Goal: Task Accomplishment & Management: Complete application form

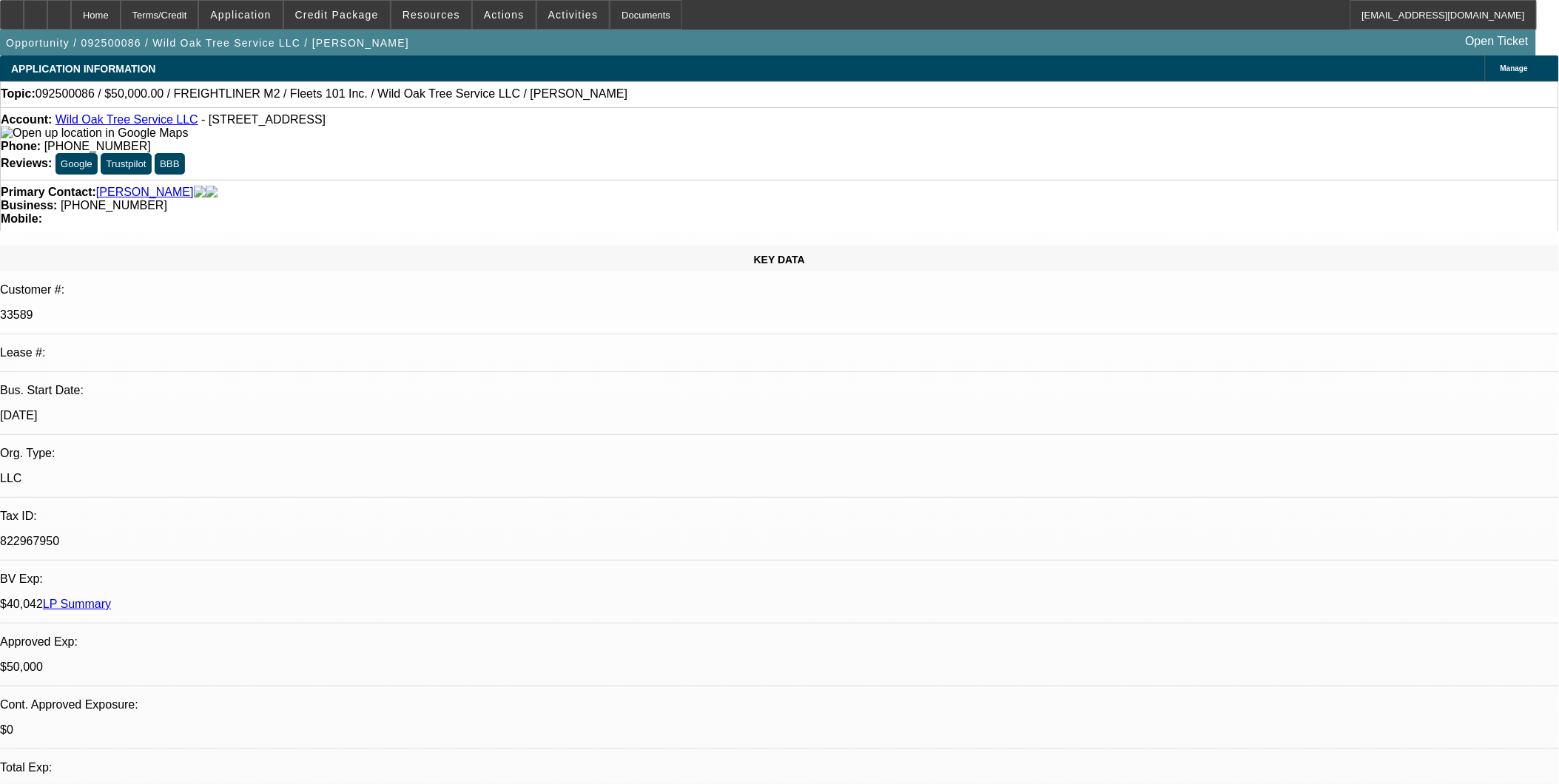
select select "0"
select select "2"
select select "0"
select select "2"
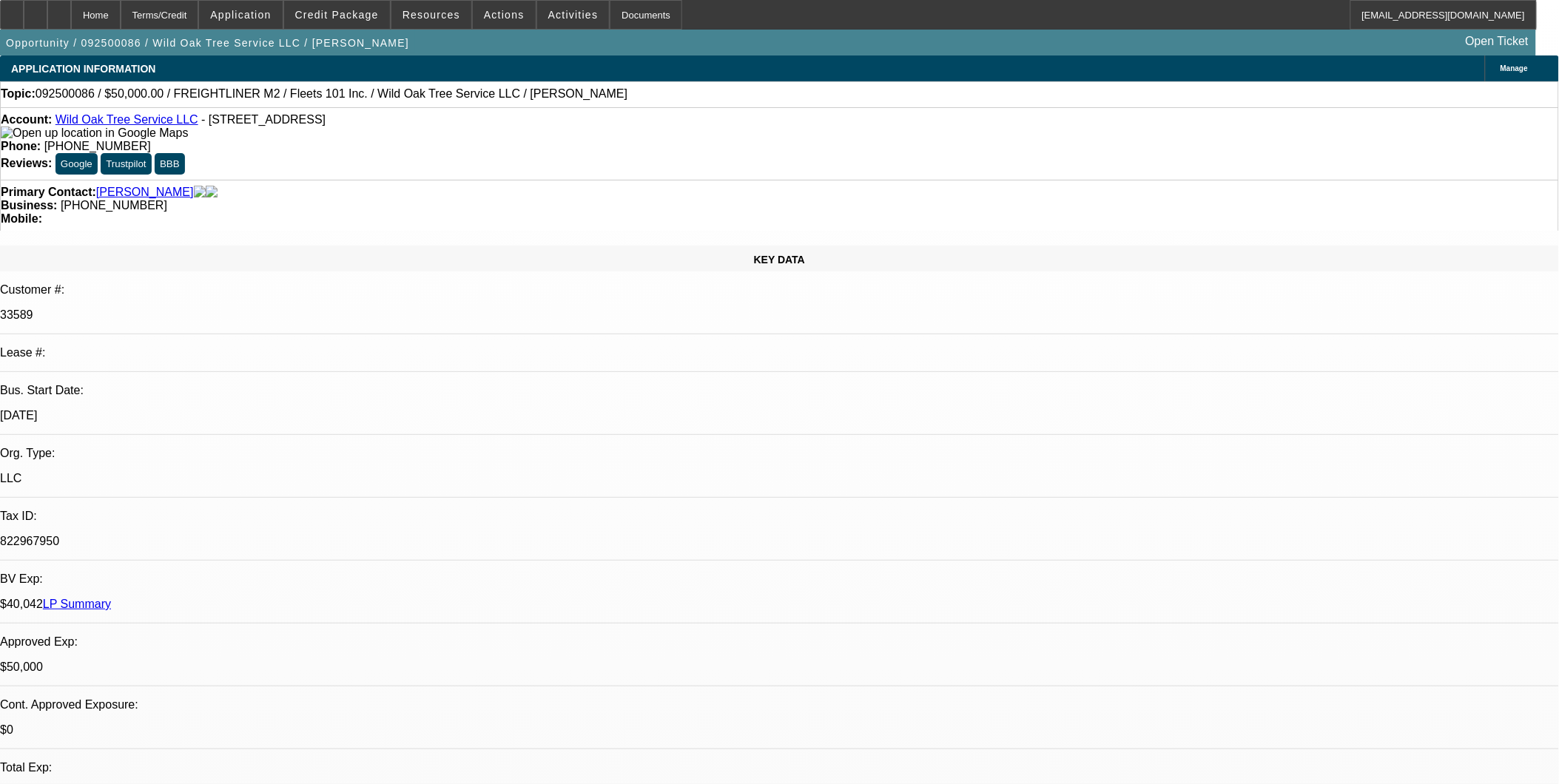
select select "0"
select select "2"
select select "0.1"
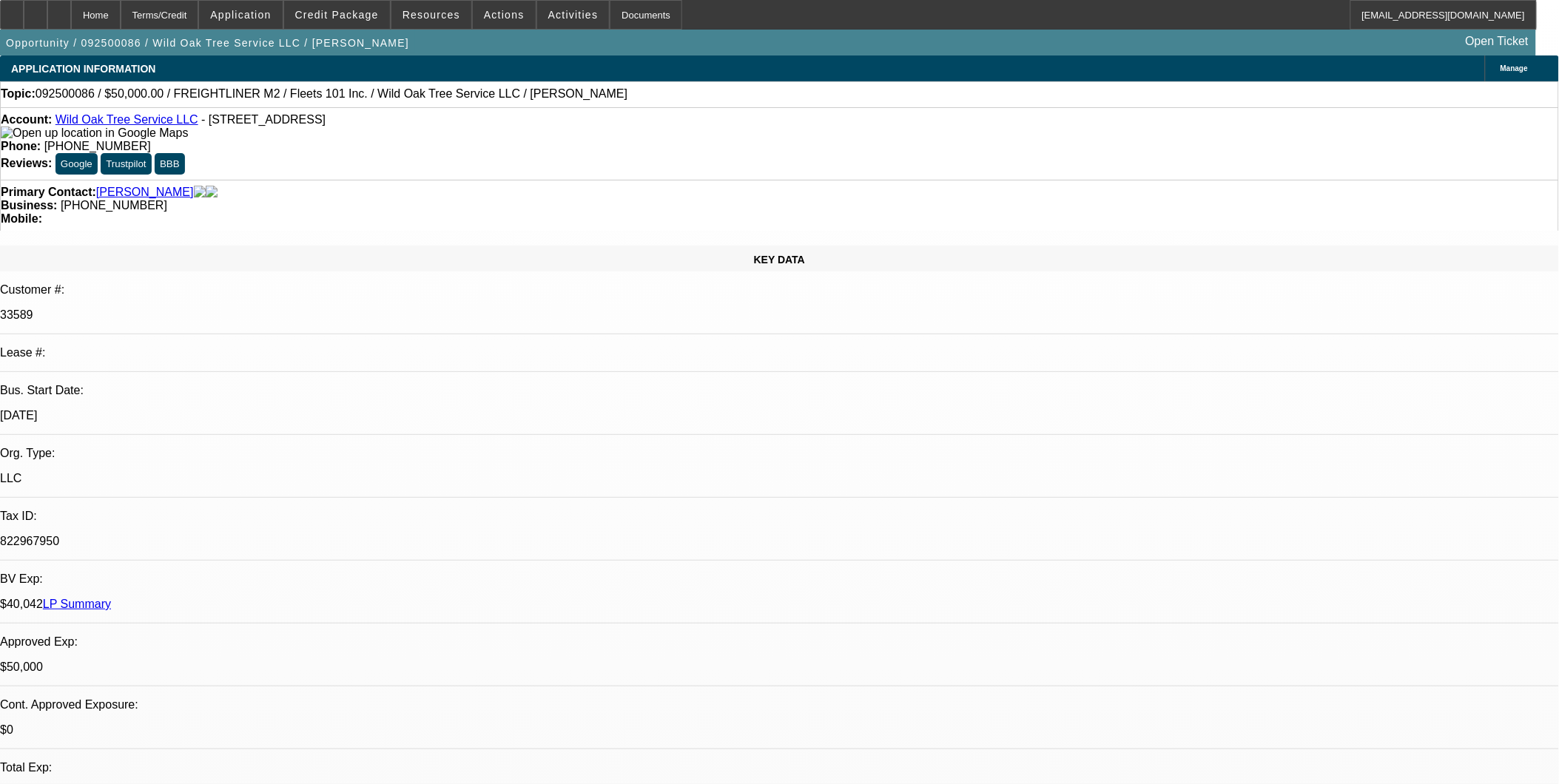
select select "2"
select select "0.1"
select select "1"
select select "2"
select select "6"
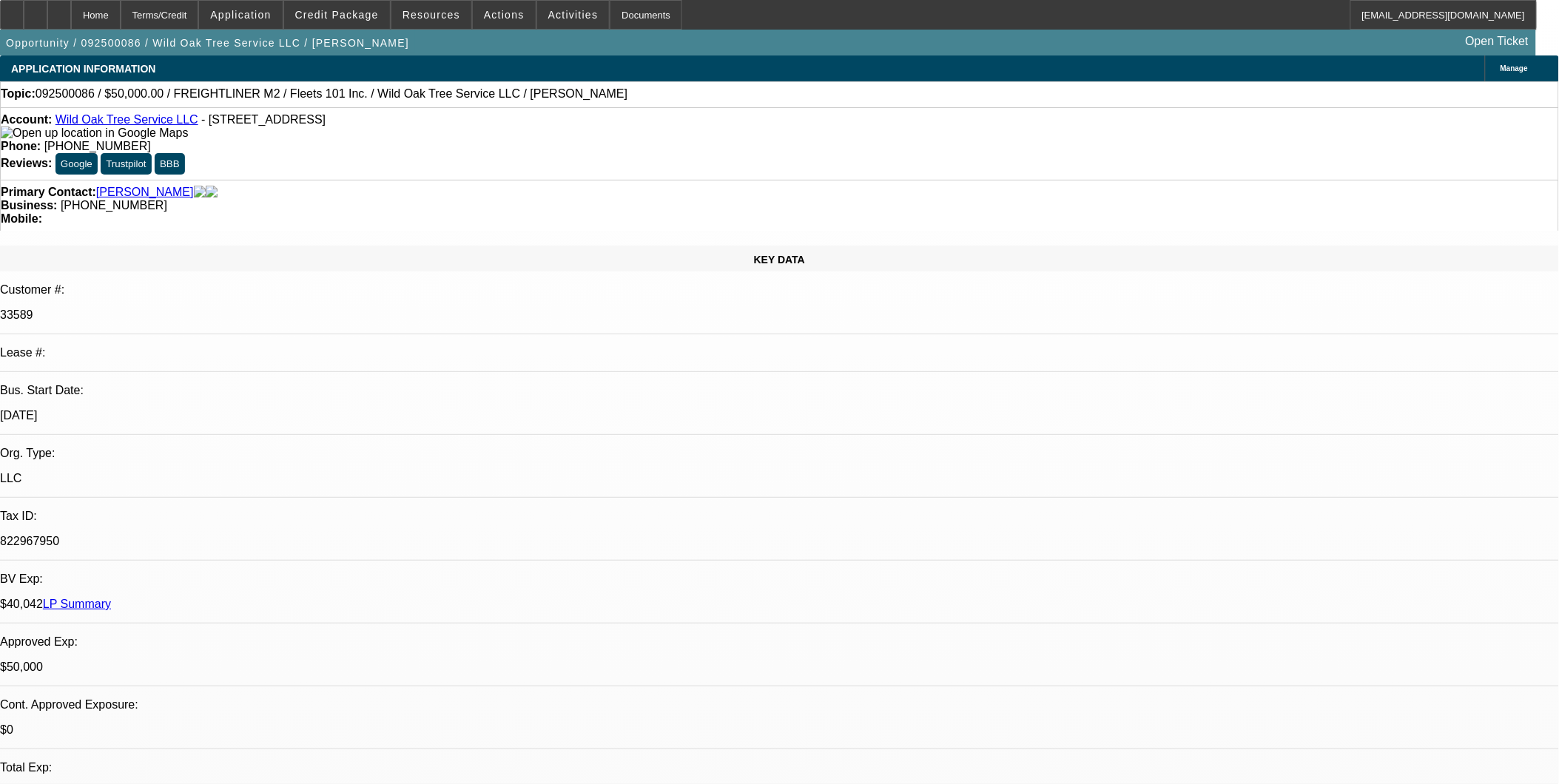
select select "1"
select select "2"
select select "6"
select select "1"
select select "2"
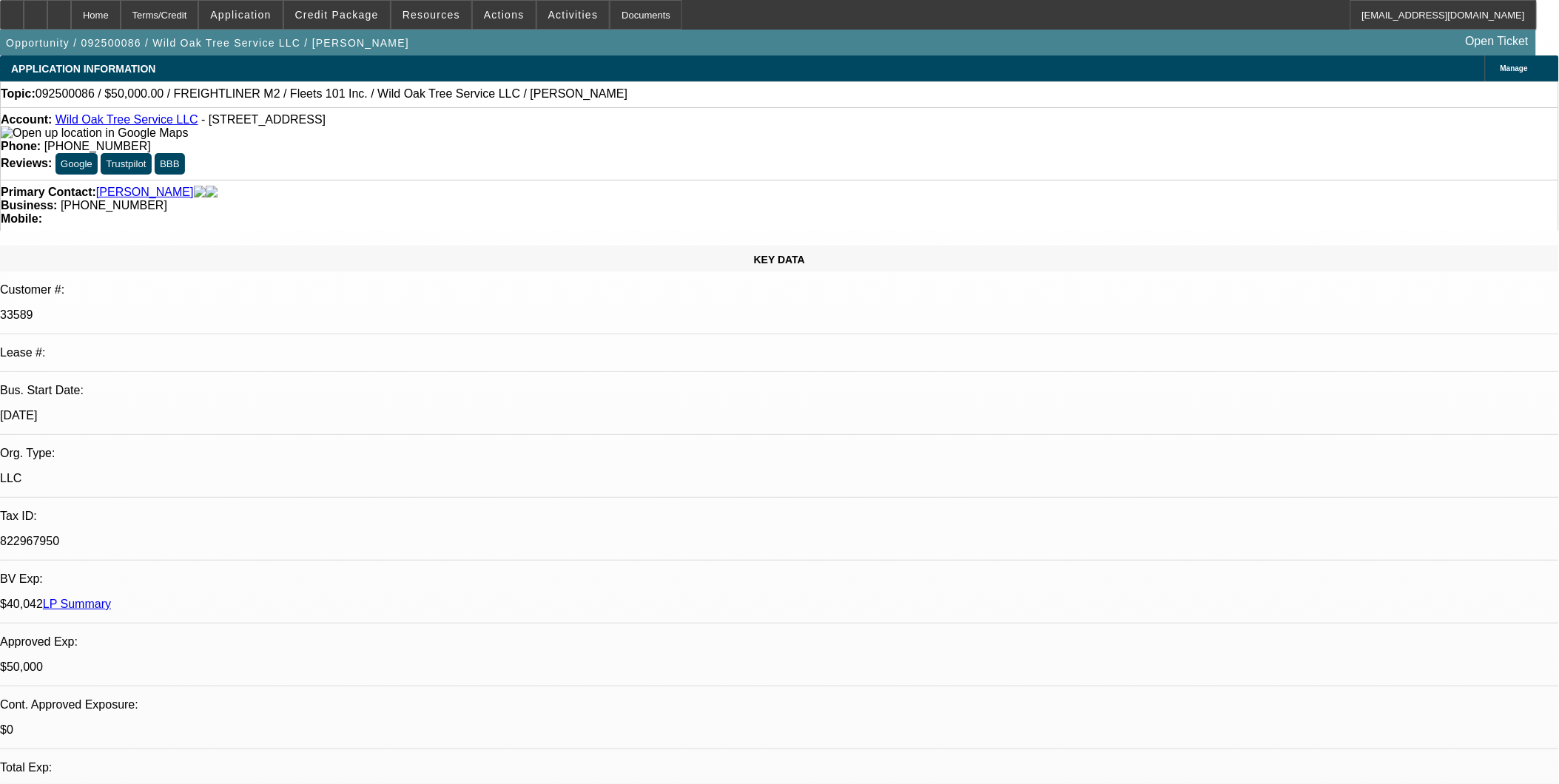
select select "4"
select select "1"
select select "2"
select select "4"
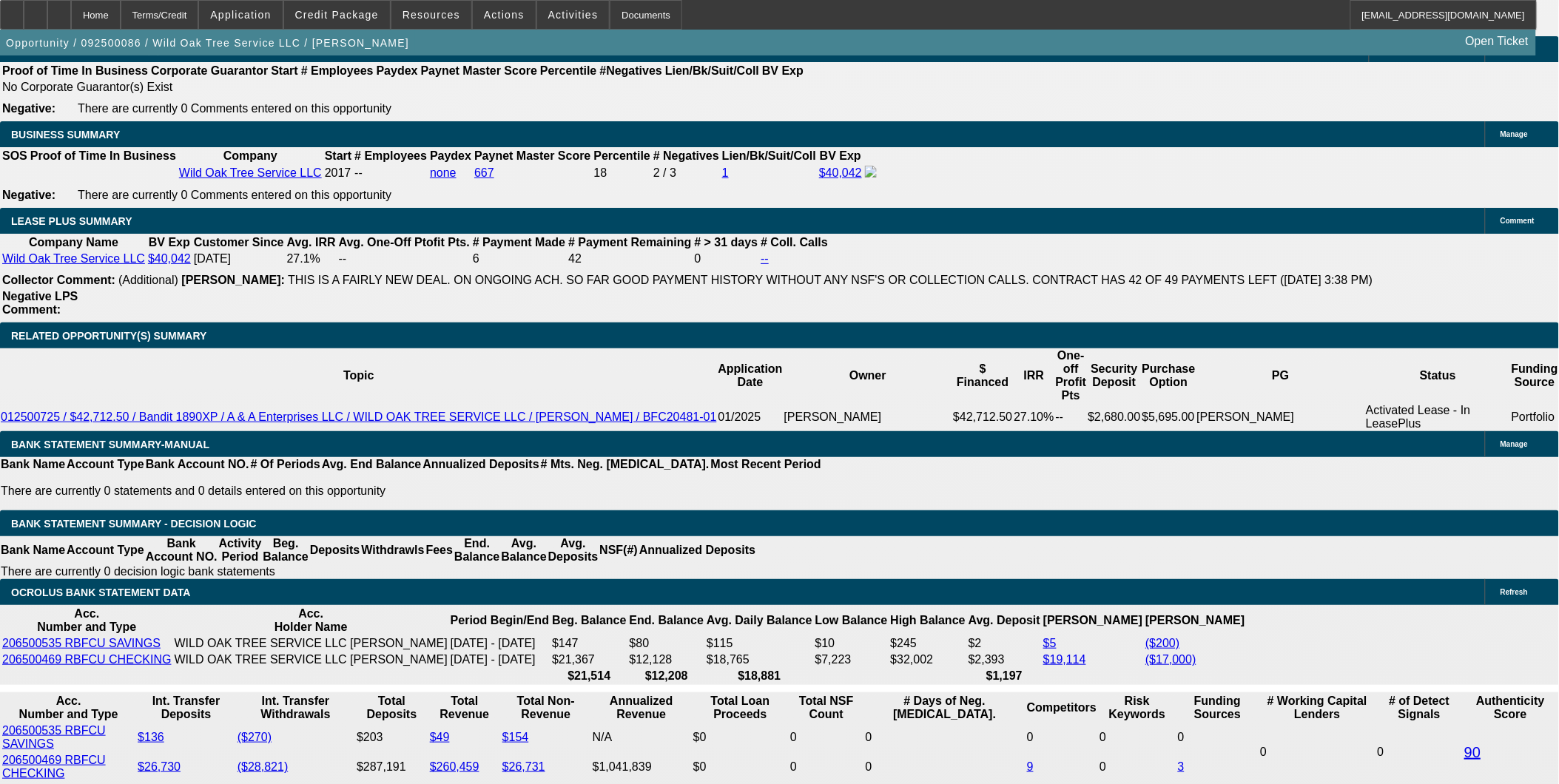
scroll to position [2384, 0]
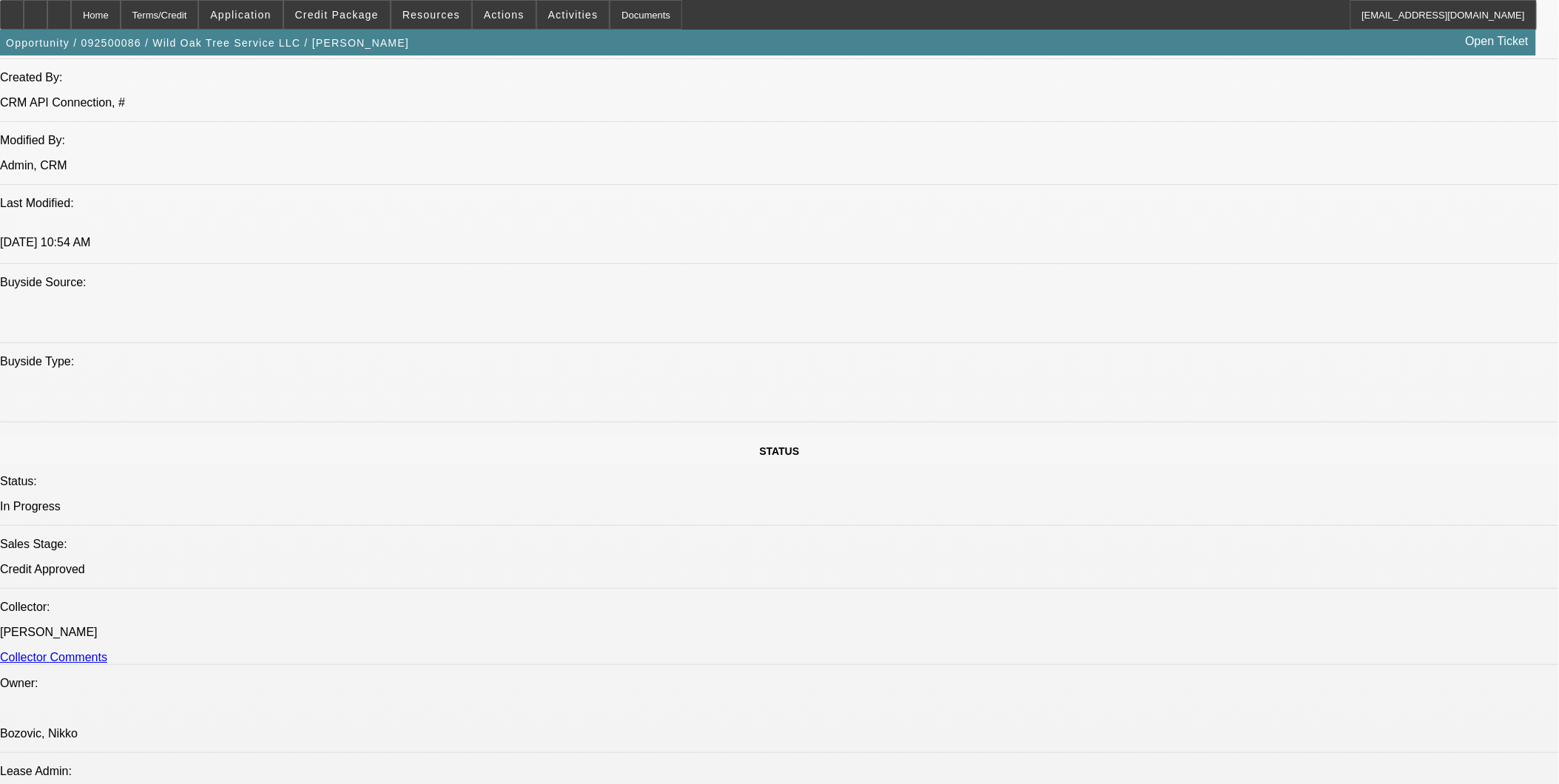
scroll to position [1397, 0]
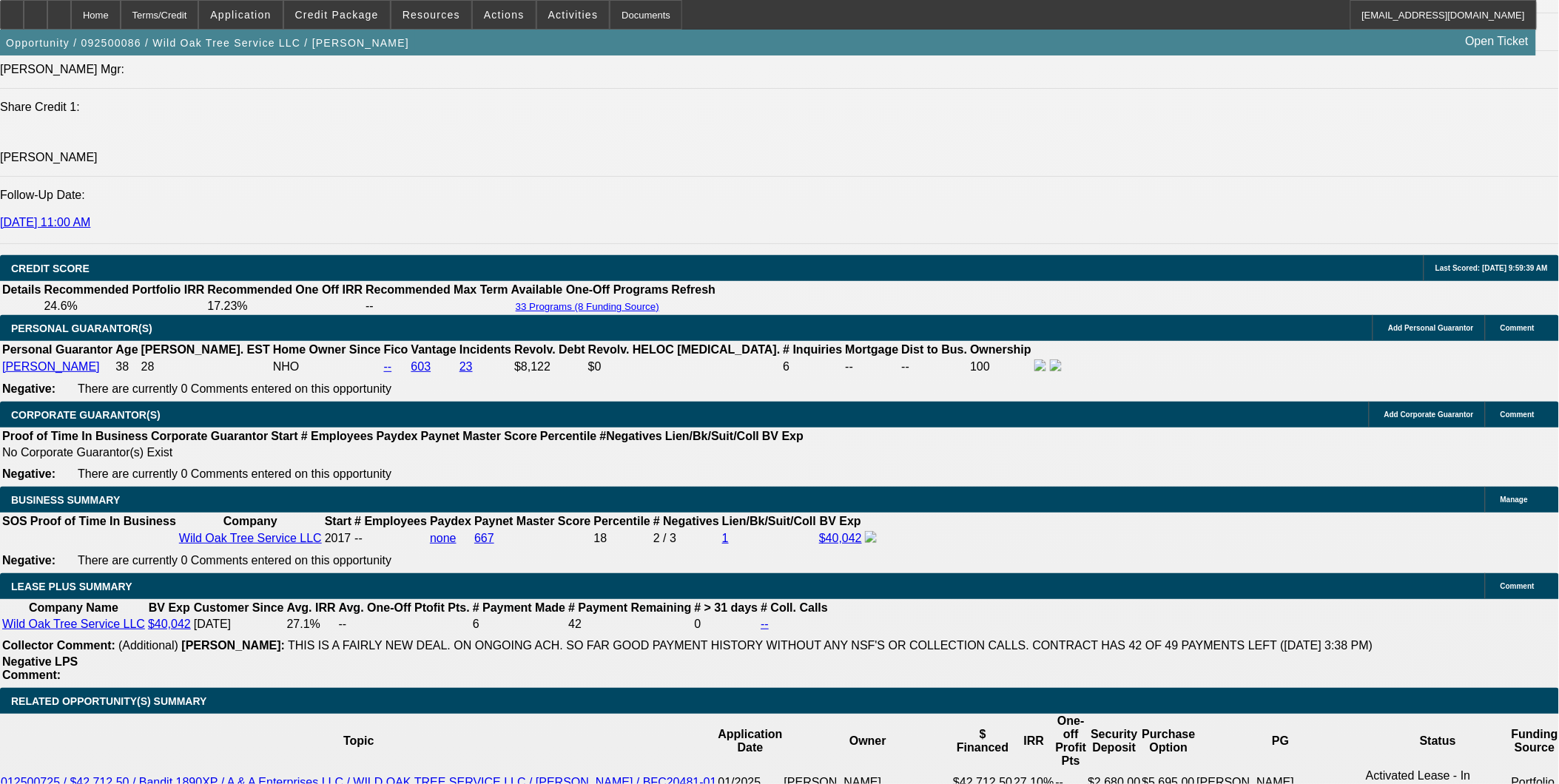
scroll to position [2137, 0]
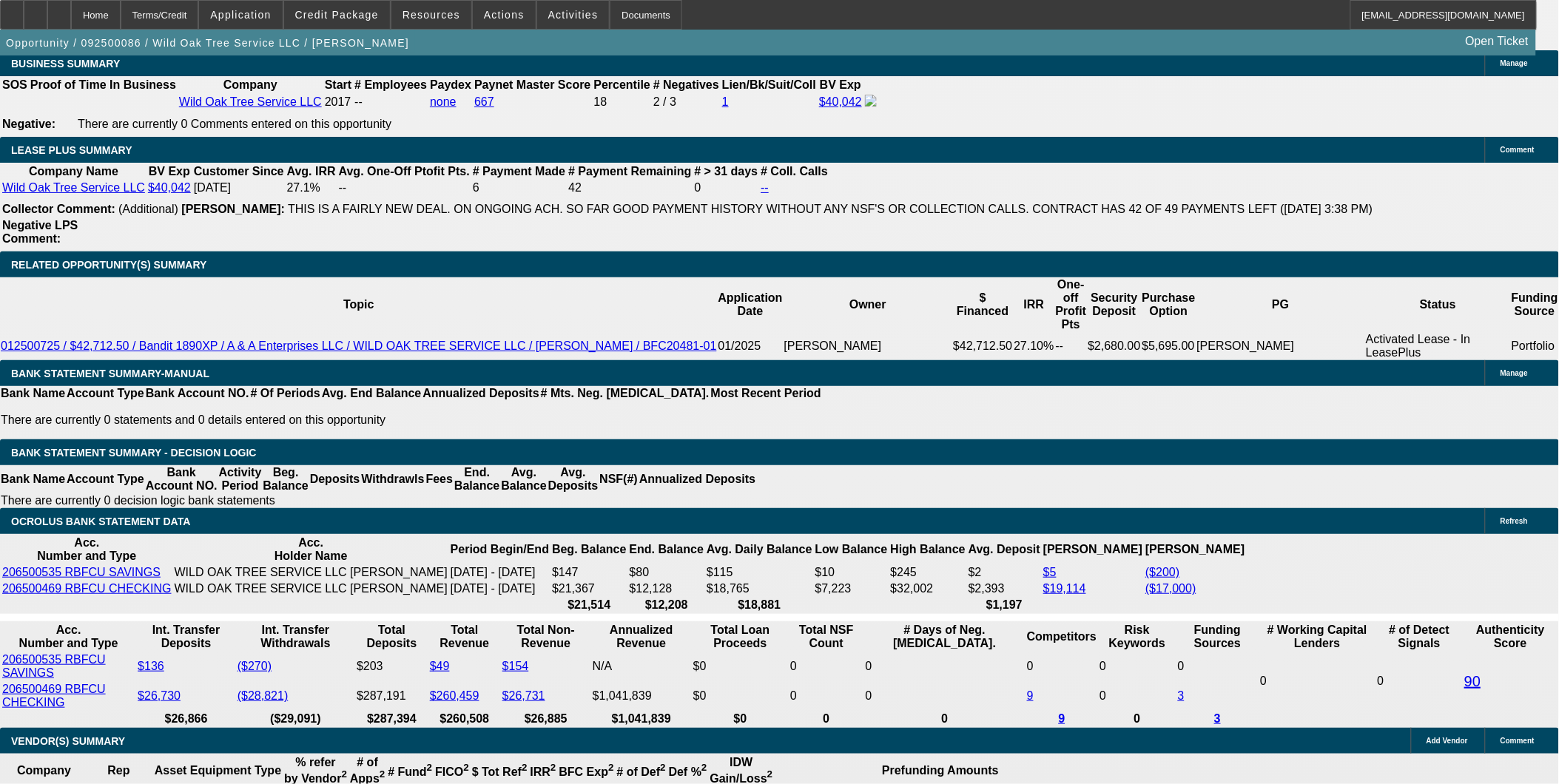
scroll to position [2384, 0]
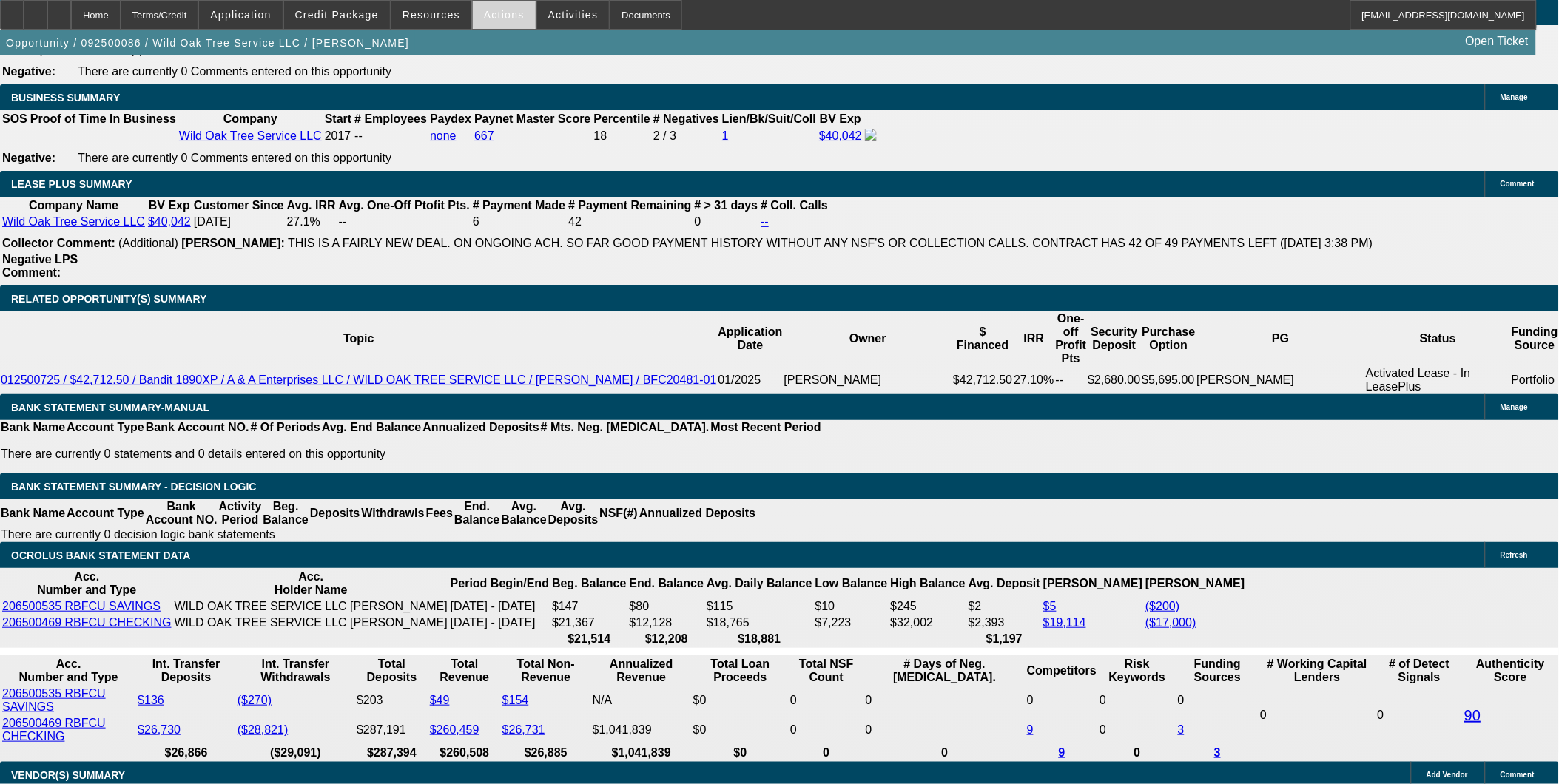
drag, startPoint x: 494, startPoint y: 5, endPoint x: 526, endPoint y: 78, distance: 79.7
click at [494, 5] on span at bounding box center [504, 15] width 63 height 36
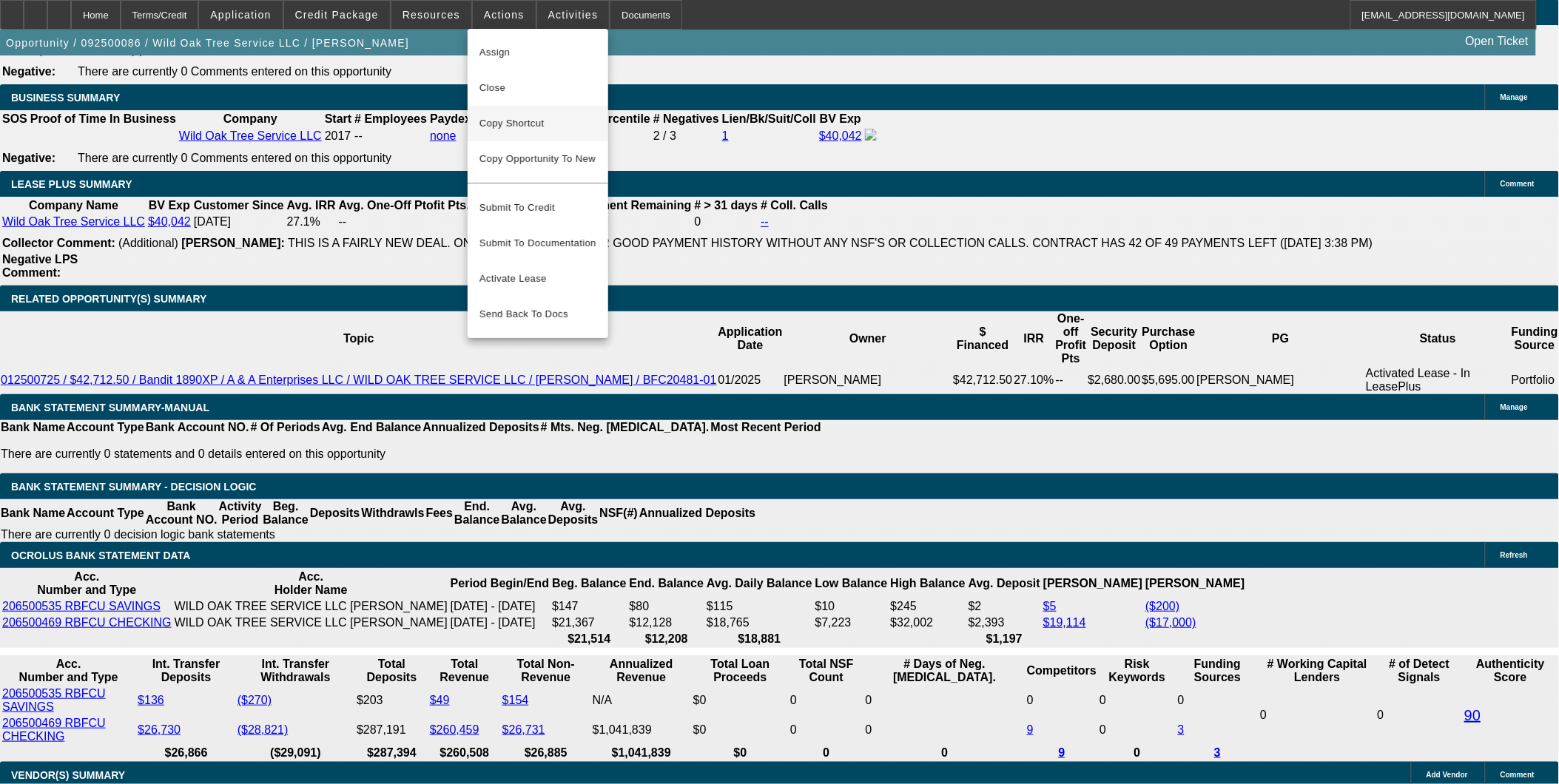
click at [545, 120] on span "Copy Shortcut" at bounding box center [538, 123] width 117 height 18
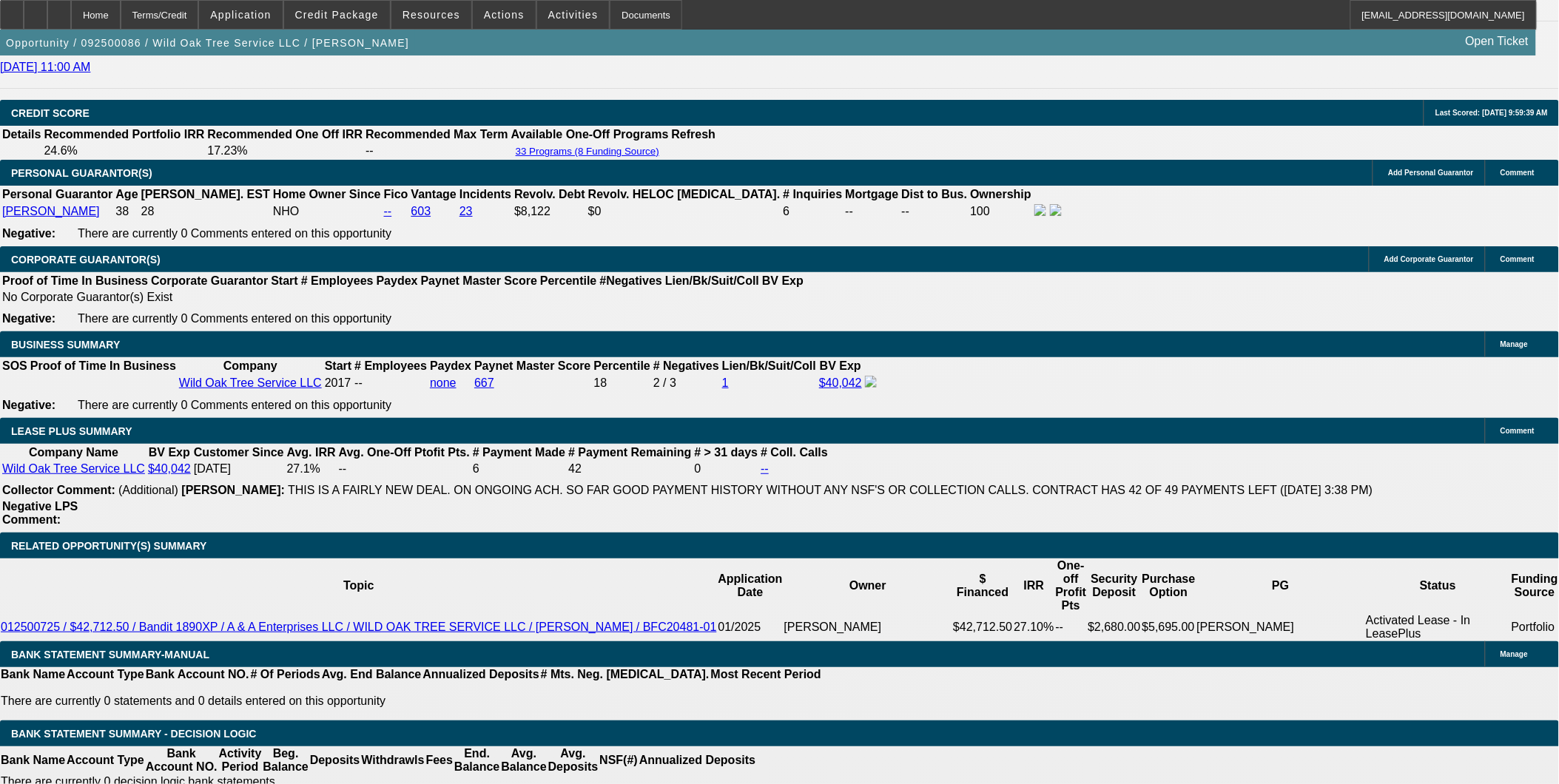
scroll to position [2302, 0]
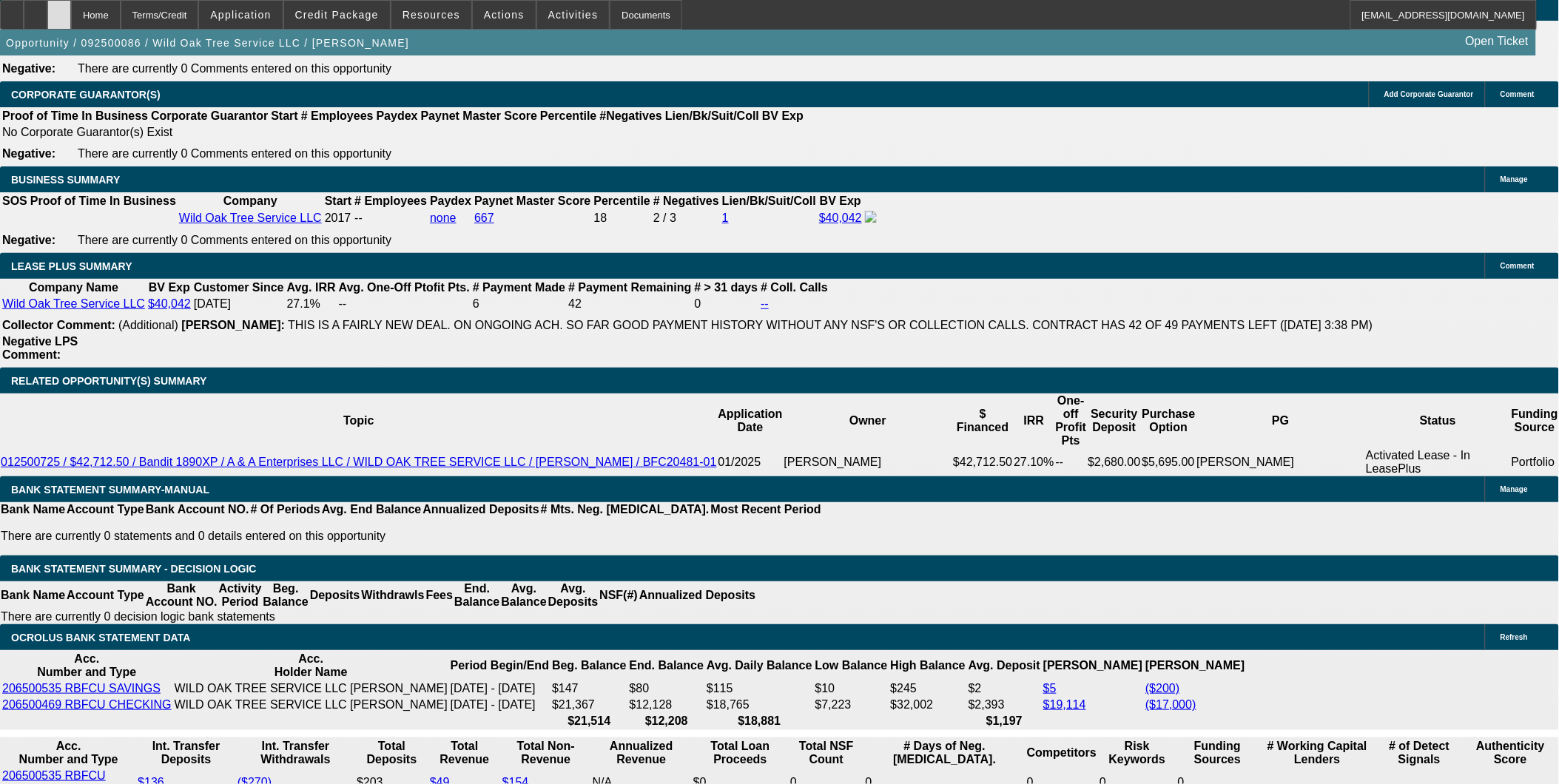
click at [59, 9] on icon at bounding box center [59, 9] width 0 height 0
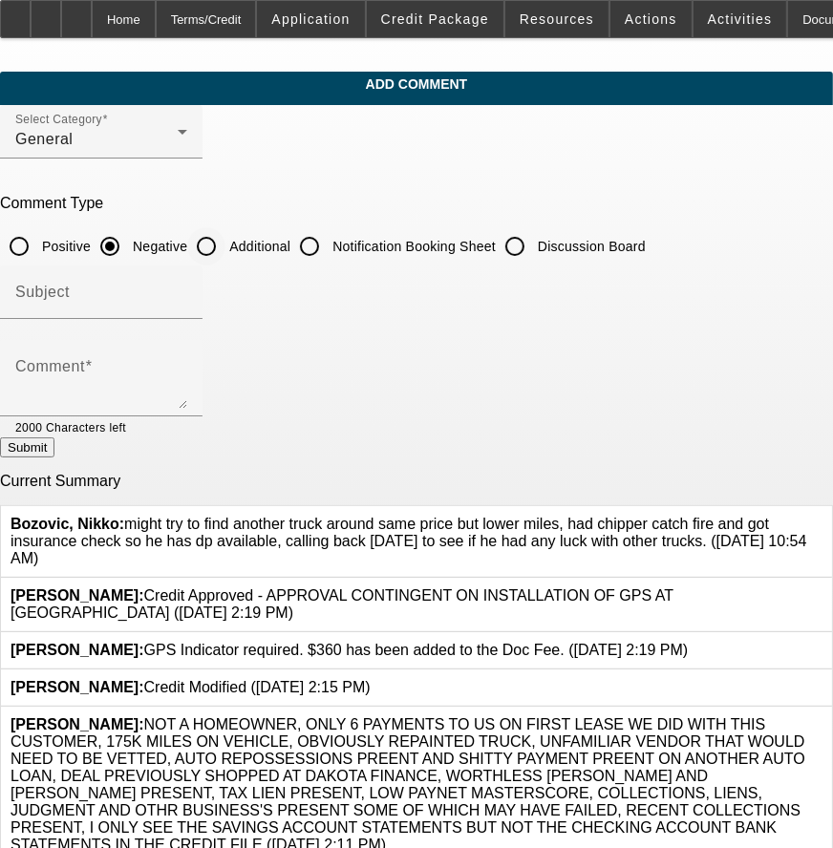
click at [225, 243] on input "Additional" at bounding box center [206, 246] width 38 height 38
radio input "true"
click at [187, 309] on div "Subject" at bounding box center [101, 292] width 172 height 53
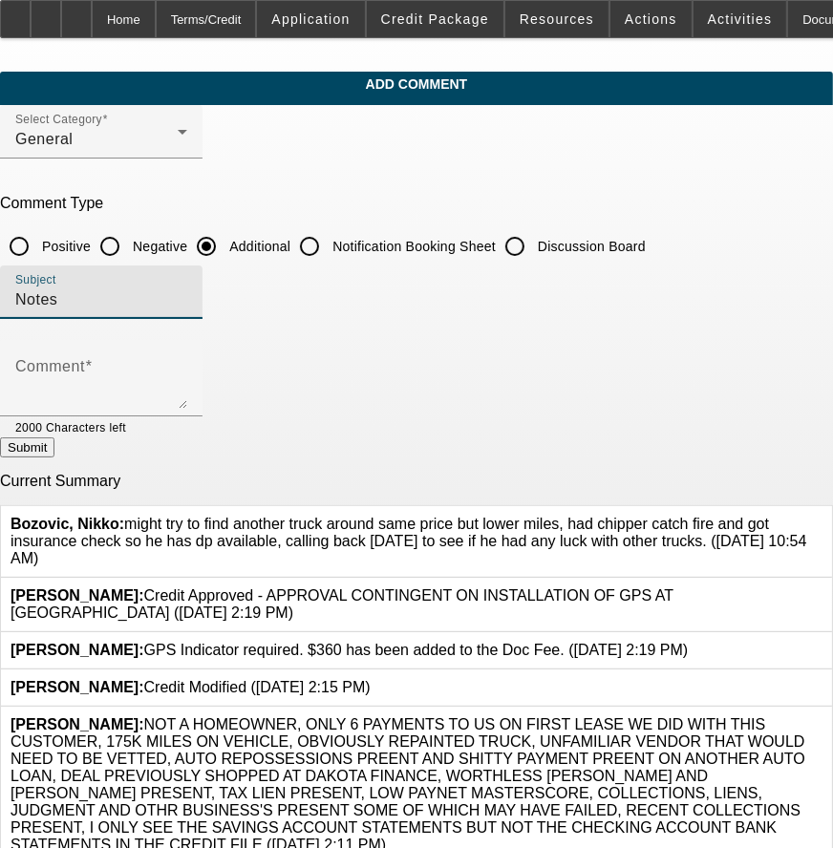
type input "Notes"
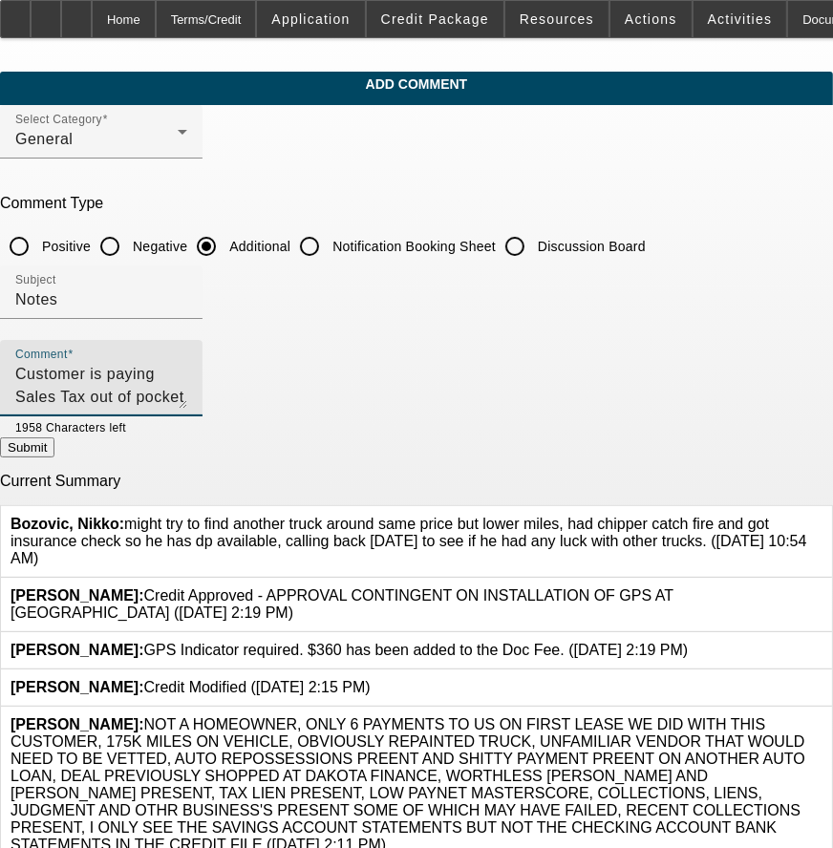
type textarea "Customer is paying Sales Tax out of pocket"
click at [54, 457] on button "Submit" at bounding box center [27, 447] width 54 height 20
radio input "true"
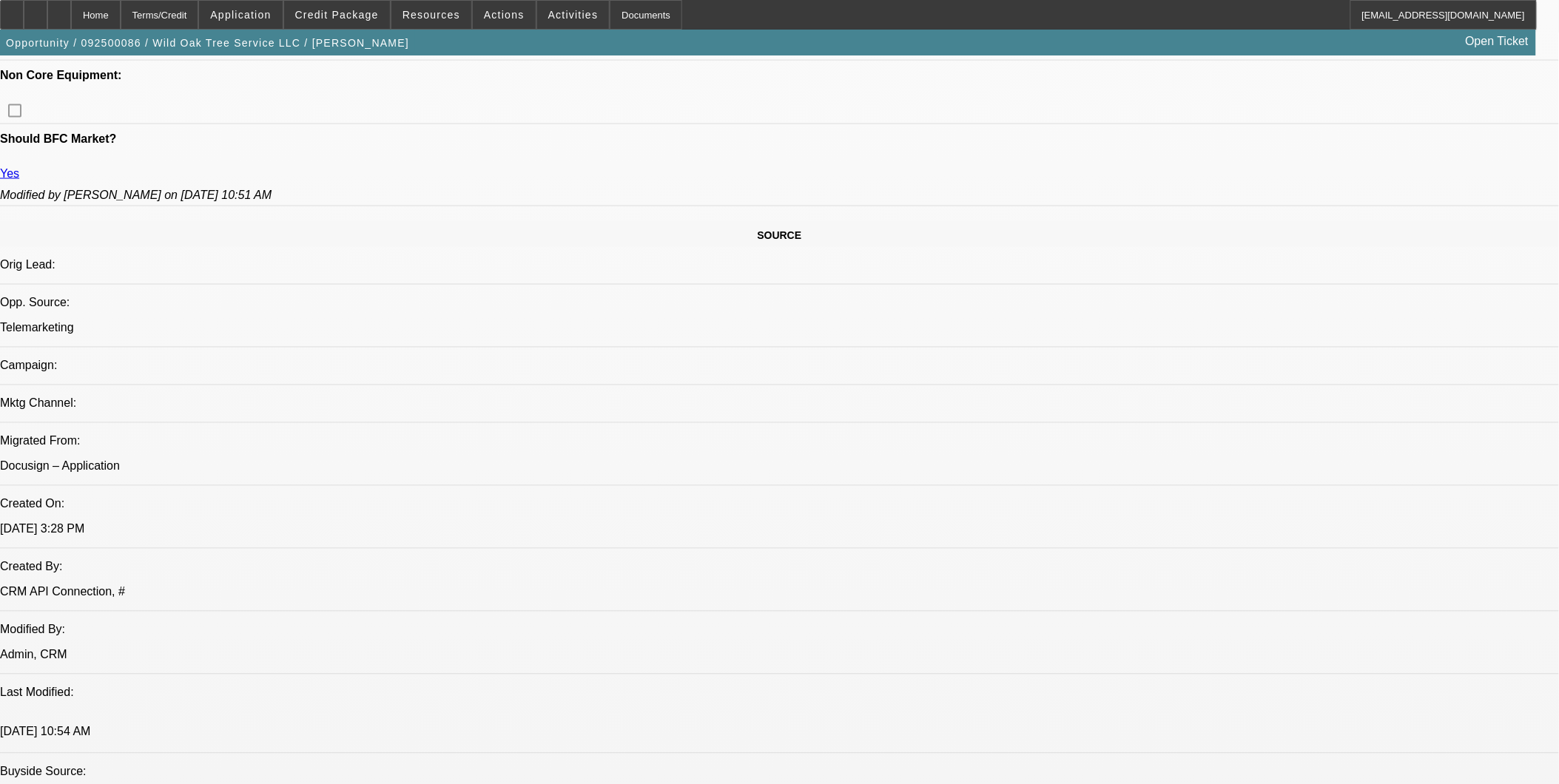
select select "0"
select select "2"
select select "0"
select select "2"
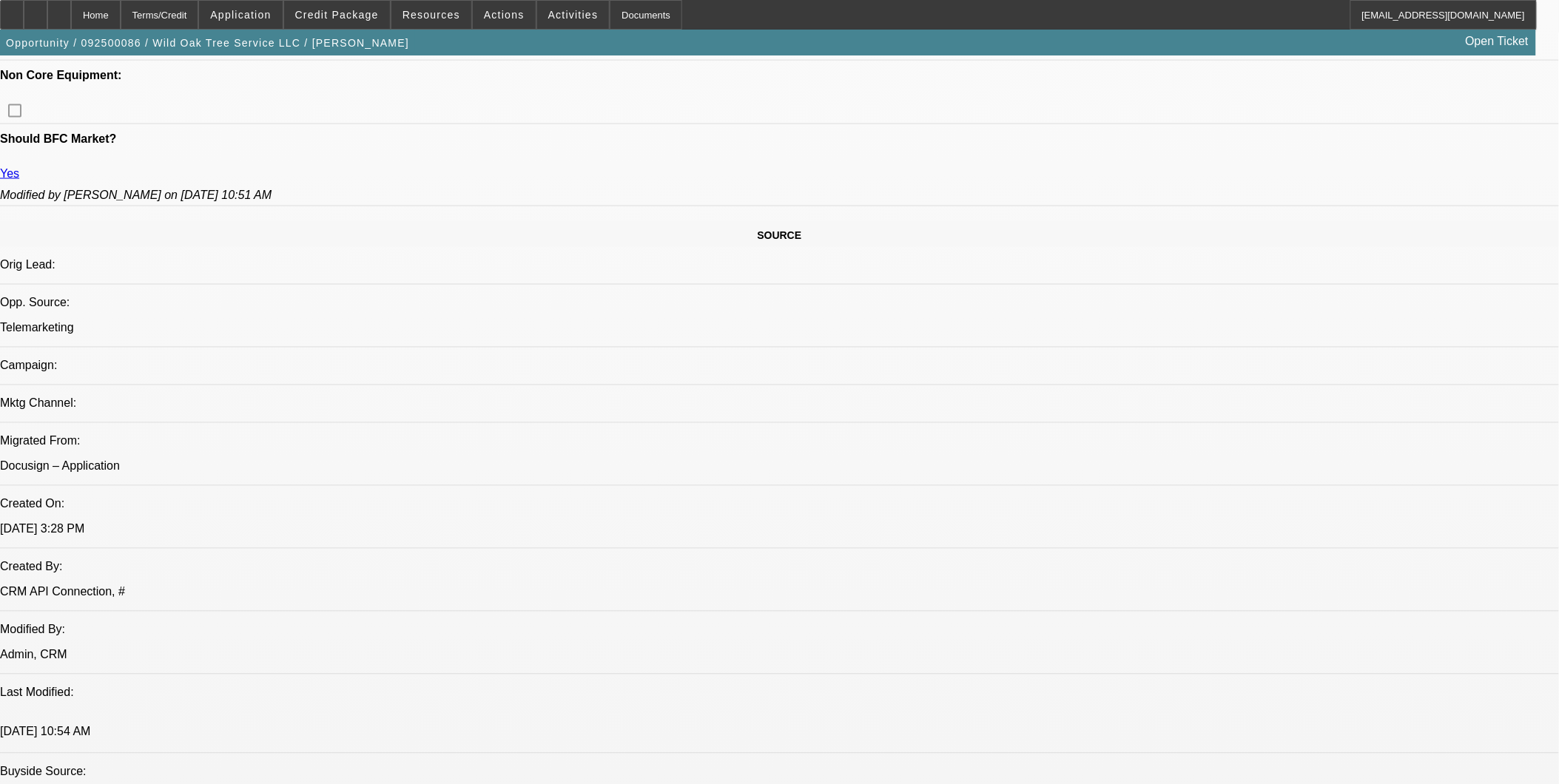
select select "0"
select select "2"
select select "0.1"
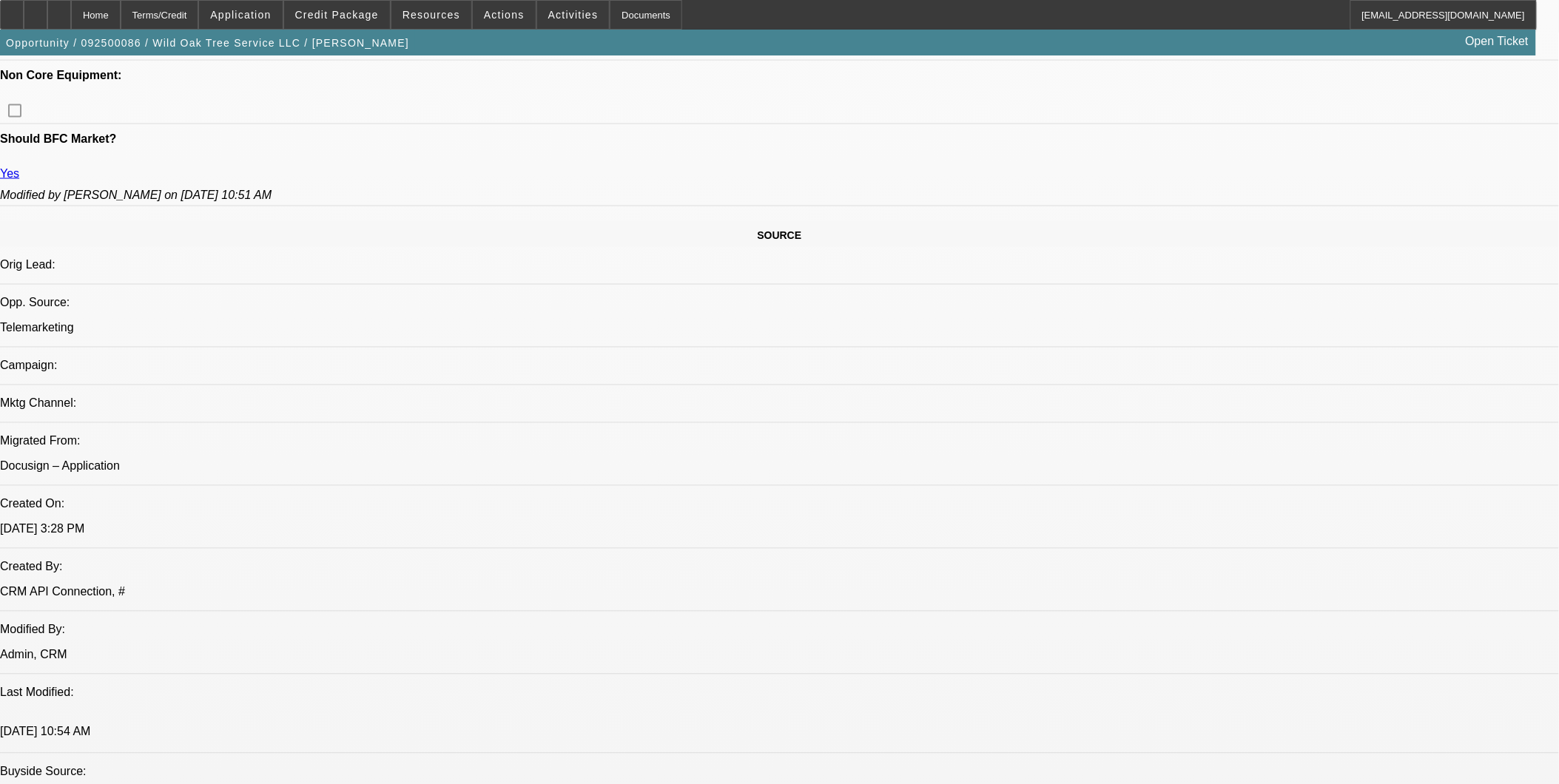
select select "2"
select select "0.1"
select select "1"
select select "2"
select select "6"
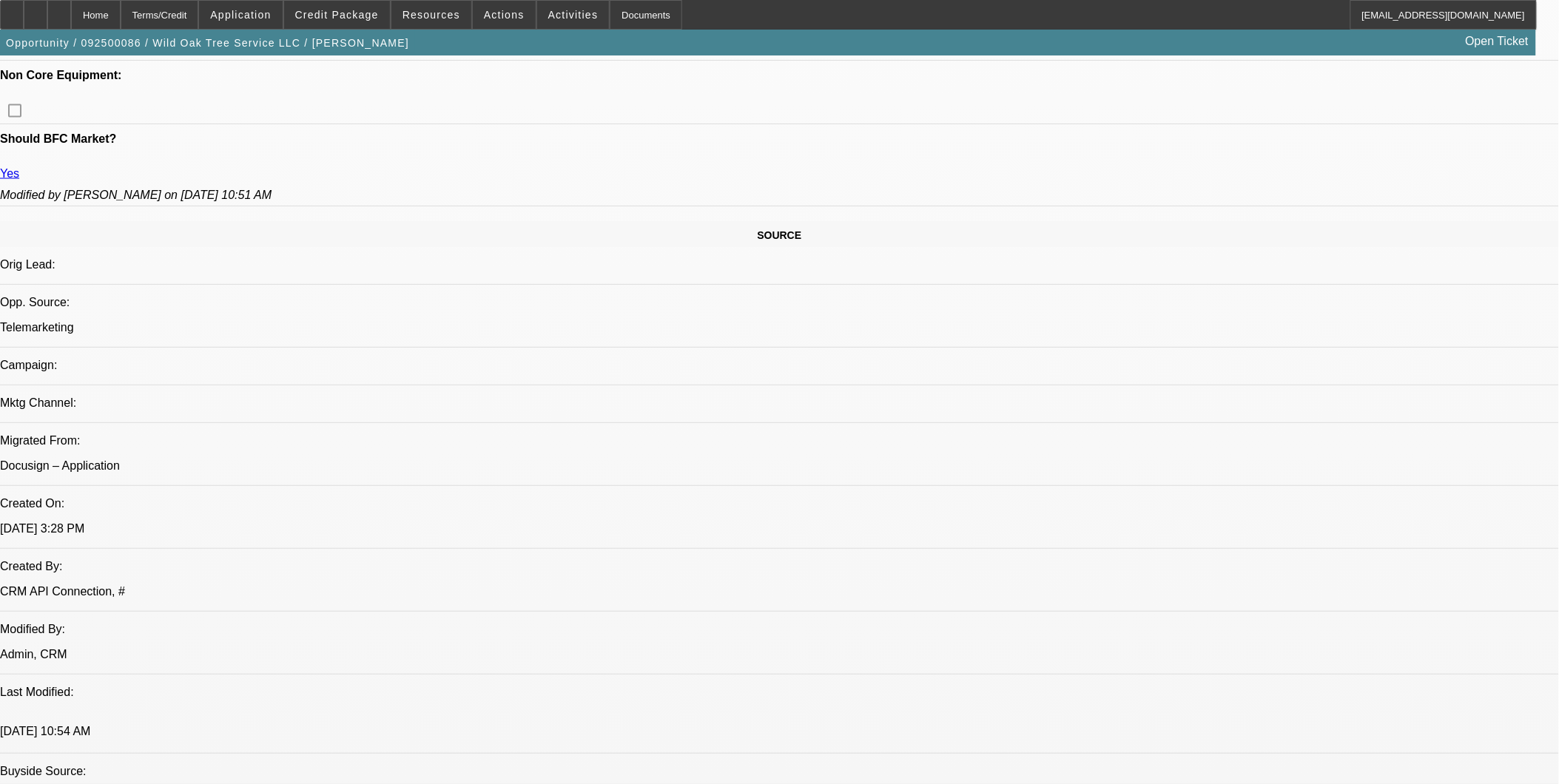
select select "1"
select select "2"
select select "6"
select select "1"
select select "2"
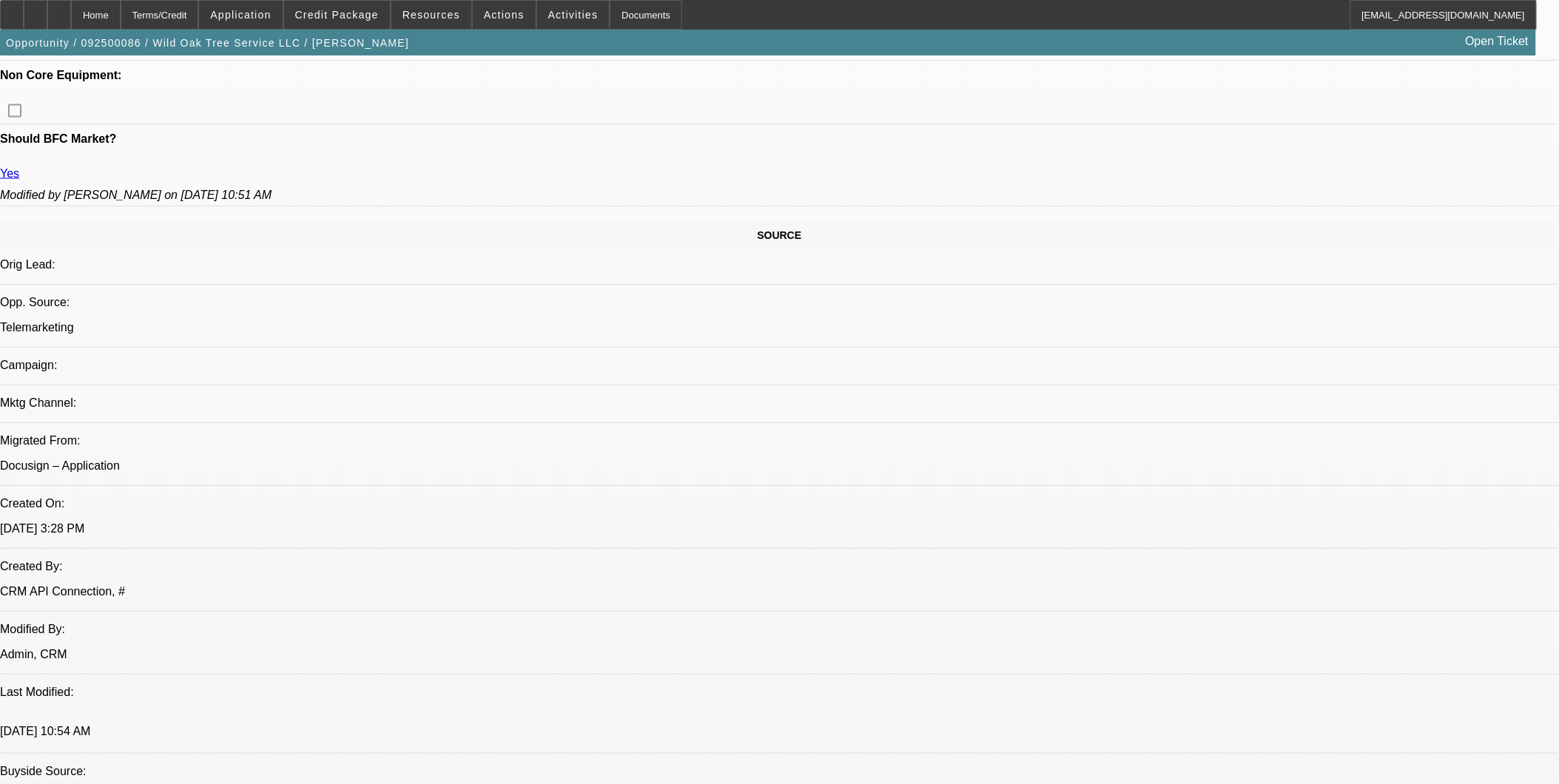
select select "4"
select select "1"
select select "2"
select select "4"
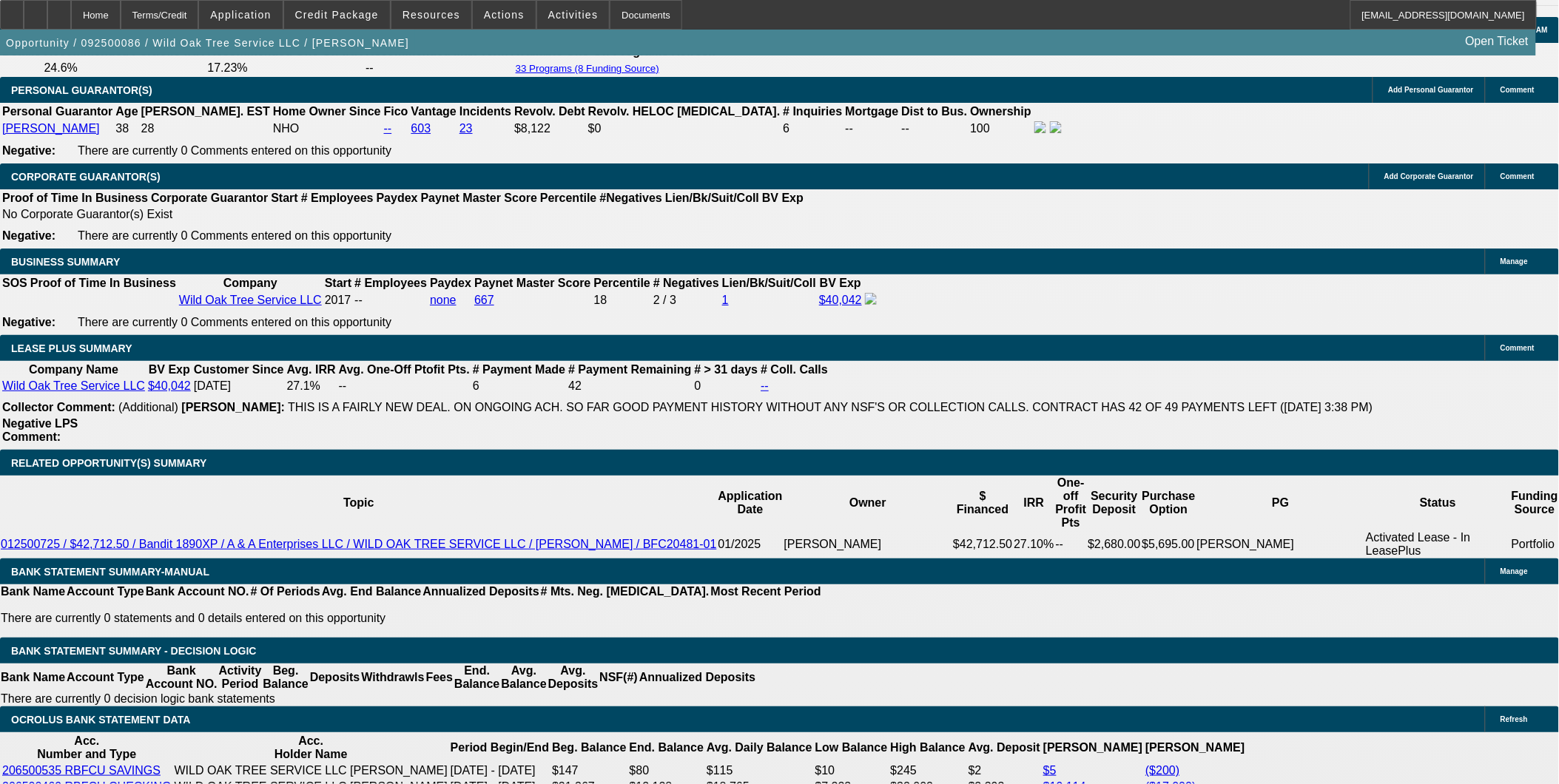
scroll to position [2466, 0]
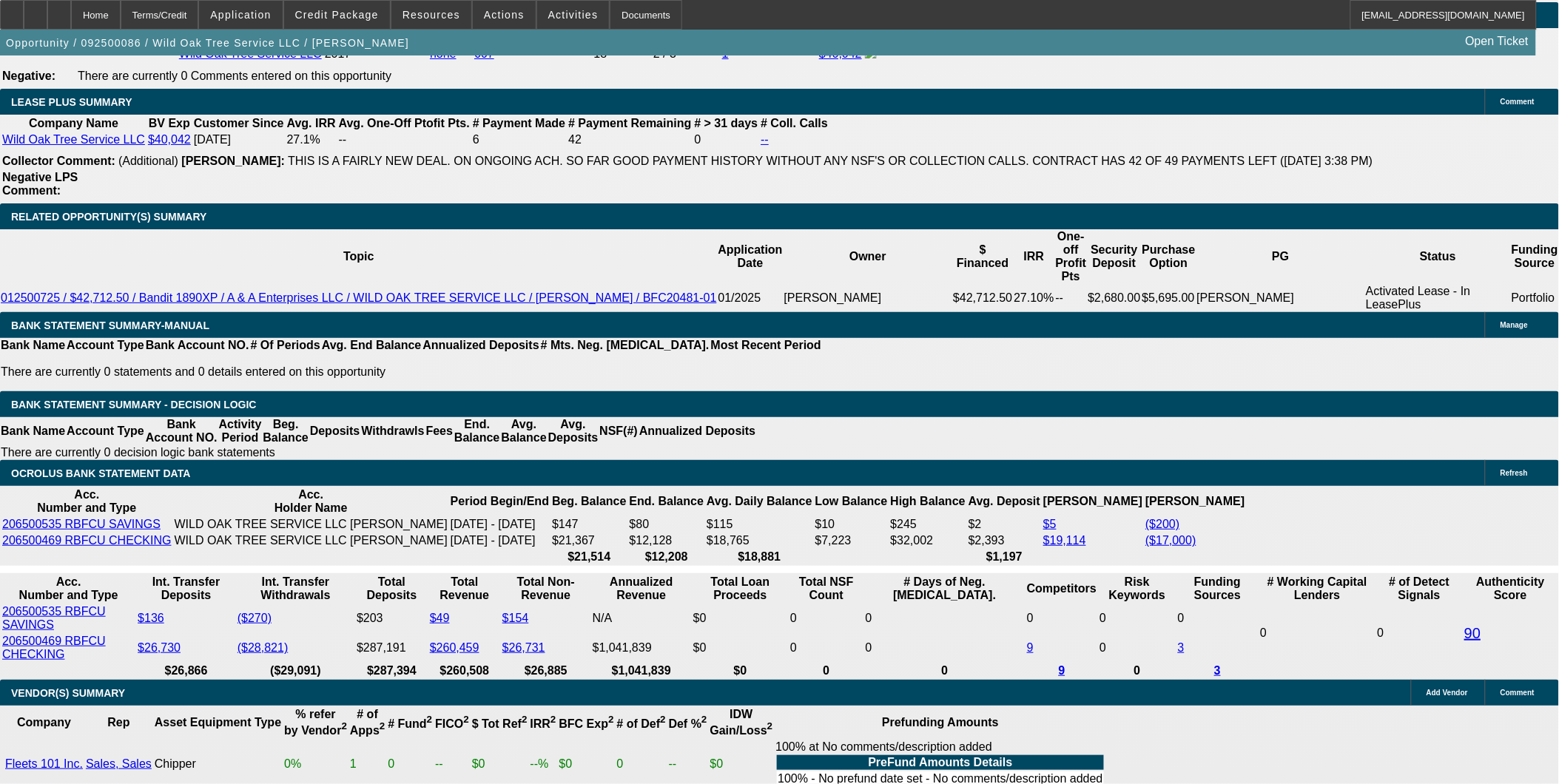
type input "5995"
drag, startPoint x: 239, startPoint y: 387, endPoint x: 355, endPoint y: 387, distance: 116.0
type input "UNKNOWN"
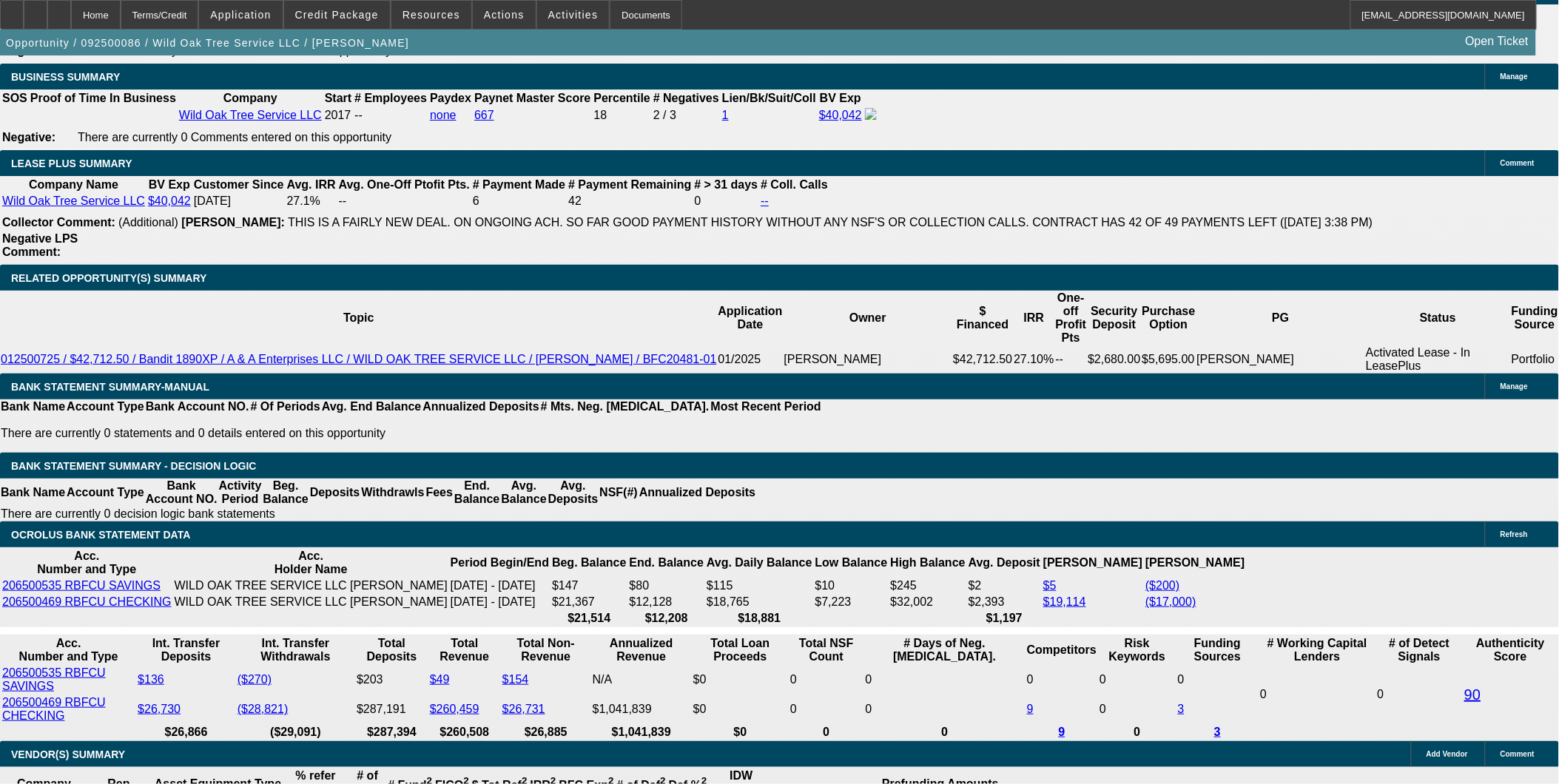
scroll to position [2302, 0]
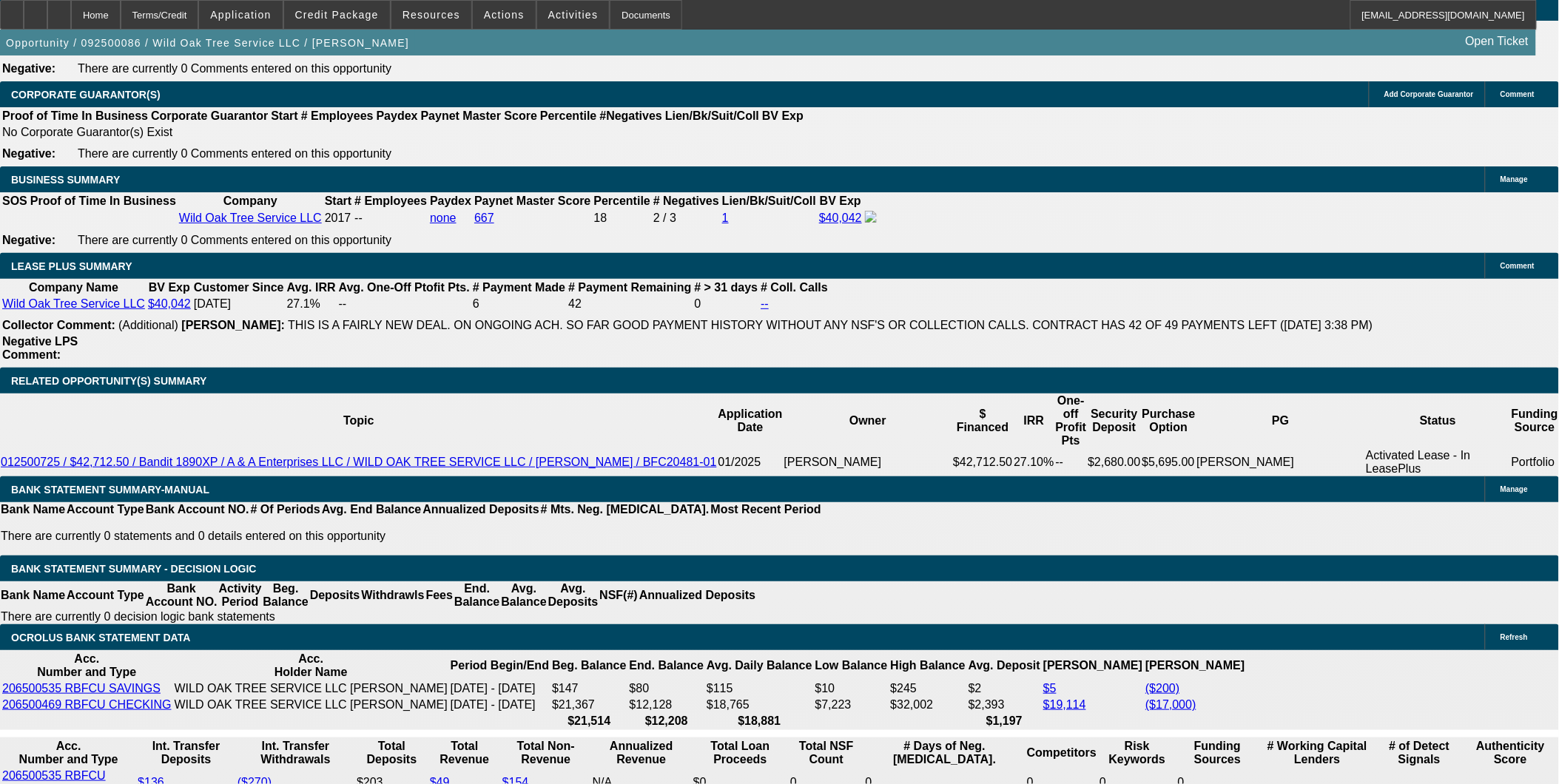
type input "$10,000.00"
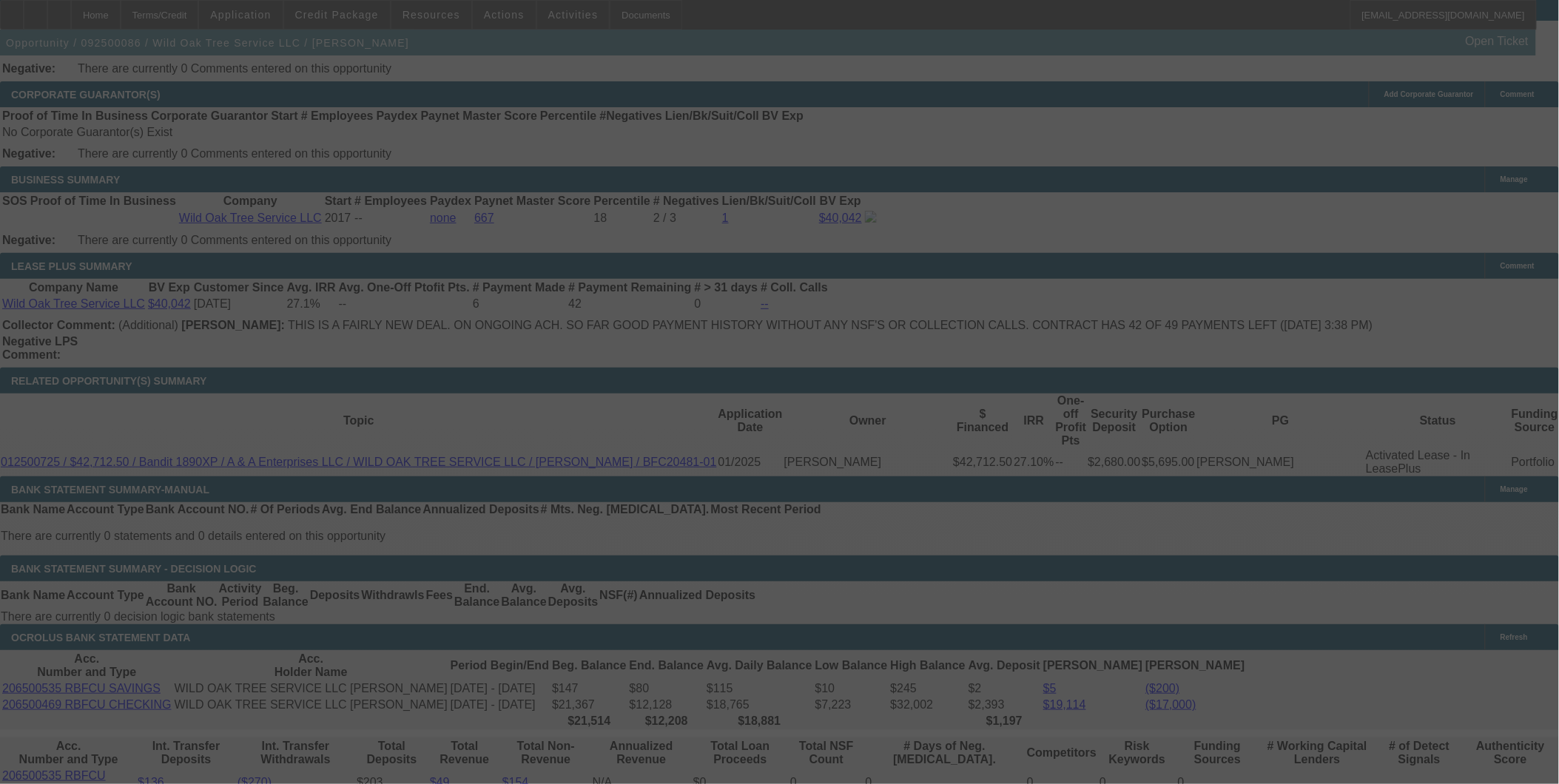
select select "0"
select select "2"
select select "0"
select select "6"
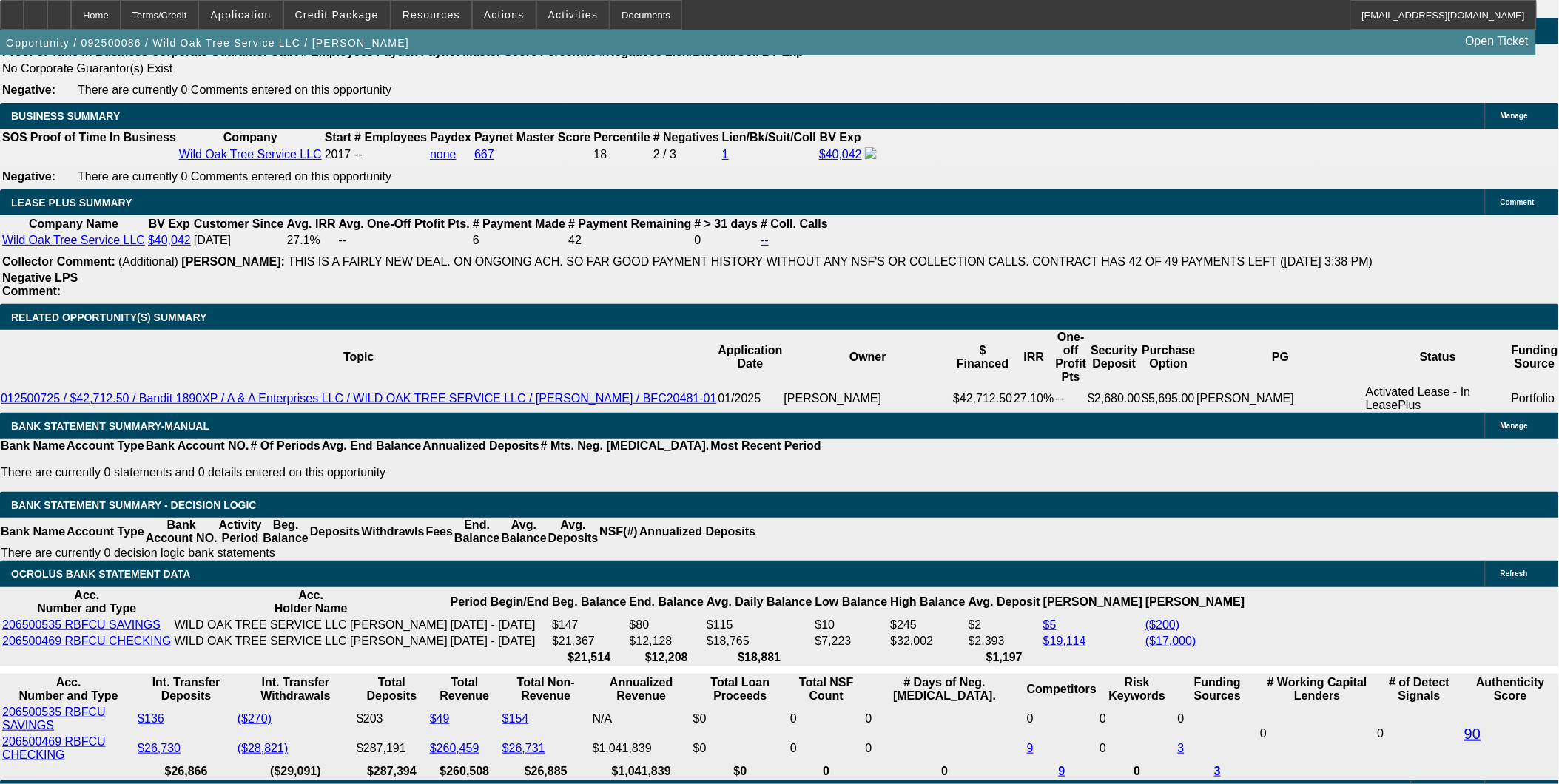
scroll to position [2384, 0]
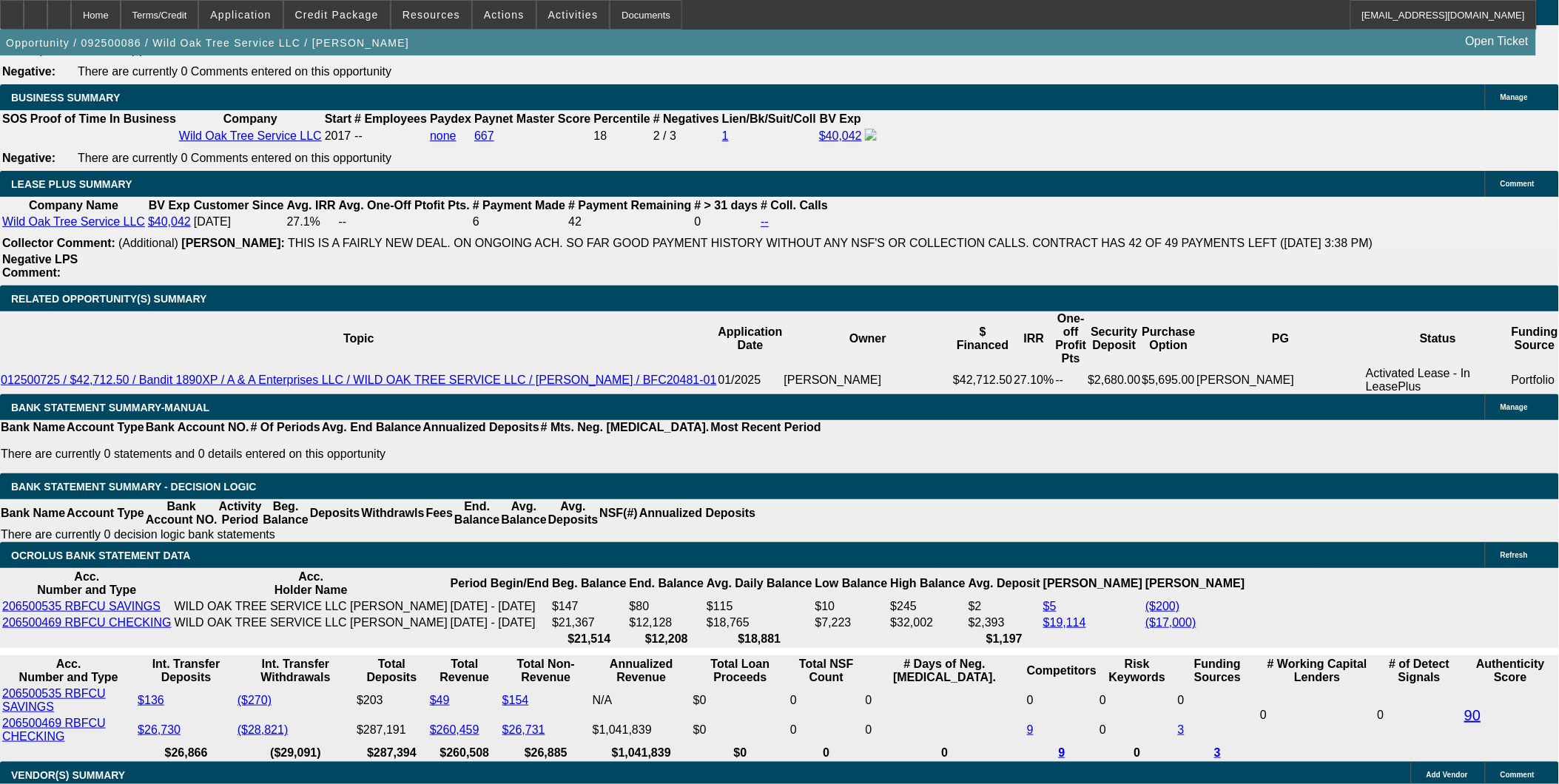
drag, startPoint x: 333, startPoint y: 449, endPoint x: 426, endPoint y: 460, distance: 93.6
type input "1"
type input "UNKNOWN"
type input "16"
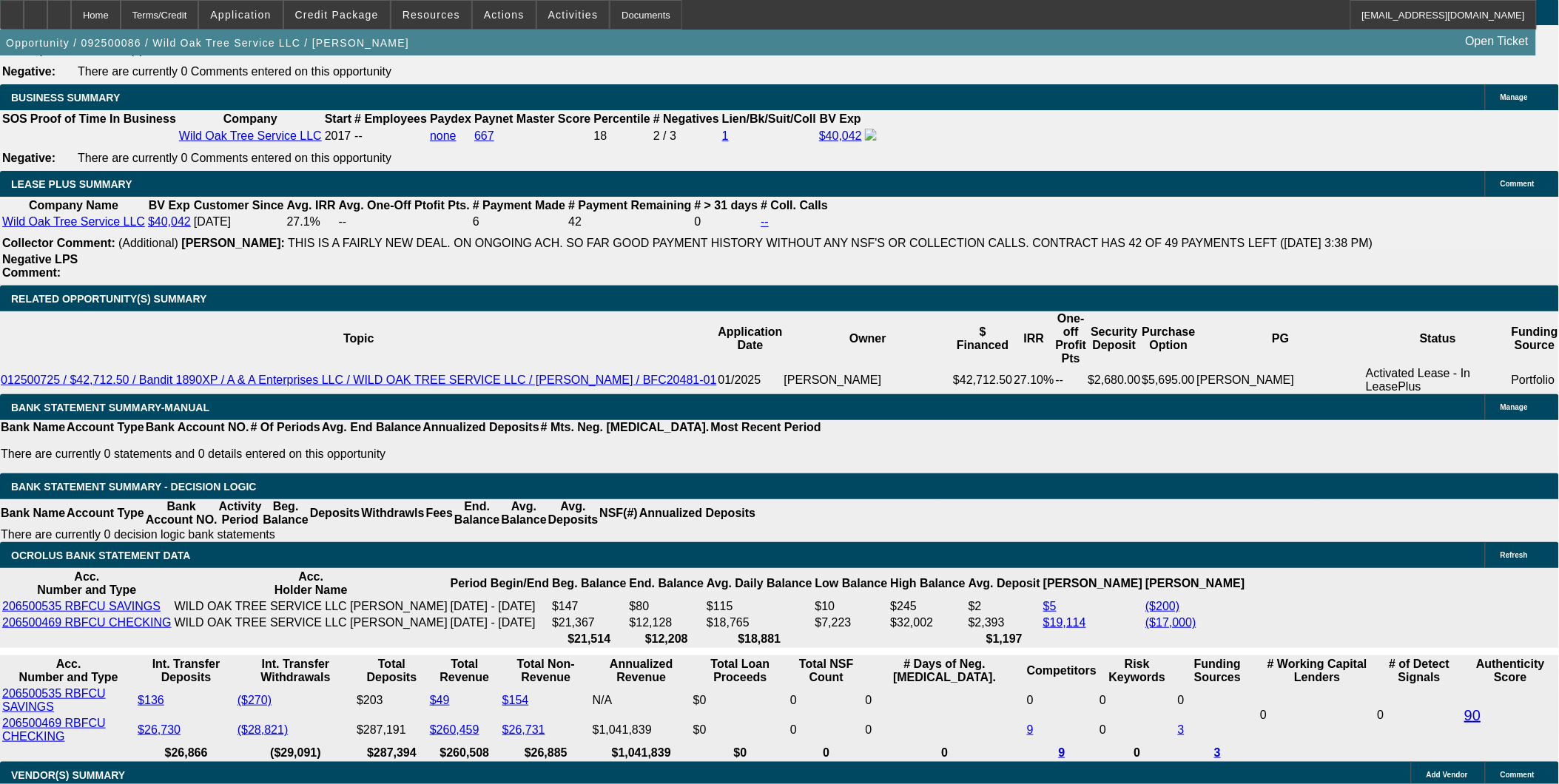
type input "$1,888.18"
type input "$944.09"
type input "$2,434.34"
type input "$1,217.17"
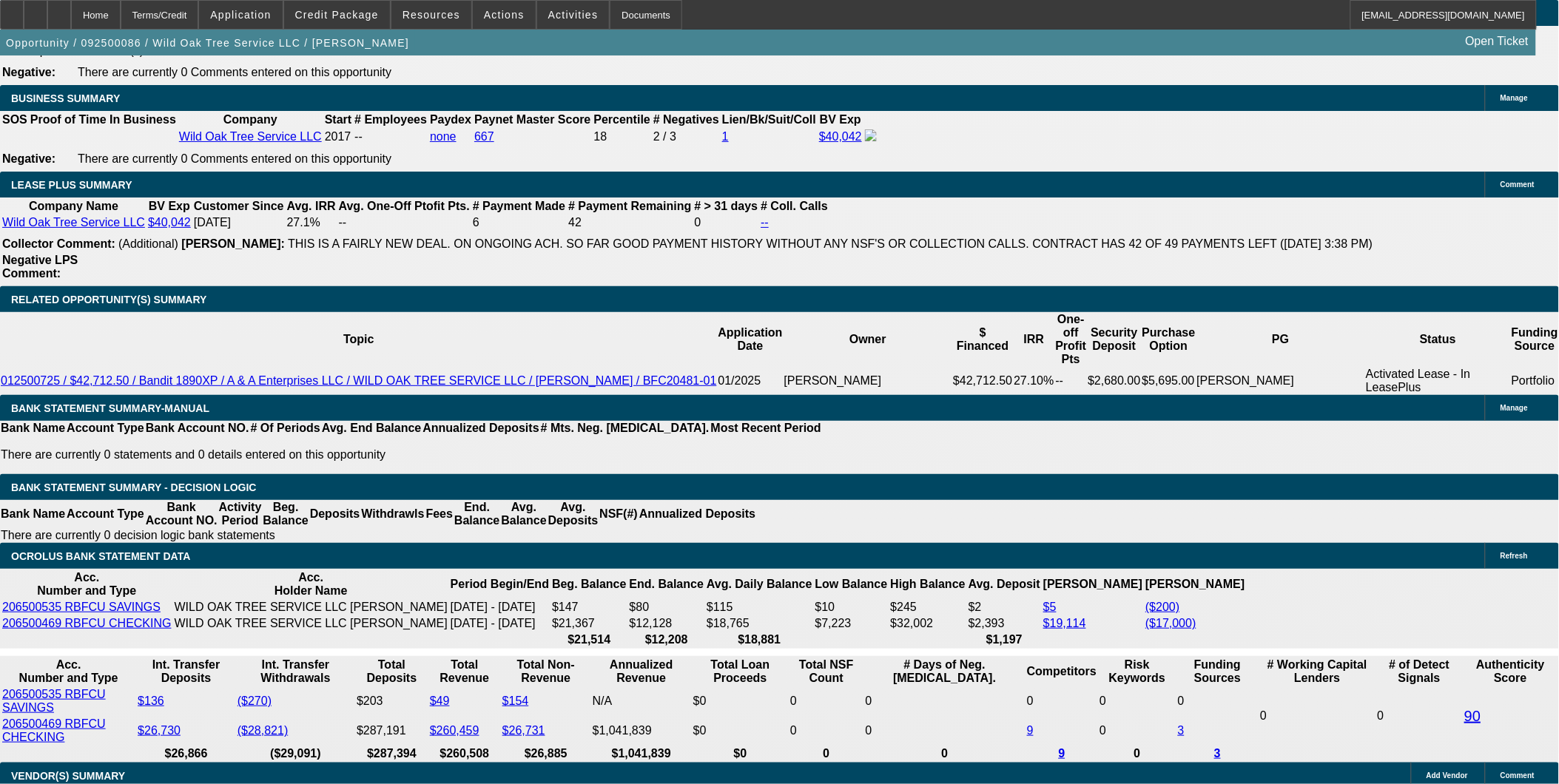
scroll to position [2302, 0]
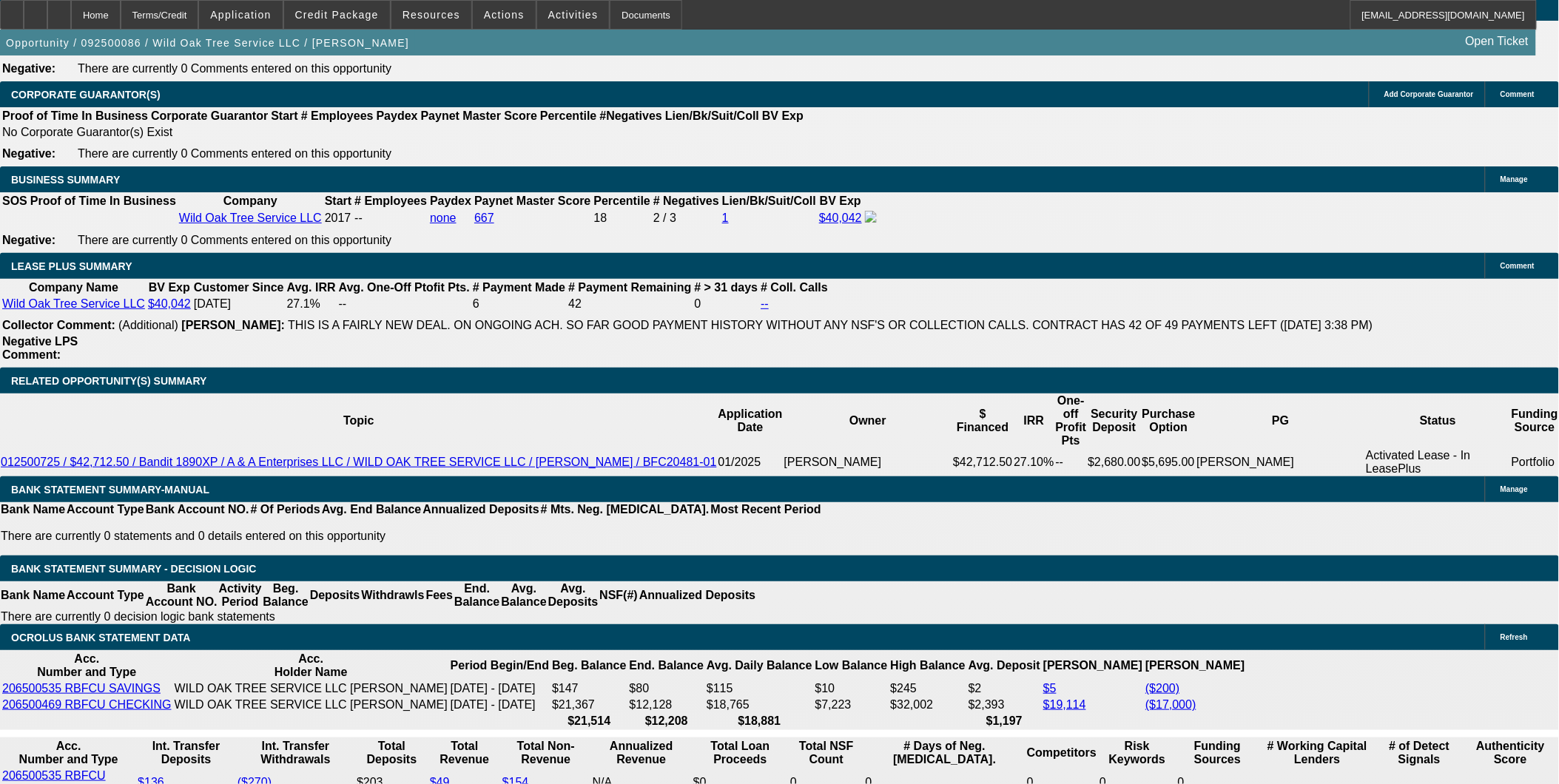
type input "16"
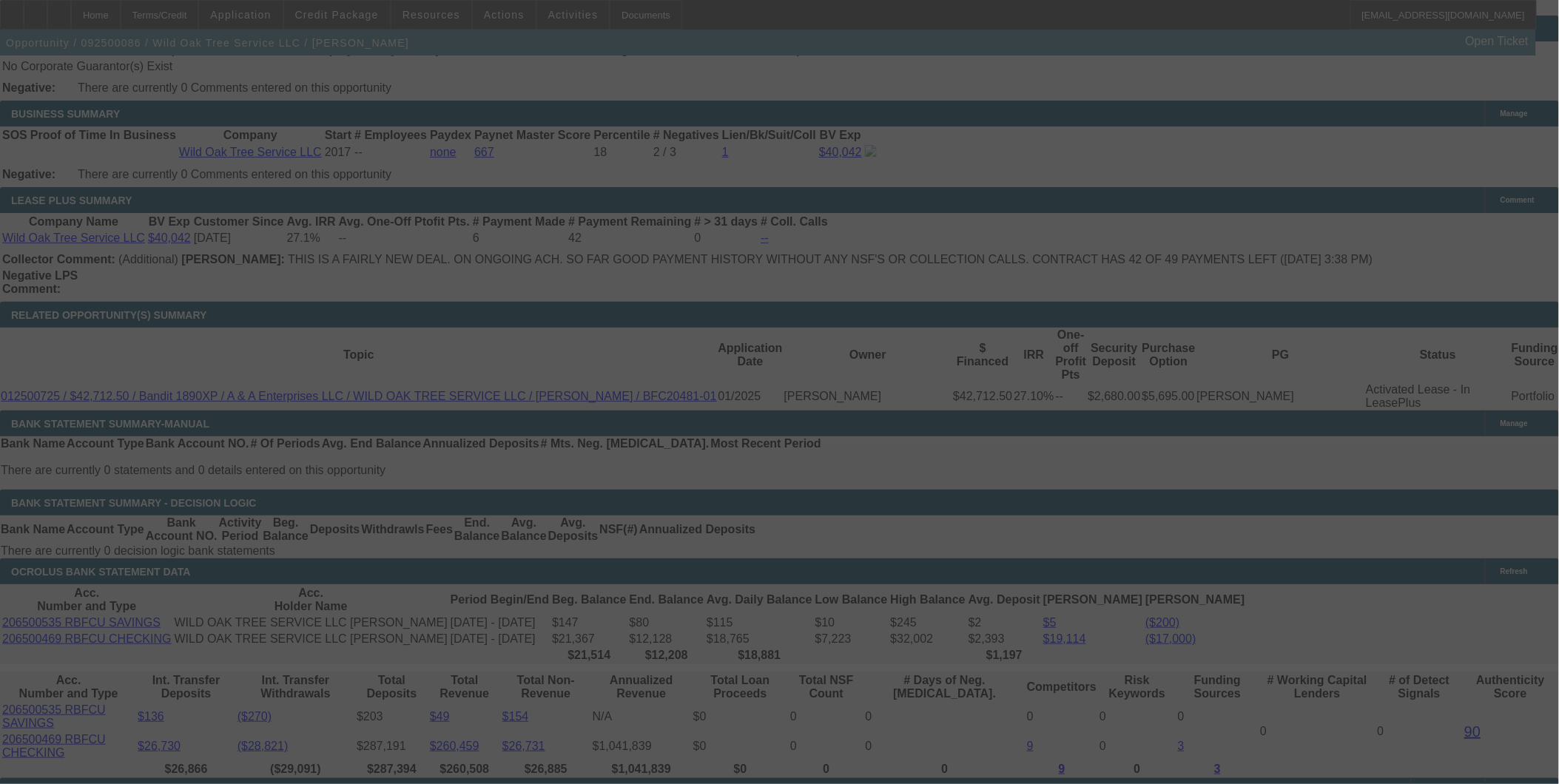
scroll to position [2466, 0]
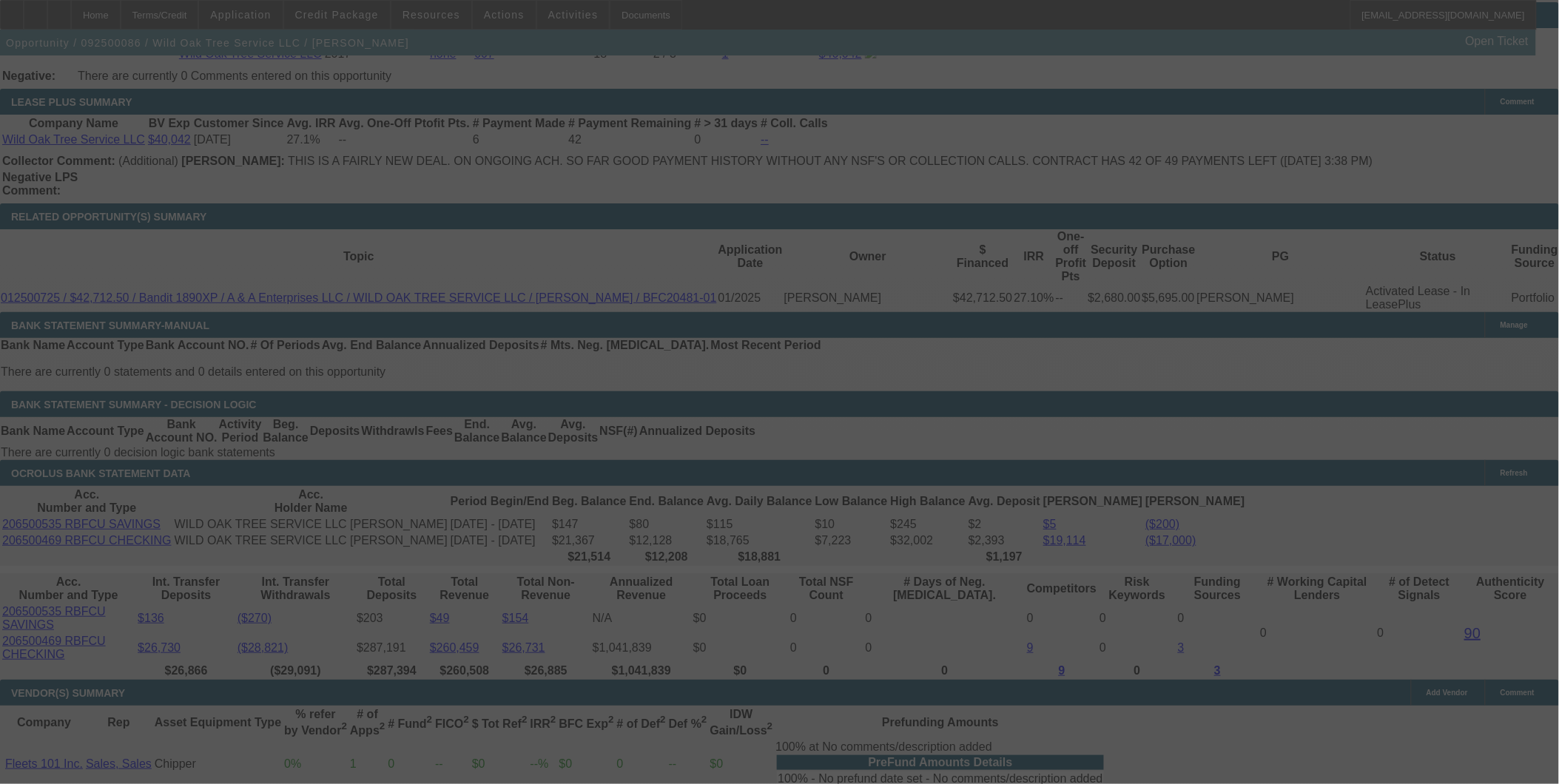
select select "0"
select select "2"
select select "0"
select select "6"
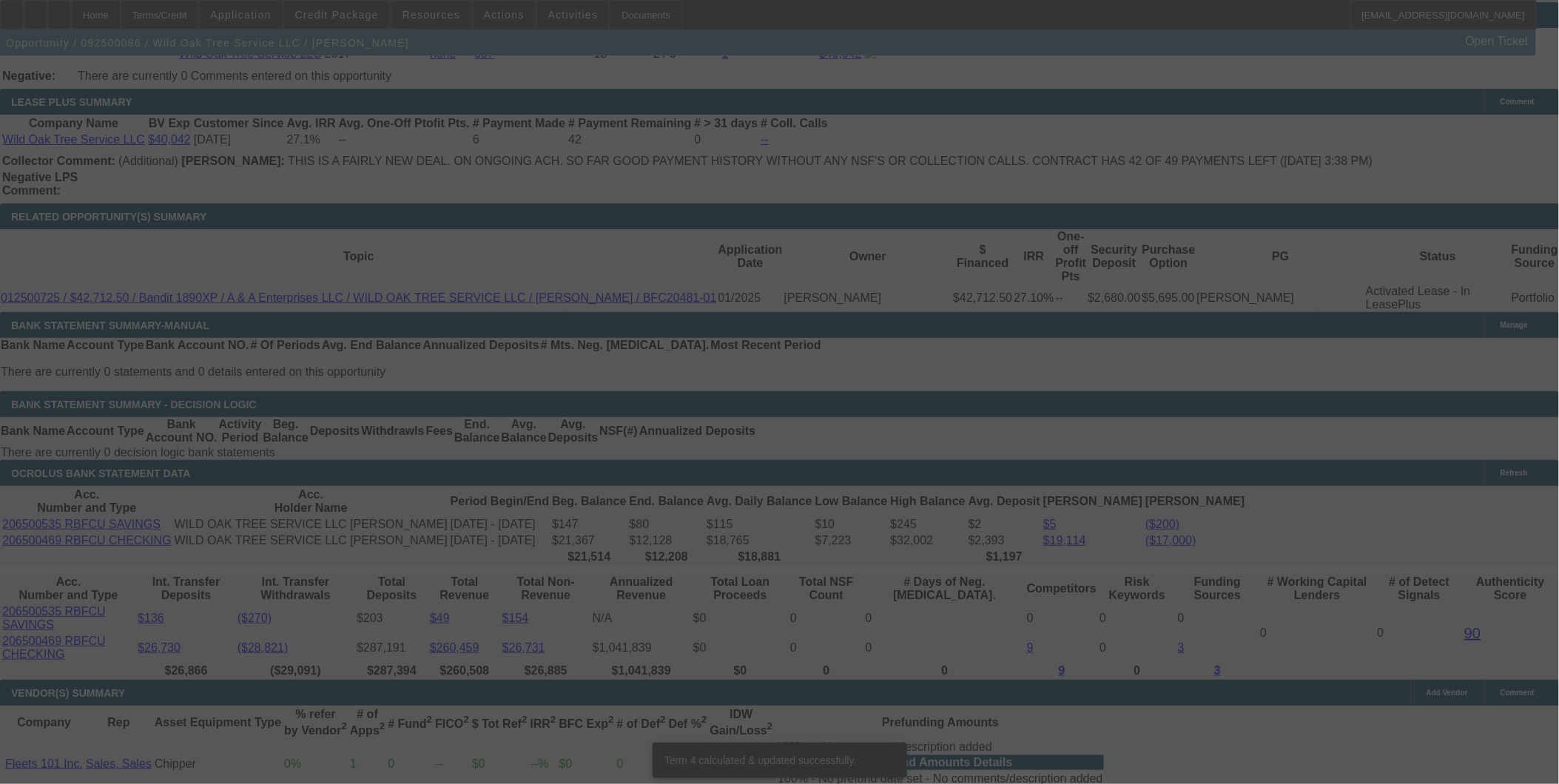
scroll to position [2450, 0]
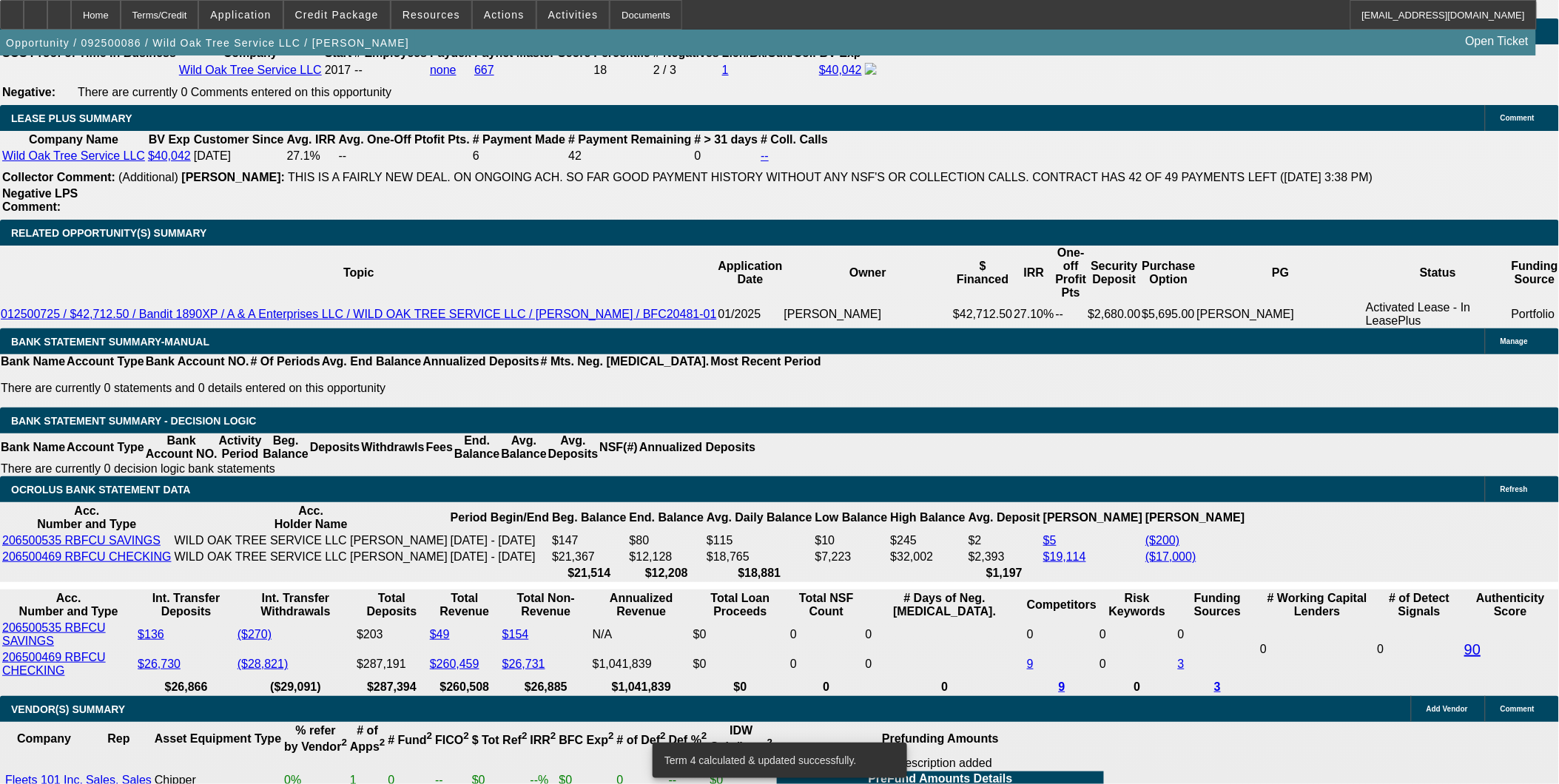
type input "UNKNOWN"
type input "1"
type input "$1,888.18"
type input "$944.09"
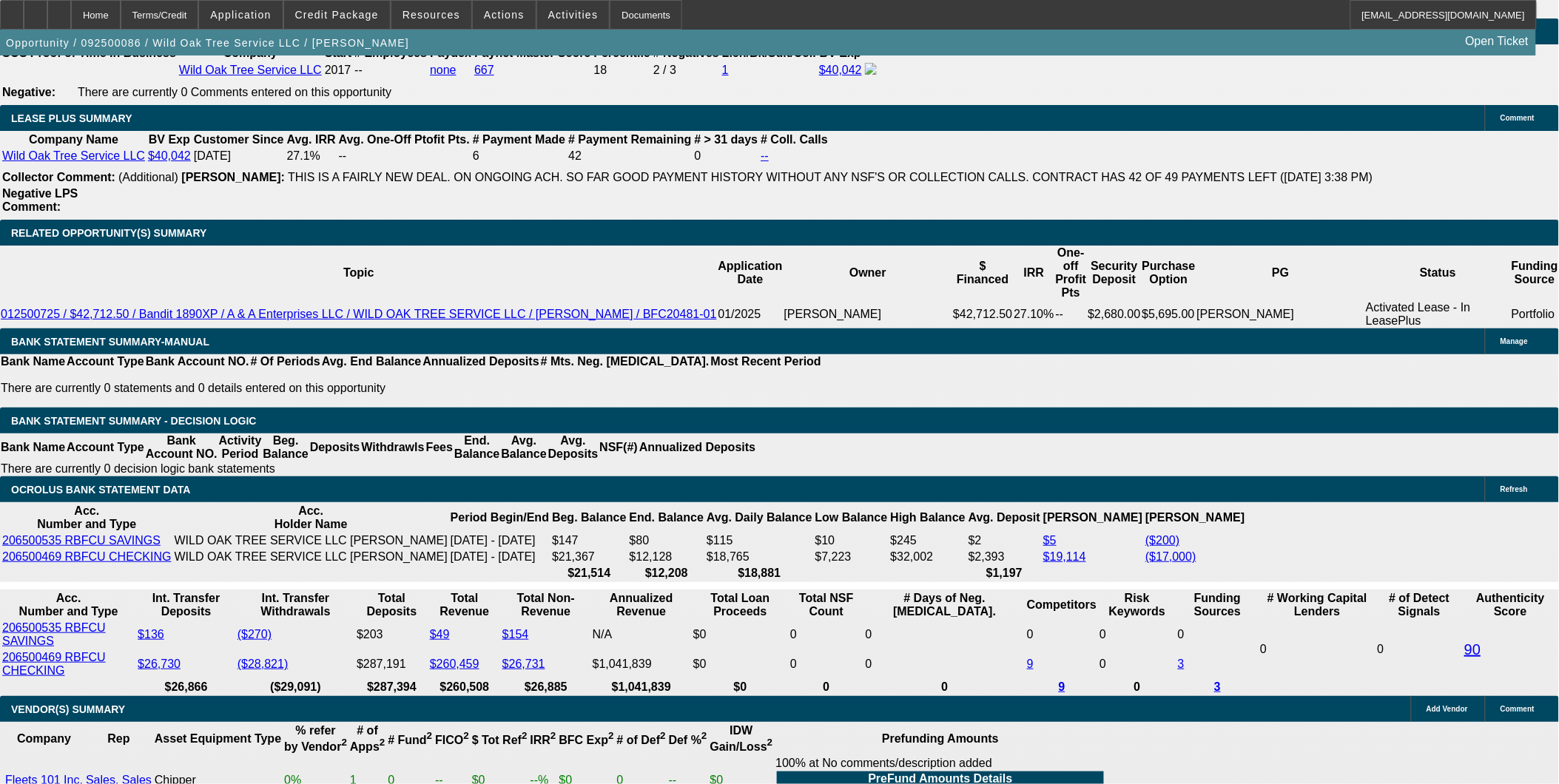
type input "15."
type input "$2,395.36"
type input "$1,197.68"
type input "15.8"
type input "$2,426.52"
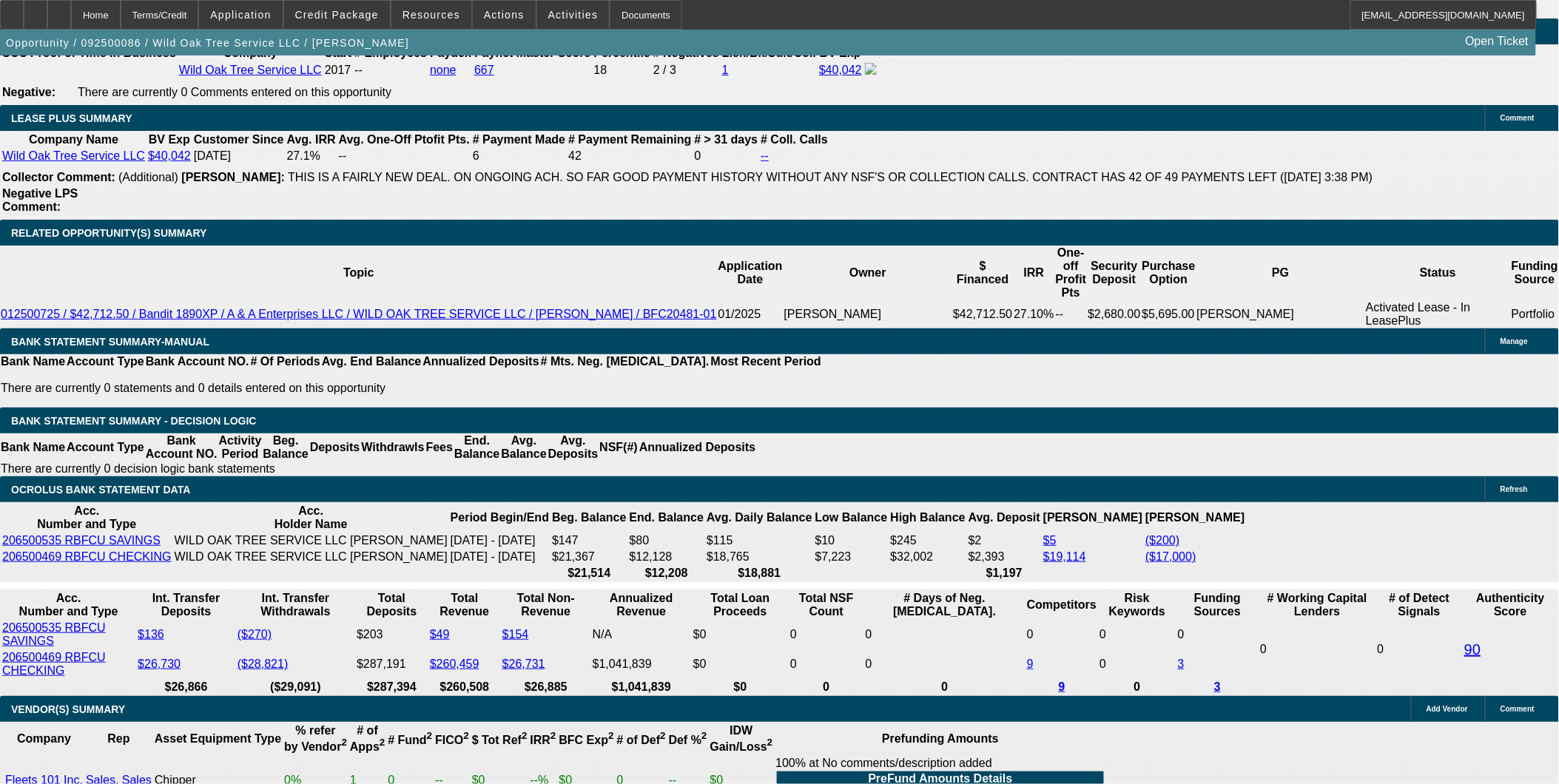
type input "$1,213.26"
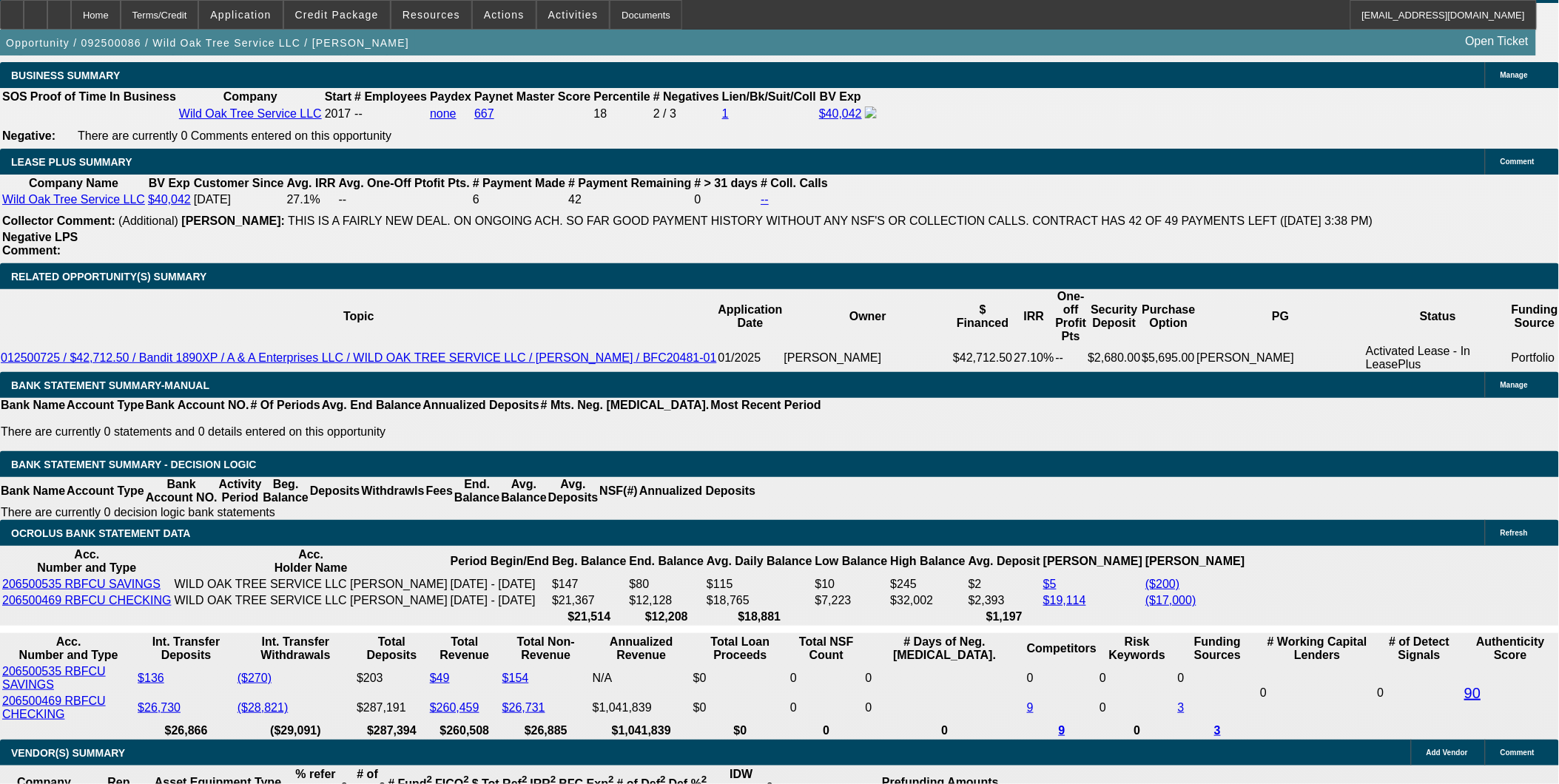
scroll to position [2367, 0]
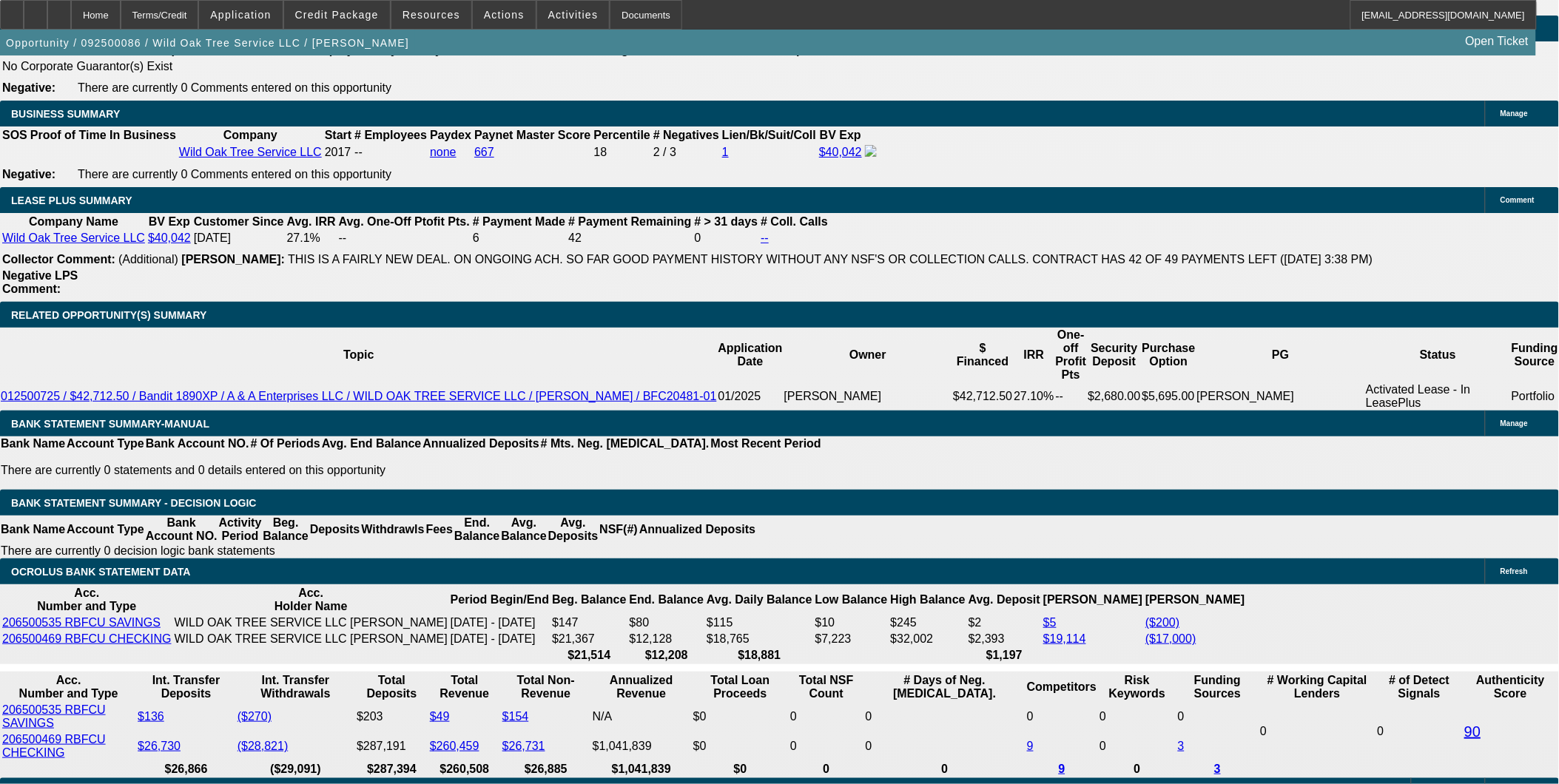
type input "15.8"
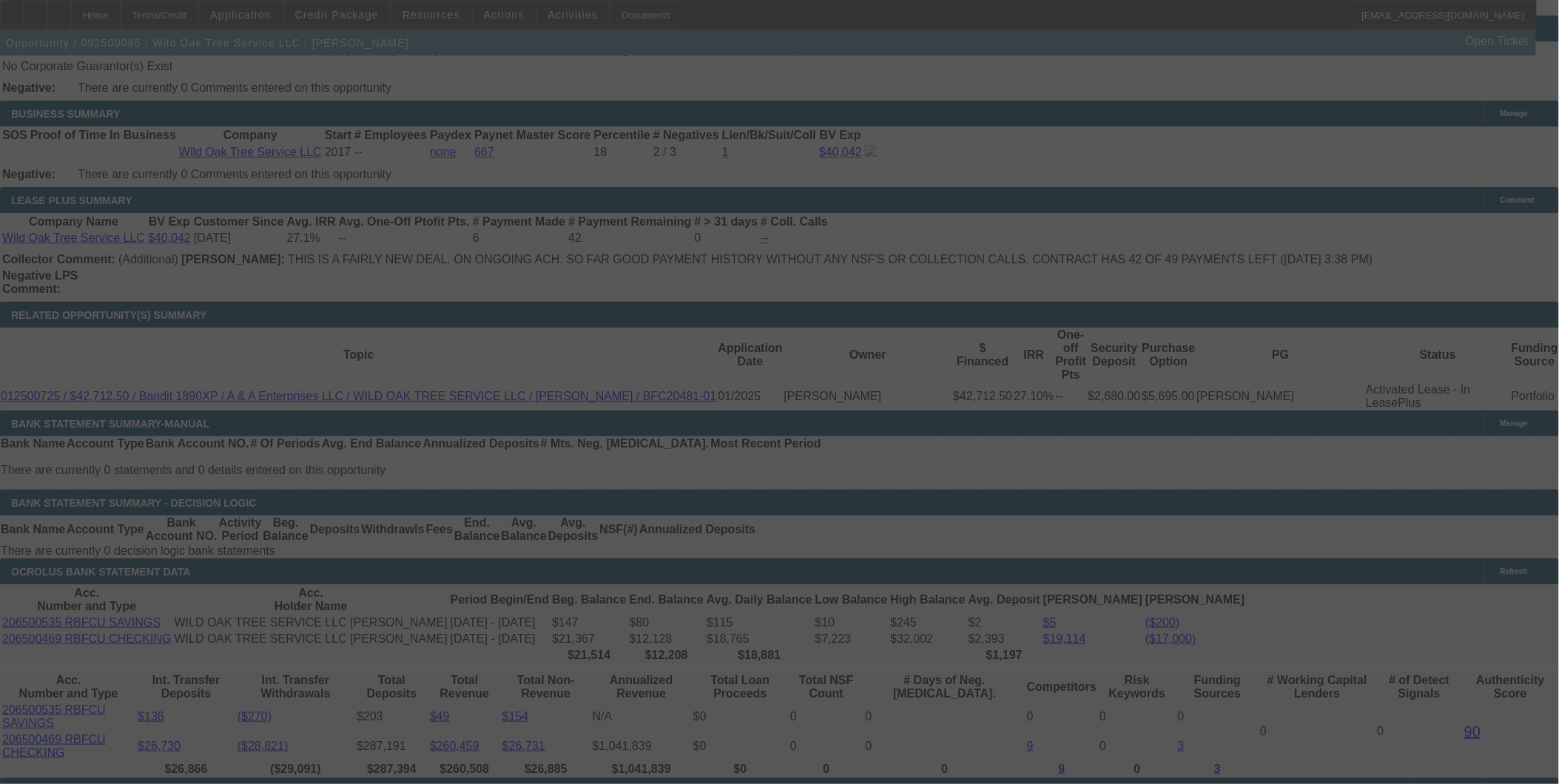
select select "0"
select select "2"
select select "0"
select select "6"
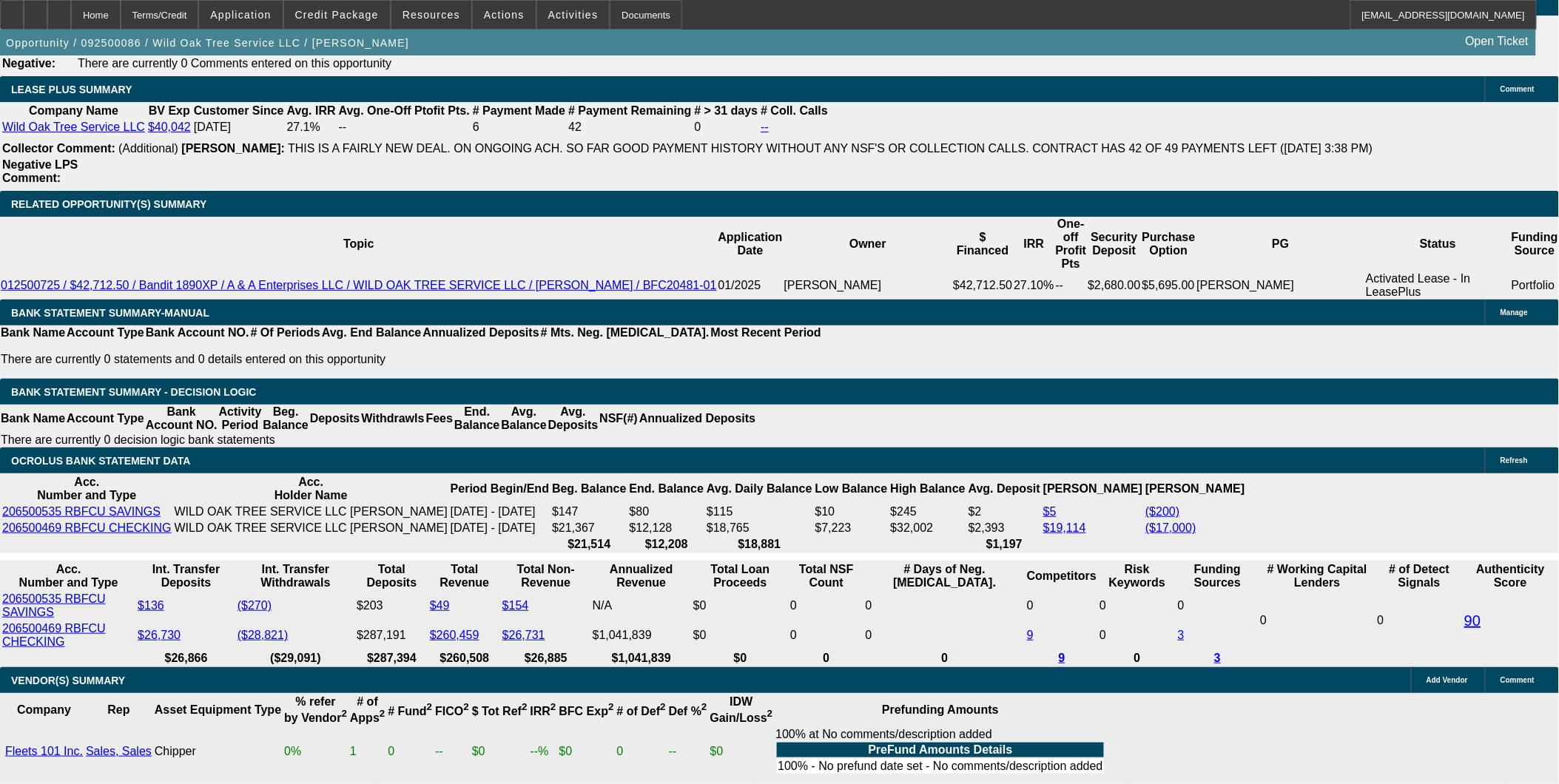
scroll to position [2450, 0]
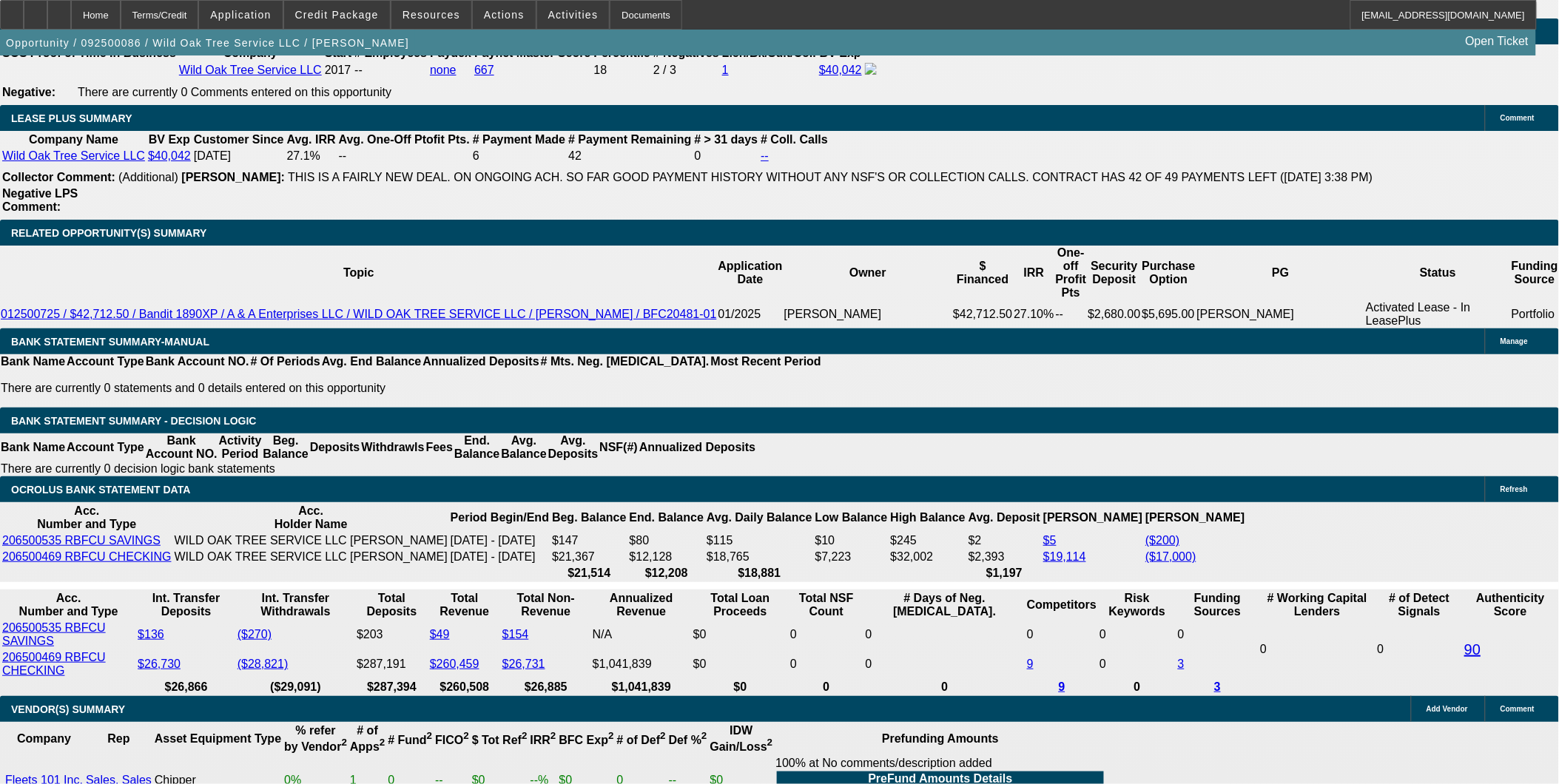
drag, startPoint x: 338, startPoint y: 382, endPoint x: 404, endPoint y: 390, distance: 66.5
type input "UNKNOWN"
type input "15"
type input "$2,395.36"
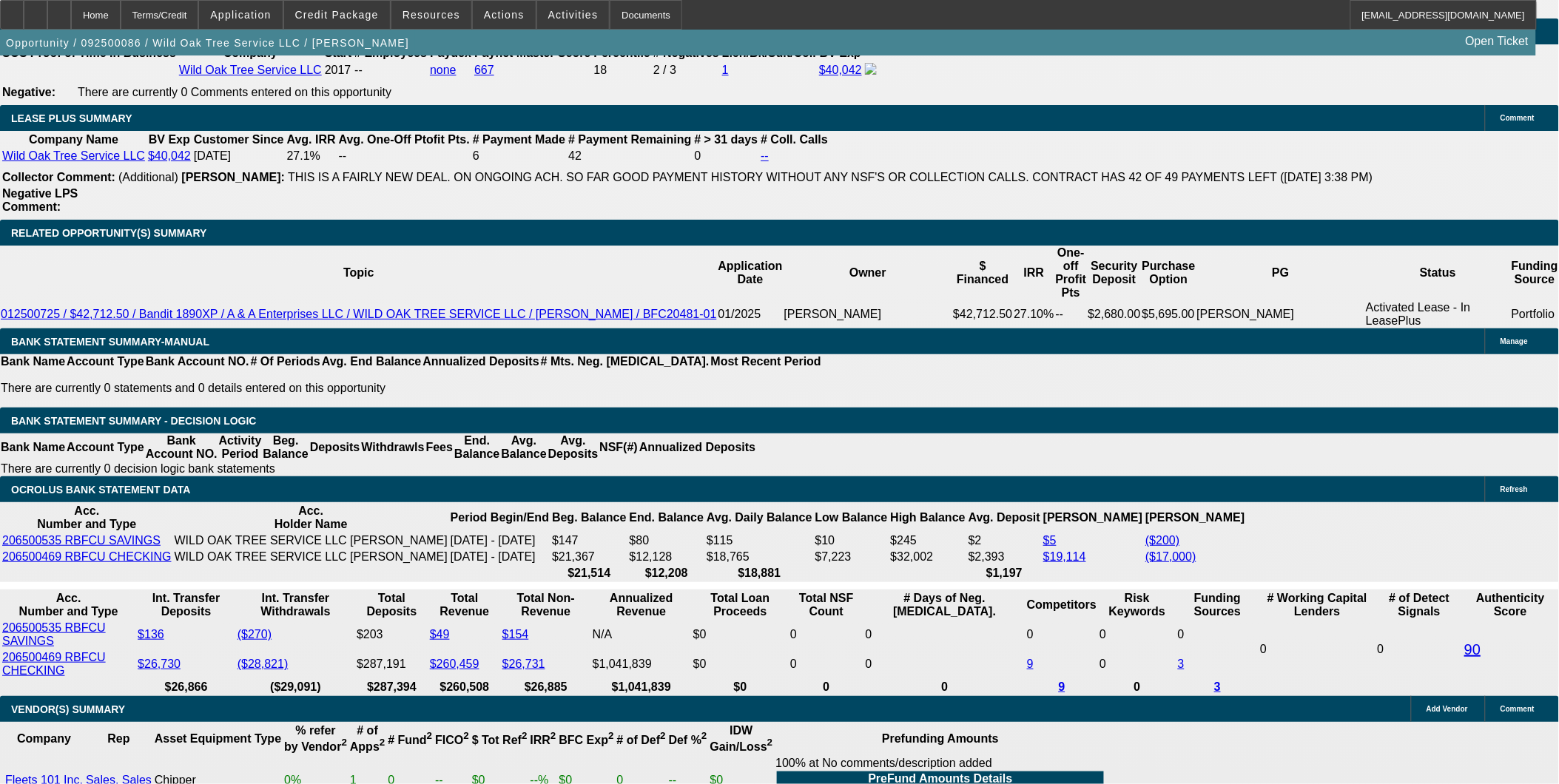
type input "$1,197.68"
type input "15.2"
type input "$2,403.12"
type input "$1,201.56"
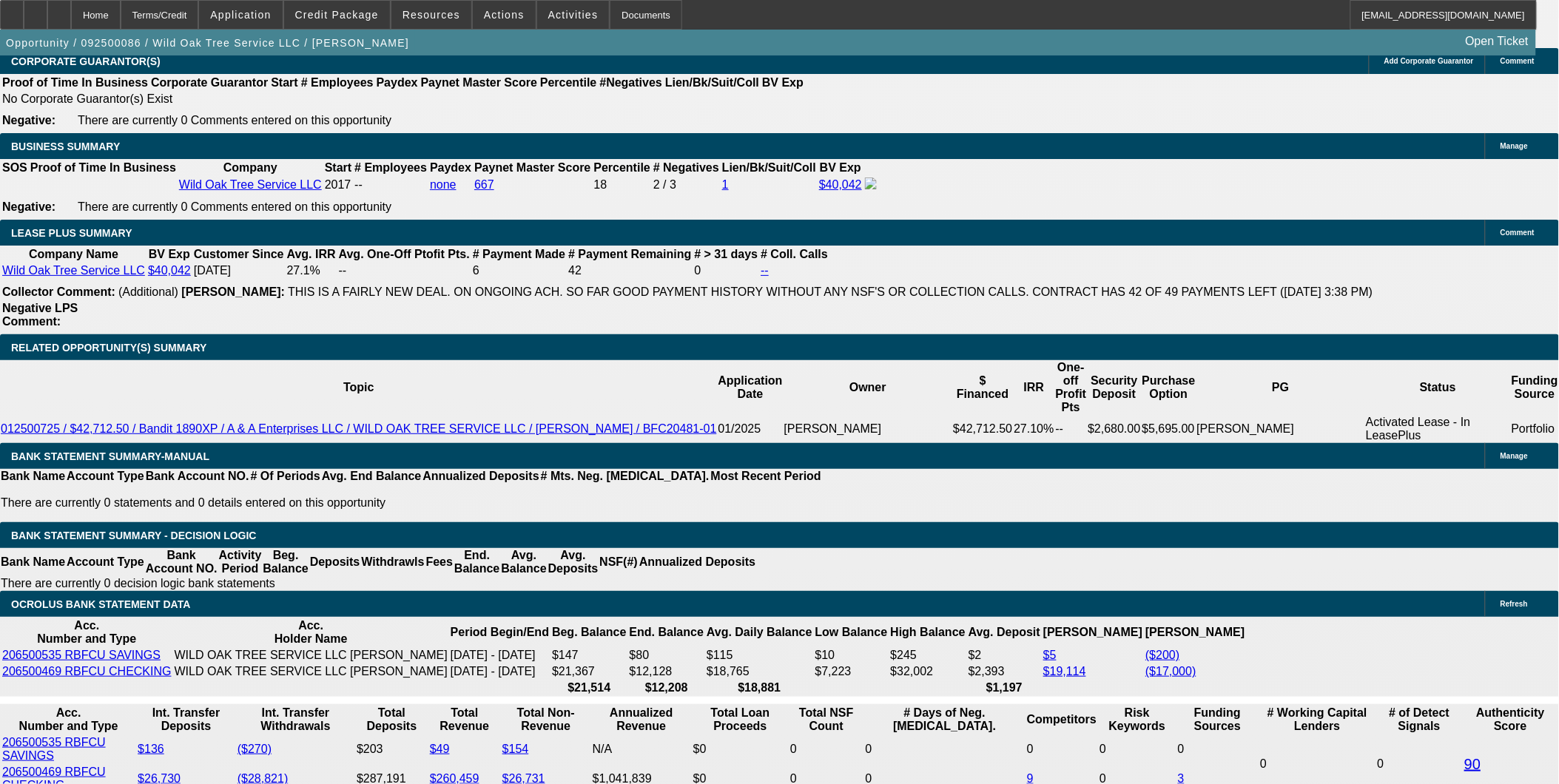
scroll to position [2285, 0]
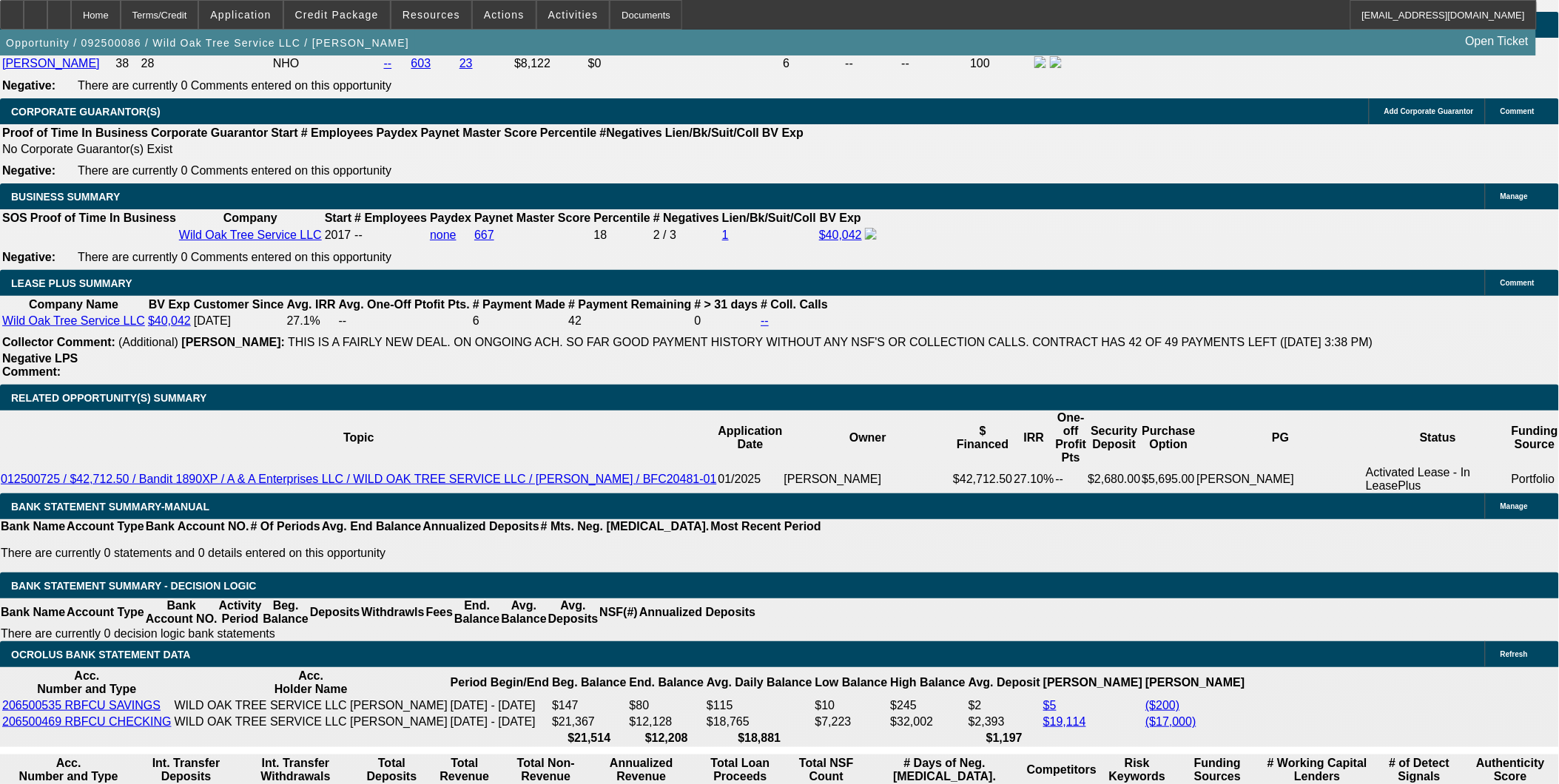
type input "15.2"
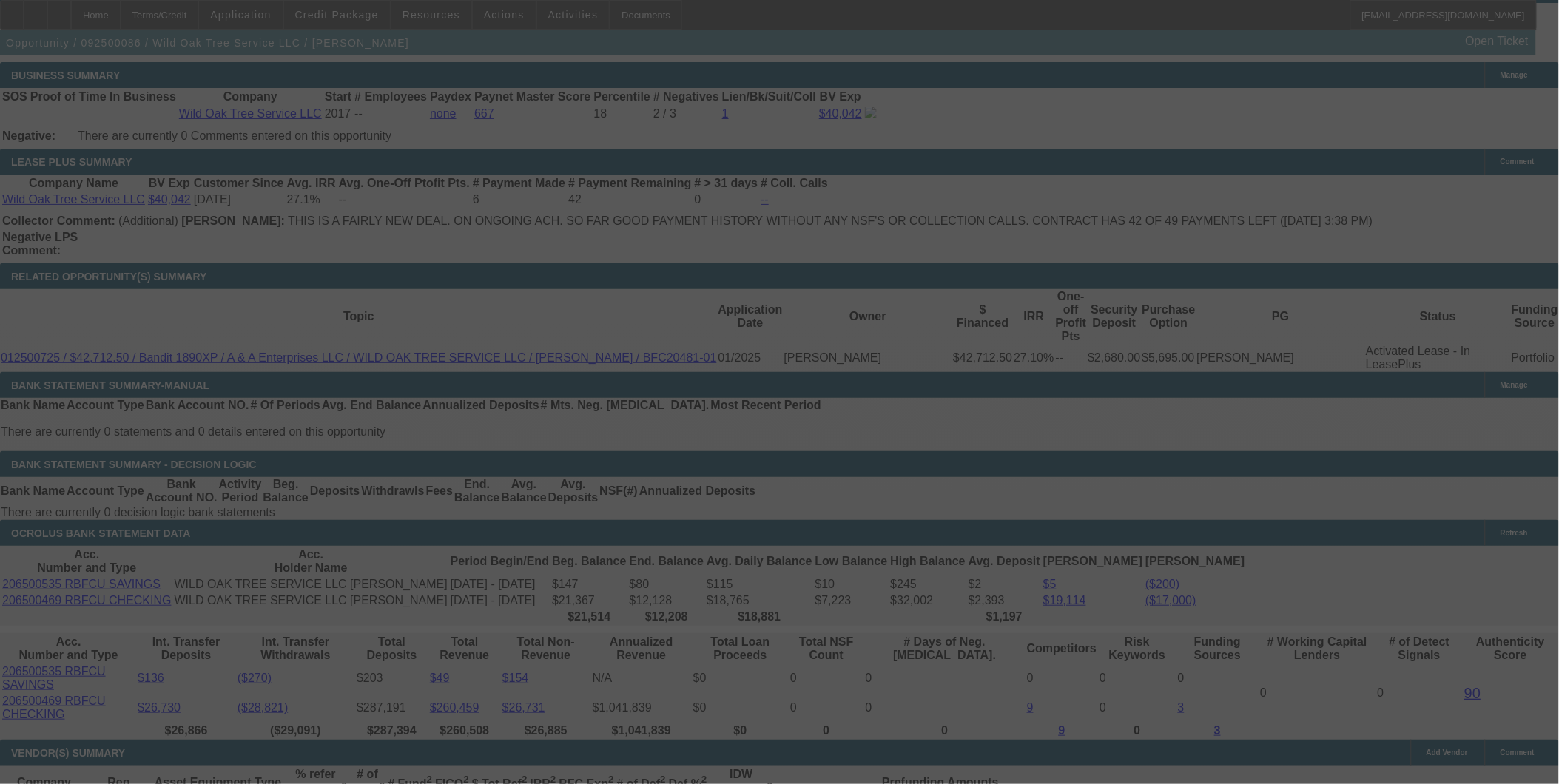
scroll to position [2367, 0]
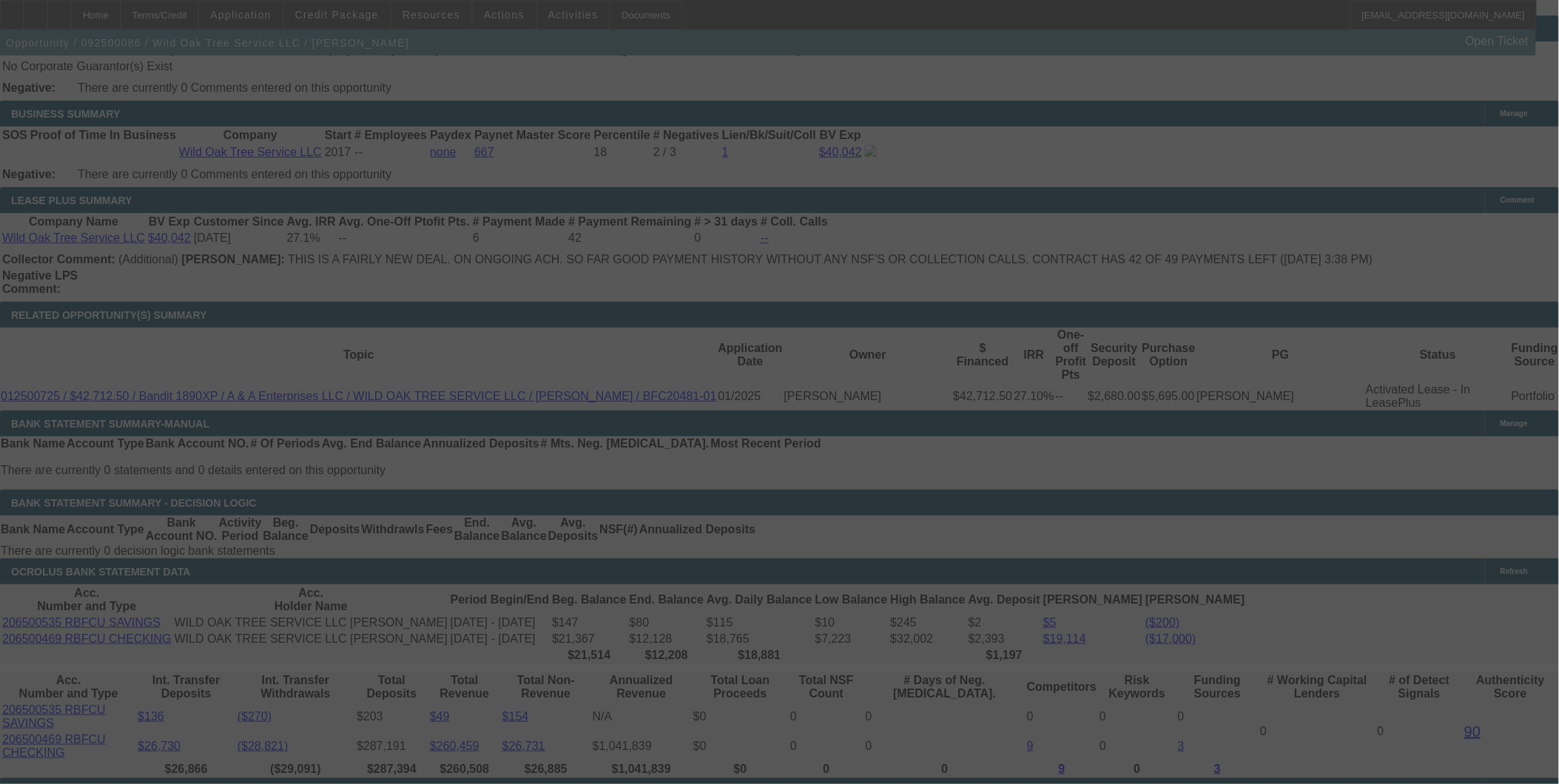
select select "0"
select select "2"
select select "0"
select select "6"
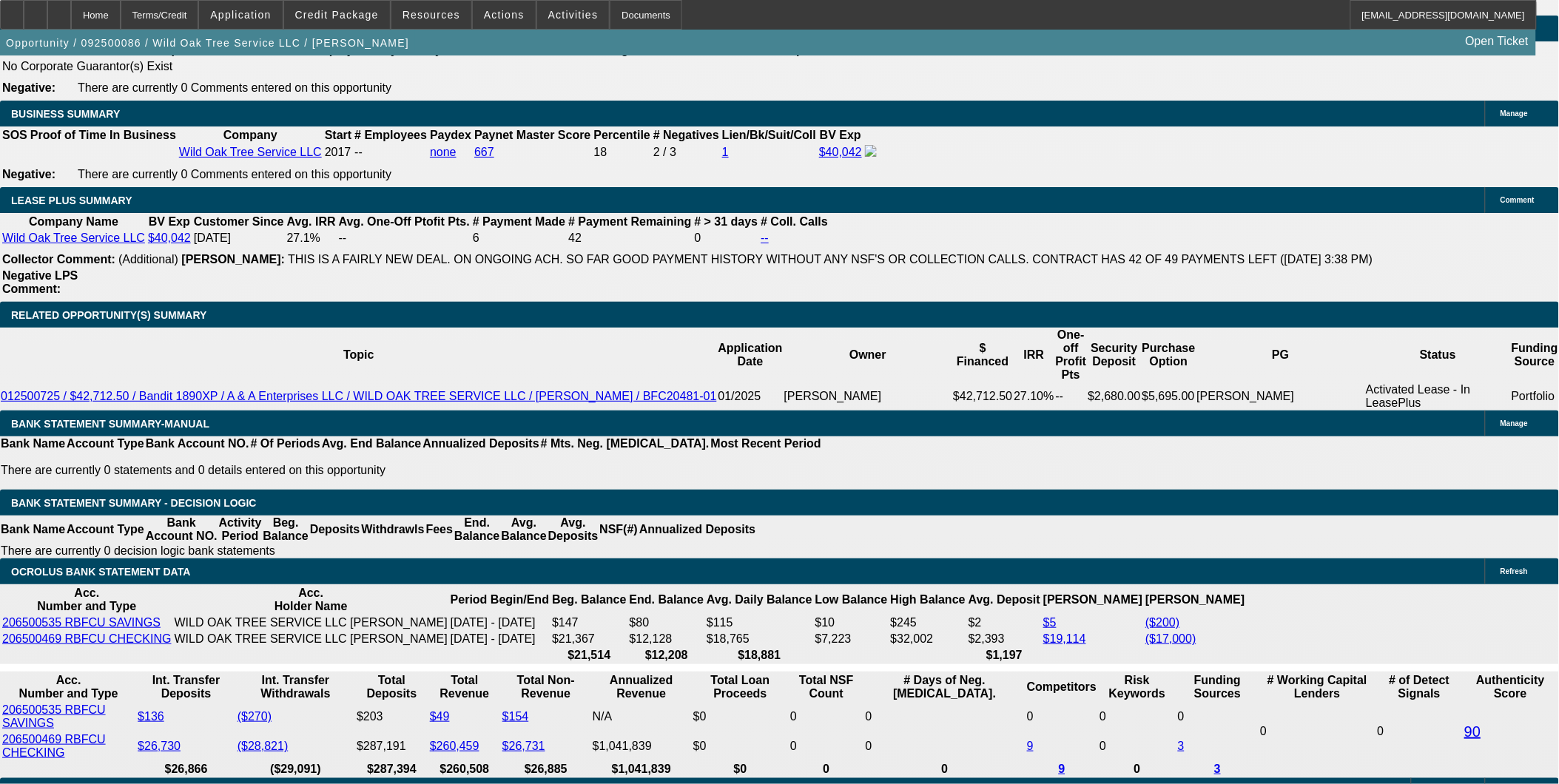
type input "UNKNOWN"
type input "15."
type input "$2,395.36"
type input "$1,197.68"
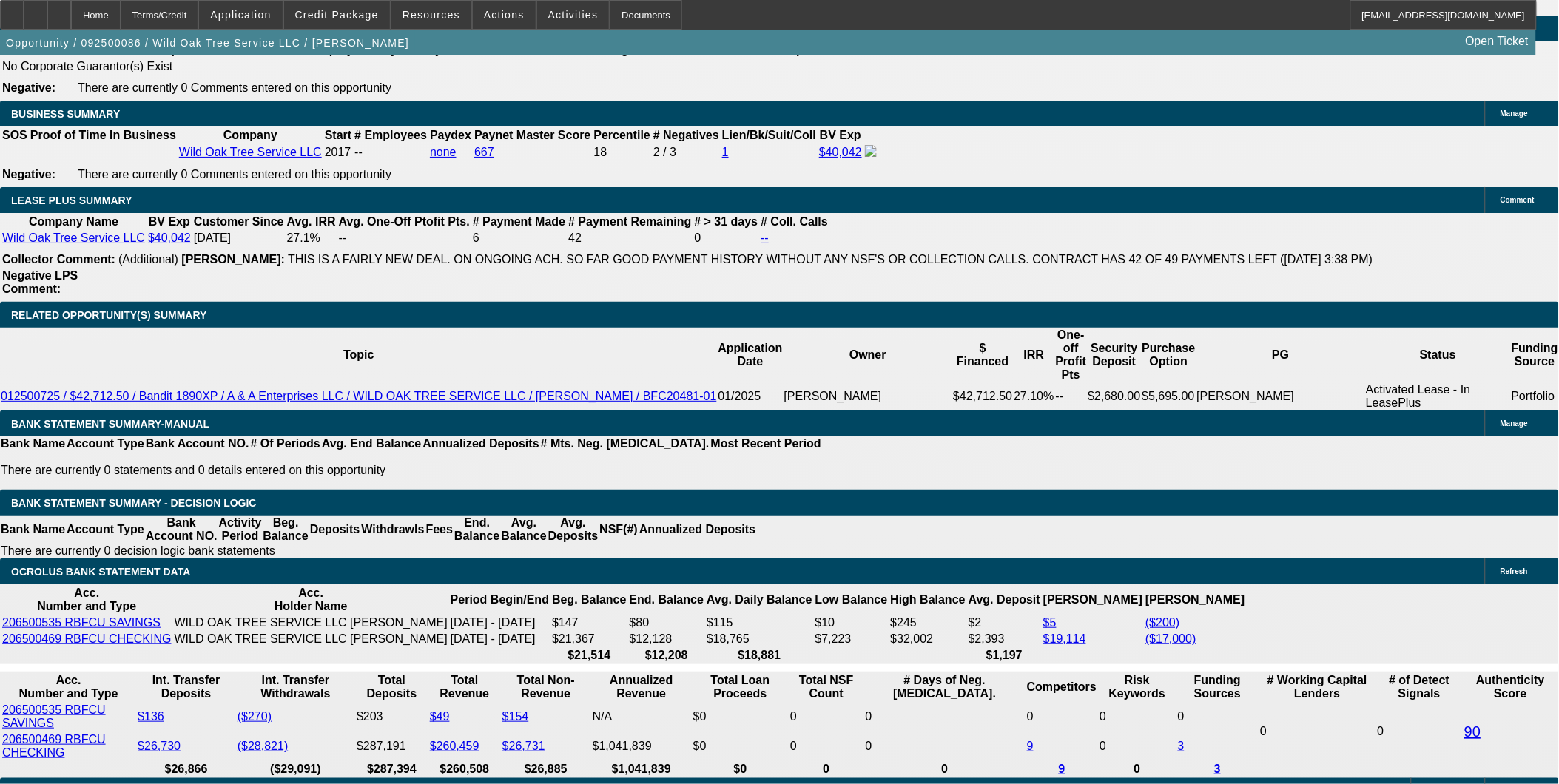
type input "15.1"
type input "$2,399.24"
type input "$1,199.62"
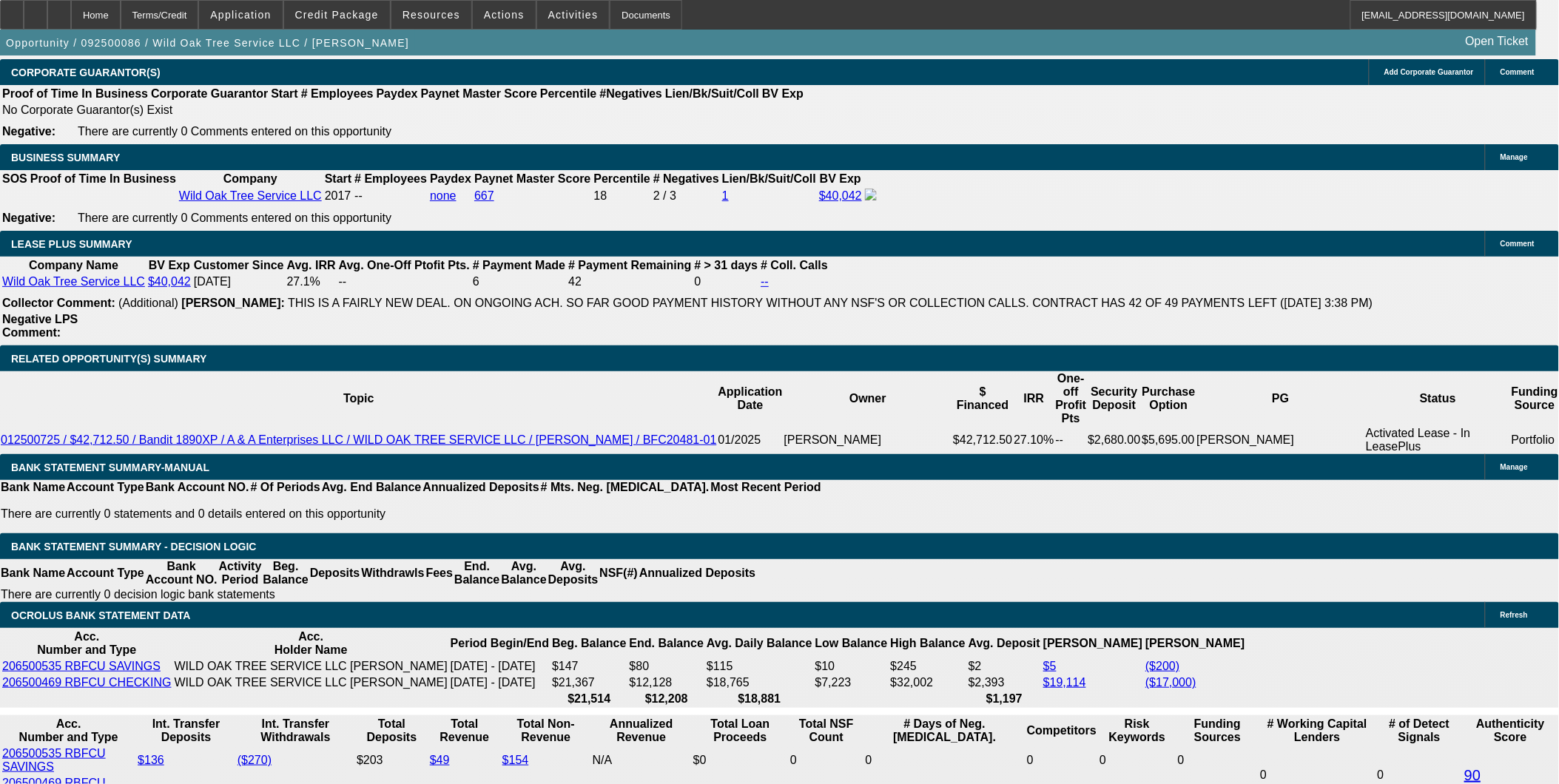
scroll to position [2285, 0]
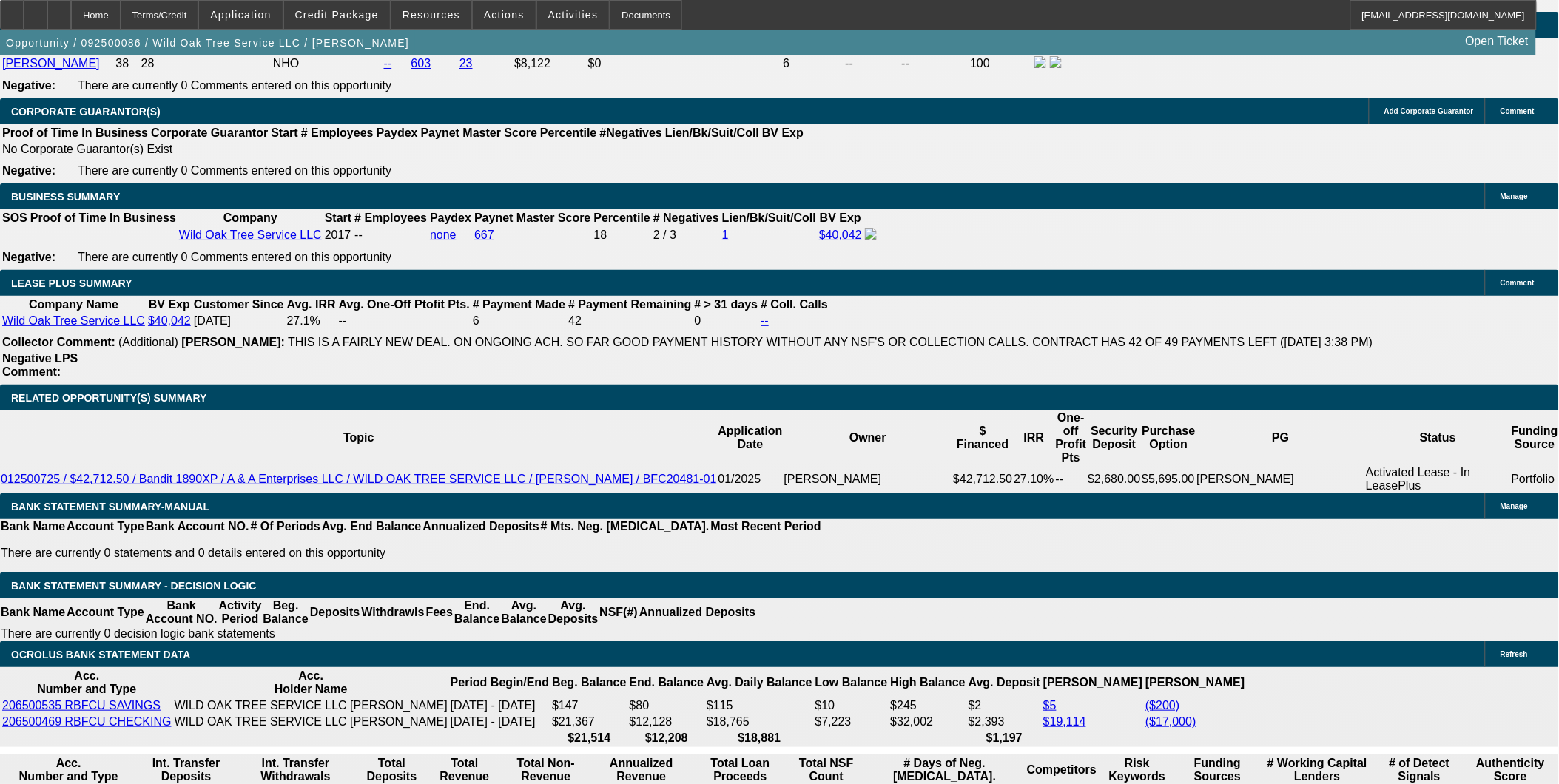
type input "15.1"
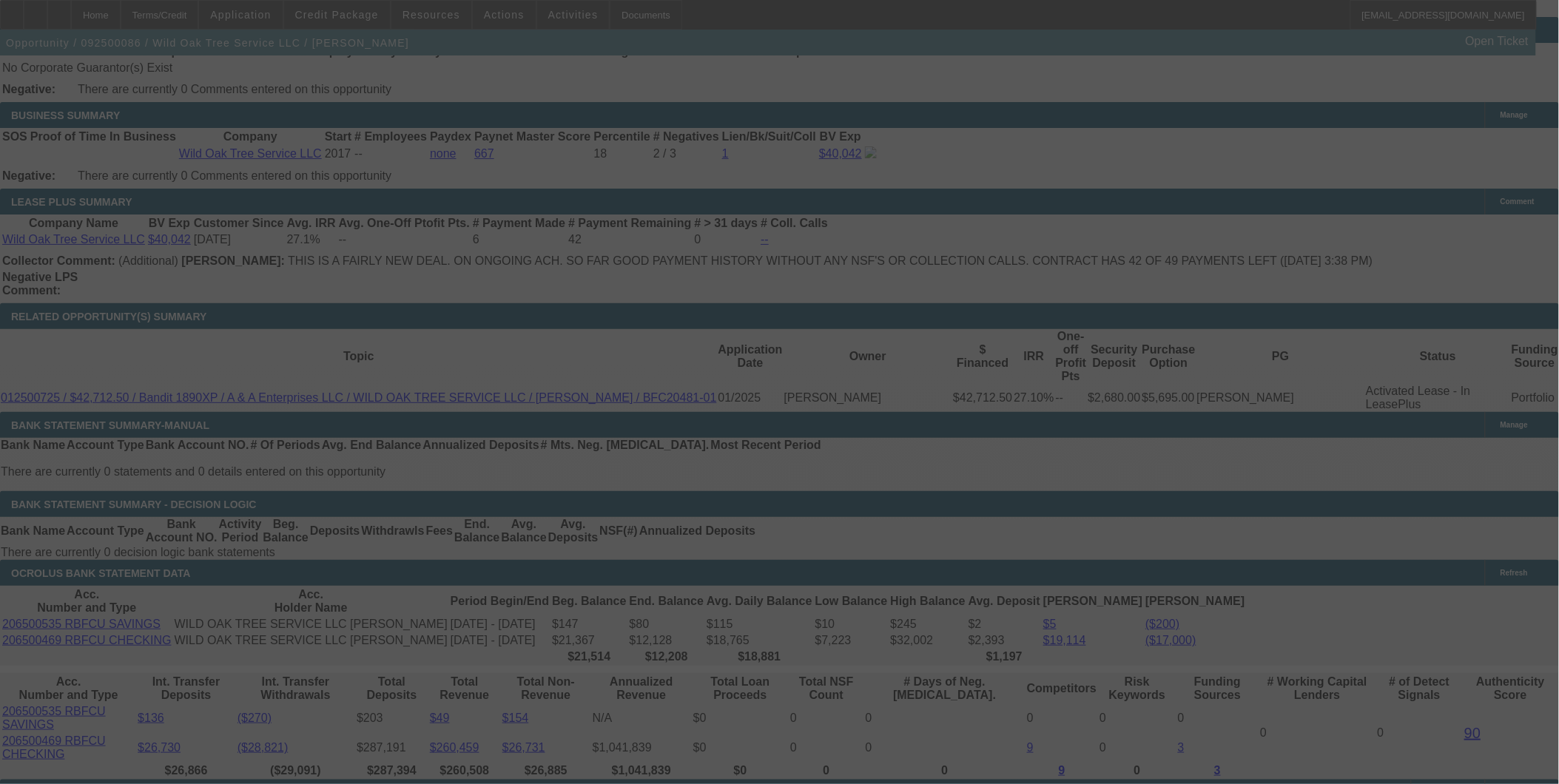
scroll to position [2367, 0]
select select "0"
select select "2"
select select "0"
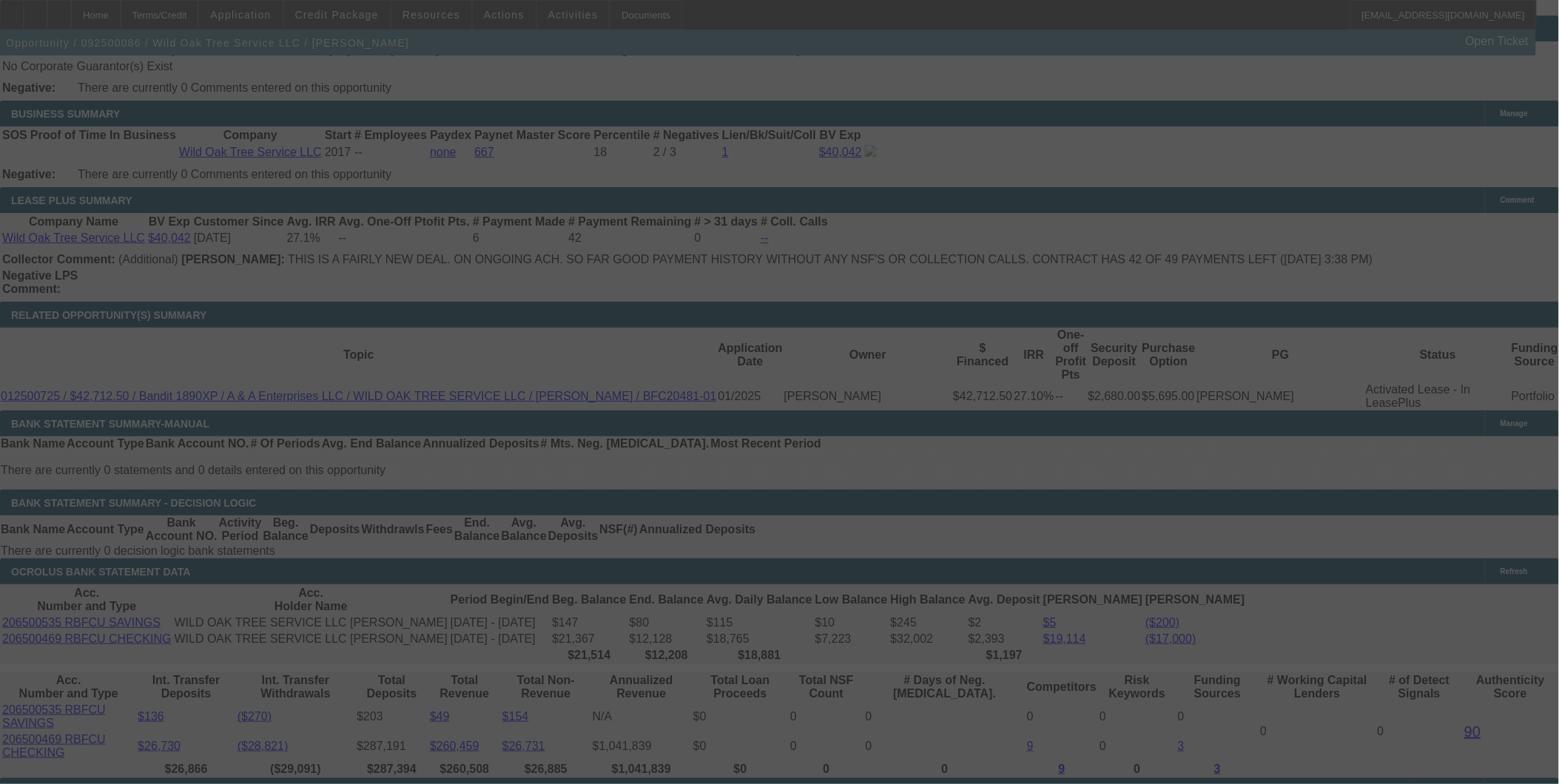
select select "6"
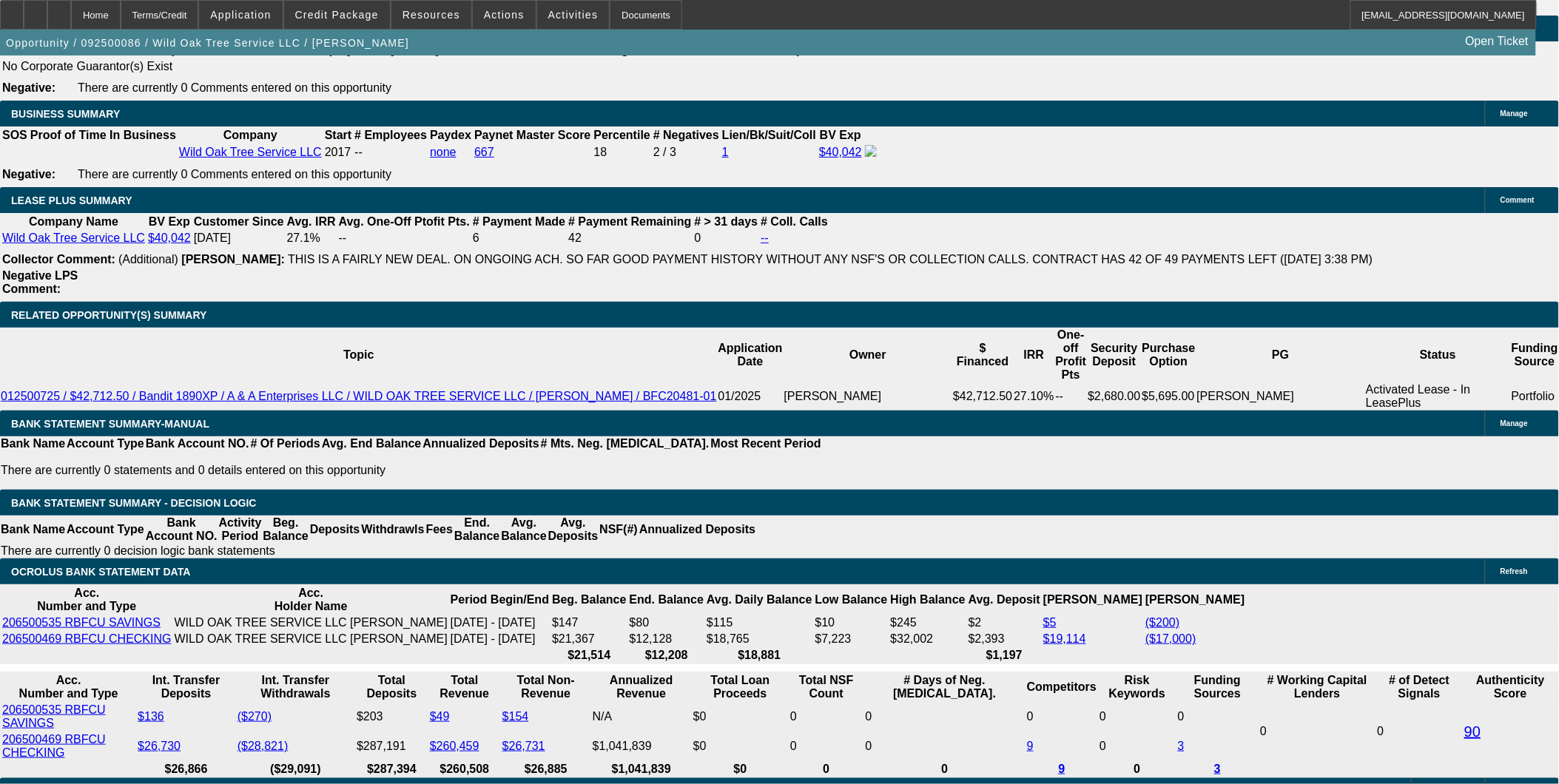
drag, startPoint x: 332, startPoint y: 469, endPoint x: 413, endPoint y: 476, distance: 81.3
type input "UNKNOWN"
type input "1"
type input "$1,888.18"
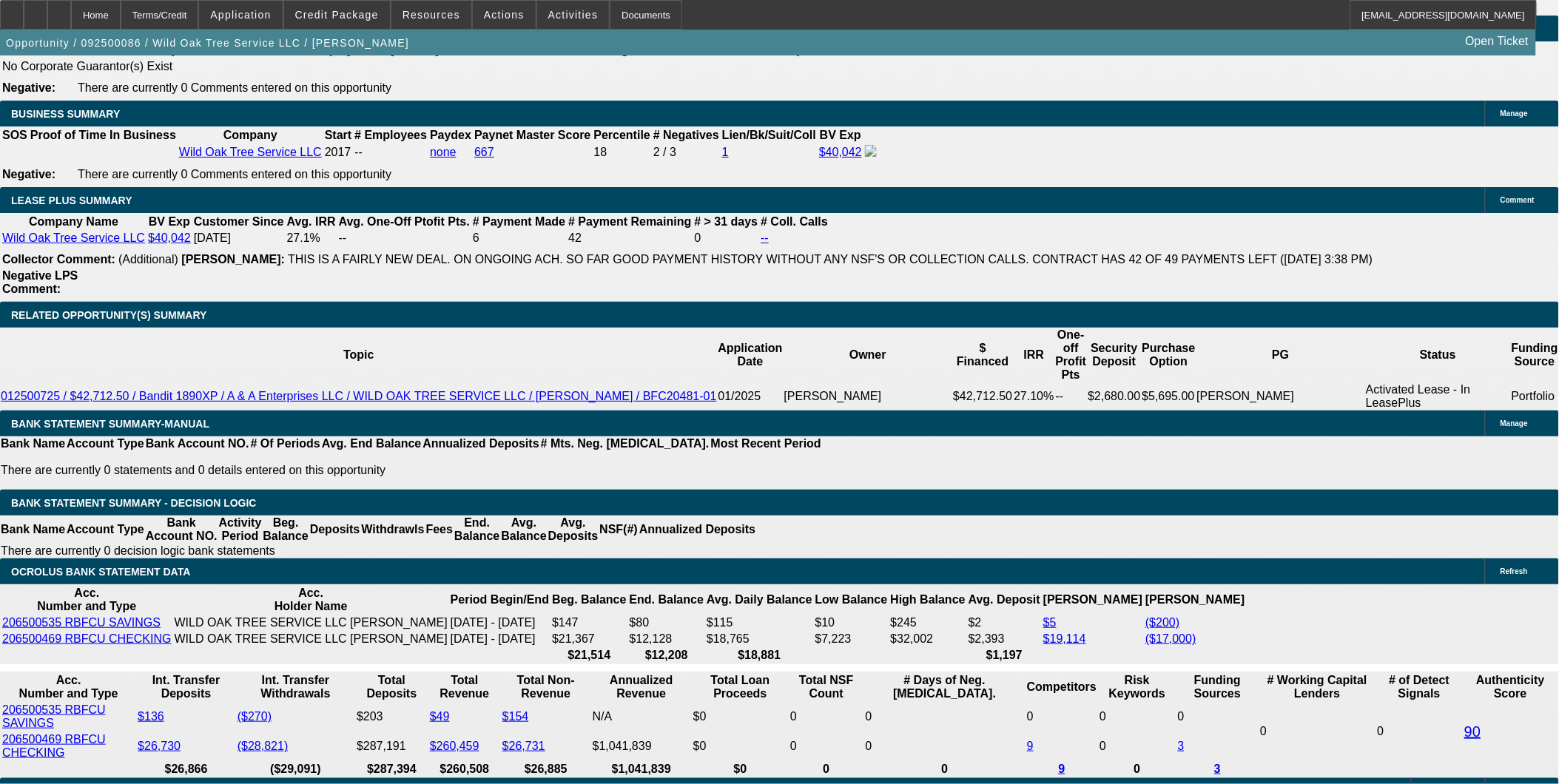
type input "$944.09"
type input "14."
type input "$2,356.72"
type input "$1,178.36"
type input "14.9"
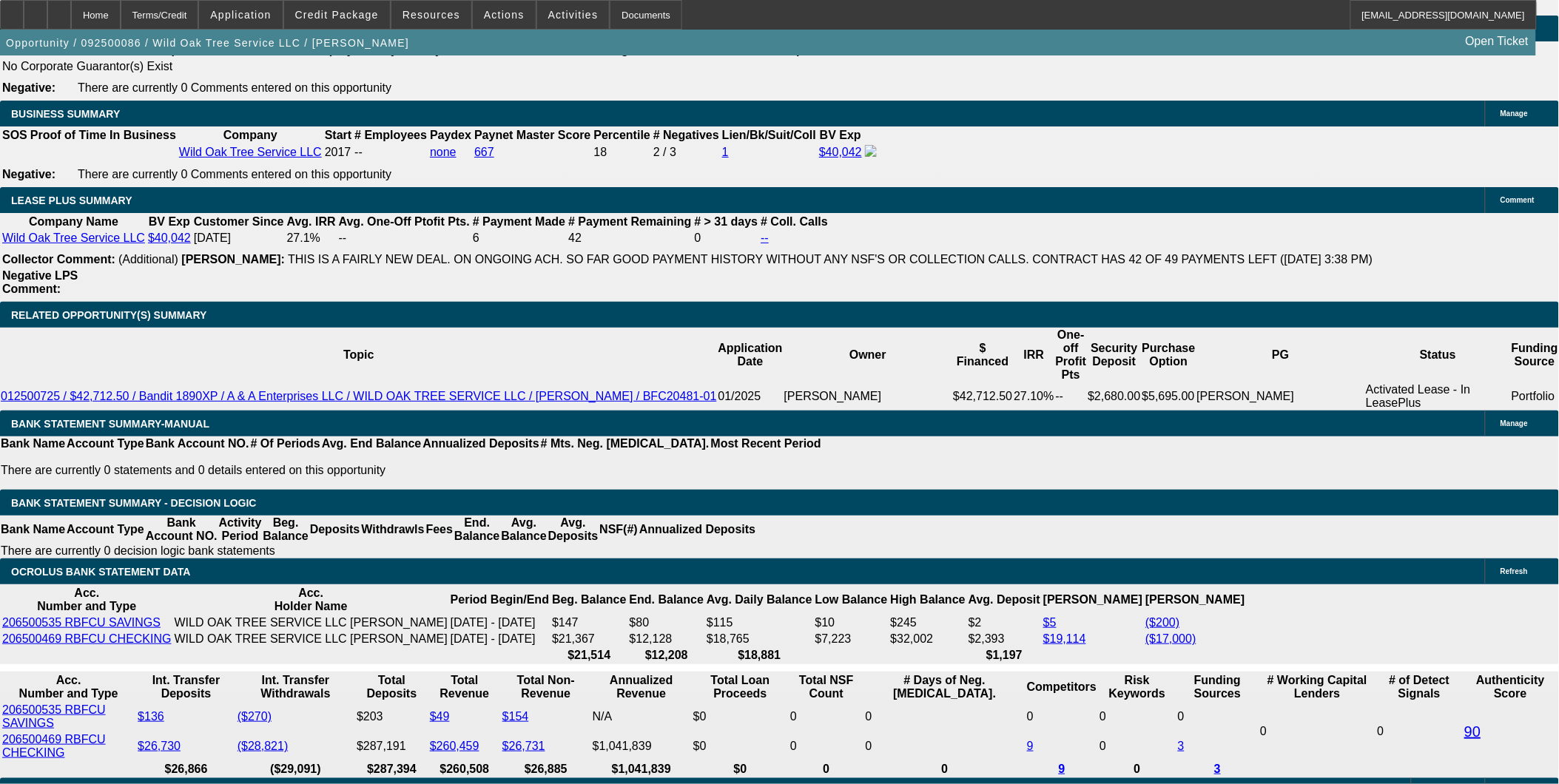
type input "$2,391.48"
type input "$1,195.74"
type input "14.9"
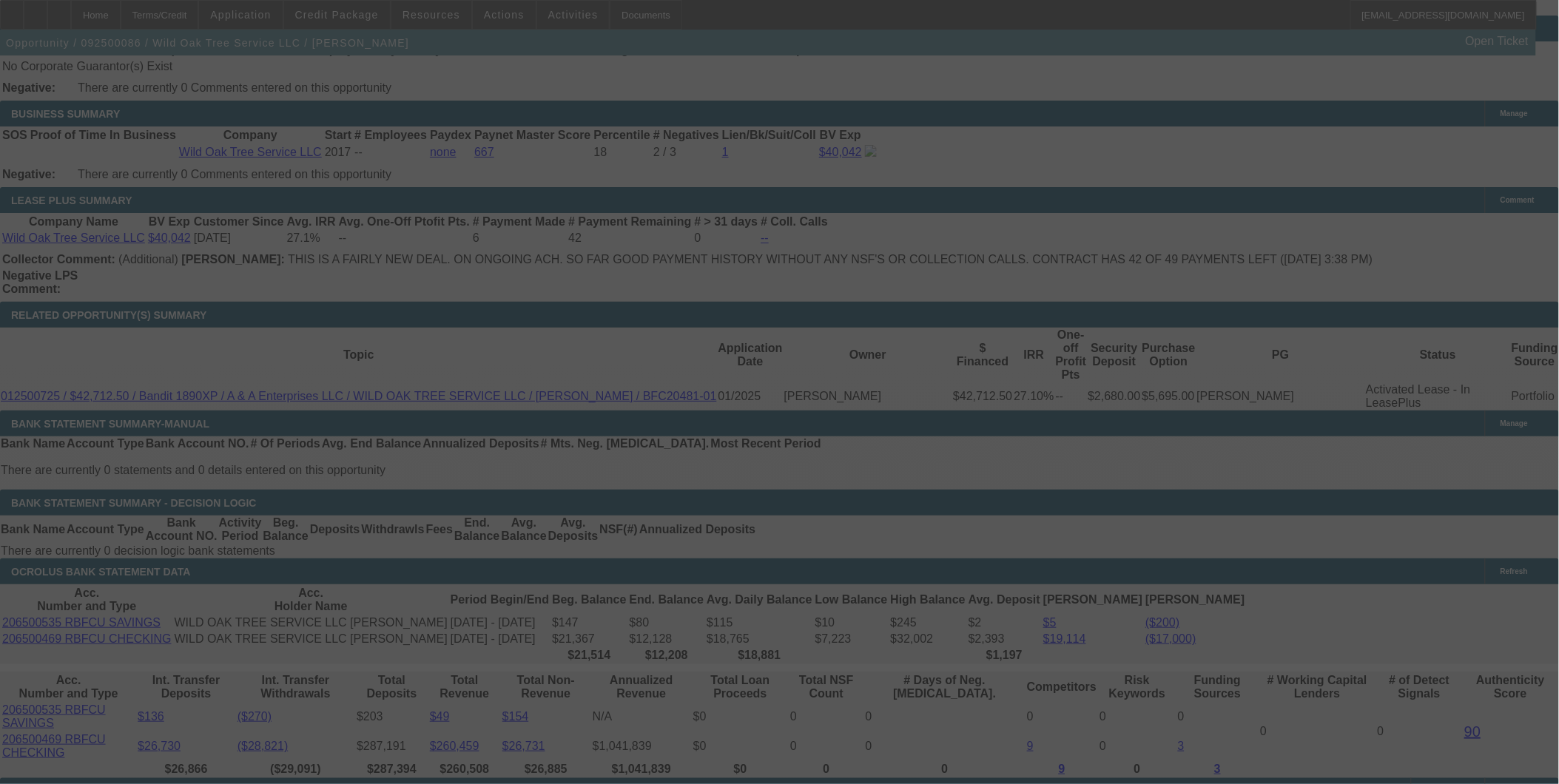
select select "0"
select select "2"
select select "0"
select select "6"
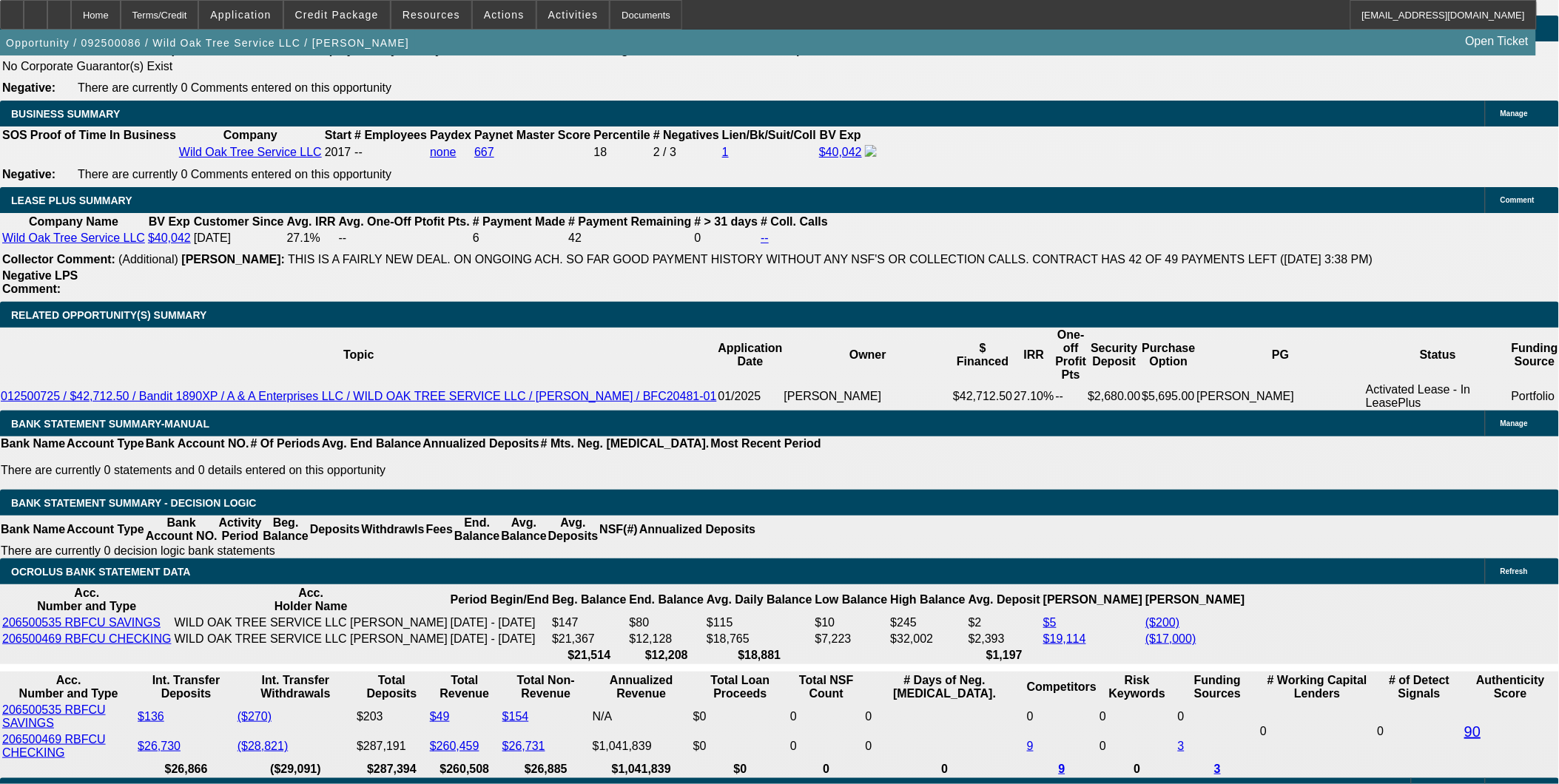
type input "UNKNOWN"
type input "14."
type input "$2,356.72"
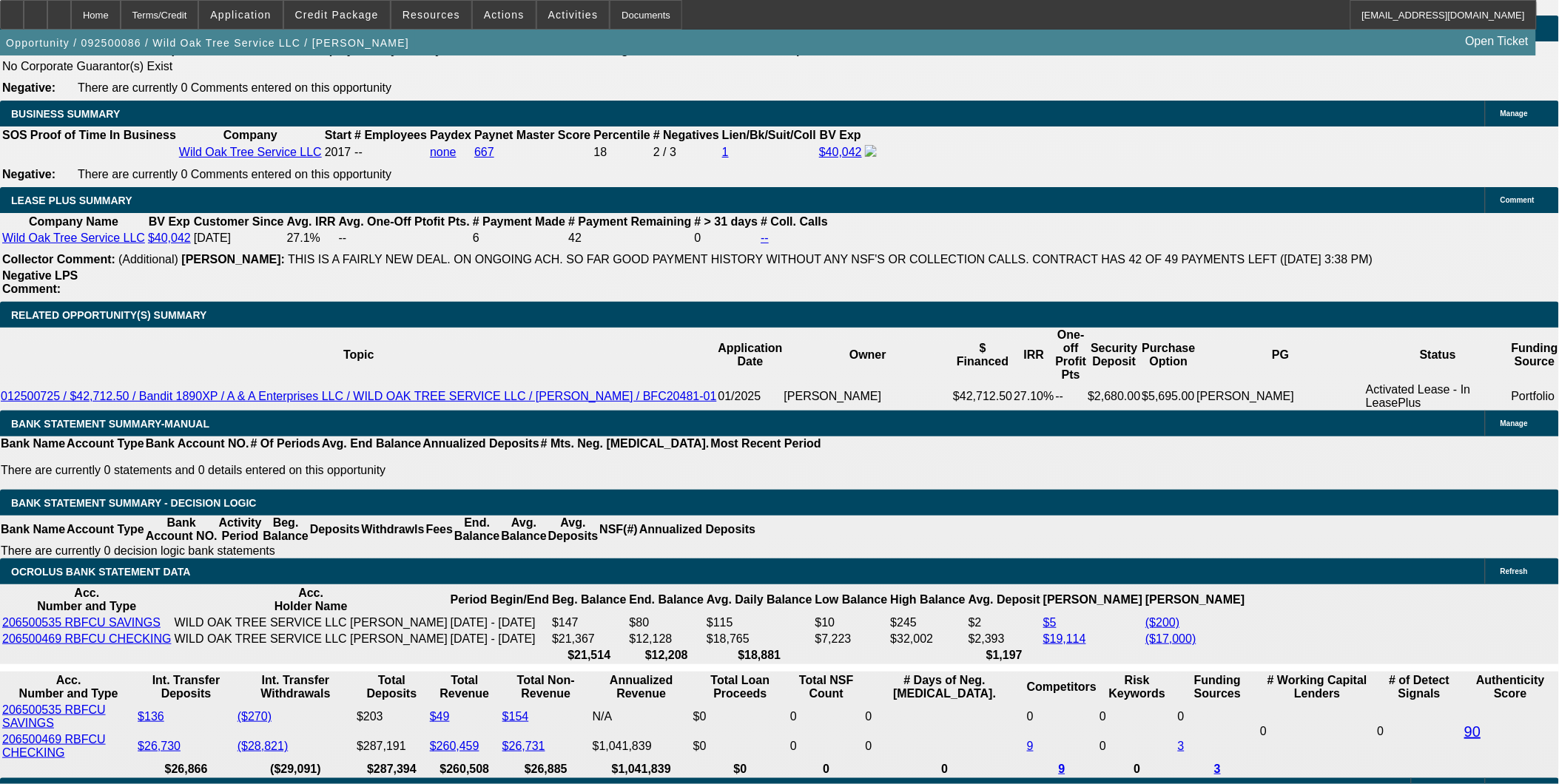
type input "$1,178.36"
type input "14.7"
type input "$2,383.72"
type input "$1,191.86"
type input "14.7"
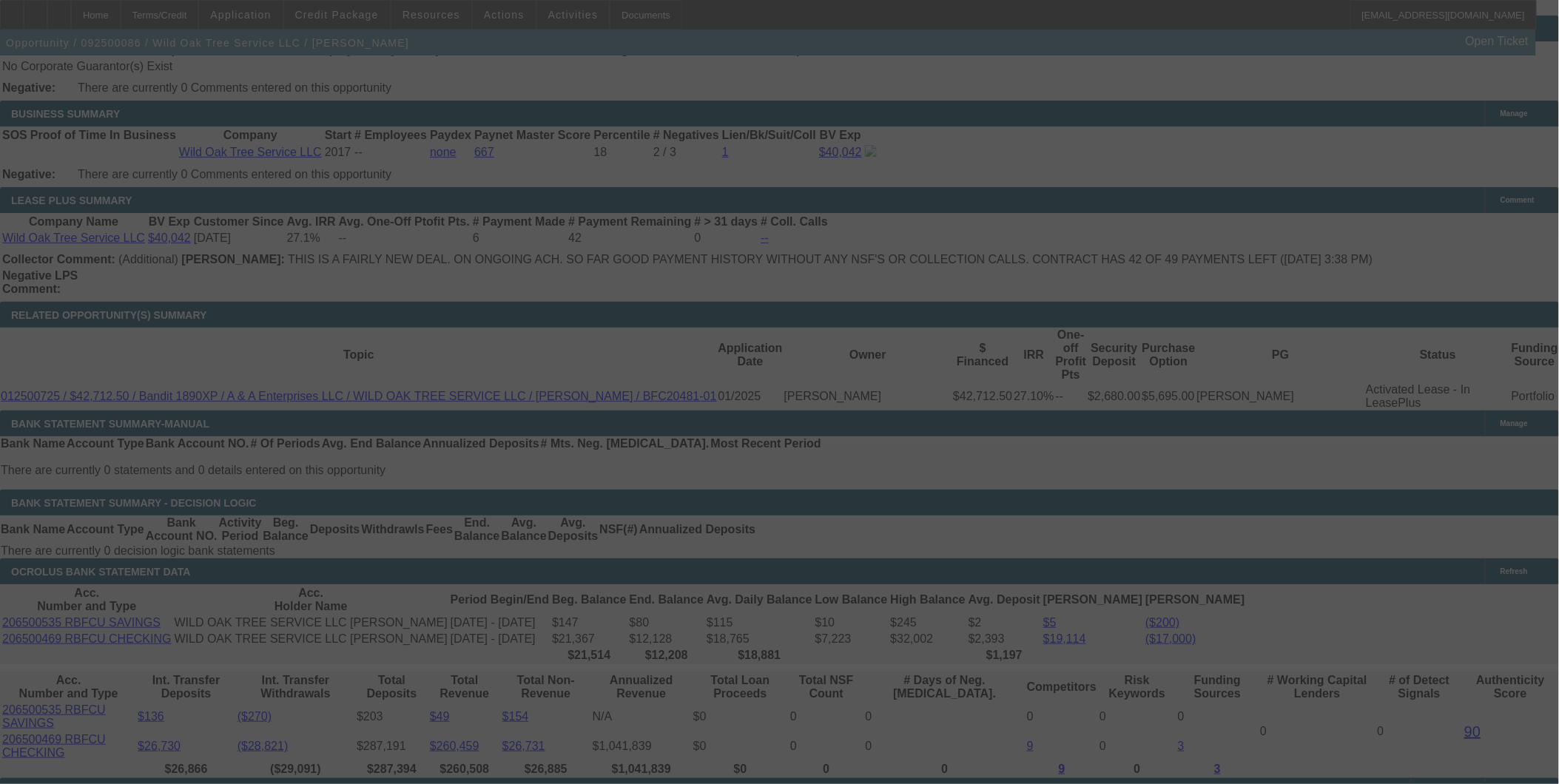
select select "0"
select select "2"
select select "0"
select select "6"
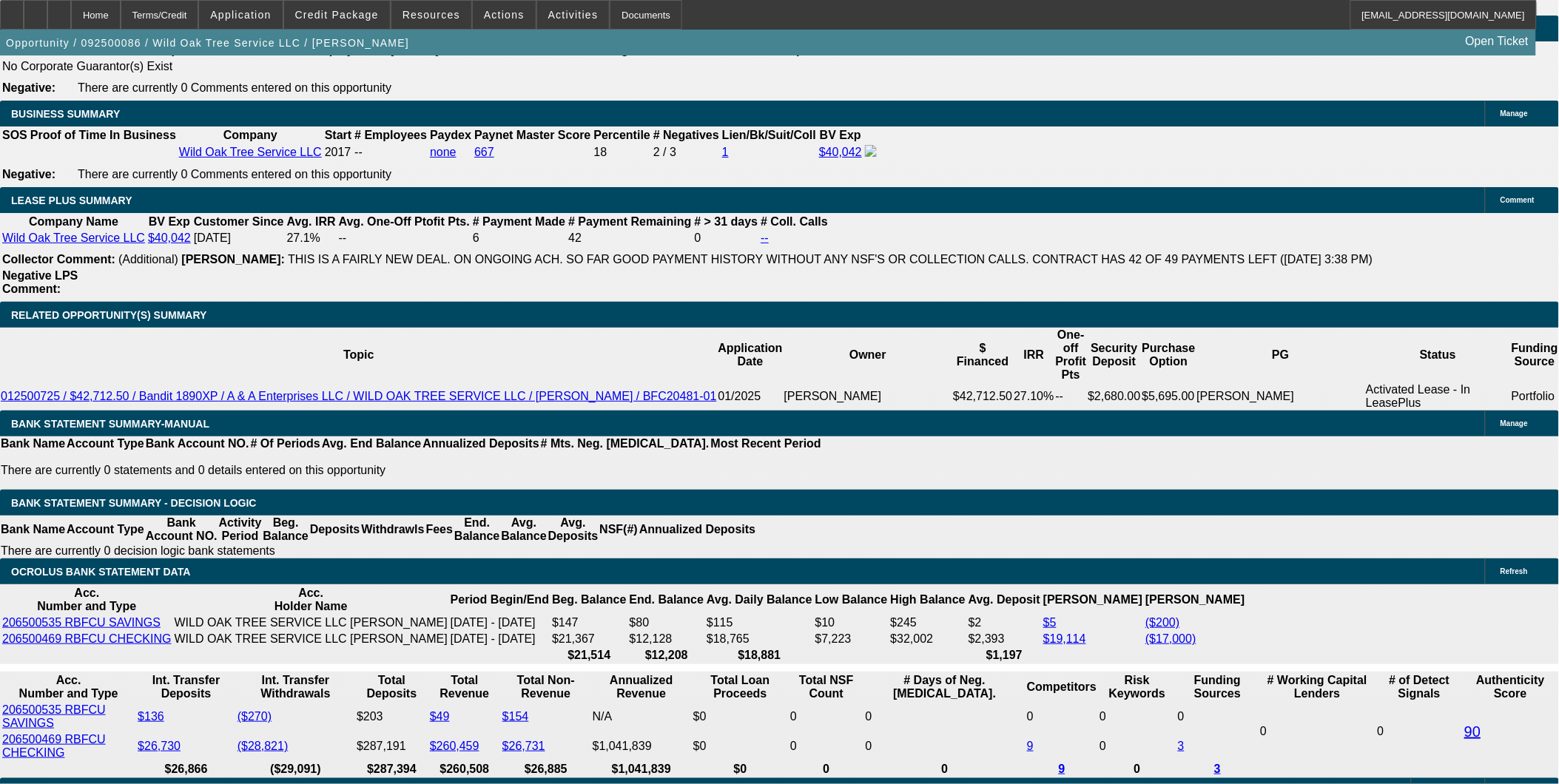
type input "14.78"
type input "UNKNOWN"
type input "$2,386.82"
type input "$1,193.41"
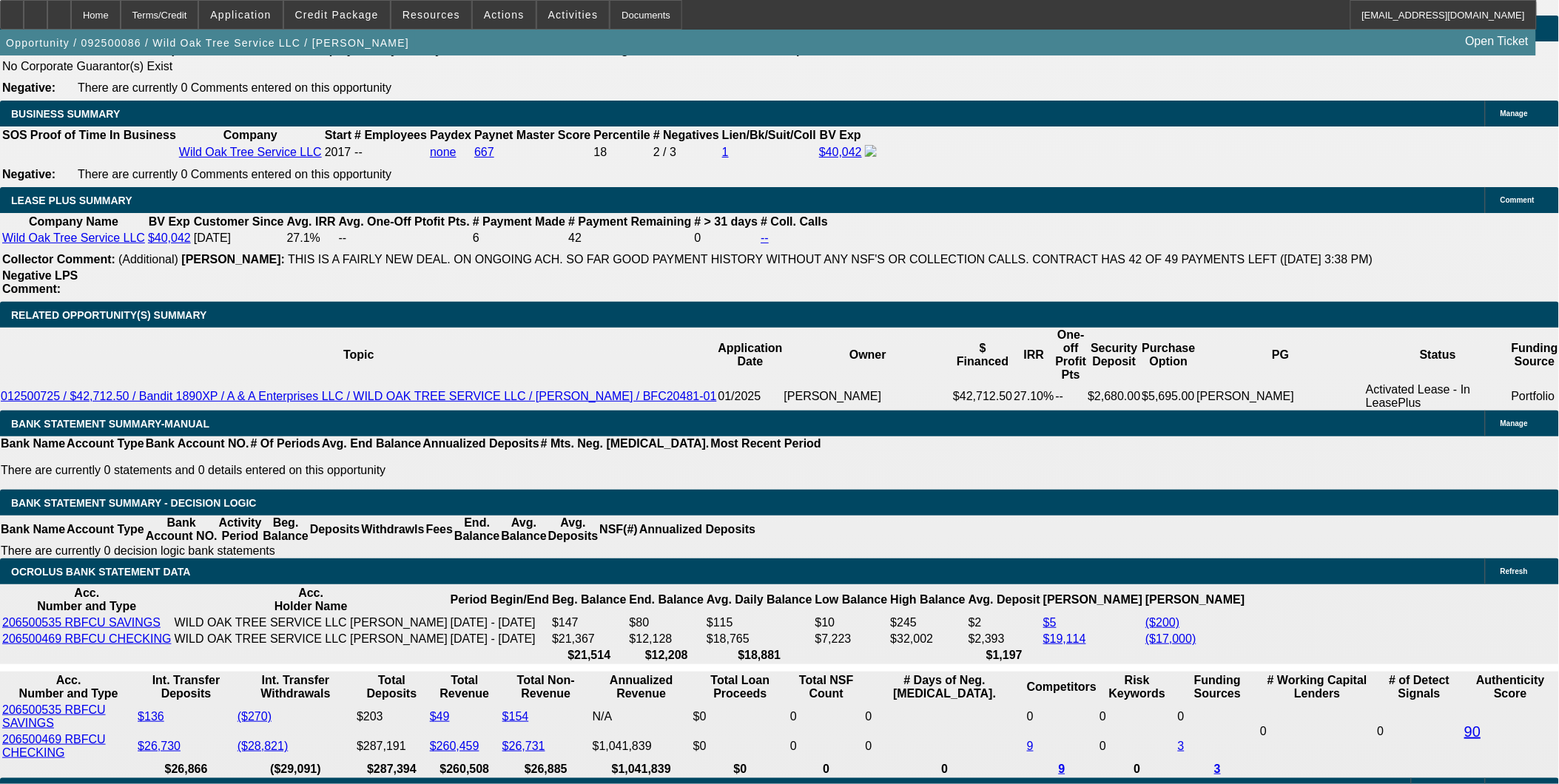
type input "14.78"
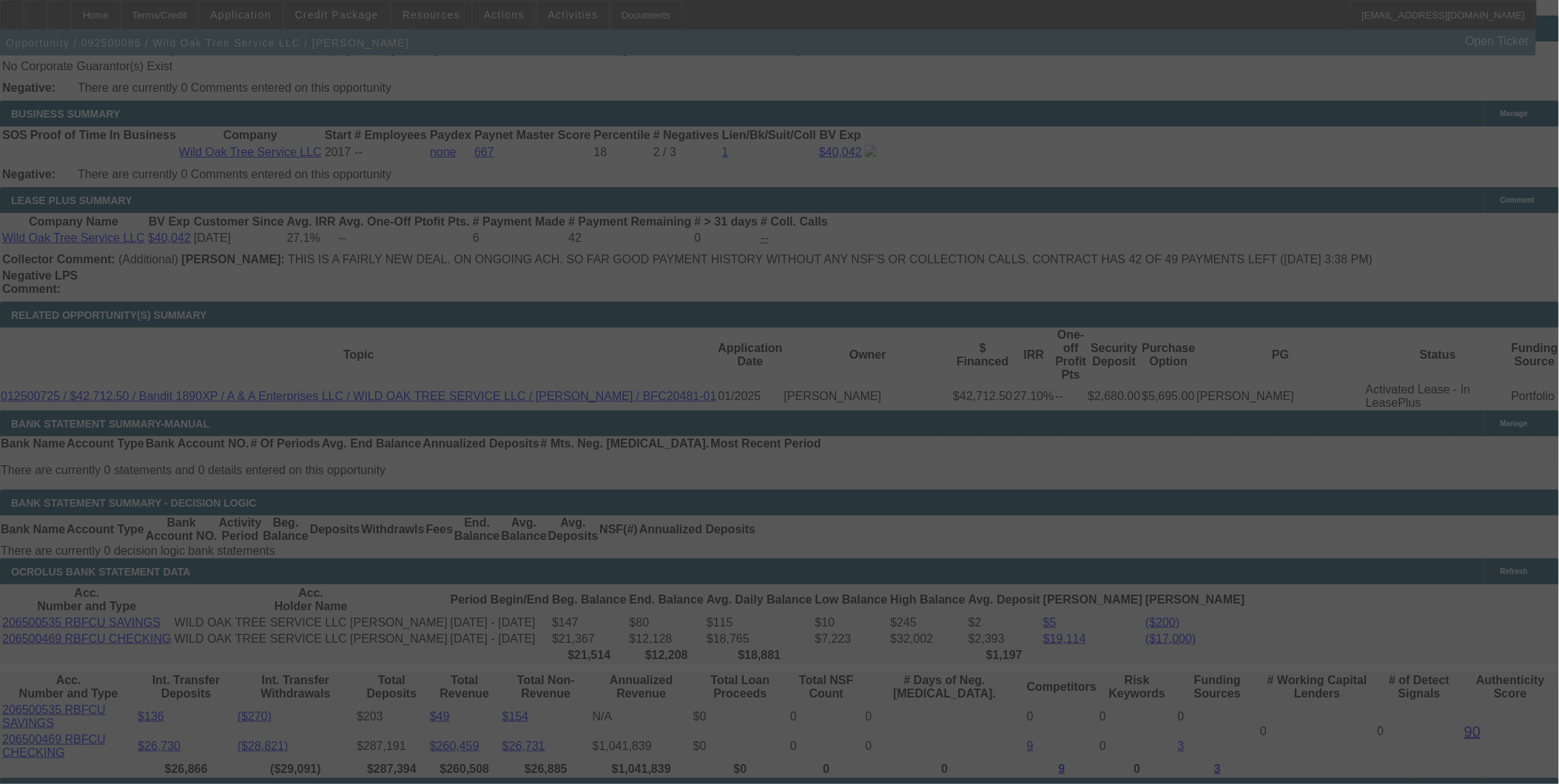
select select "0"
select select "2"
select select "0"
select select "6"
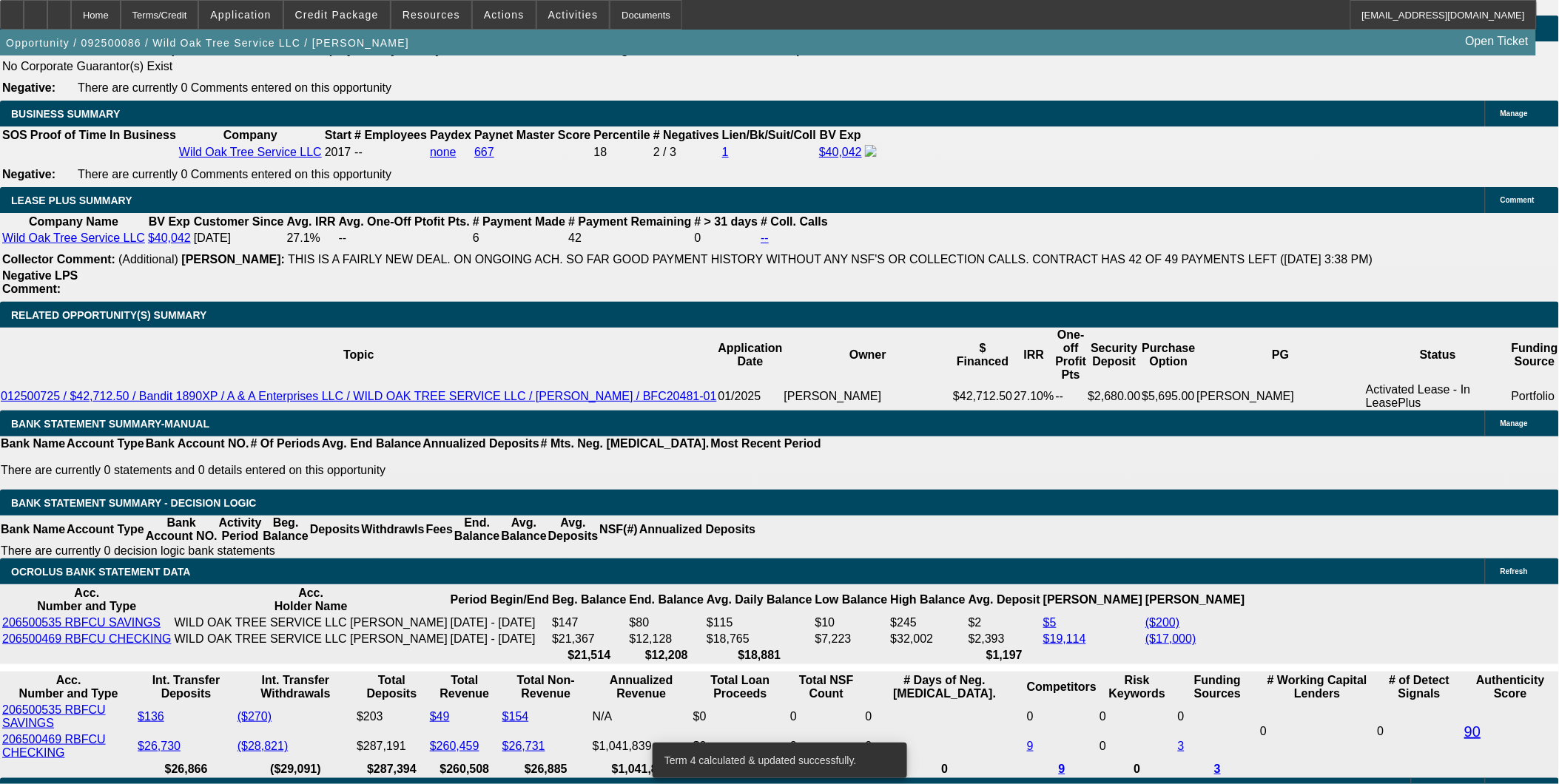
type input "UNKNOWN"
type input "14.84"
type input "$2,389.14"
type input "$1,194.57"
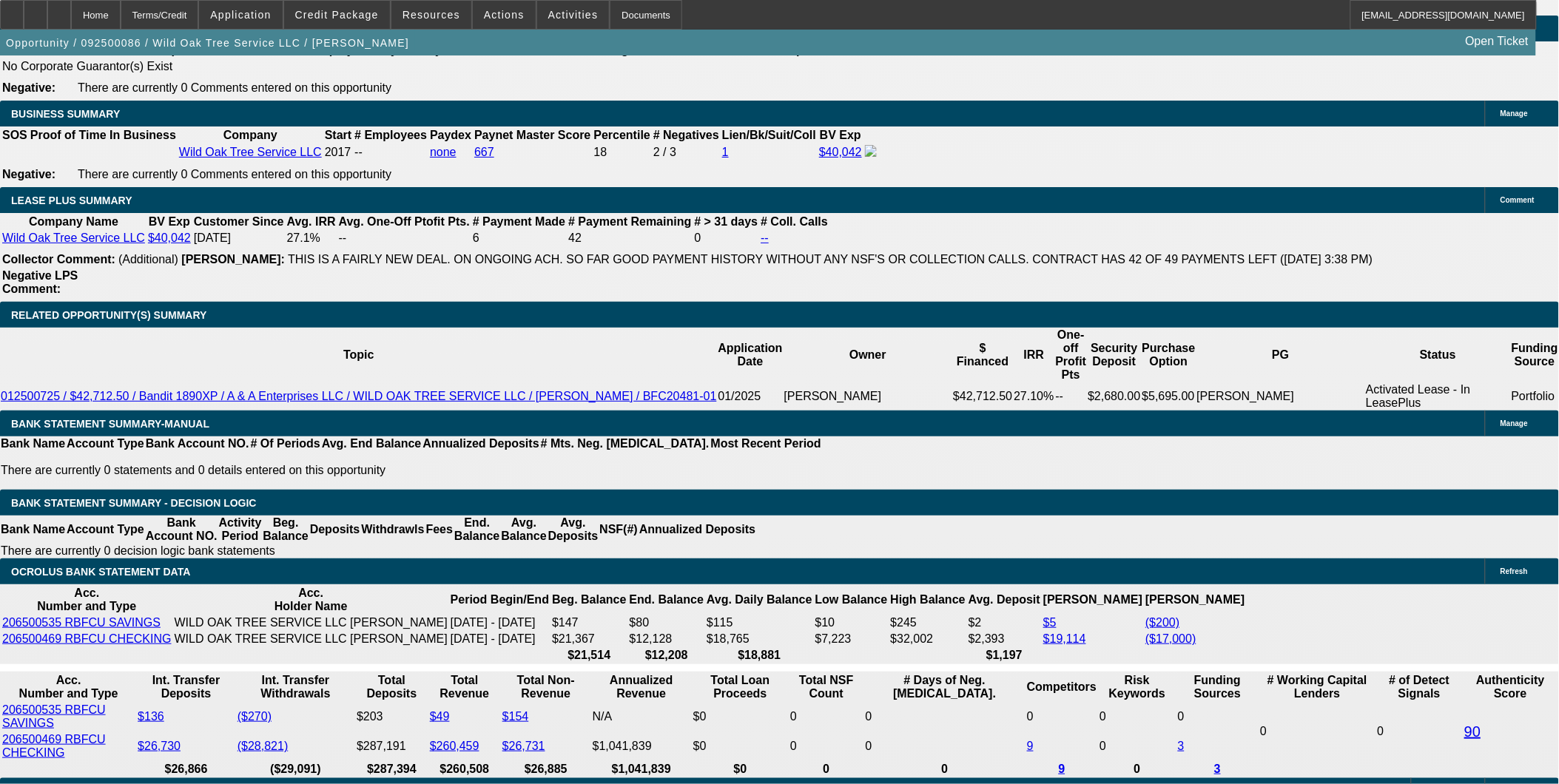
type input "14.8444"
type input "$2,389.30"
type input "$1,194.65"
type input "$2,389.32"
type input "$1,194.66"
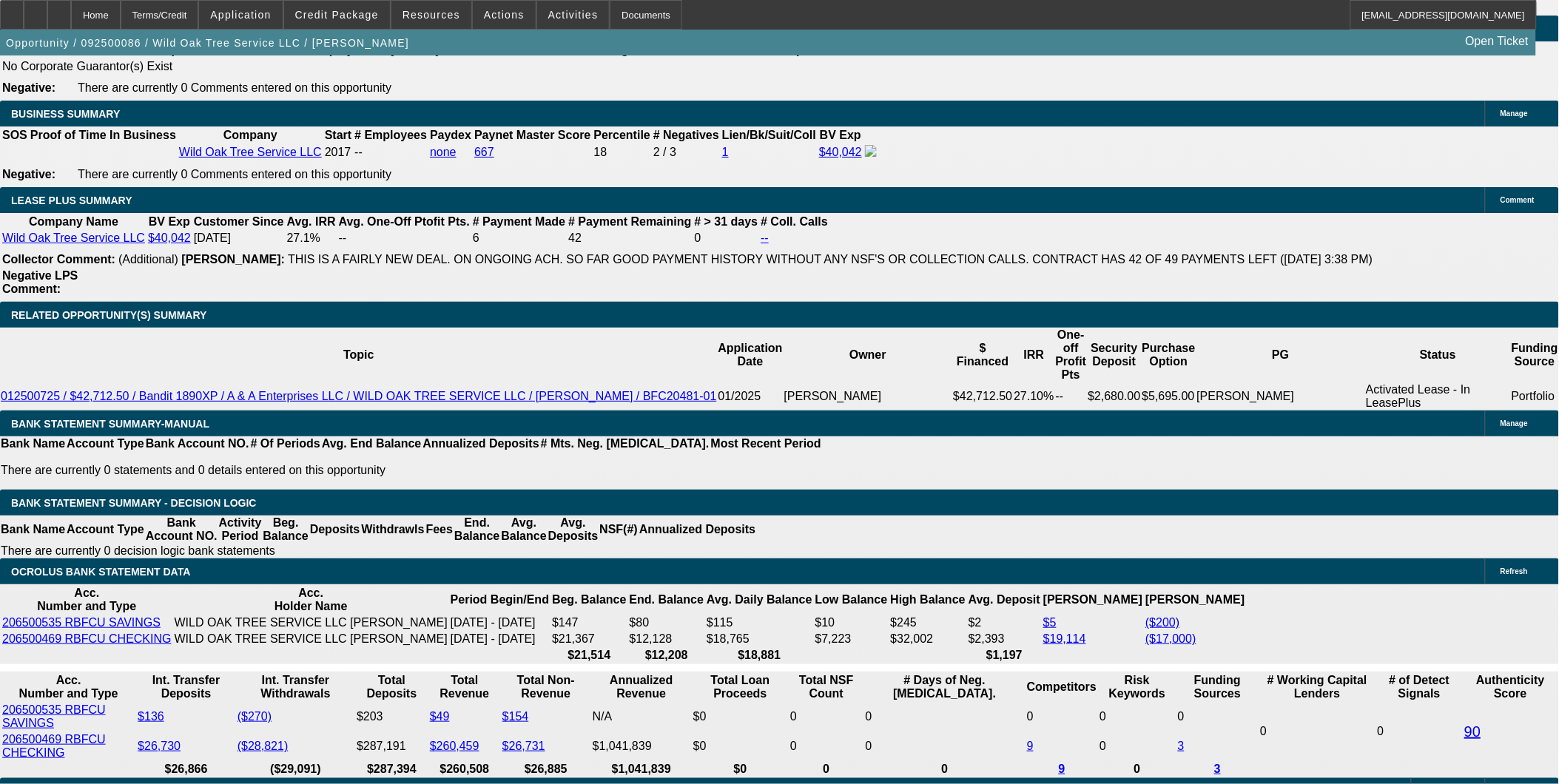
scroll to position [0, 21]
type input "14.8444444"
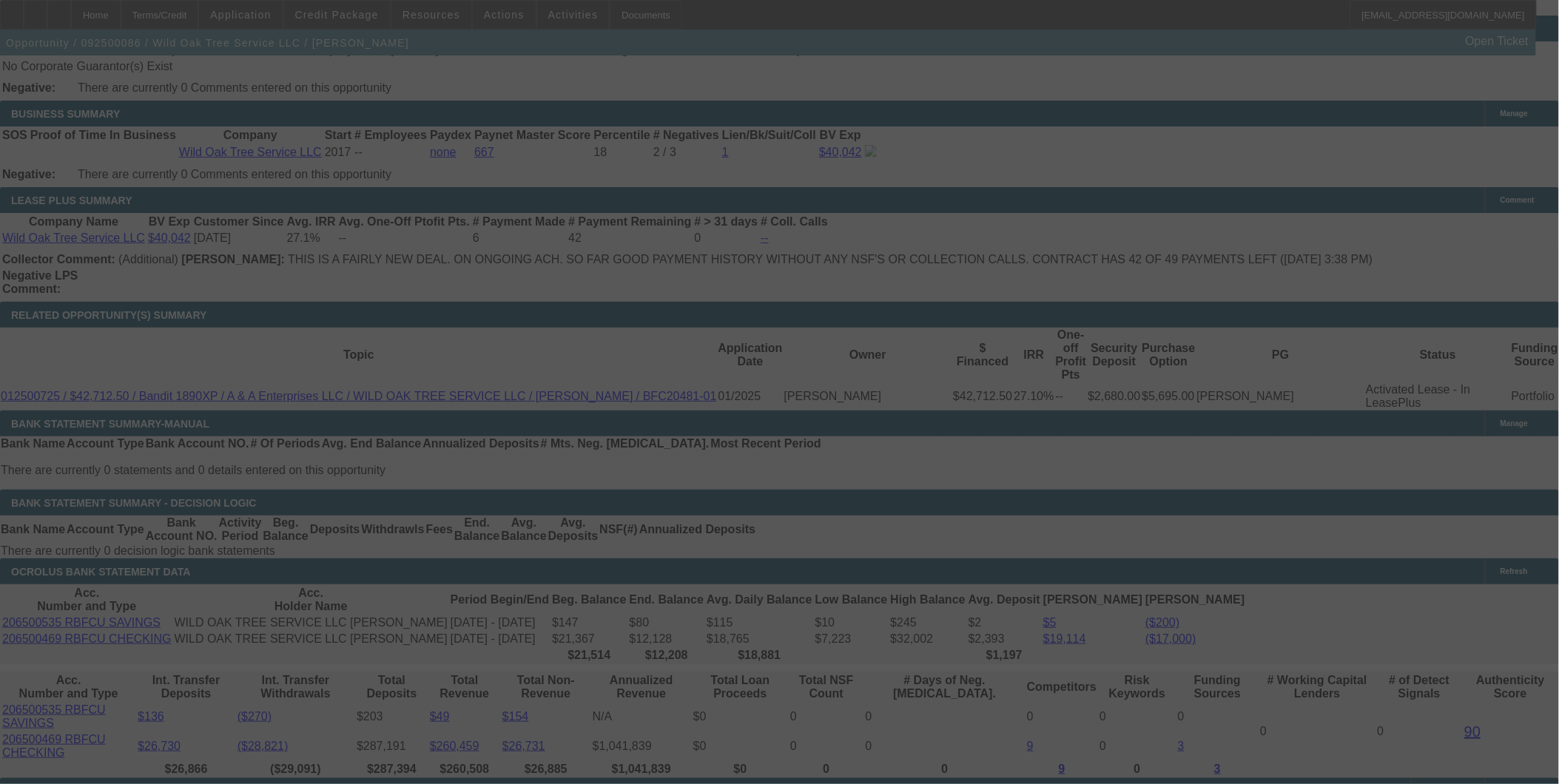
select select "0"
select select "2"
select select "0"
select select "6"
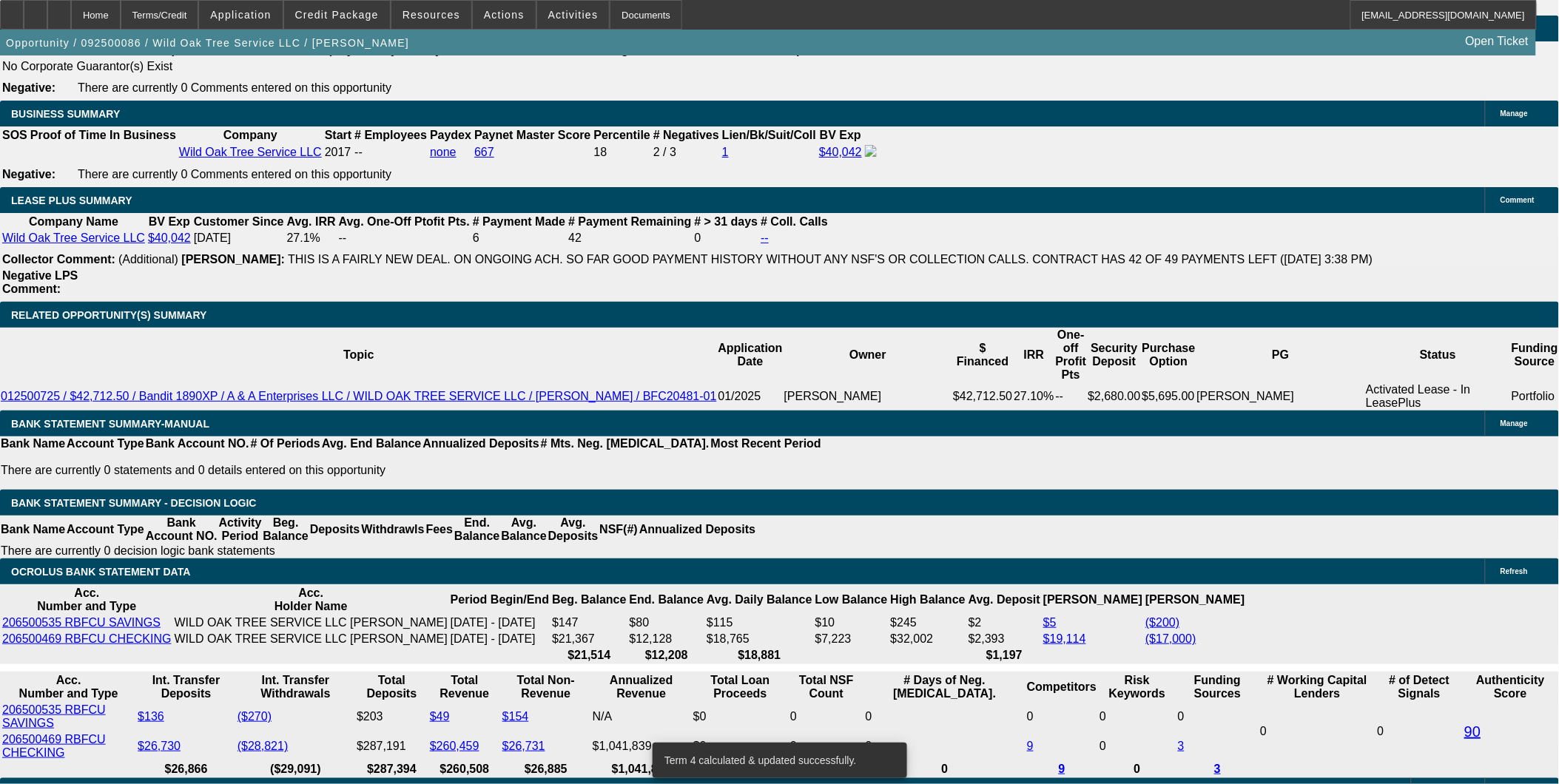
type input "UNKNOWN"
type input "14."
type input "$2,356.72"
type input "$1,178.36"
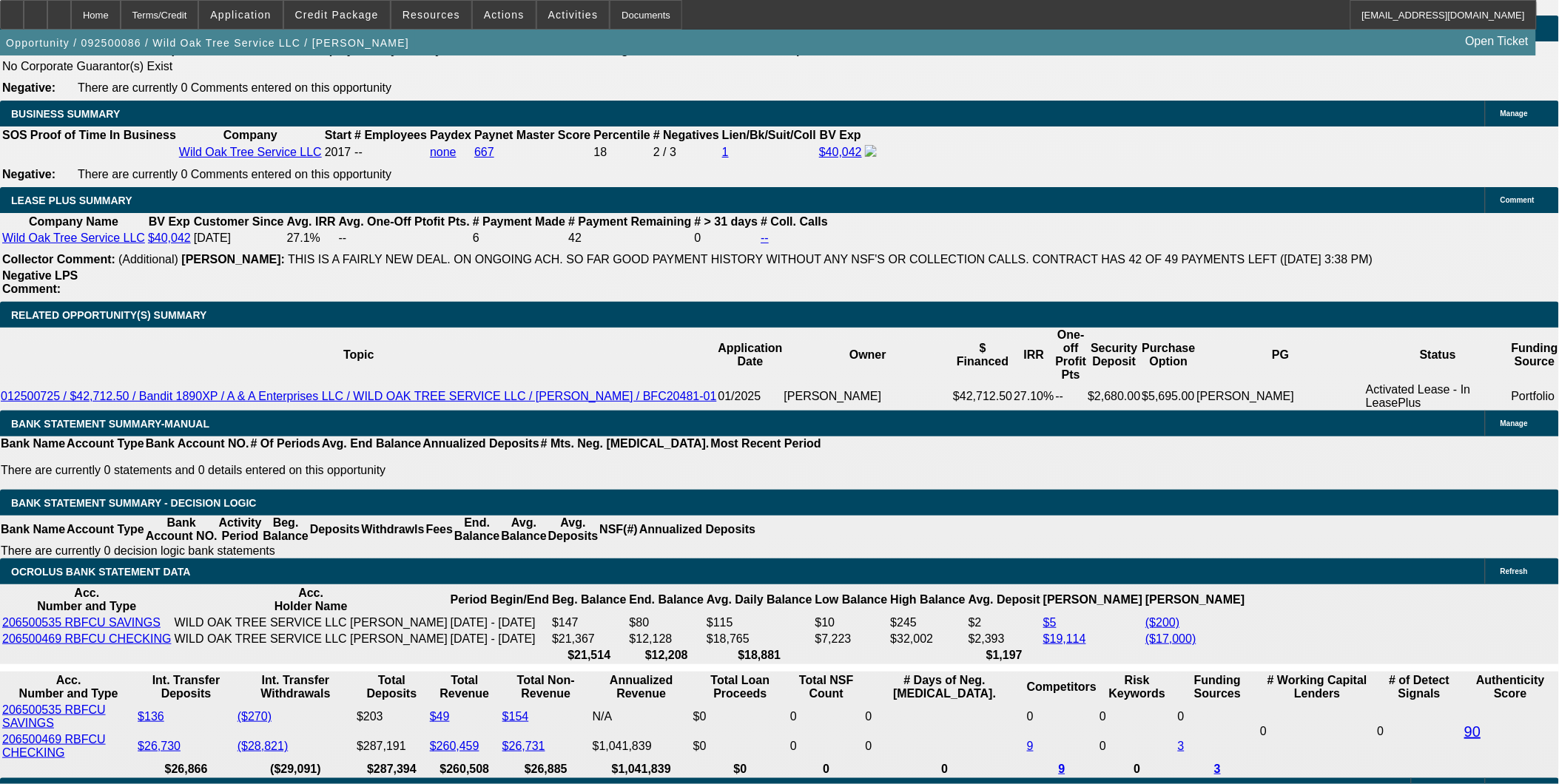
type input "14.9"
type input "$2,391.48"
type input "$1,195.74"
type input "14.9"
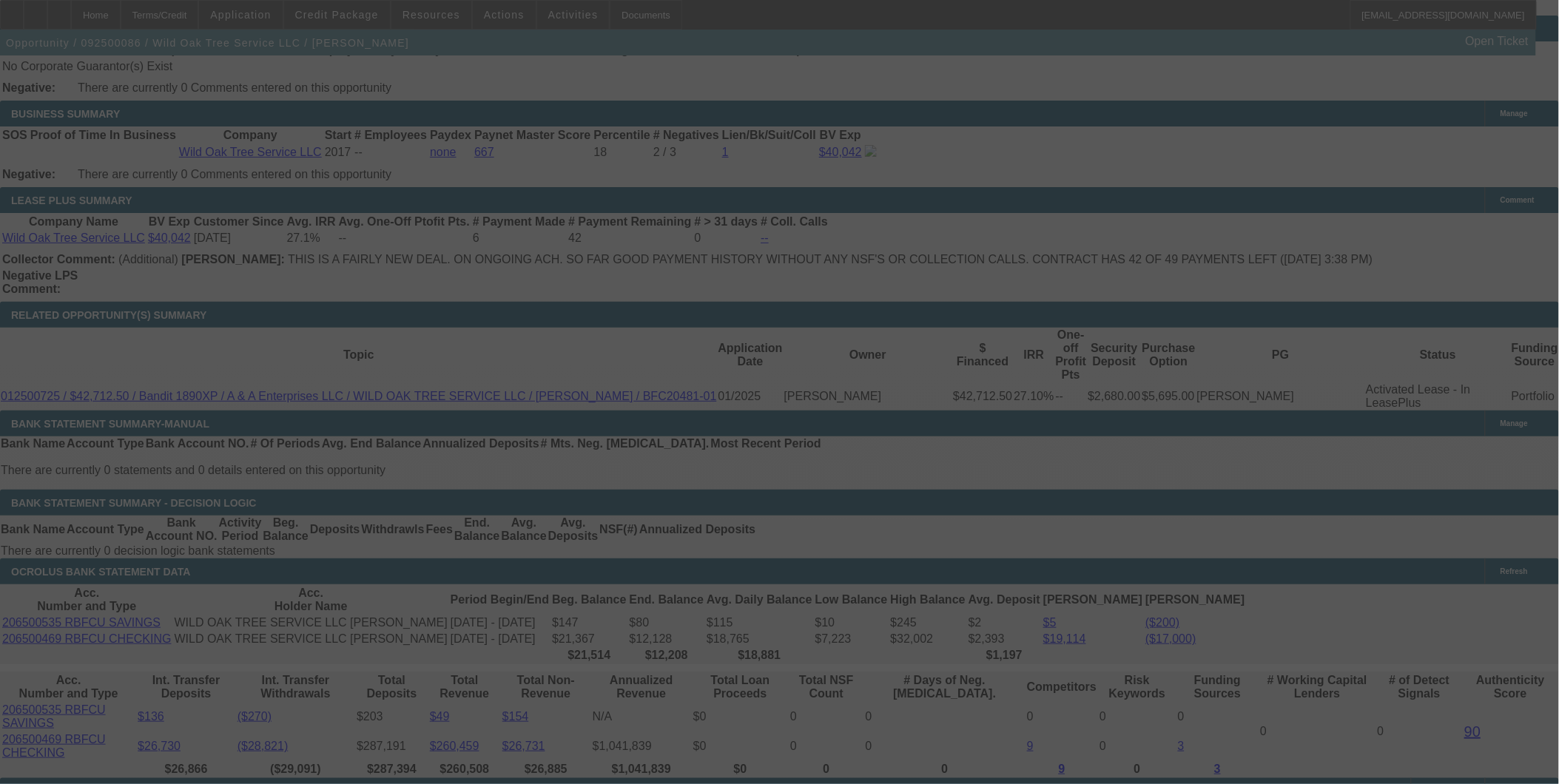
select select "0"
select select "2"
select select "0"
select select "6"
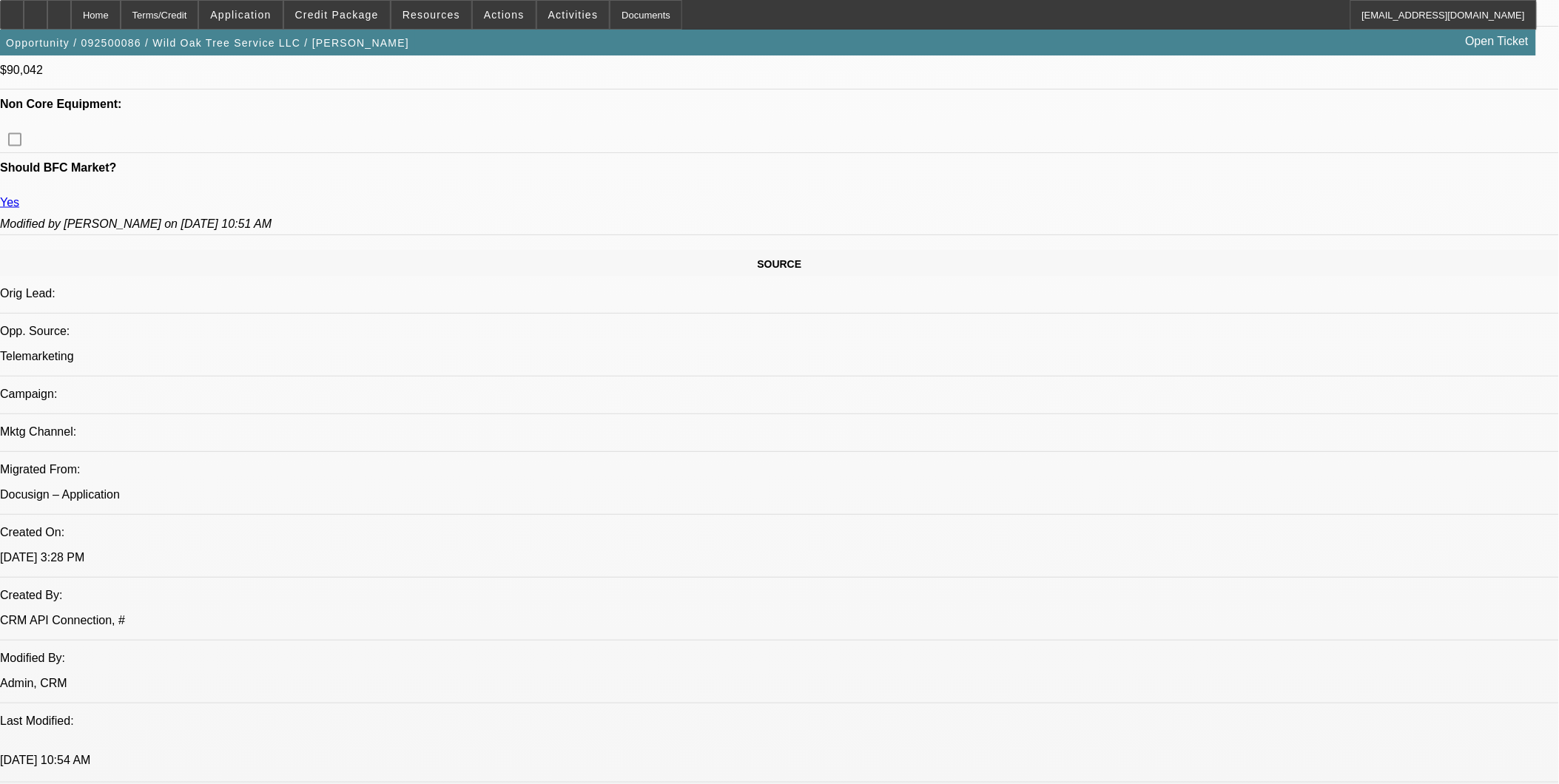
scroll to position [394, 0]
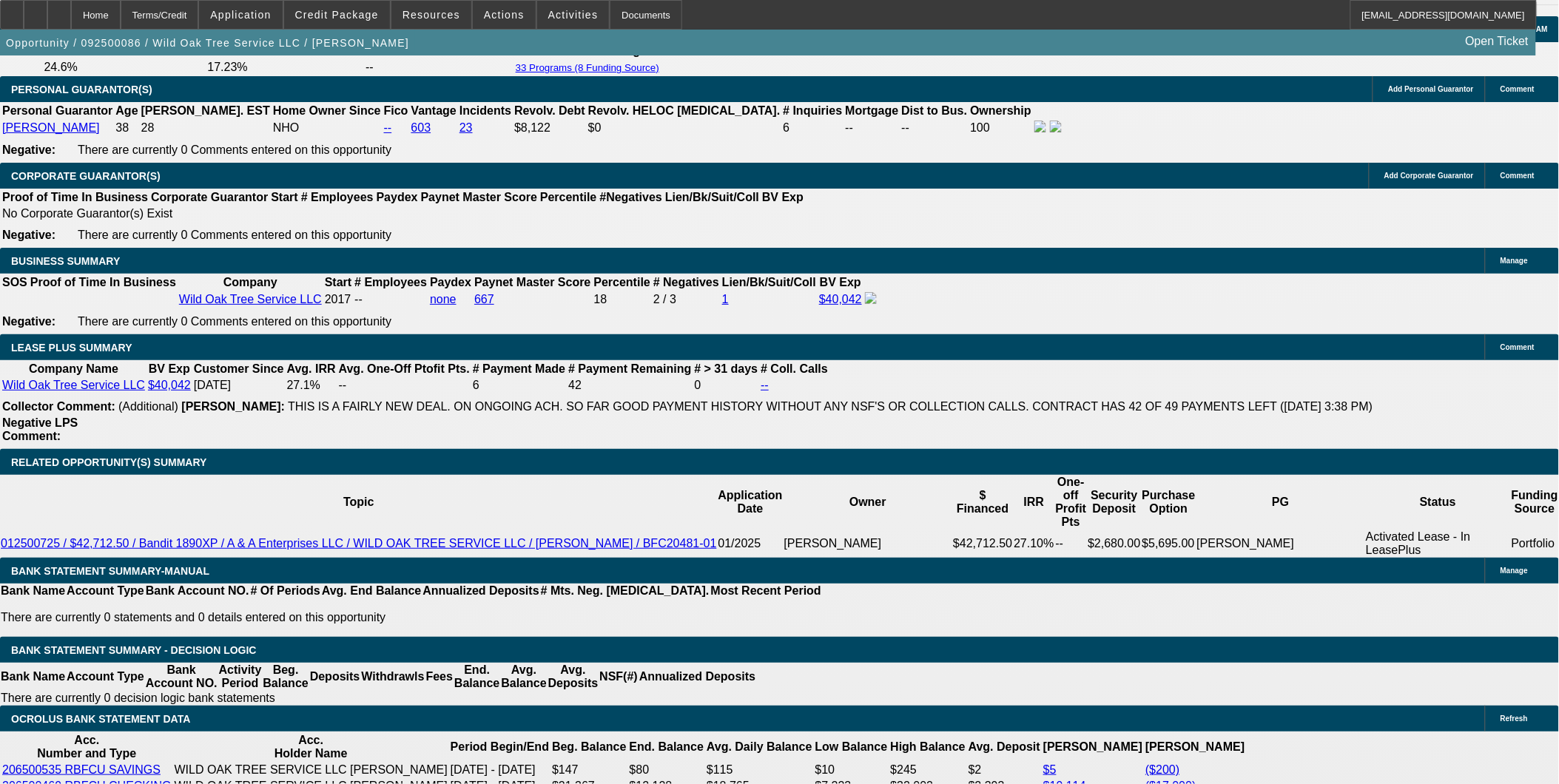
scroll to position [2202, 0]
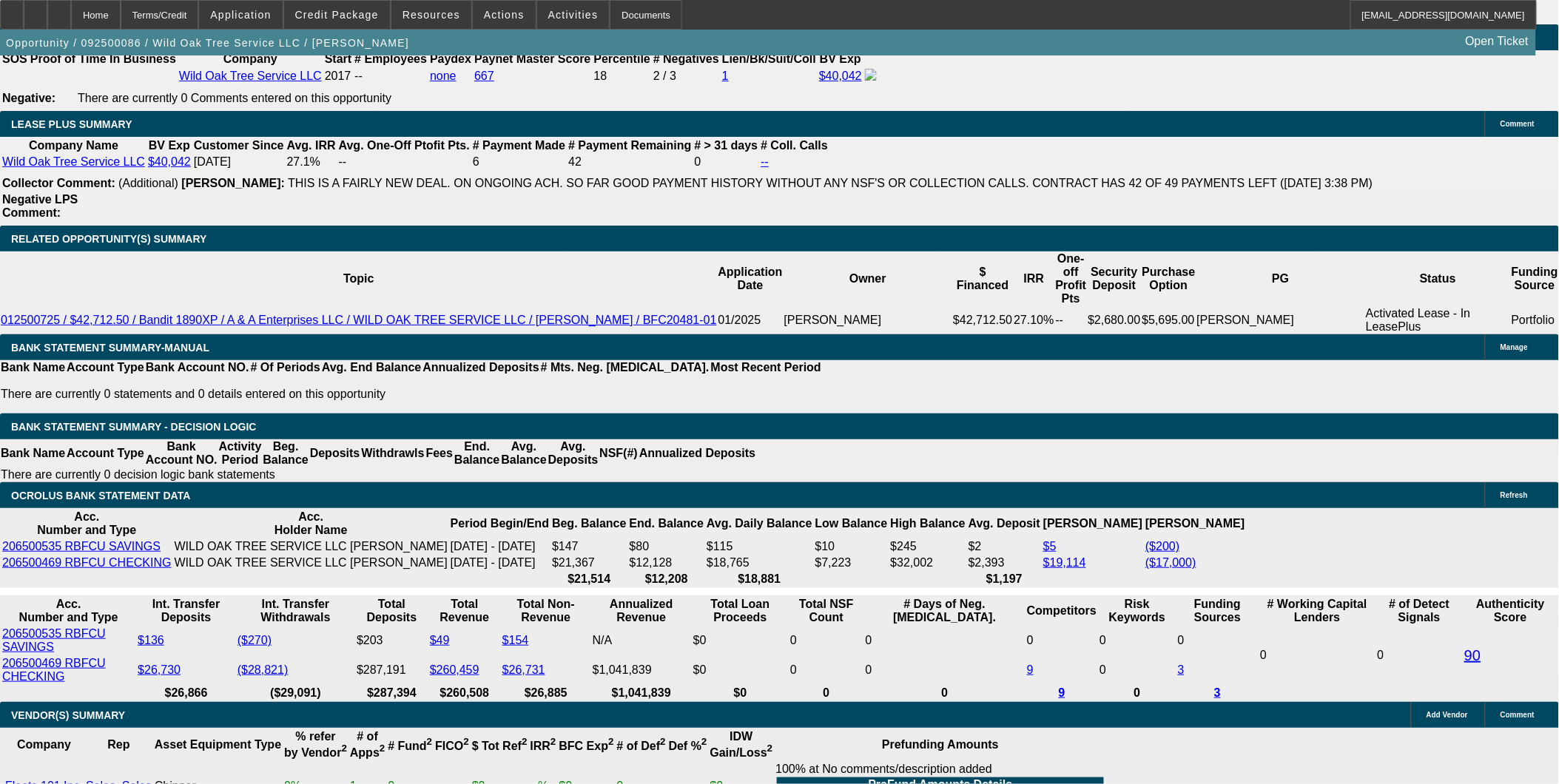
scroll to position [2450, 0]
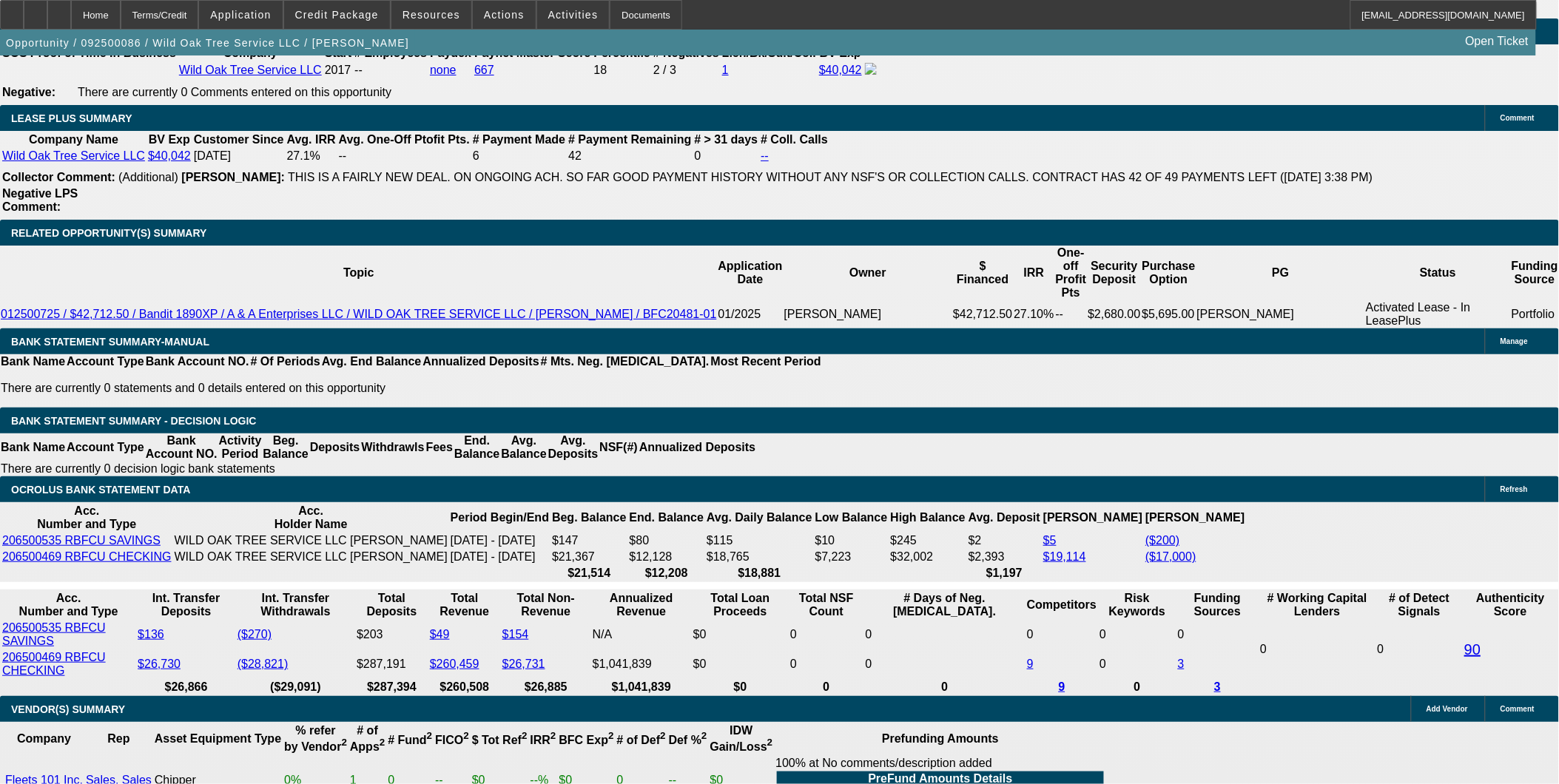
drag, startPoint x: 87, startPoint y: 17, endPoint x: 94, endPoint y: 16, distance: 7.1
click at [71, 17] on div at bounding box center [59, 15] width 24 height 29
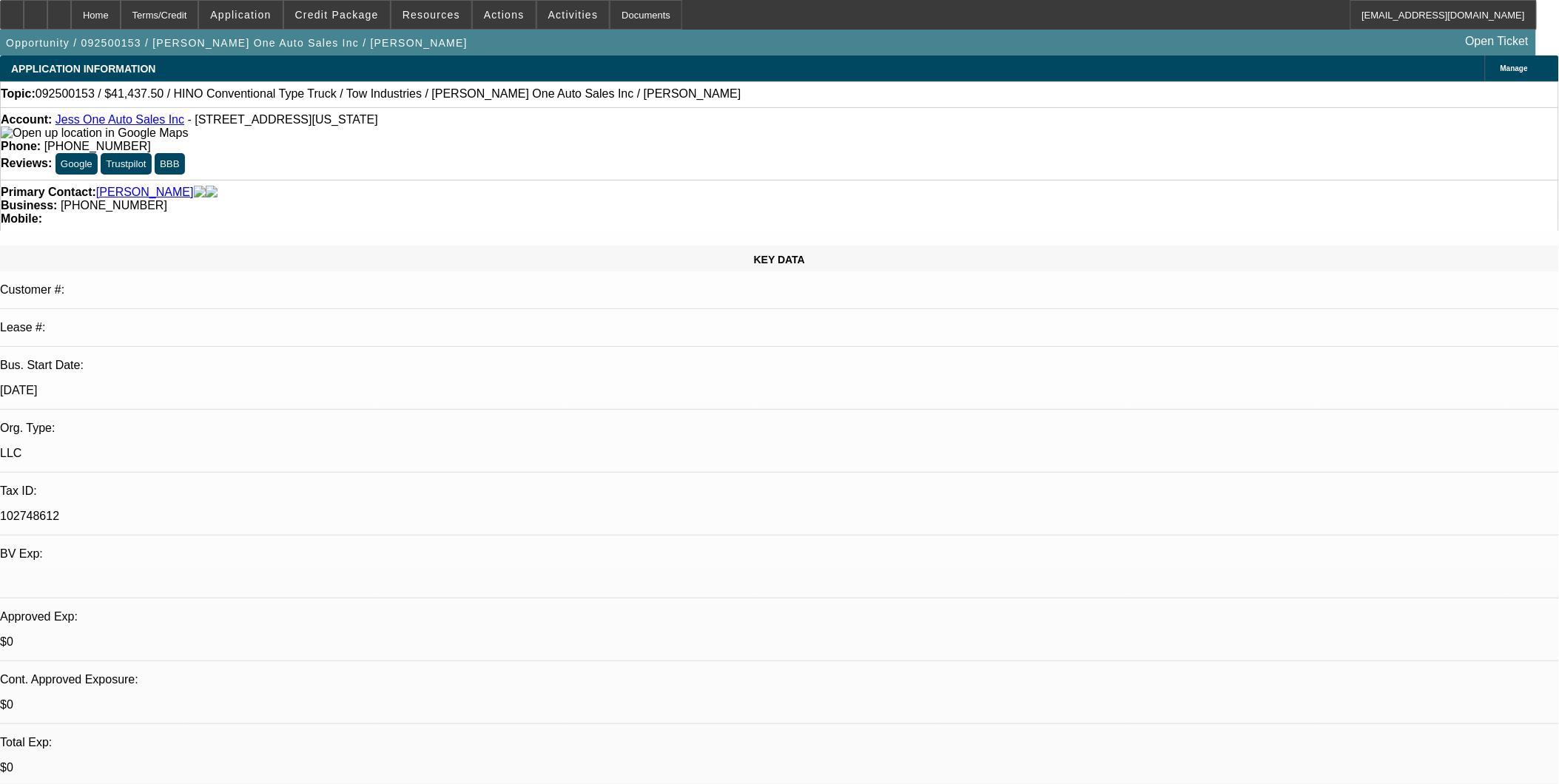
select select "0"
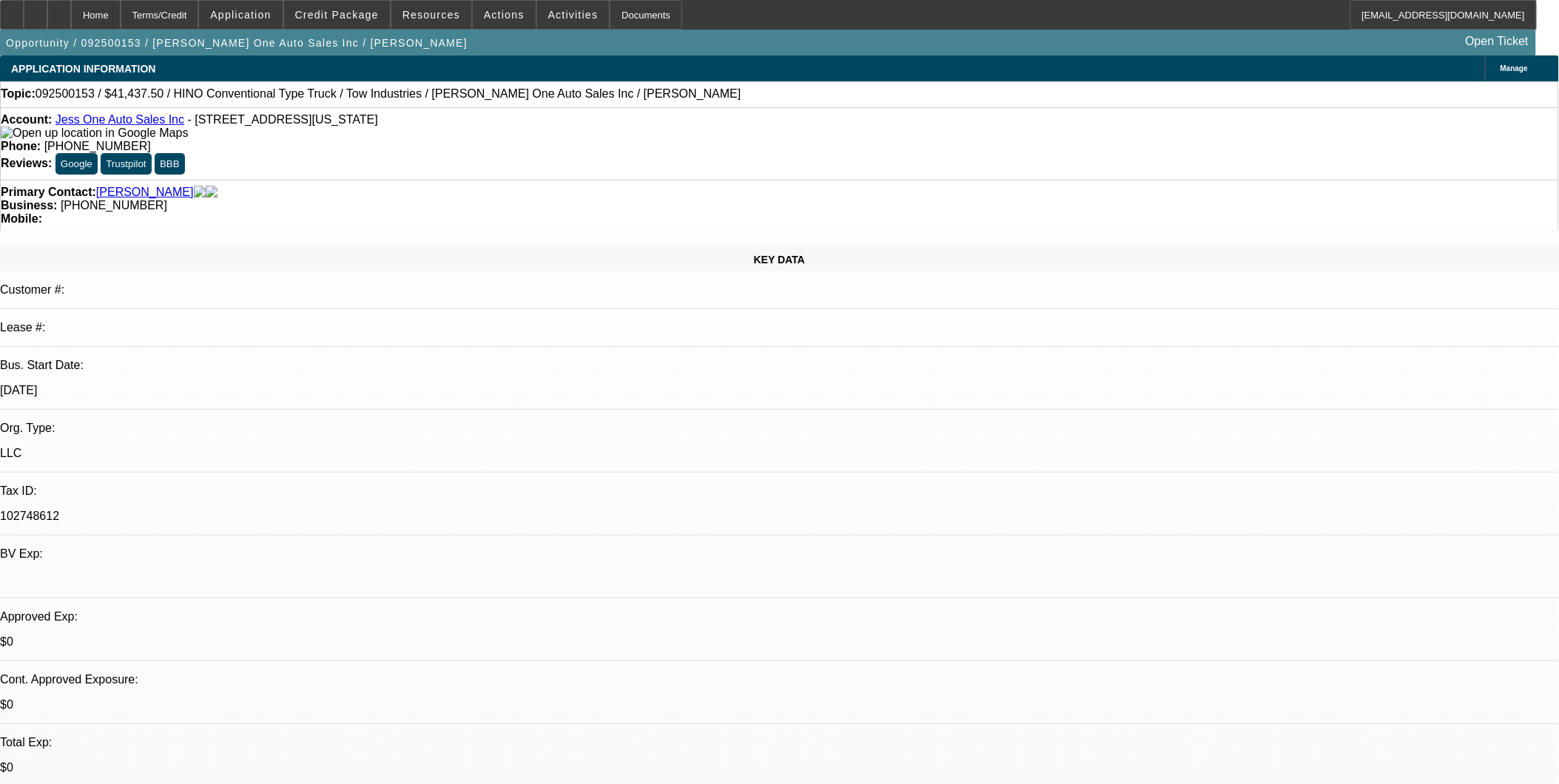
select select "0"
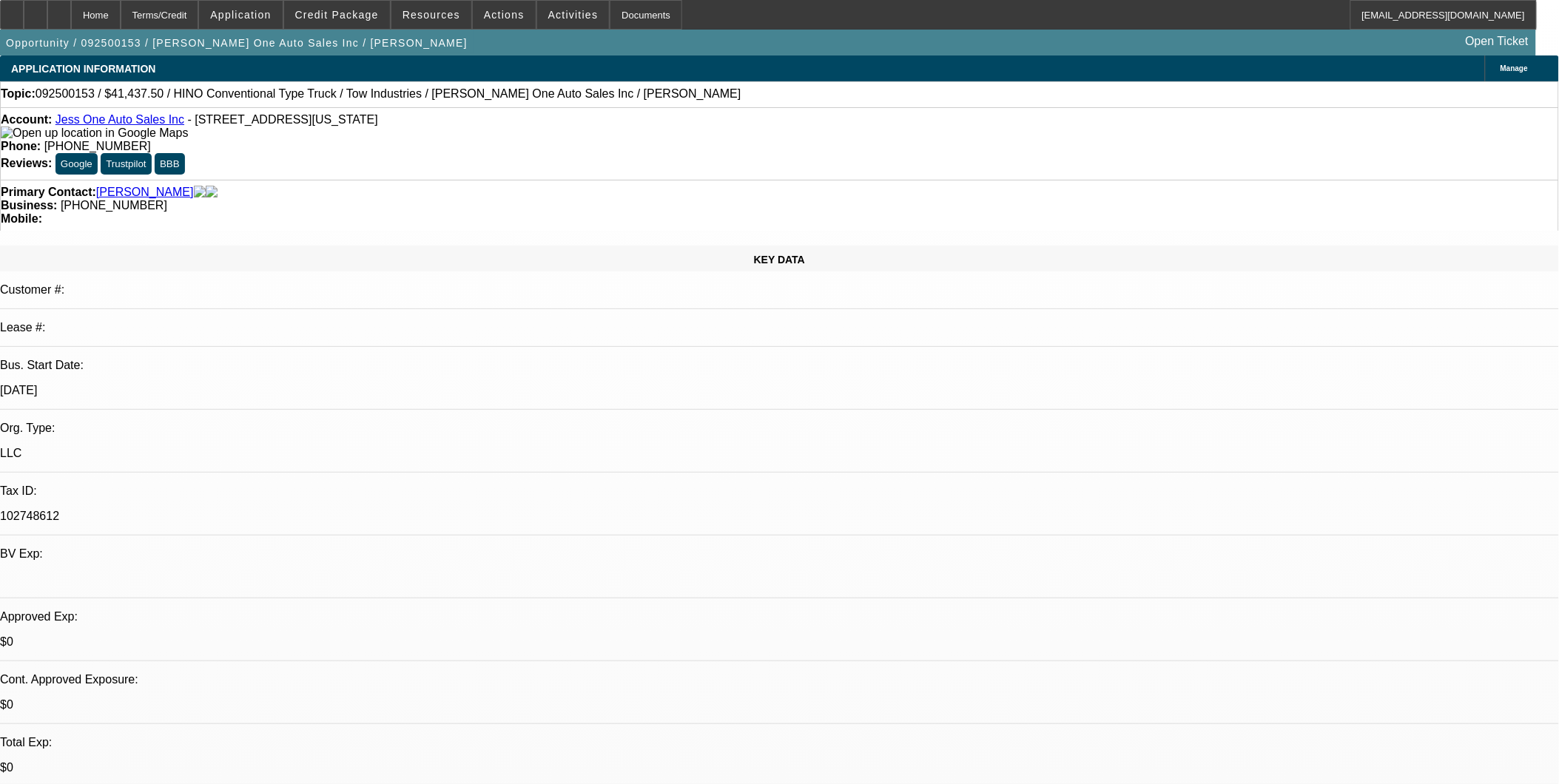
select select "0"
select select "1"
select select "2"
select select "5"
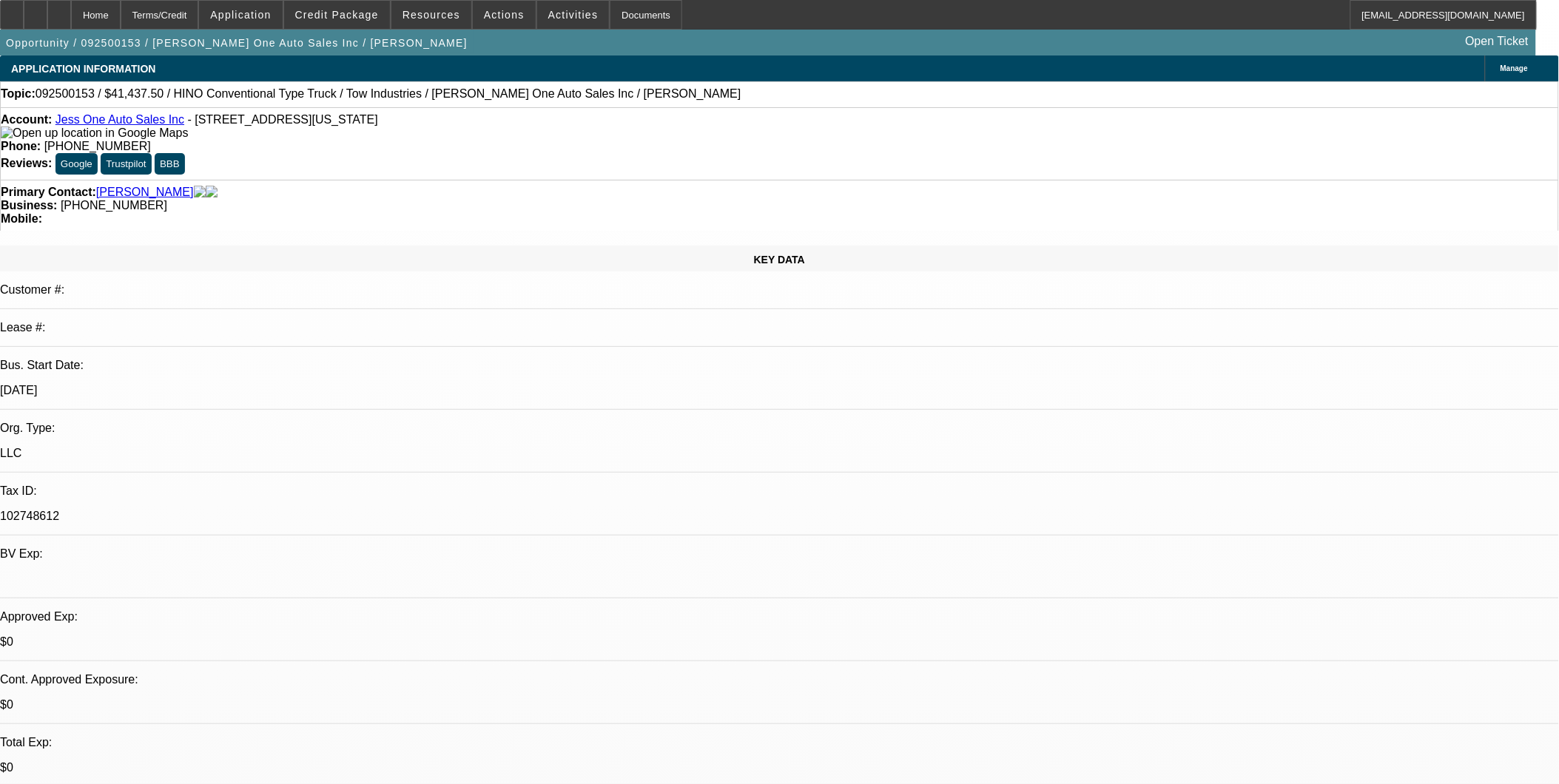
select select "1"
select select "2"
select select "5"
select select "1"
select select "2"
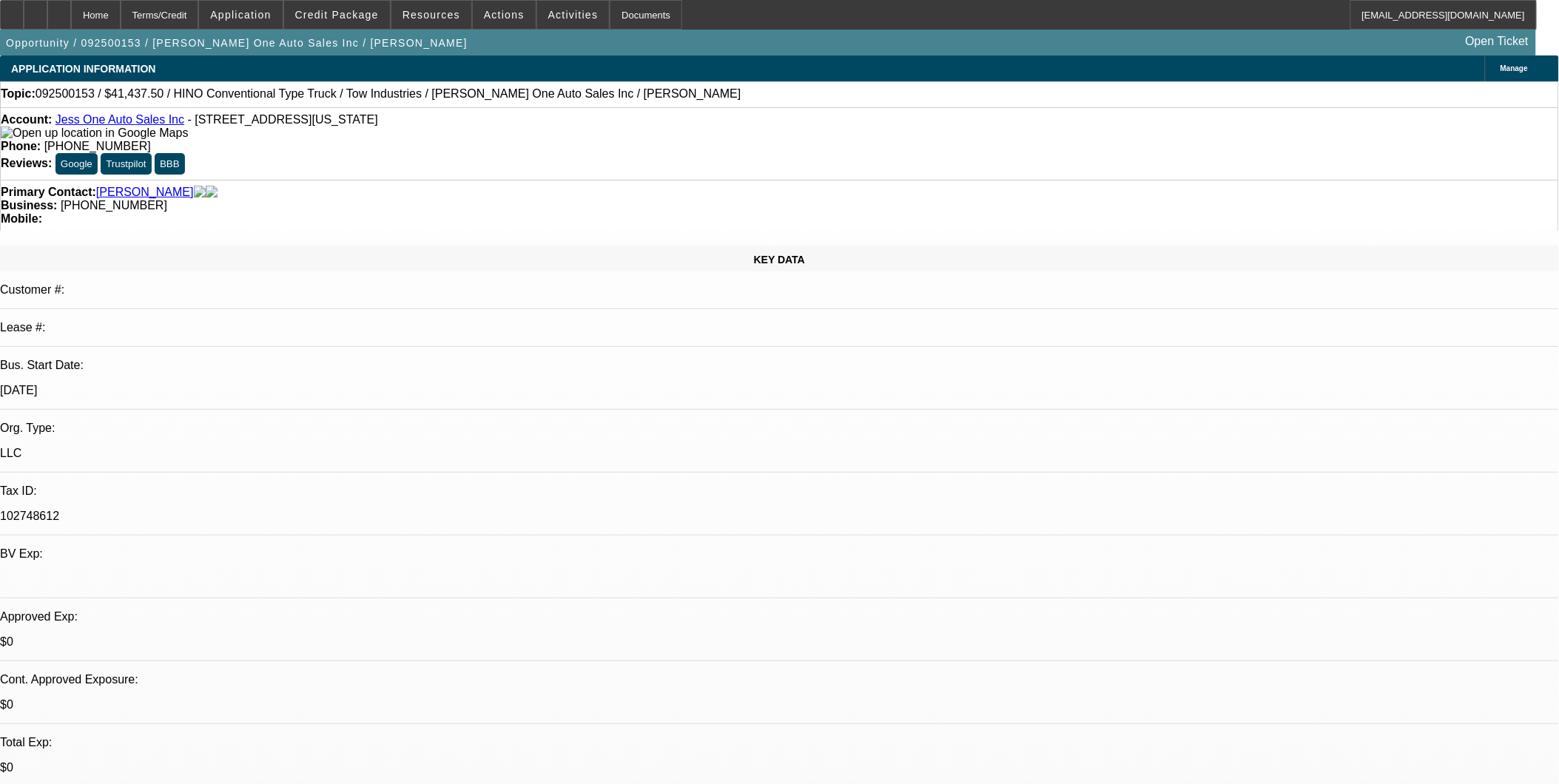
select select "5"
select select "1"
select select "2"
select select "5"
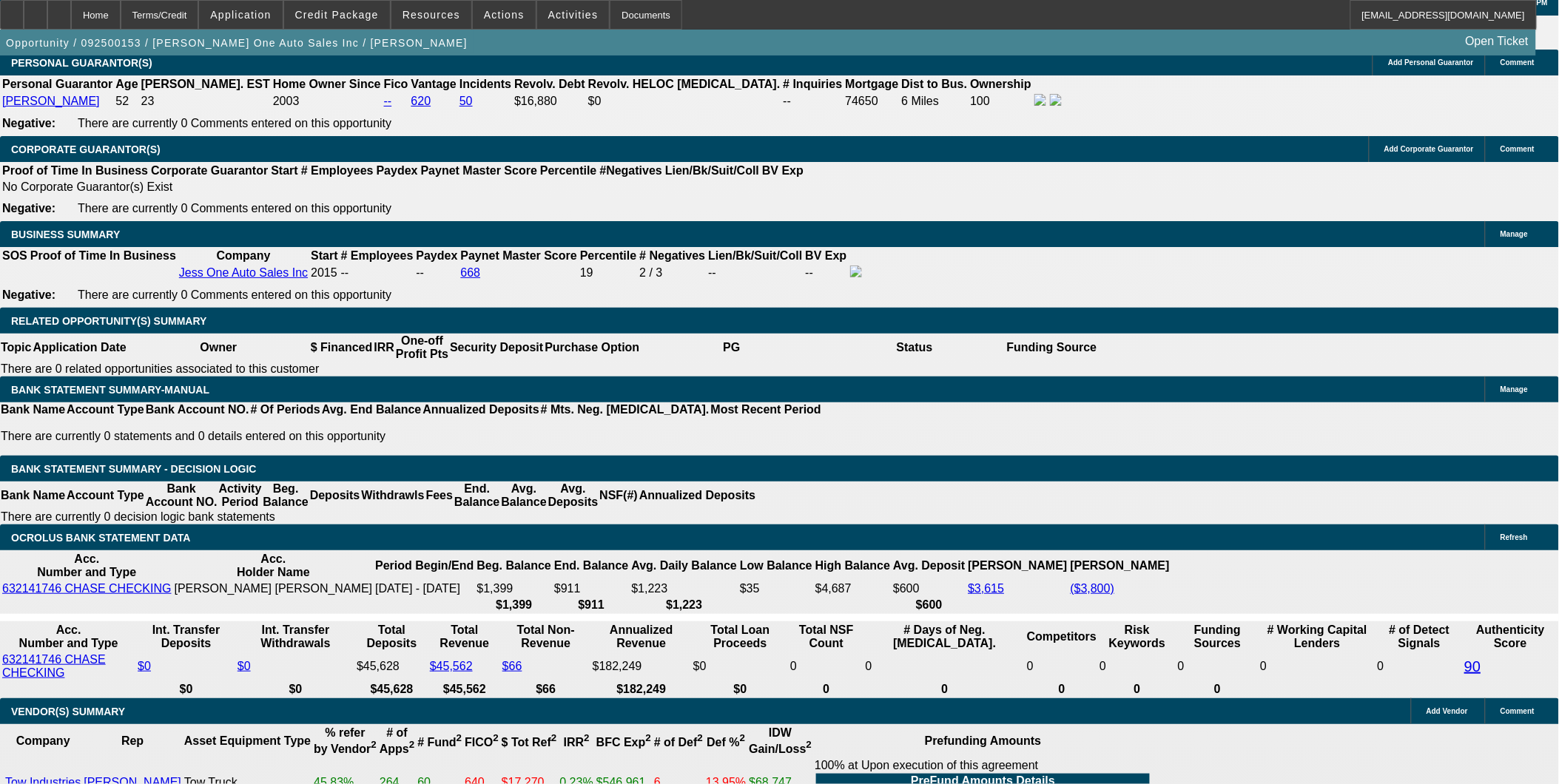
scroll to position [493, 0]
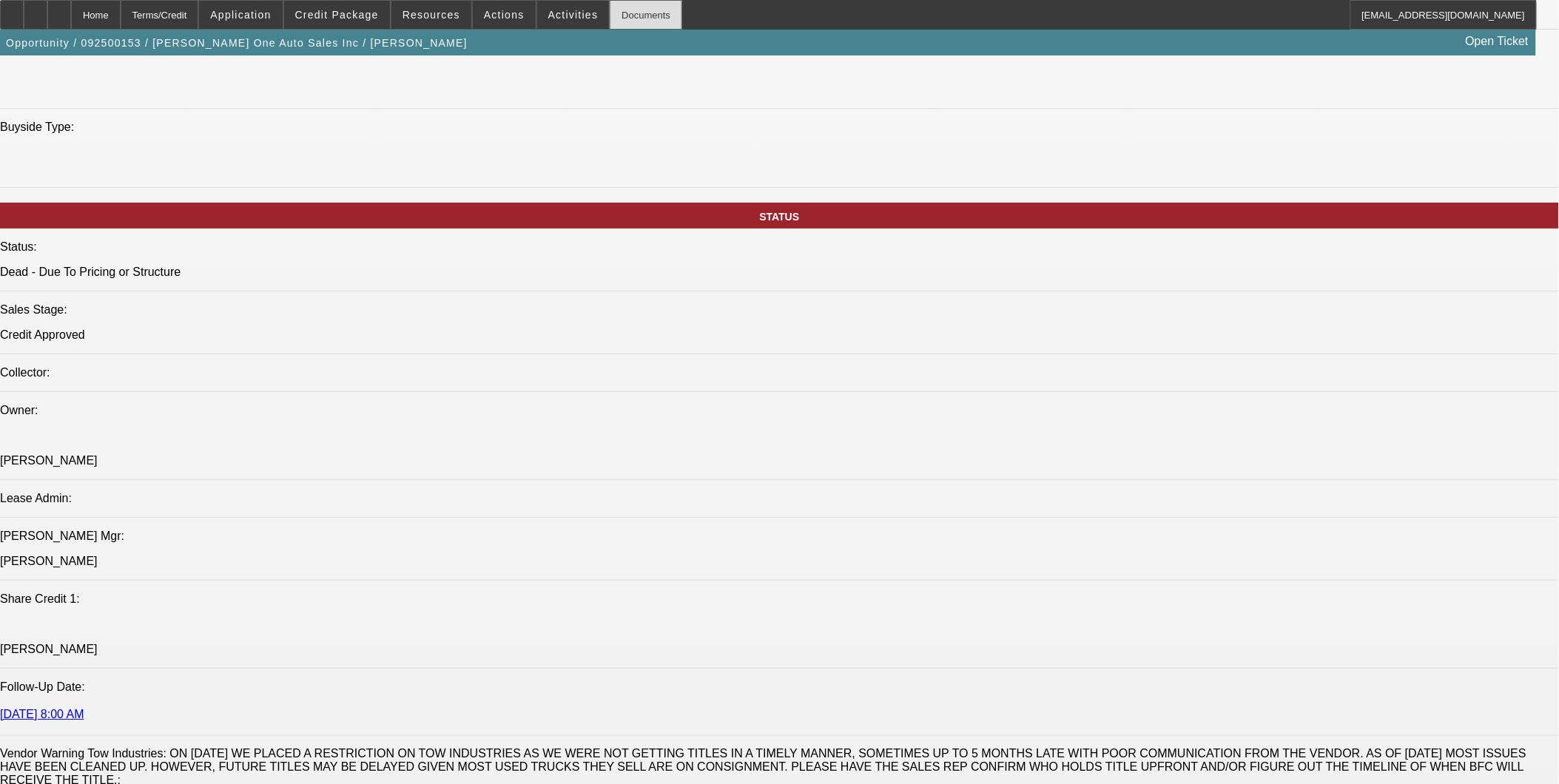
scroll to position [1397, 0]
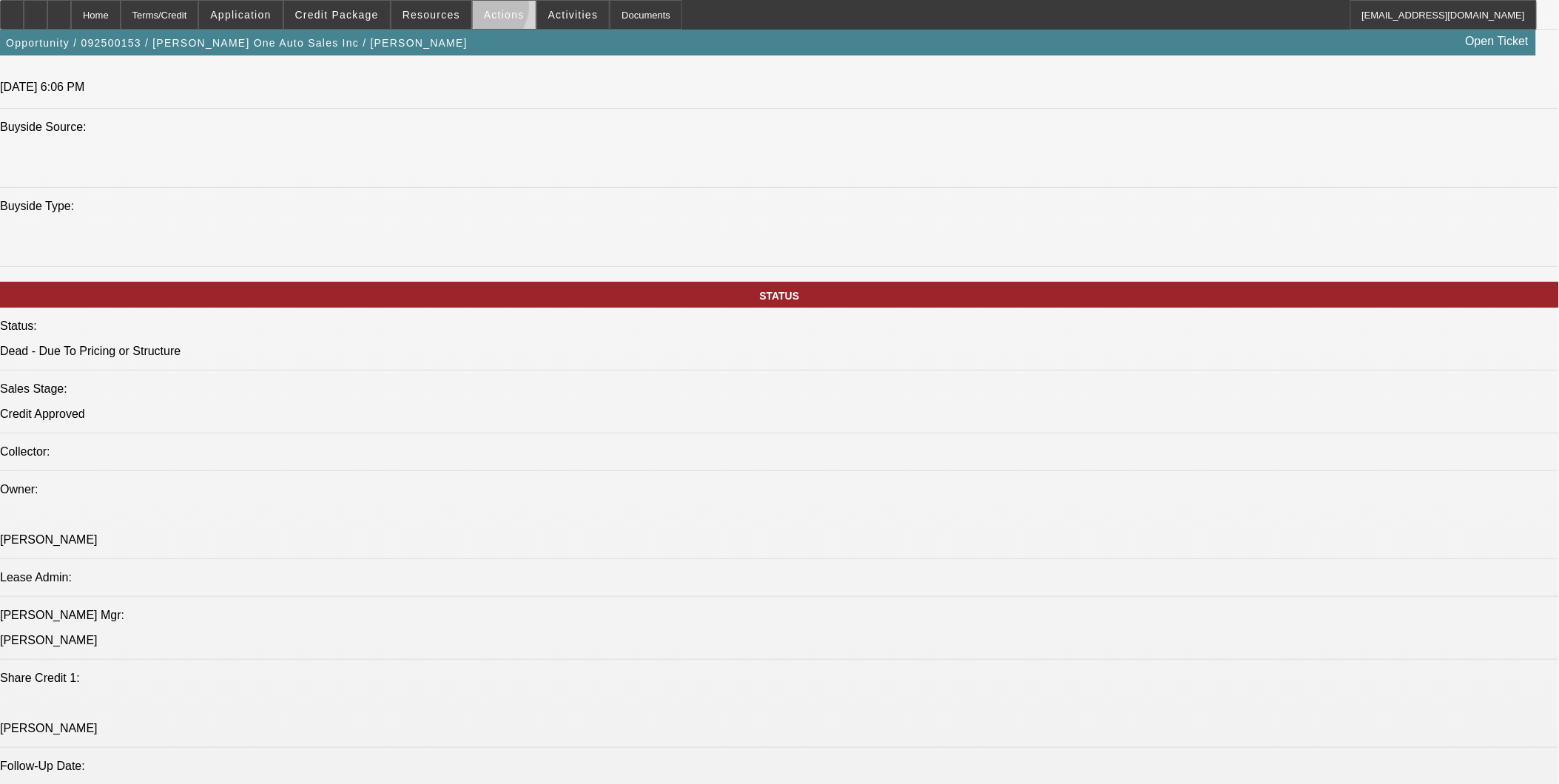
click at [484, 10] on span "Actions" at bounding box center [504, 14] width 41 height 12
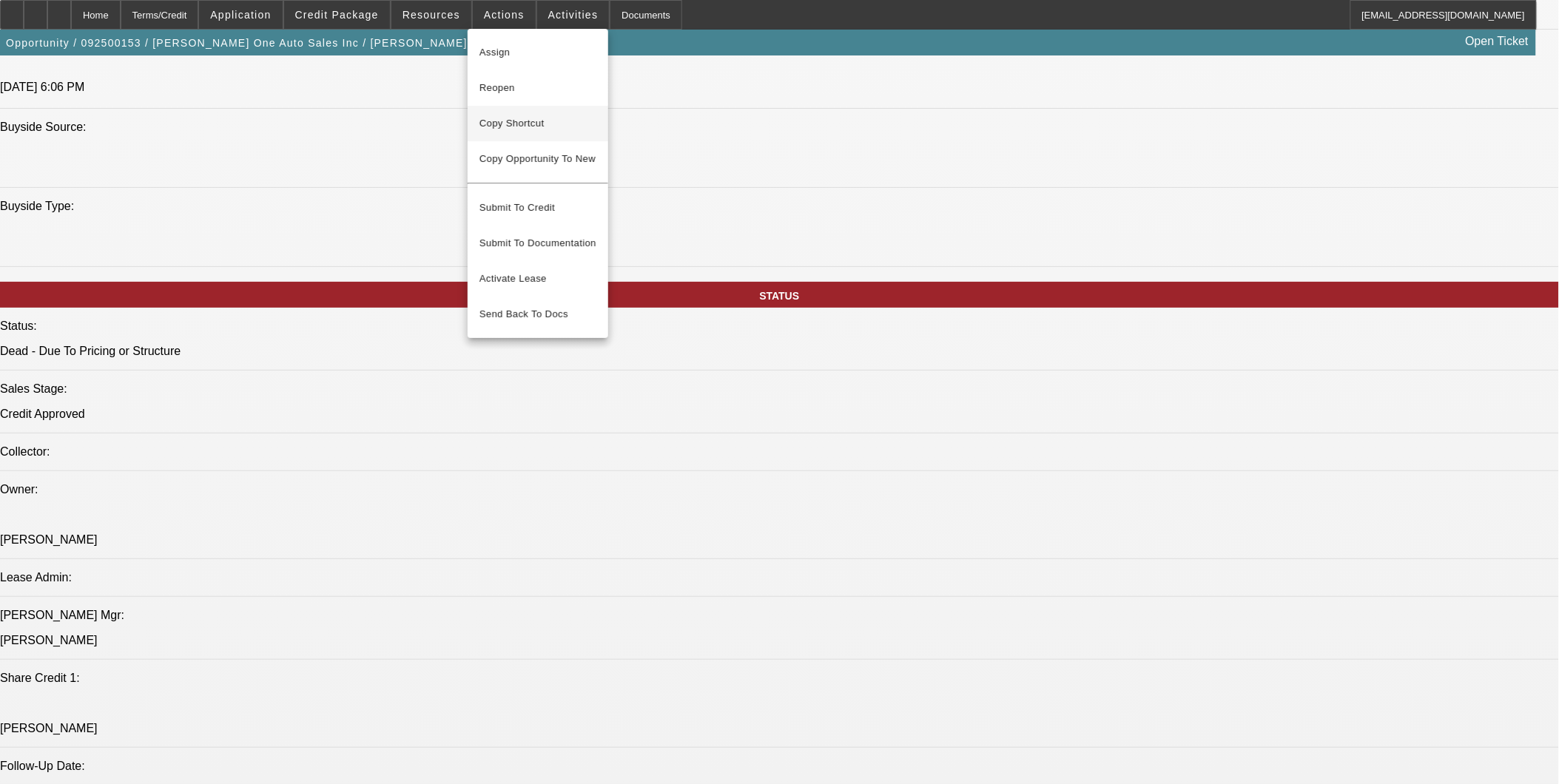
click at [524, 124] on span "Copy Shortcut" at bounding box center [538, 123] width 117 height 18
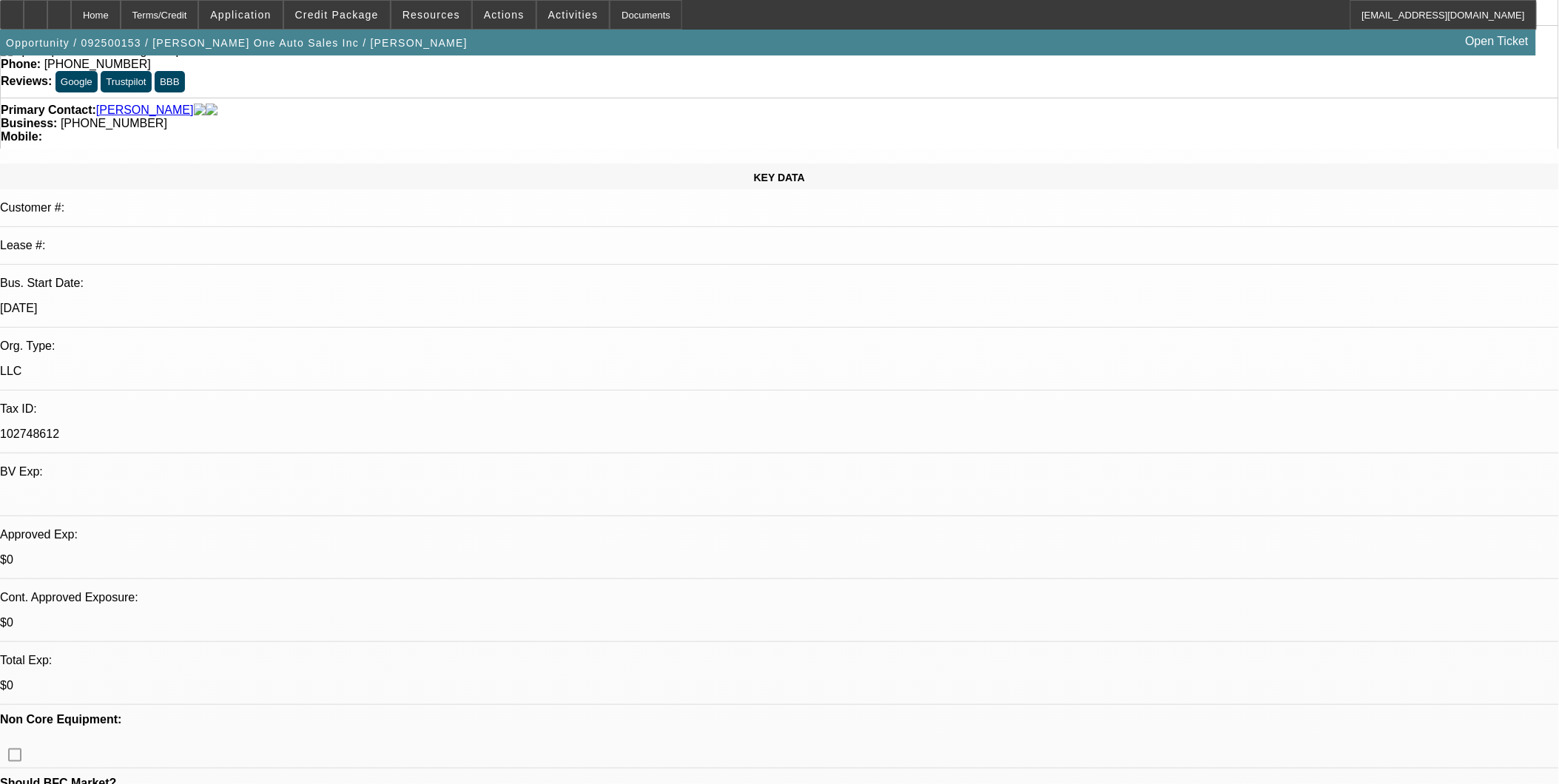
scroll to position [0, 0]
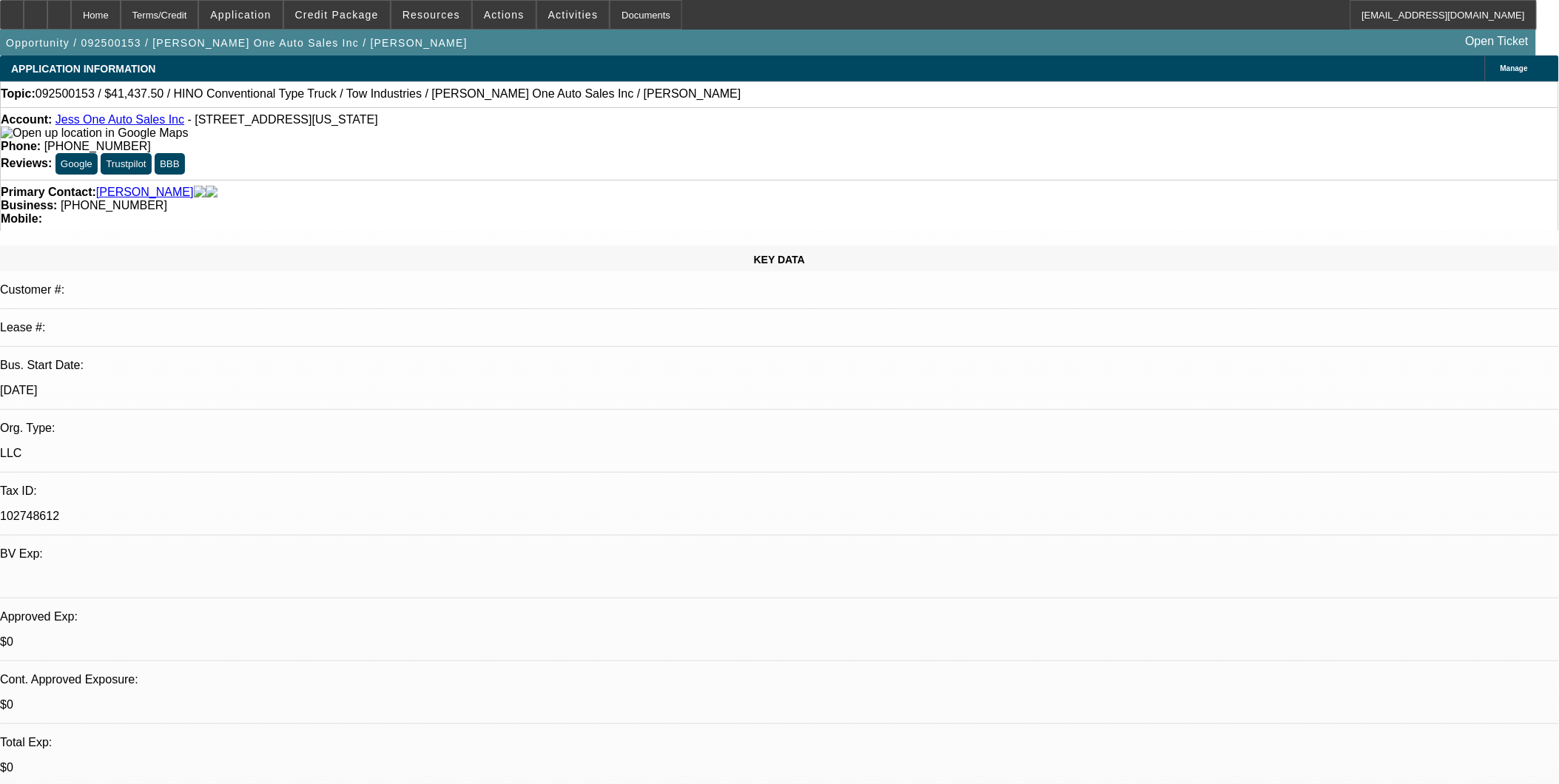
click at [134, 126] on link "Jess One Auto Sales Inc" at bounding box center [120, 119] width 129 height 12
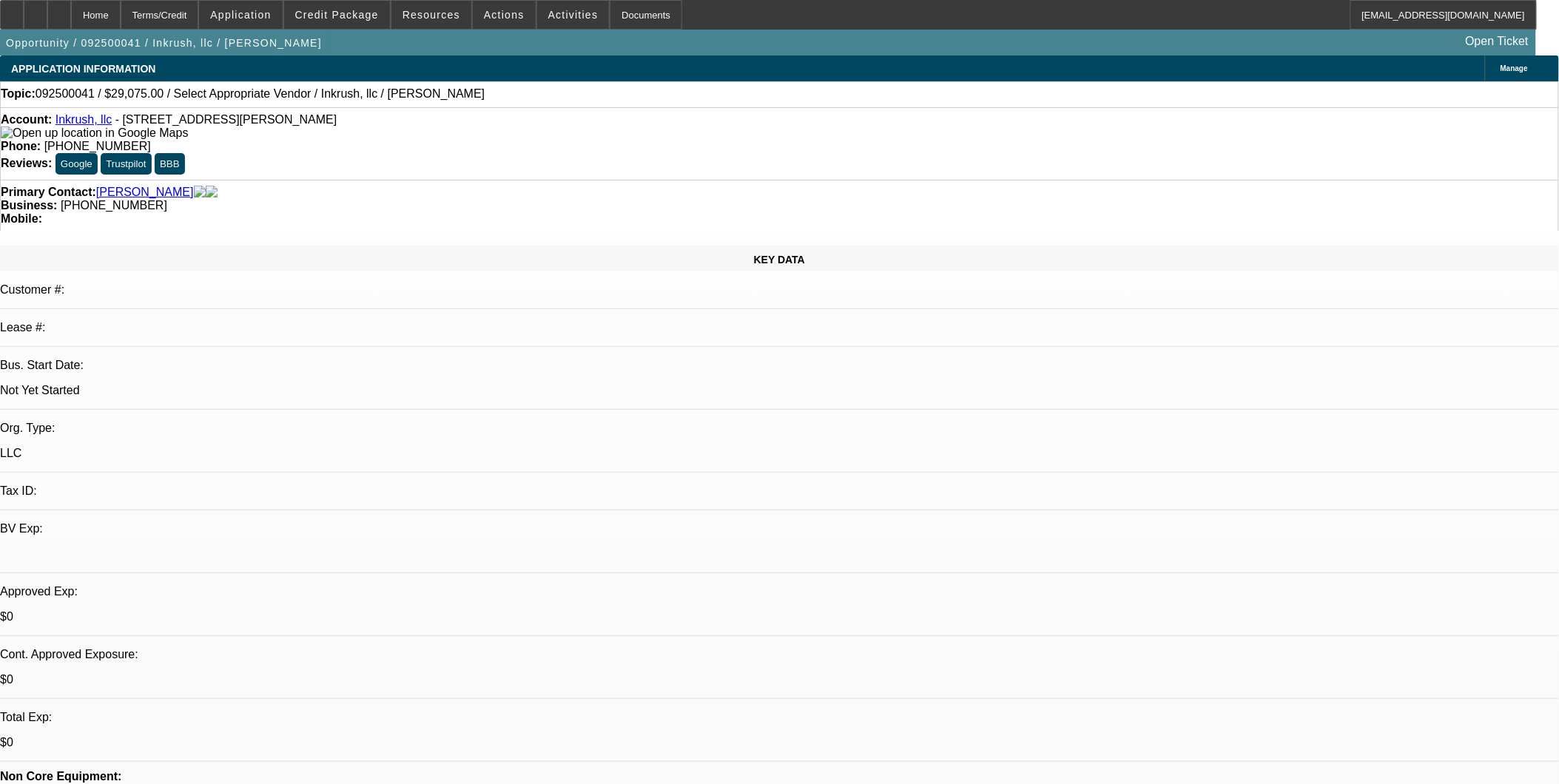
select select "0"
select select "2"
select select "0.1"
select select "1"
select select "2"
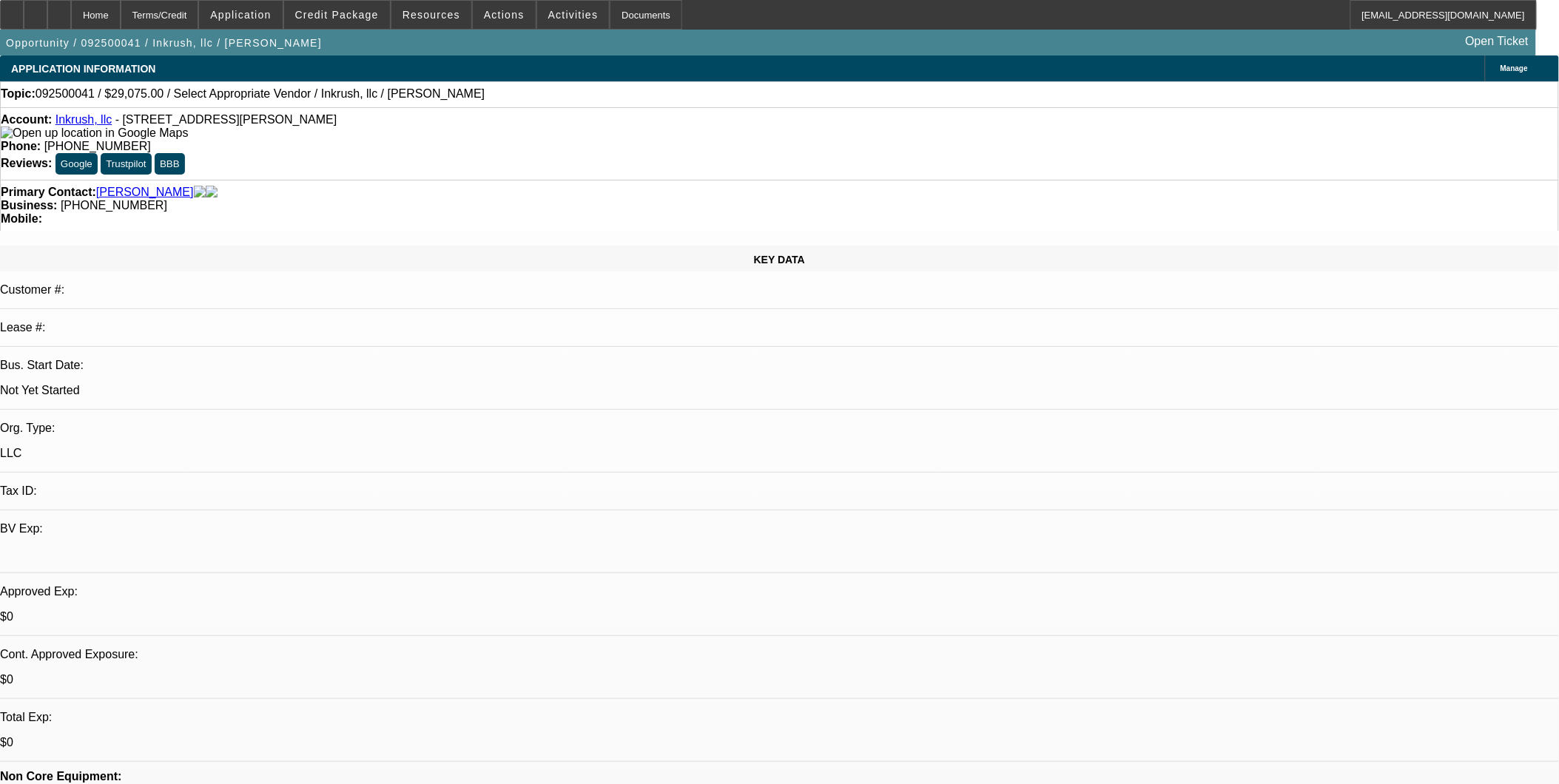
select select "4"
click at [338, 15] on span "Credit Package" at bounding box center [337, 14] width 84 height 12
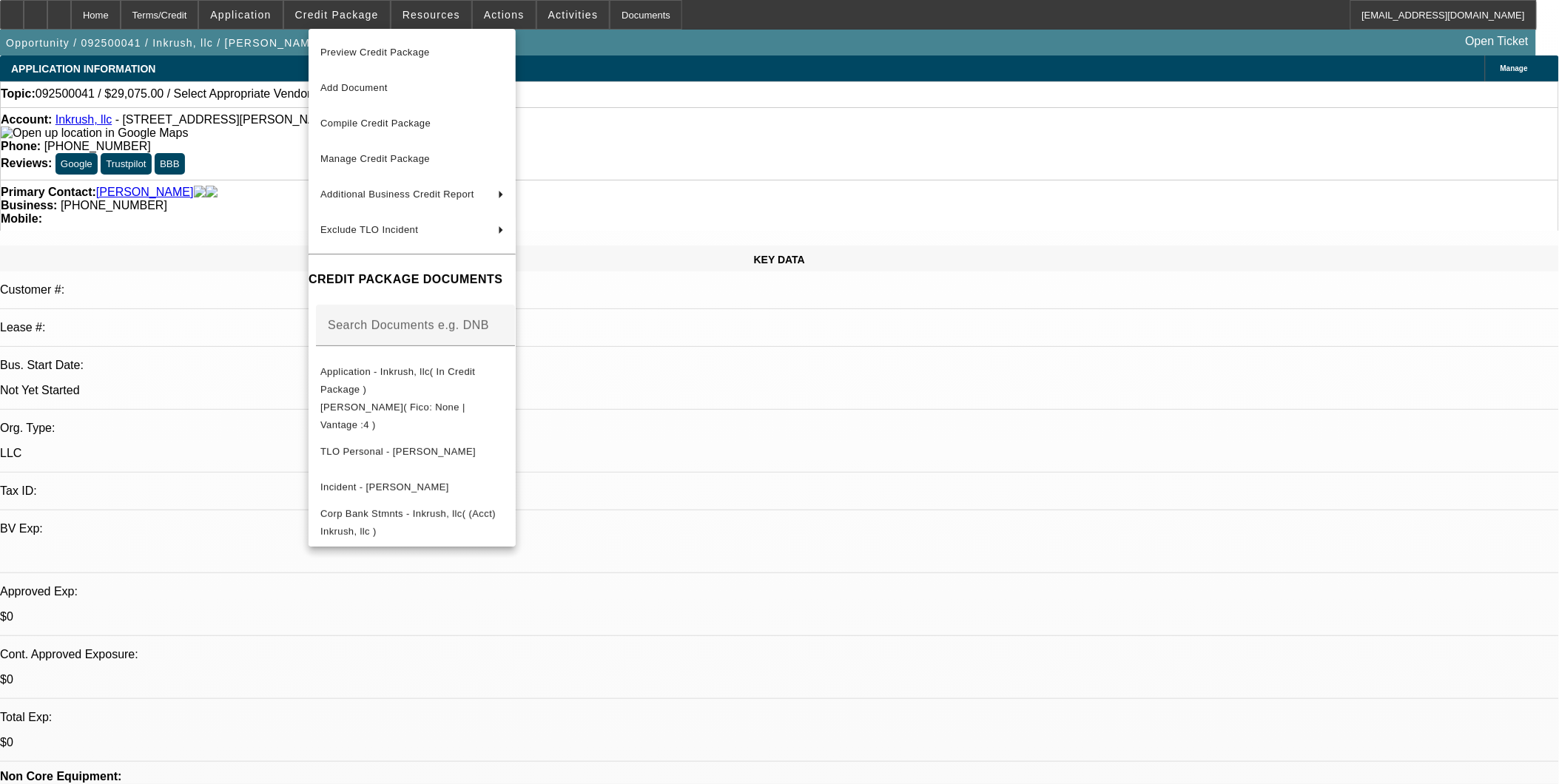
click at [793, 418] on div at bounding box center [780, 392] width 1559 height 784
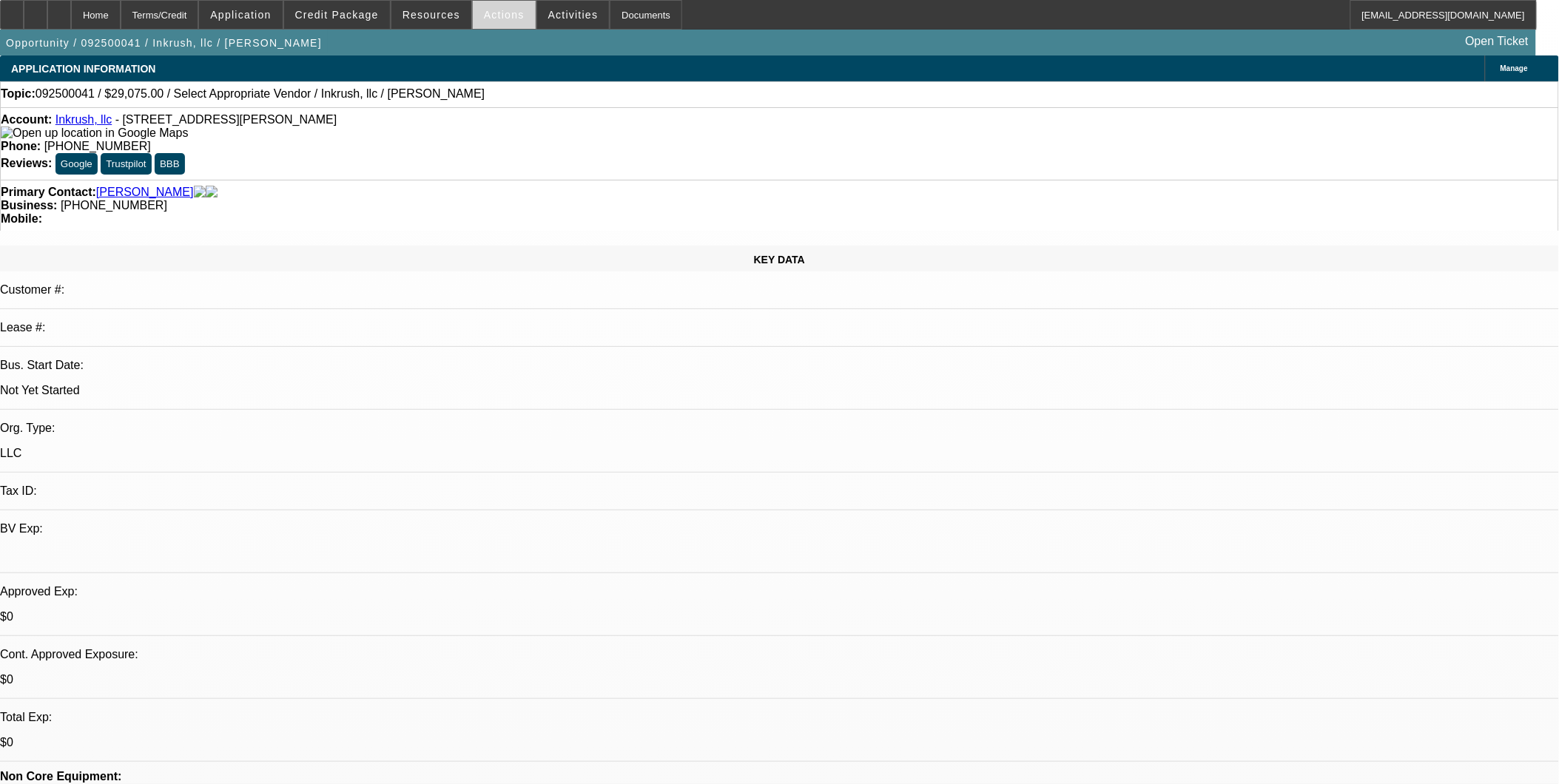
click at [487, 23] on span at bounding box center [504, 15] width 63 height 36
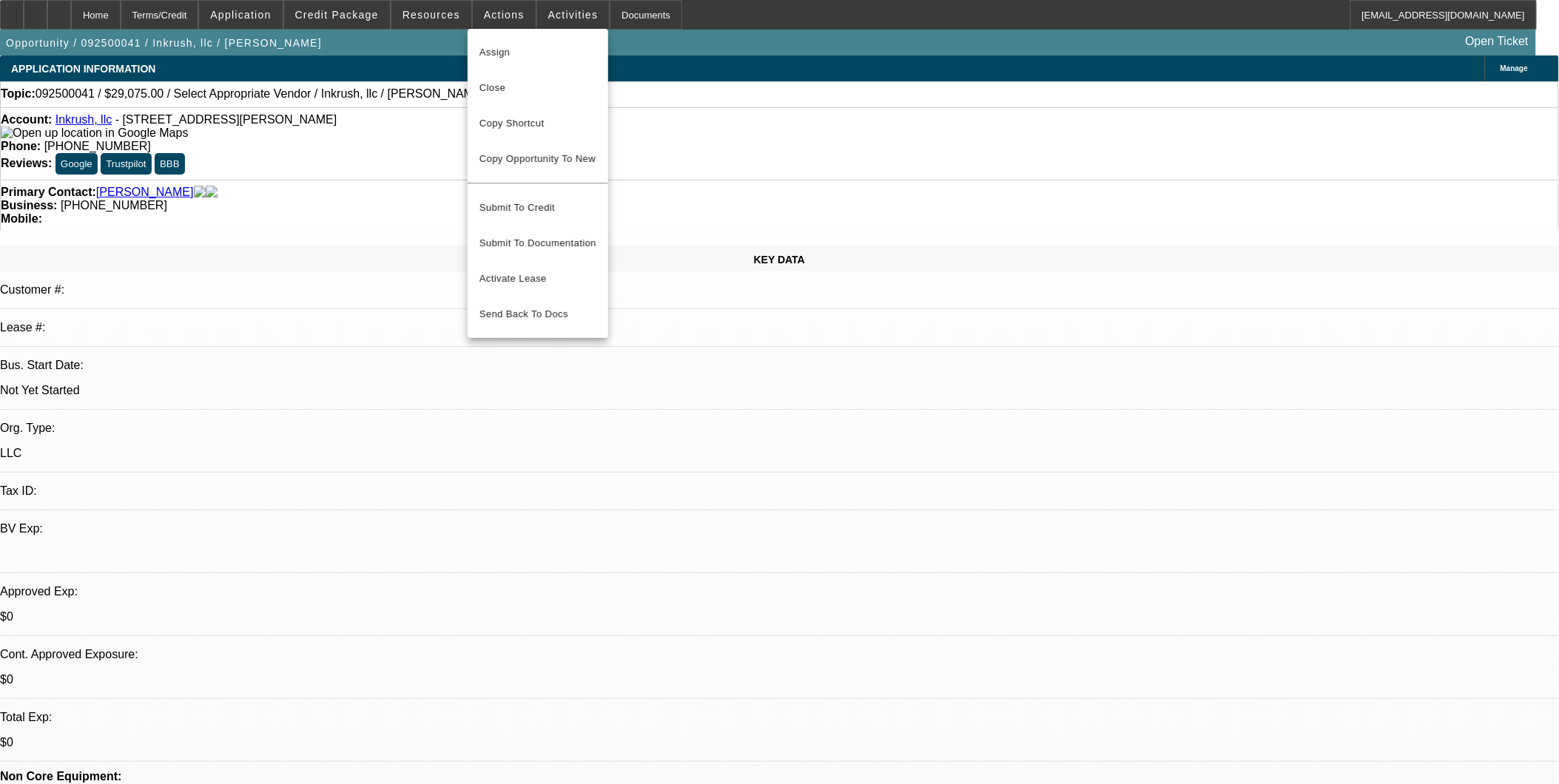
click at [798, 450] on div at bounding box center [780, 392] width 1559 height 784
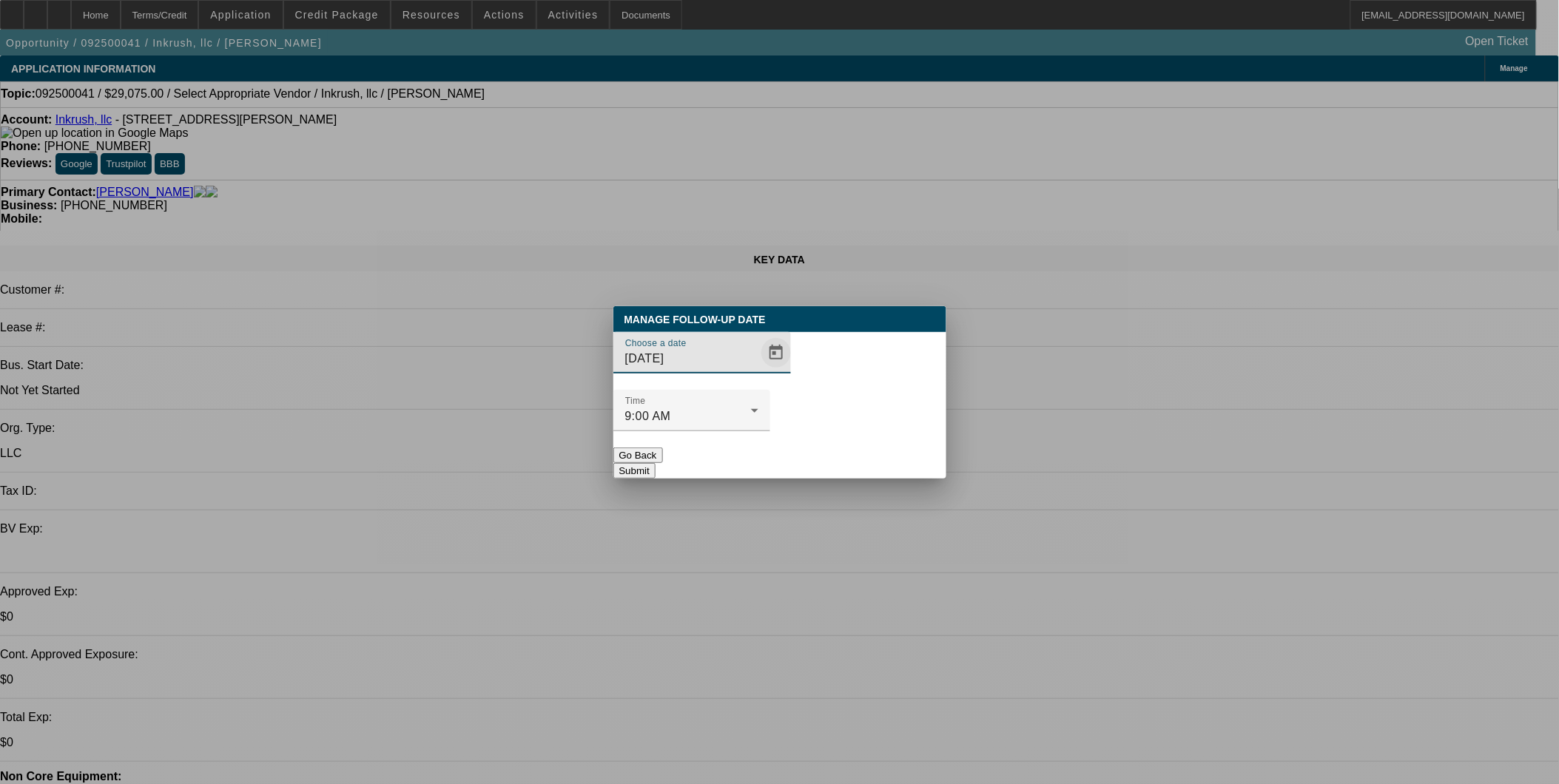
click at [759, 371] on span "Open calendar" at bounding box center [776, 353] width 36 height 36
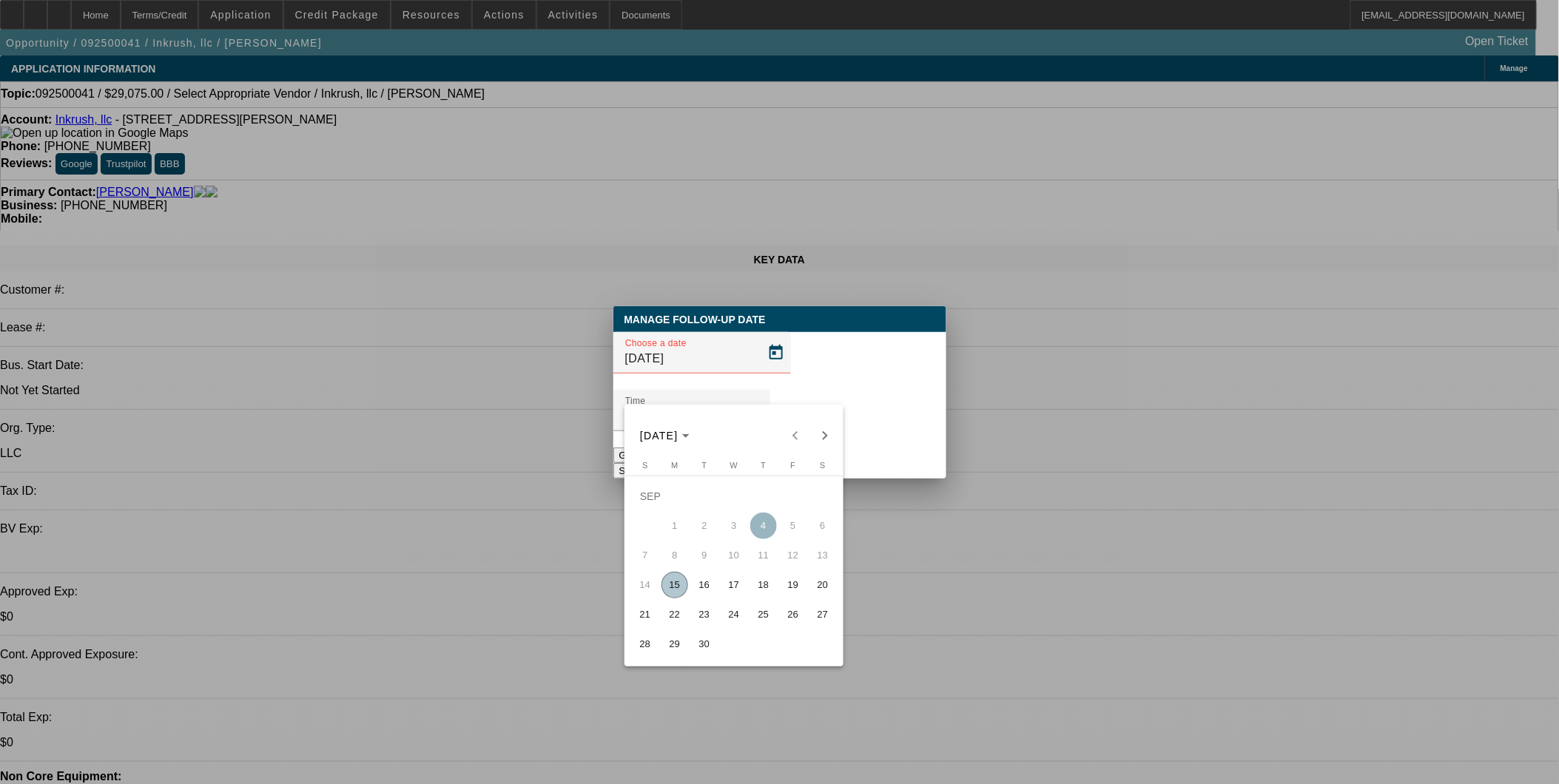
click at [715, 585] on span "16" at bounding box center [704, 585] width 26 height 26
type input "9/16/2025"
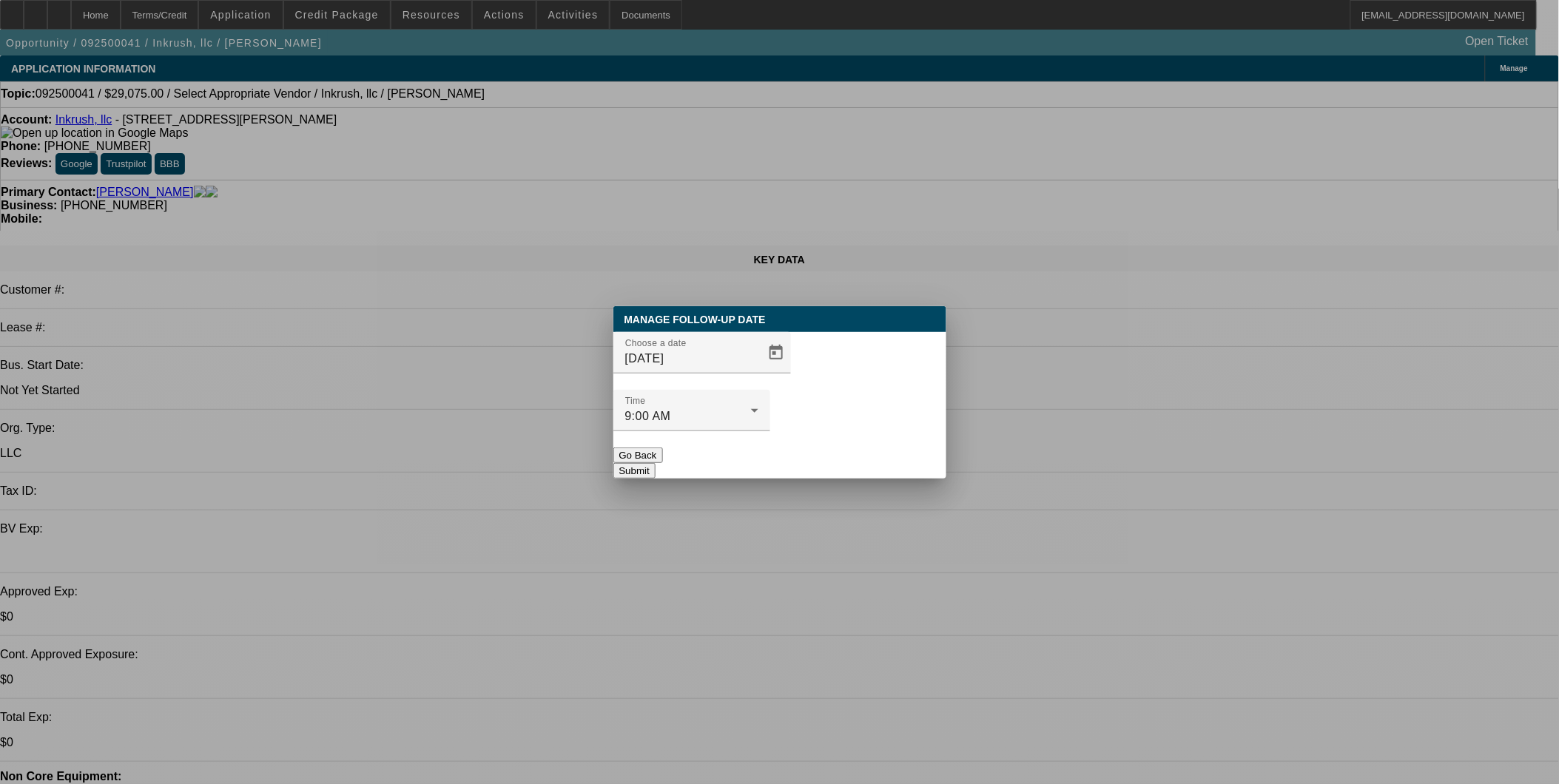
click at [656, 463] on button "Submit" at bounding box center [635, 471] width 42 height 15
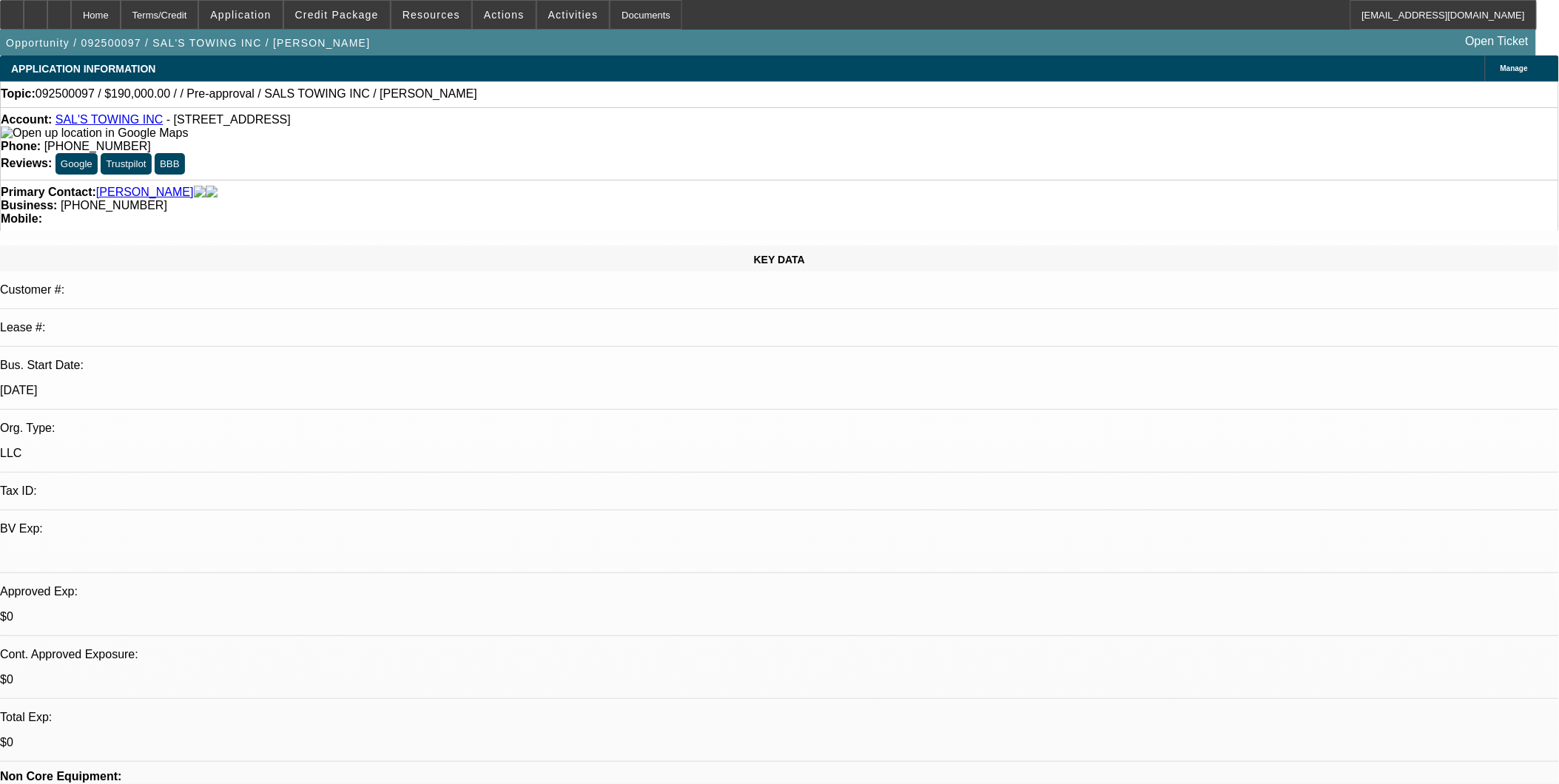
select select "0"
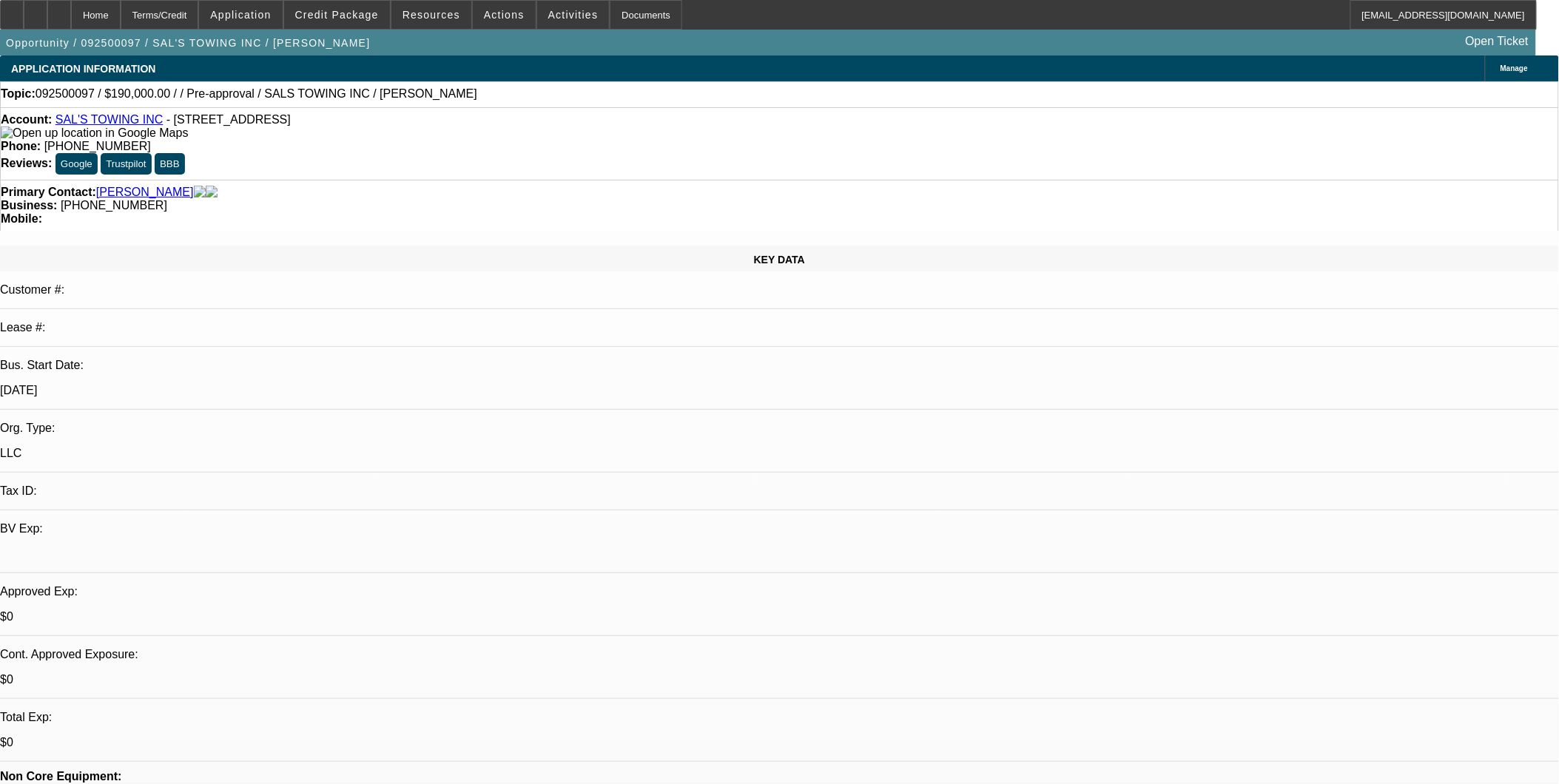
select select "0.1"
select select "1"
select select "2"
select select "6"
select select "1"
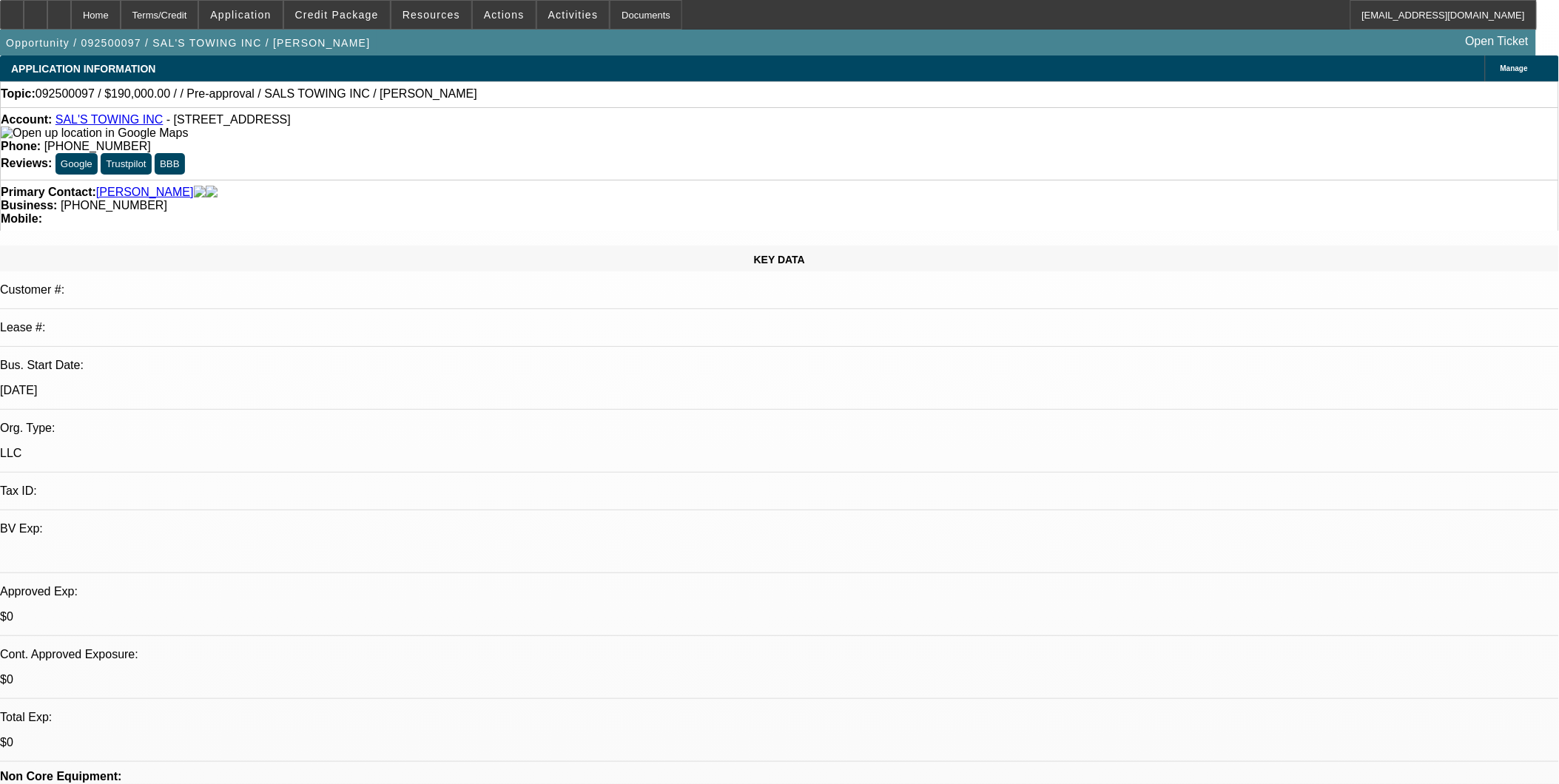
select select "1"
select select "4"
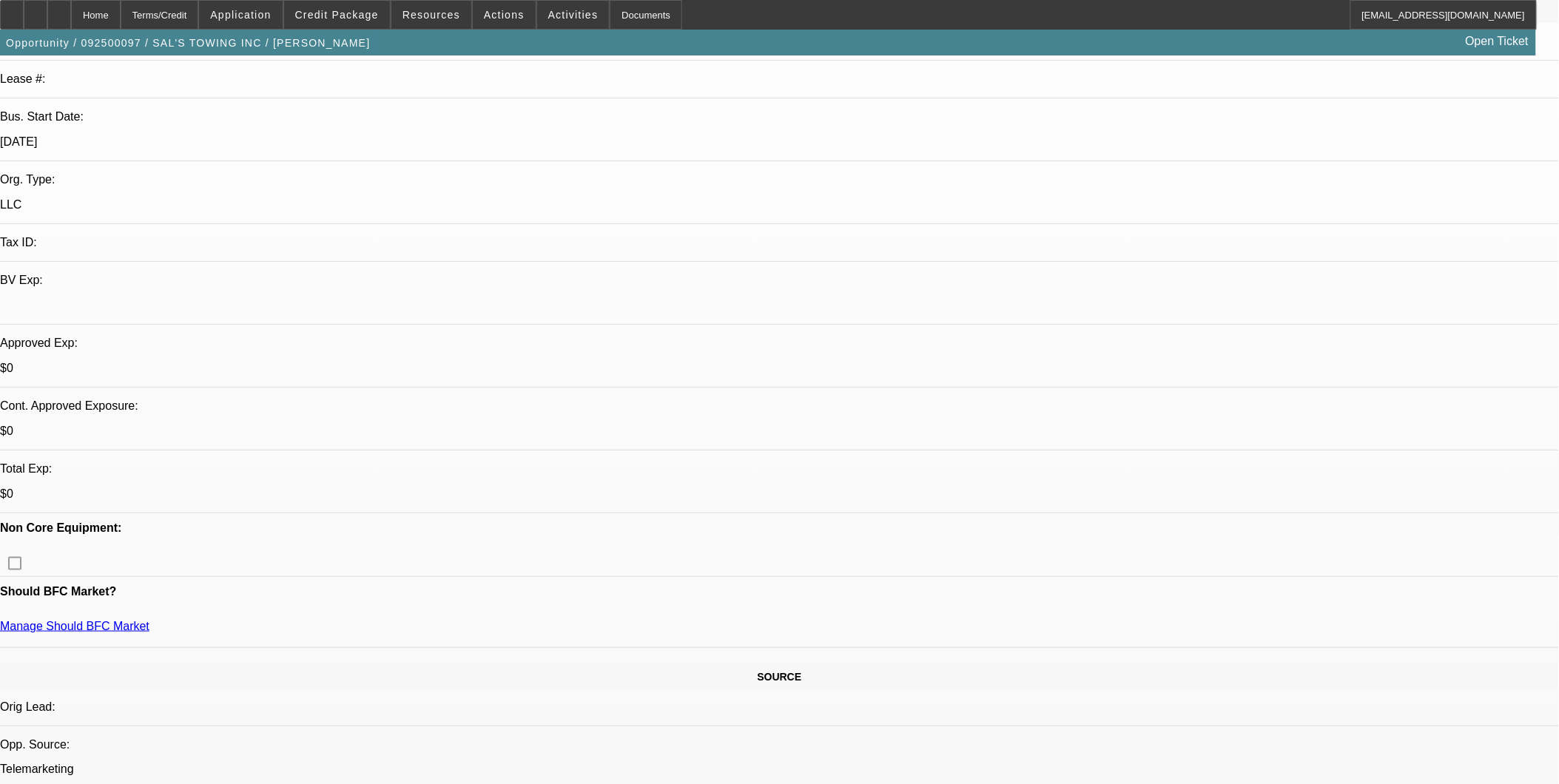
scroll to position [246, 0]
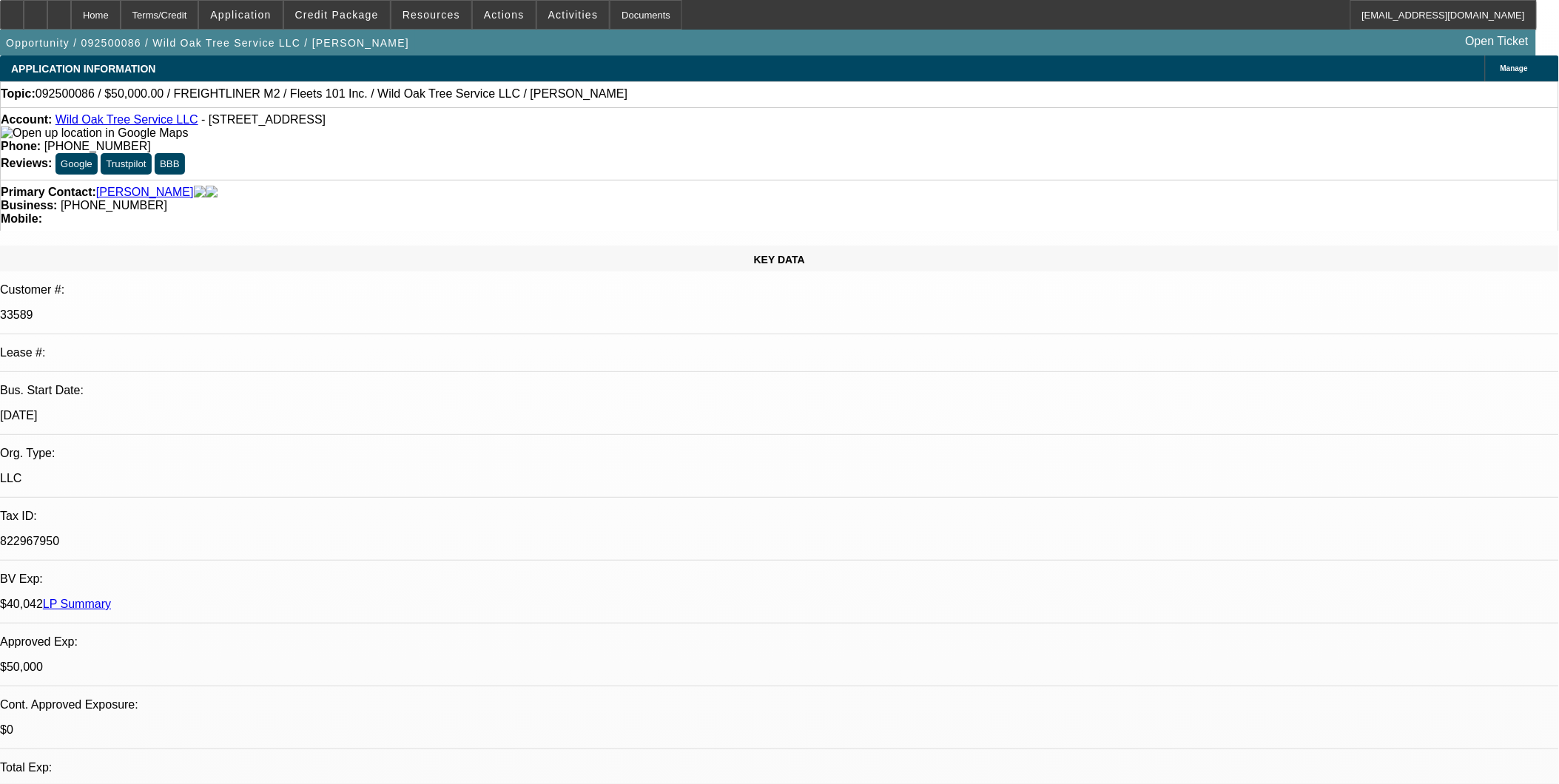
select select "0"
select select "2"
select select "0"
select select "2"
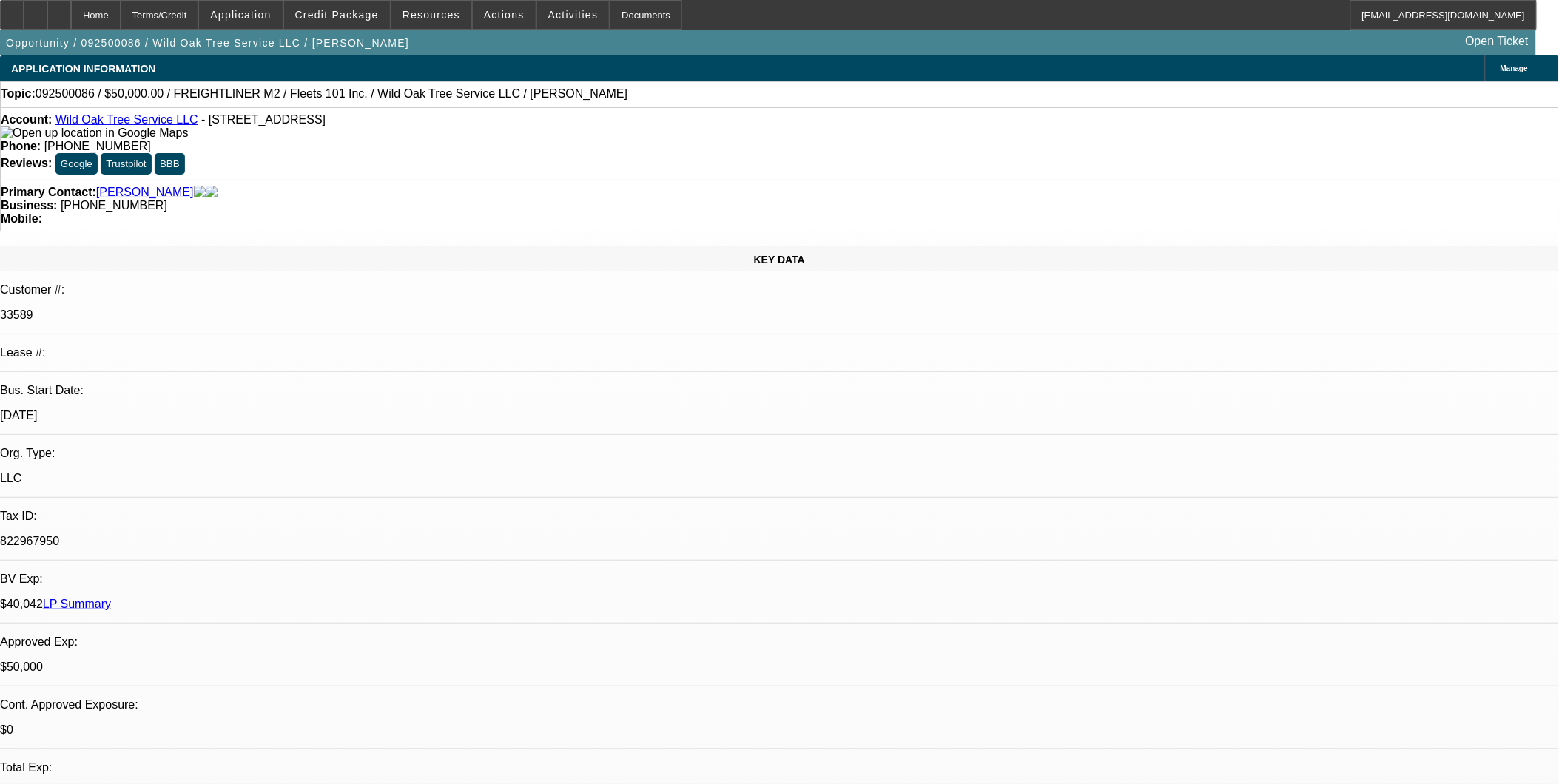
select select "0"
select select "2"
select select "0.1"
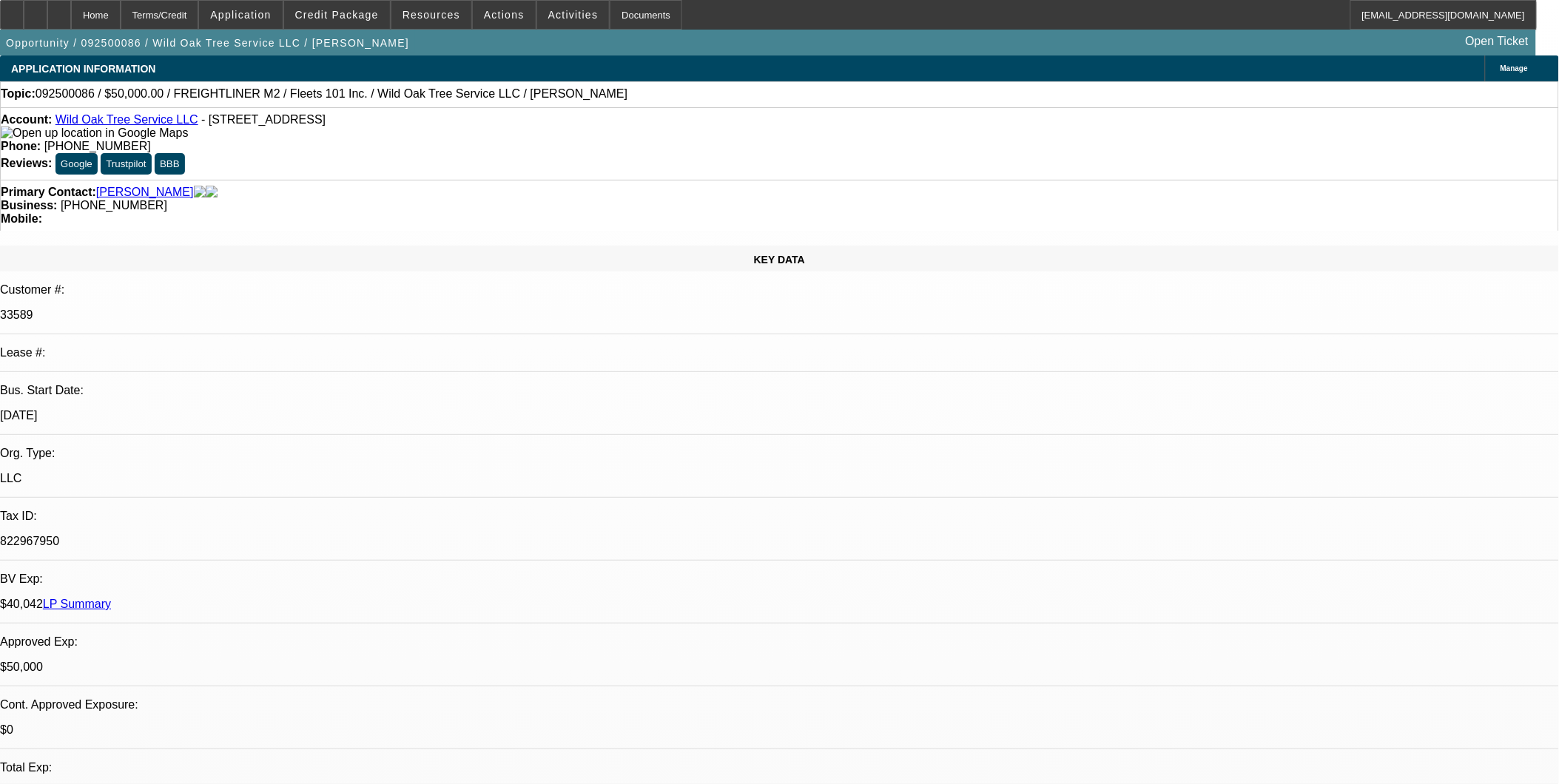
select select "2"
select select "0.1"
select select "1"
select select "2"
select select "6"
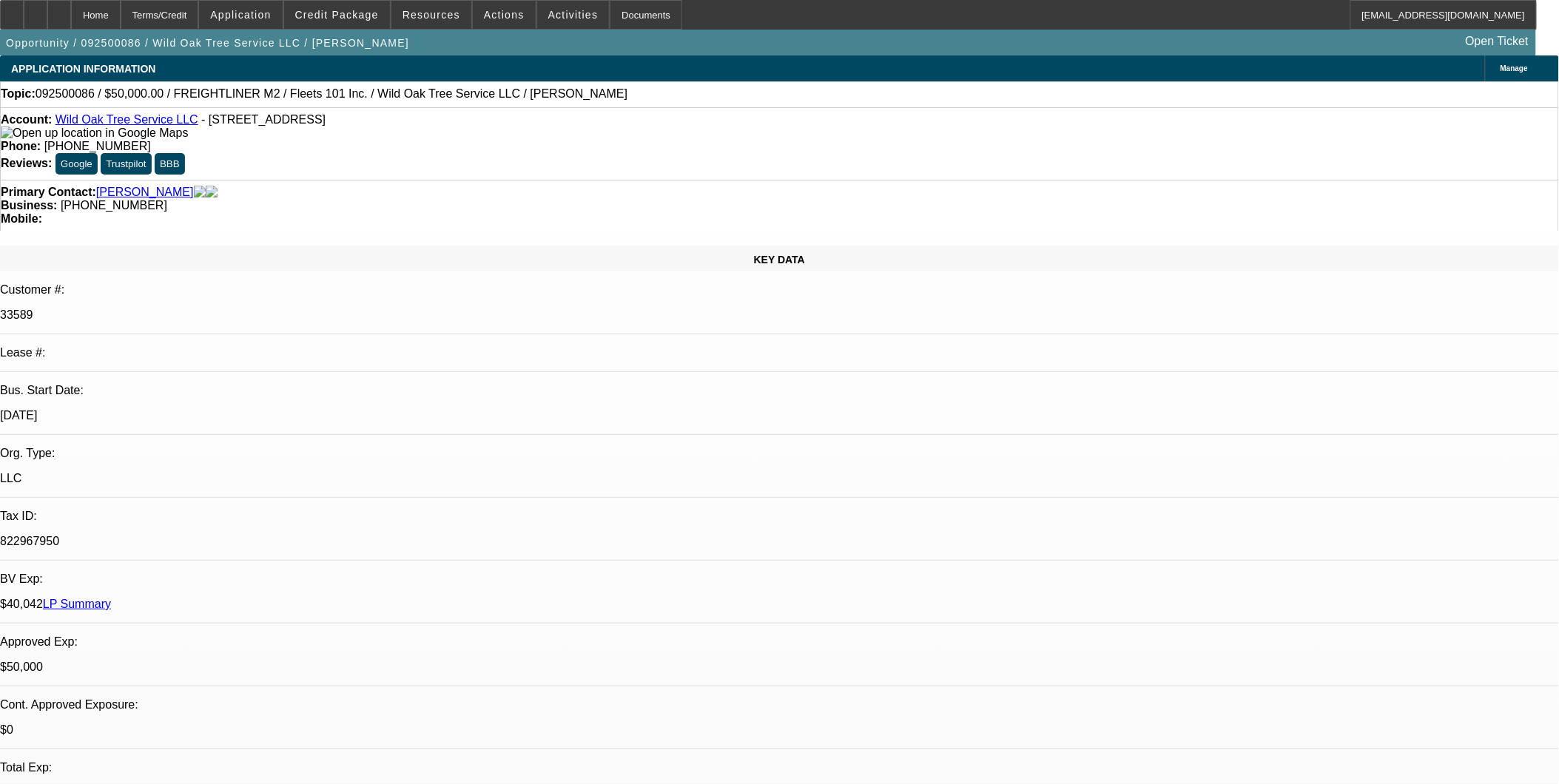
select select "1"
select select "2"
select select "6"
select select "1"
select select "2"
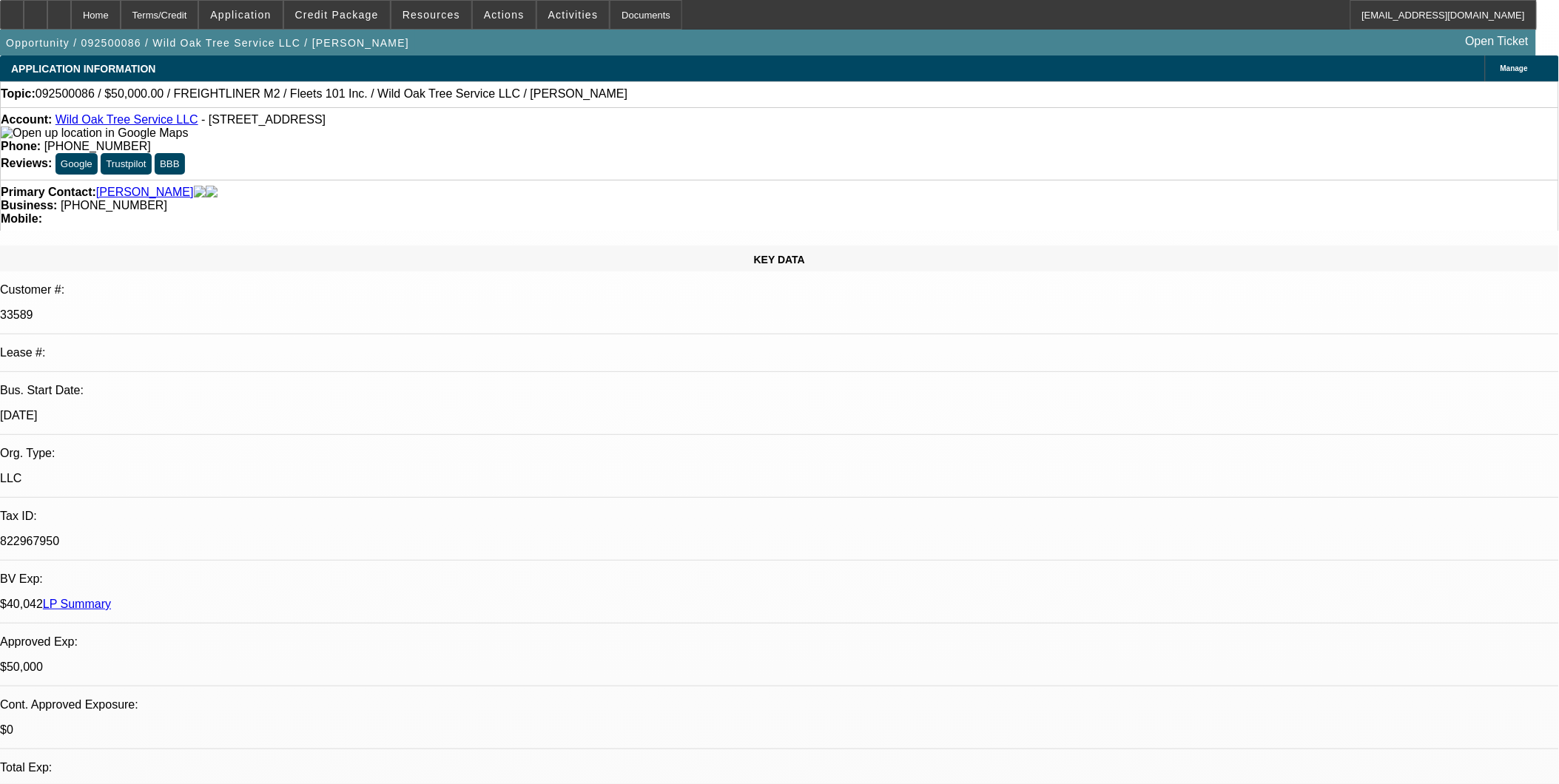
select select "4"
select select "1"
select select "2"
select select "4"
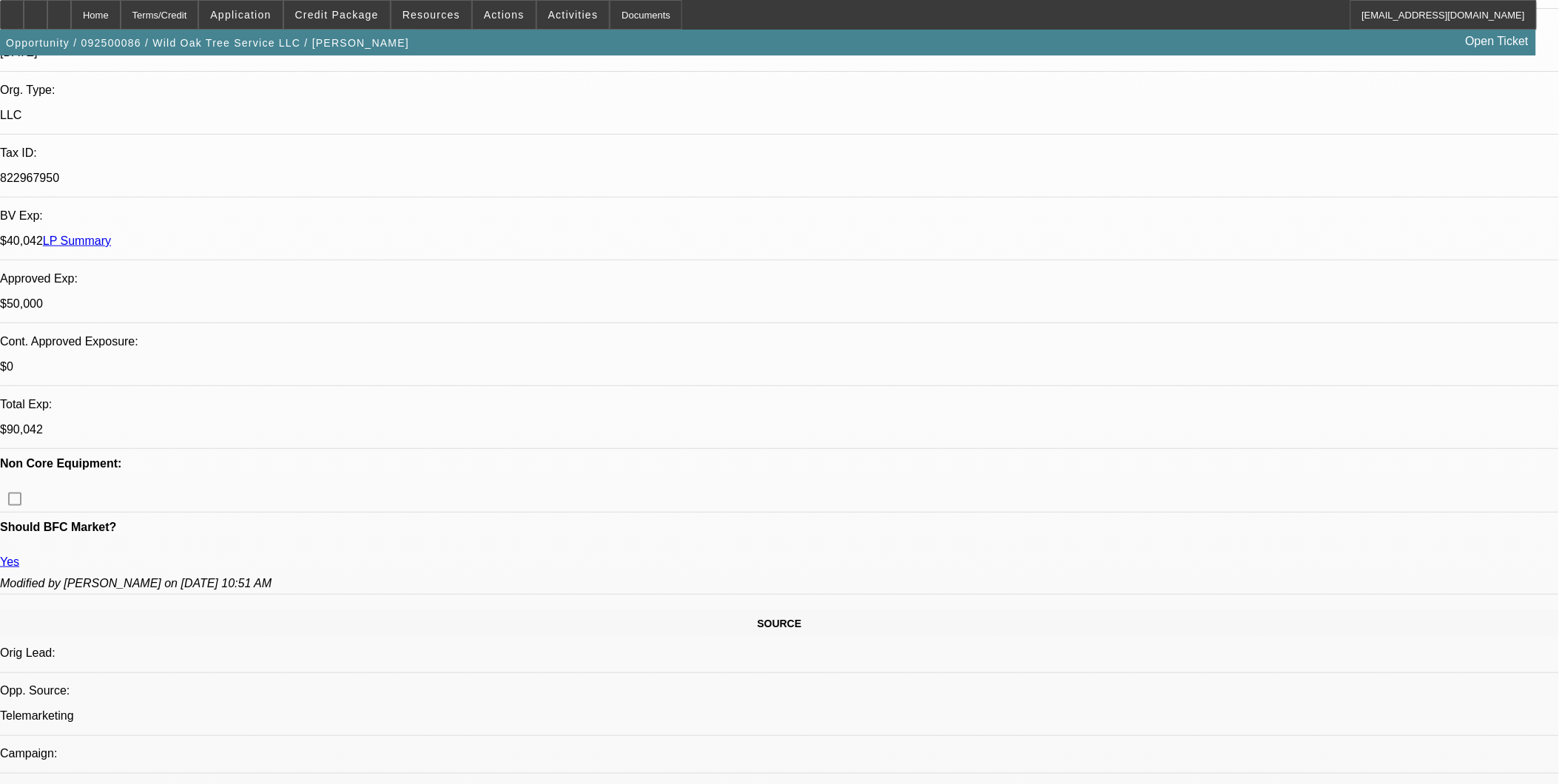
scroll to position [328, 0]
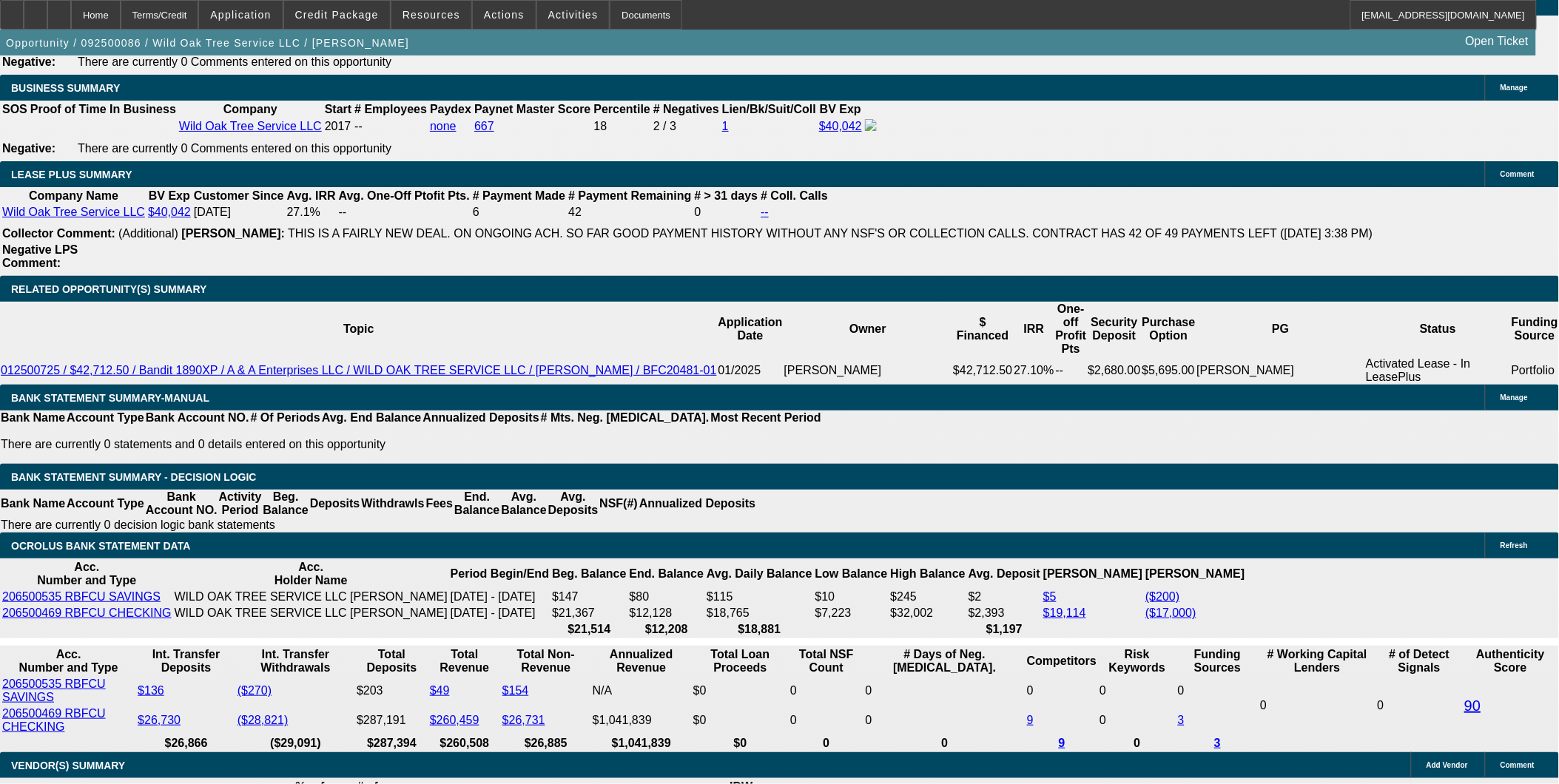
scroll to position [2384, 0]
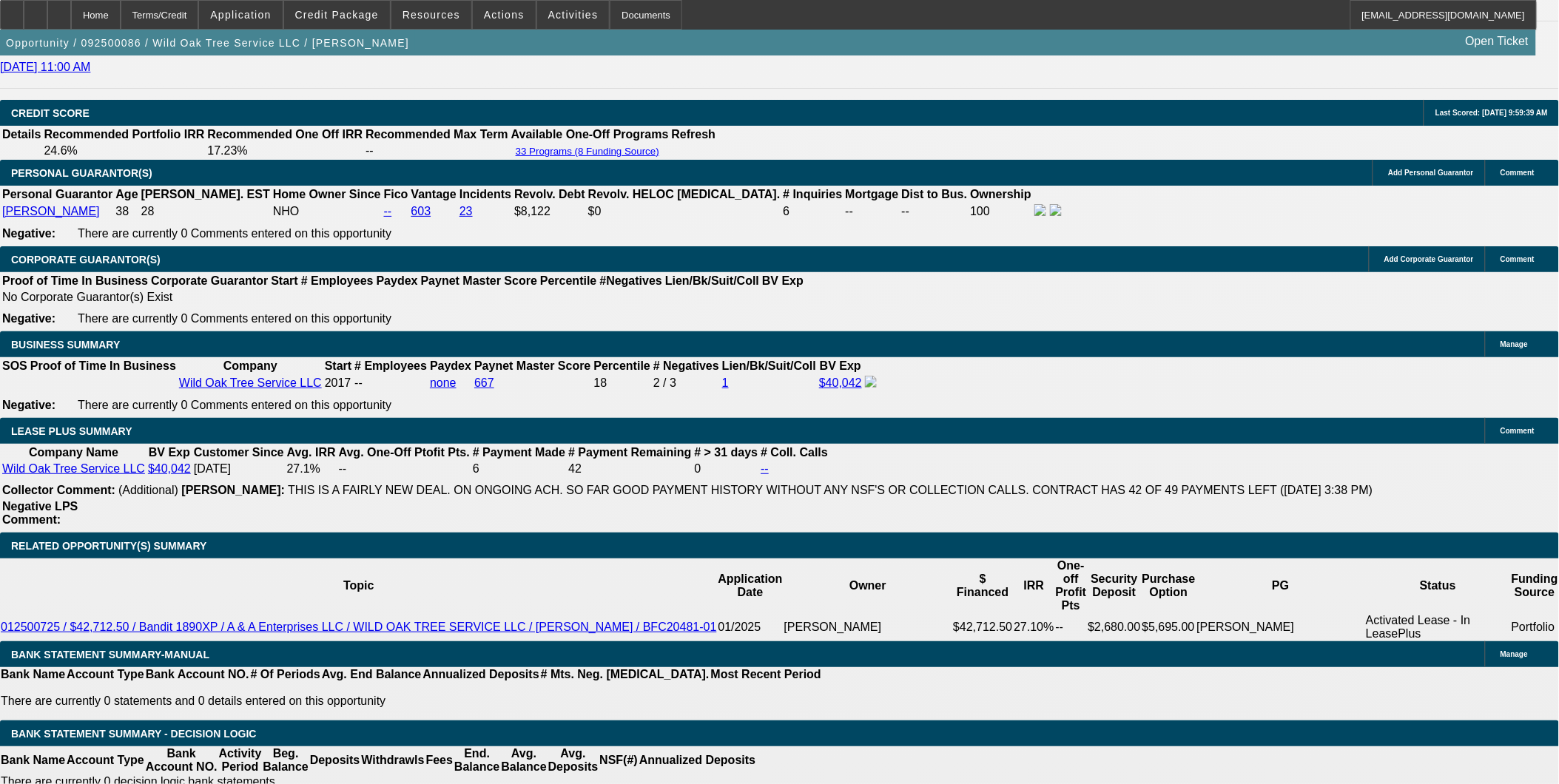
scroll to position [2302, 0]
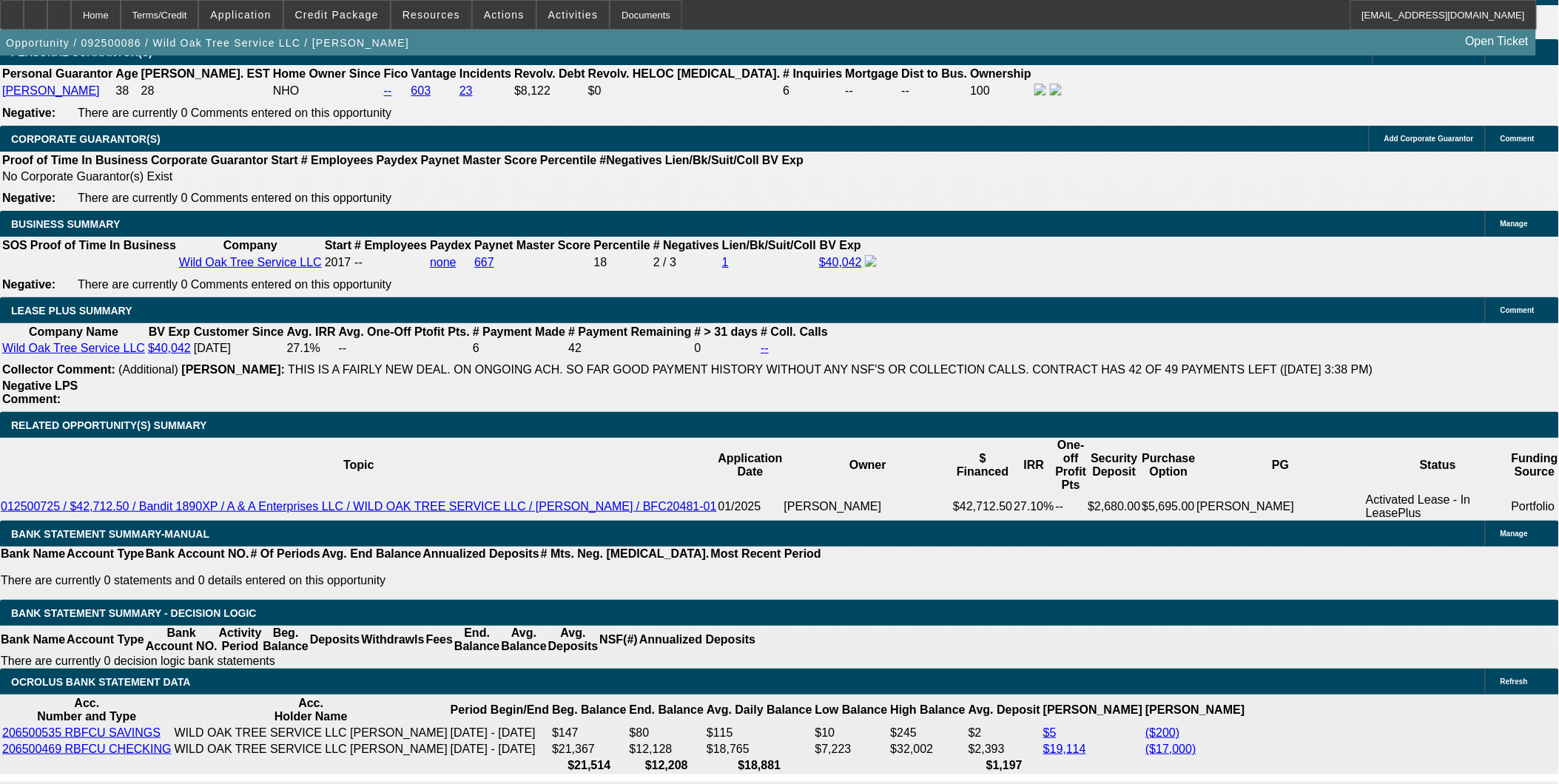
scroll to position [2384, 0]
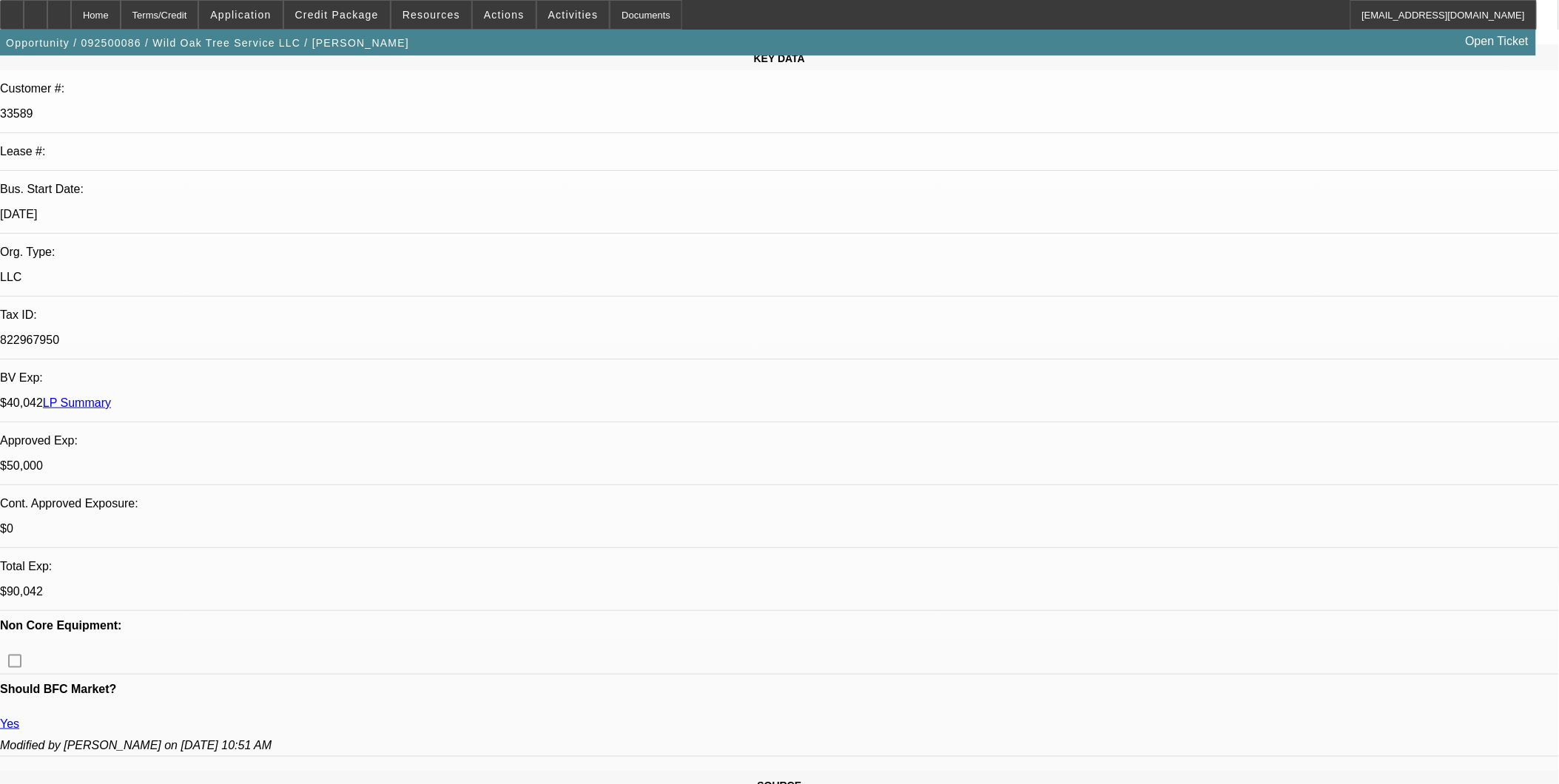
scroll to position [0, 0]
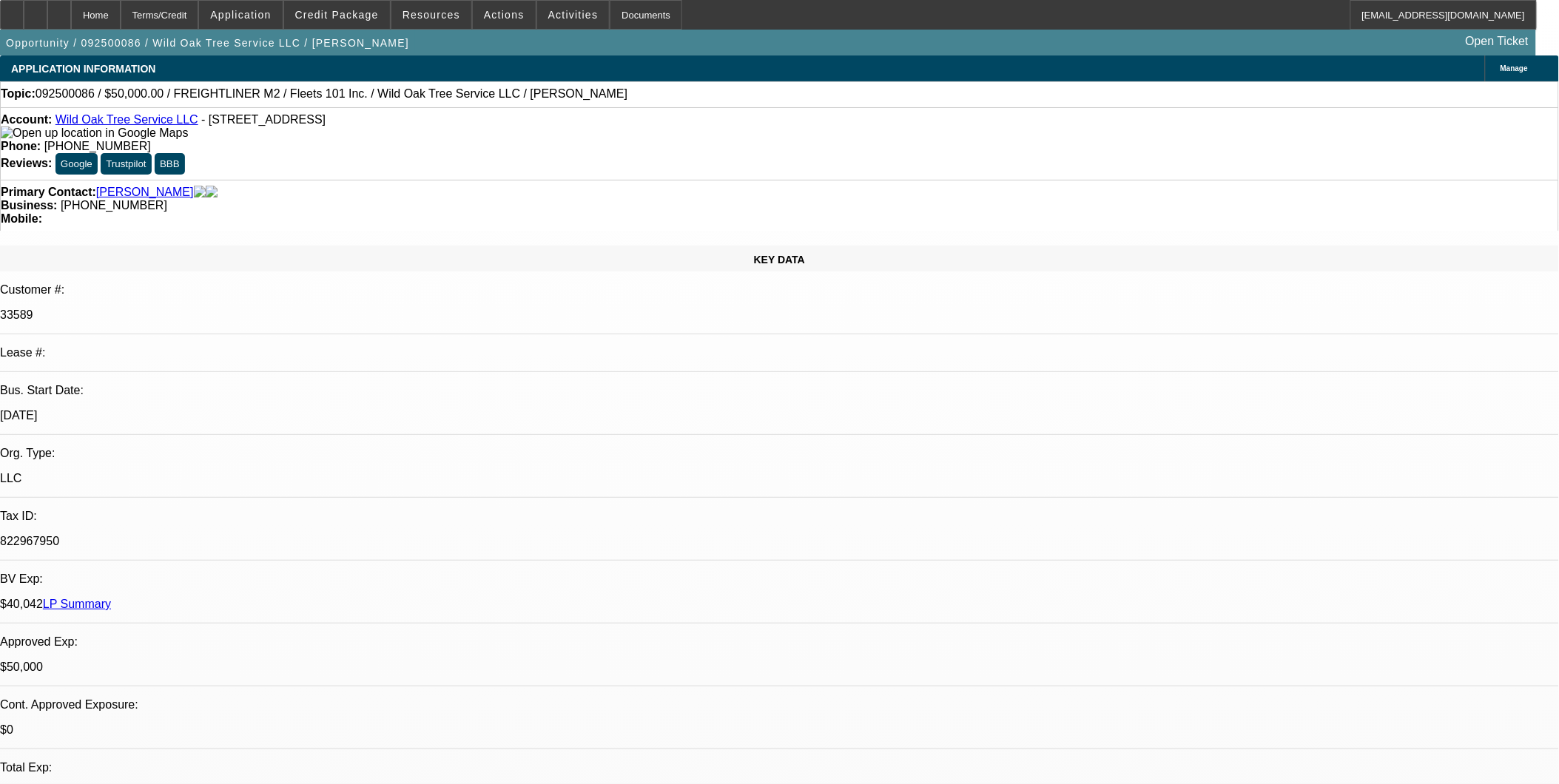
drag, startPoint x: 835, startPoint y: 469, endPoint x: 855, endPoint y: 445, distance: 31.2
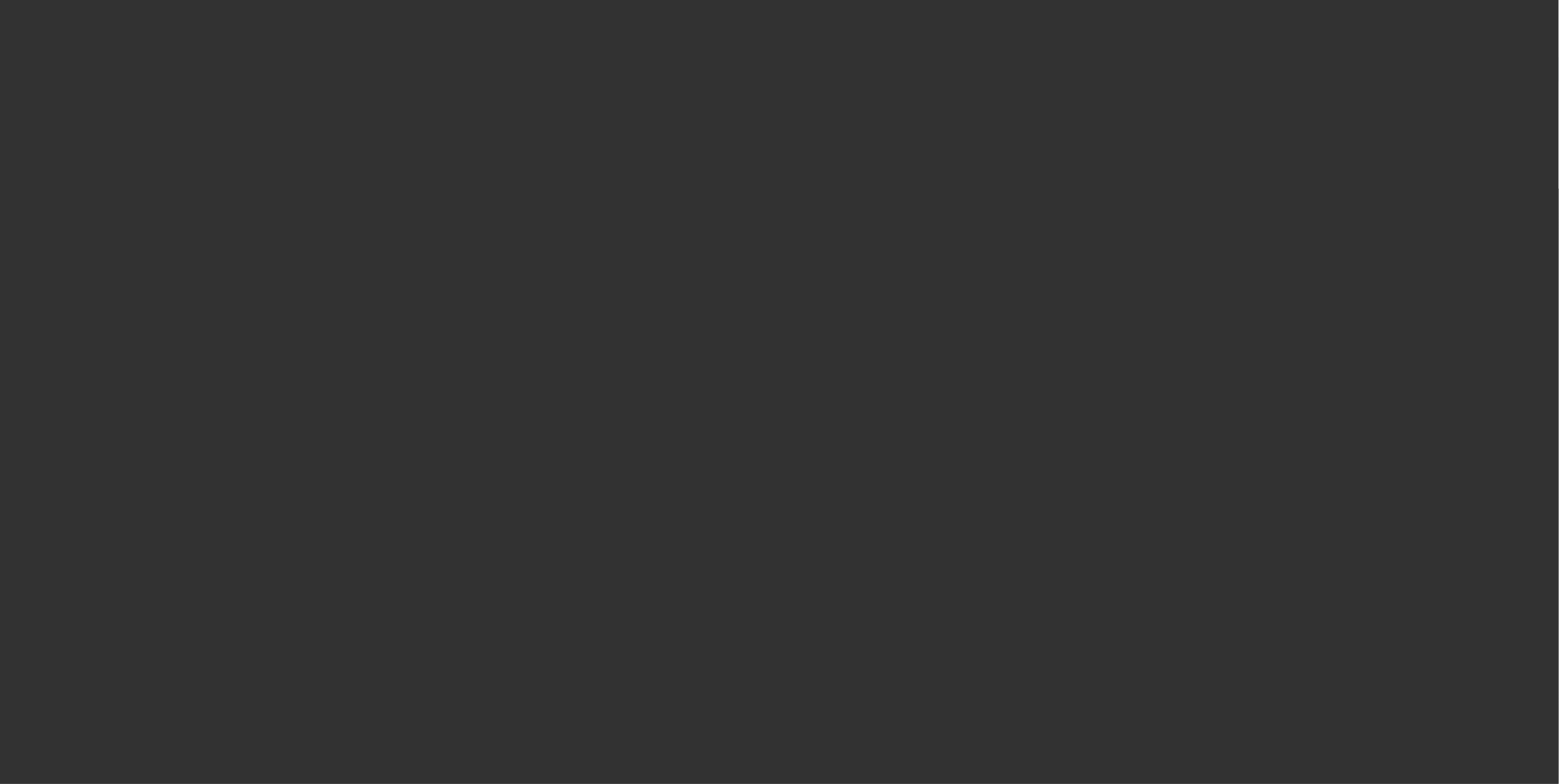
click at [765, 371] on span "Open calendar" at bounding box center [776, 353] width 36 height 36
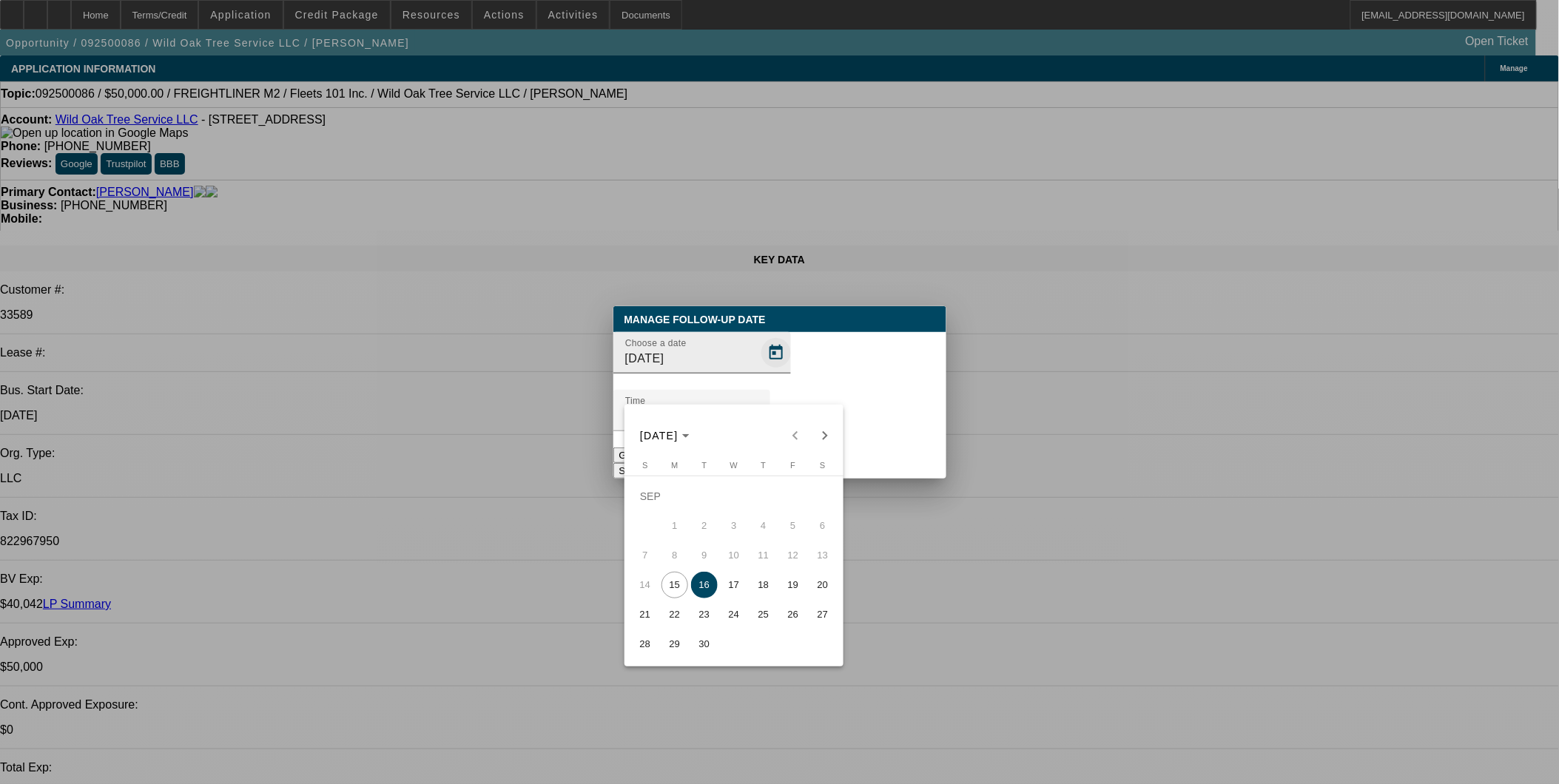
click at [755, 387] on div at bounding box center [780, 392] width 1559 height 784
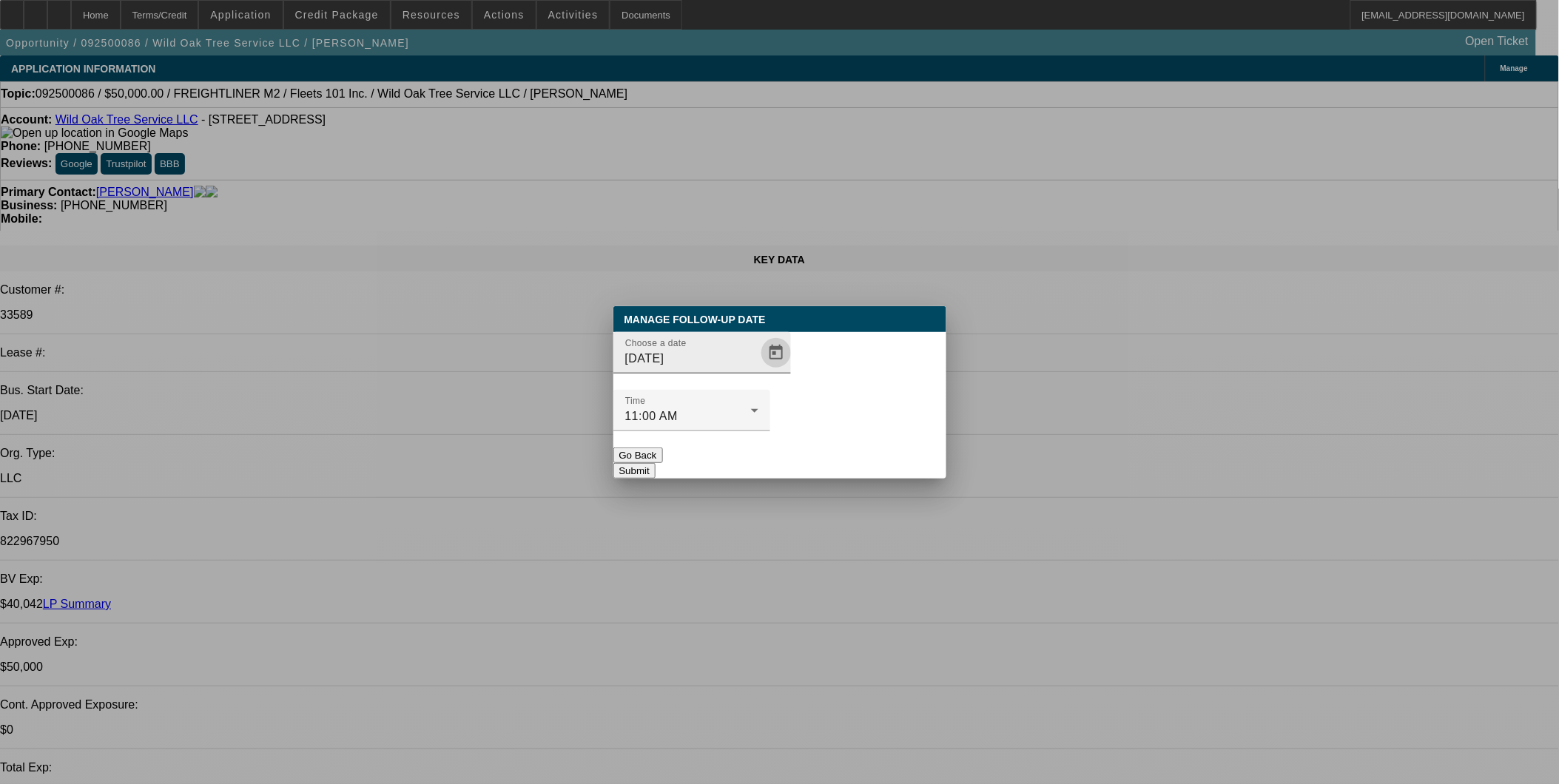
click at [759, 371] on span "Open calendar" at bounding box center [776, 353] width 36 height 36
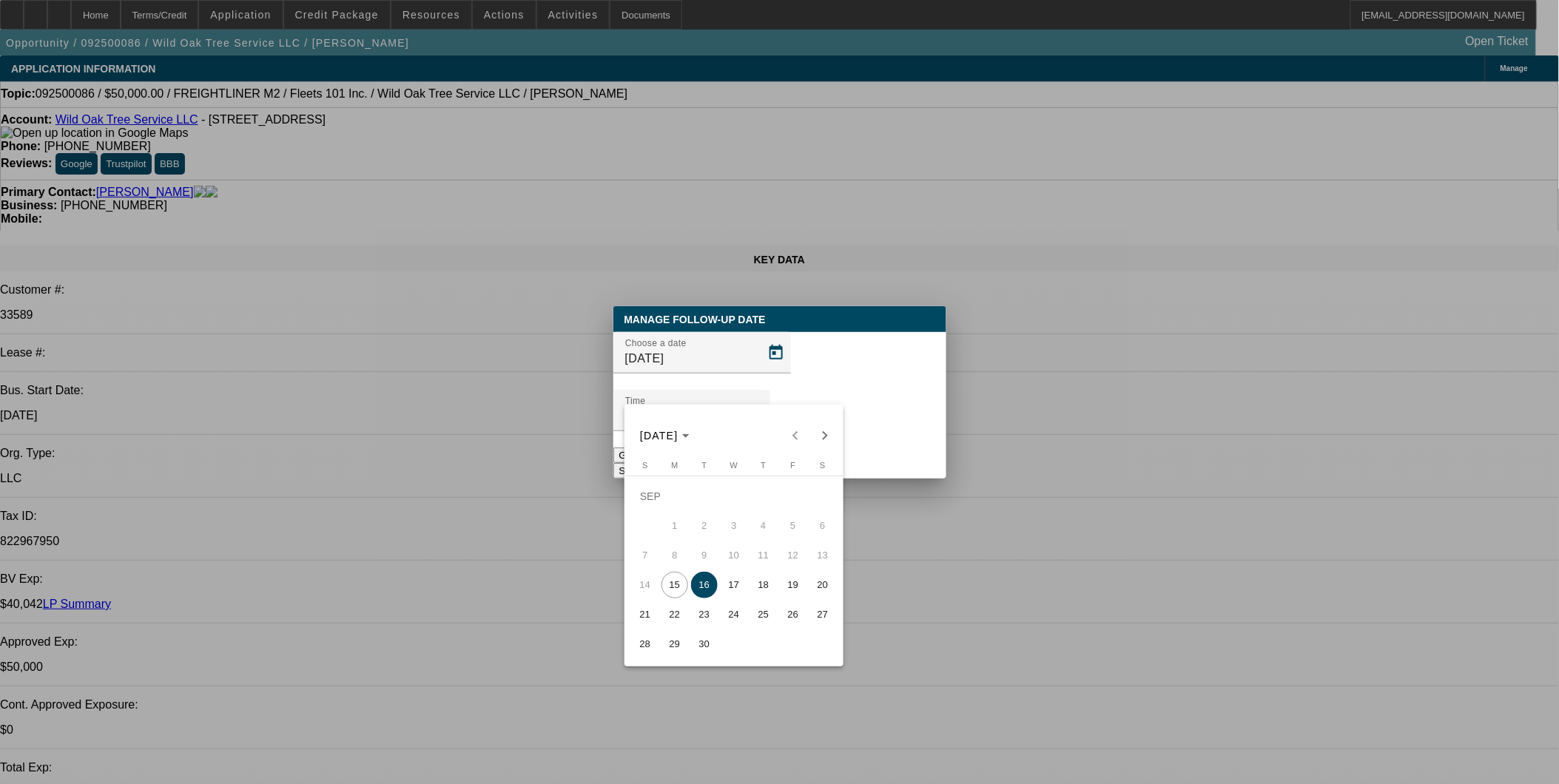
click at [707, 617] on span "23" at bounding box center [704, 615] width 26 height 26
type input "9/23/2025"
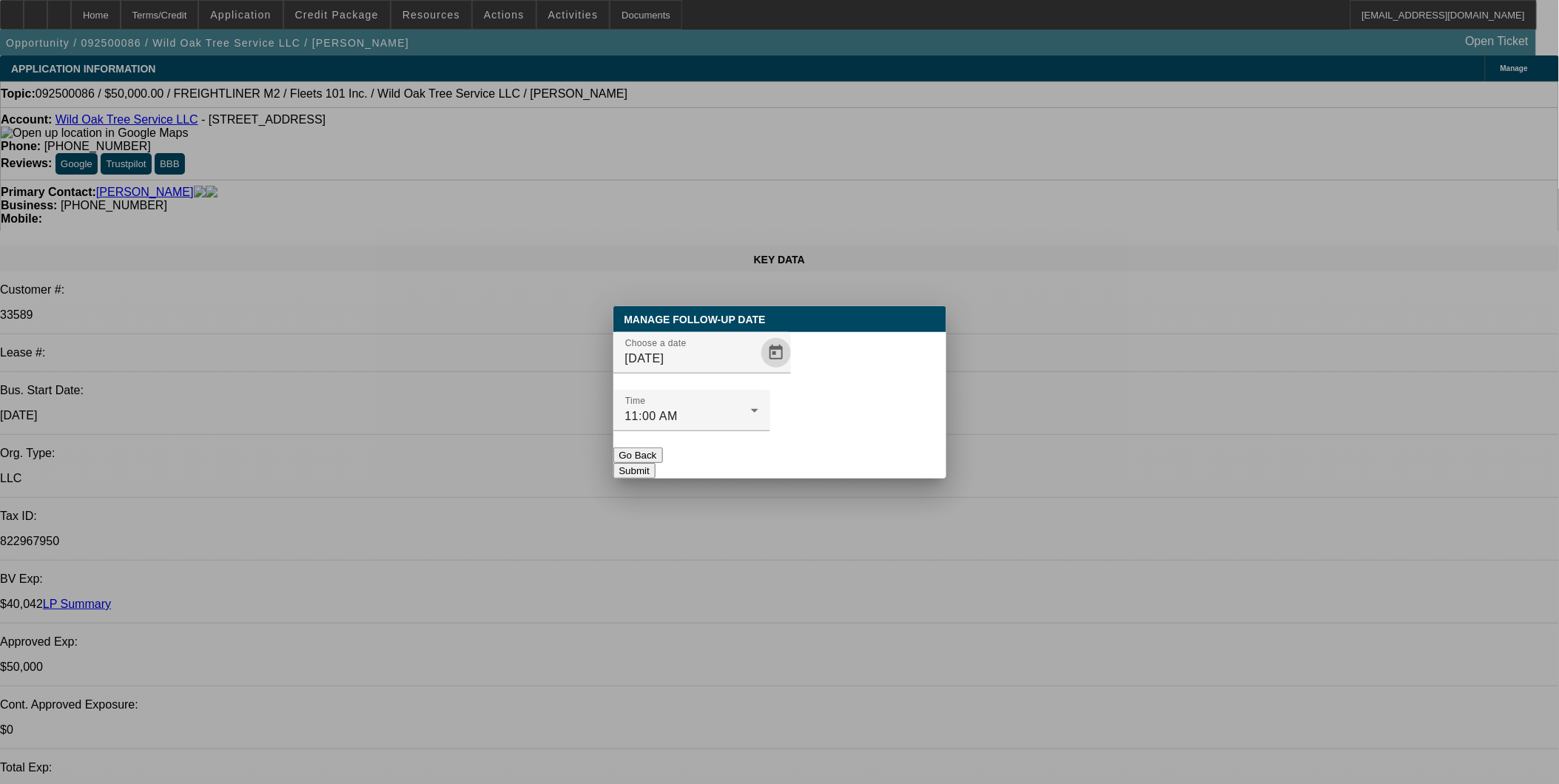
click at [656, 463] on button "Submit" at bounding box center [635, 471] width 42 height 15
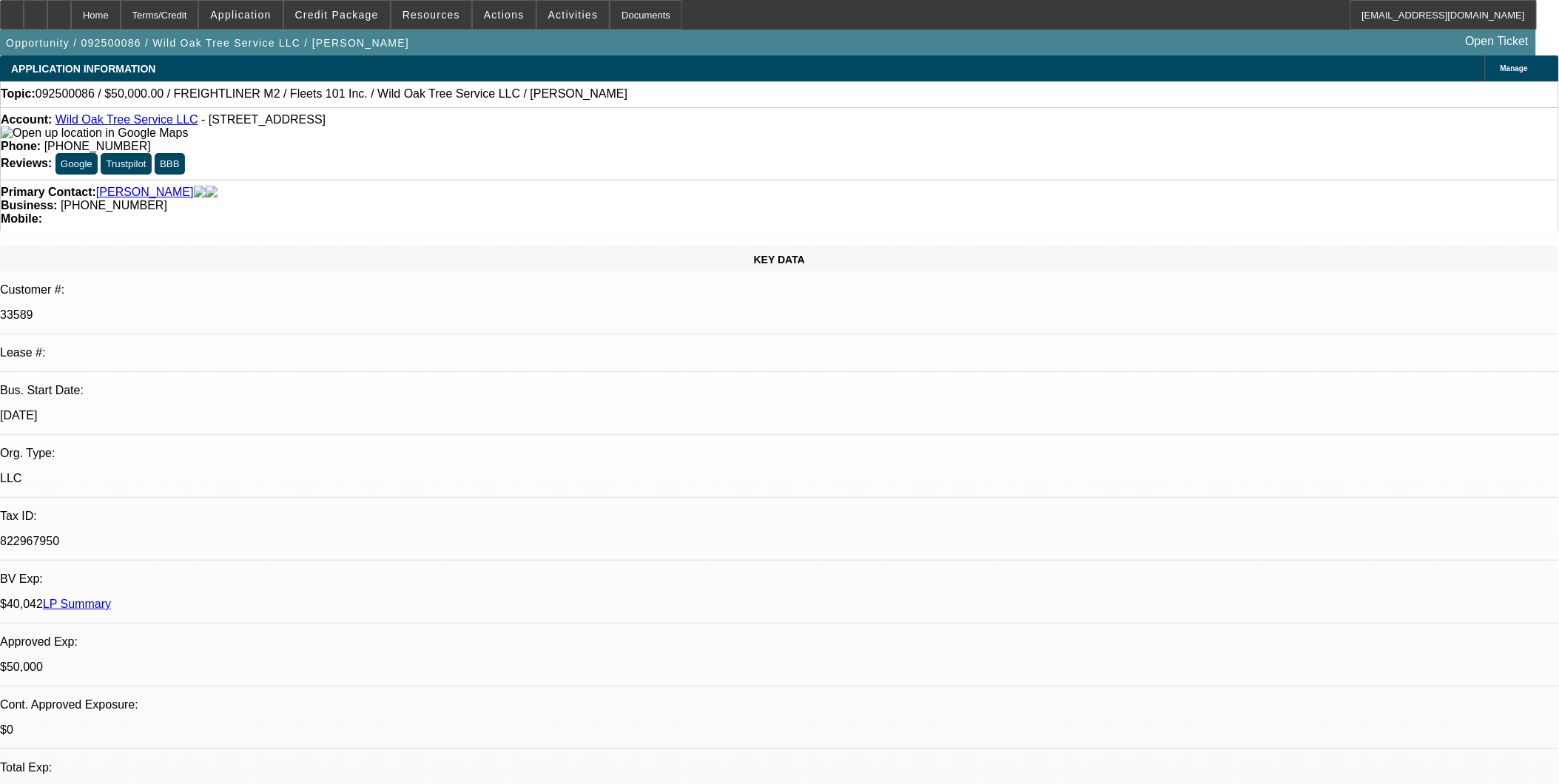
drag, startPoint x: 1090, startPoint y: 561, endPoint x: 1120, endPoint y: 549, distance: 32.3
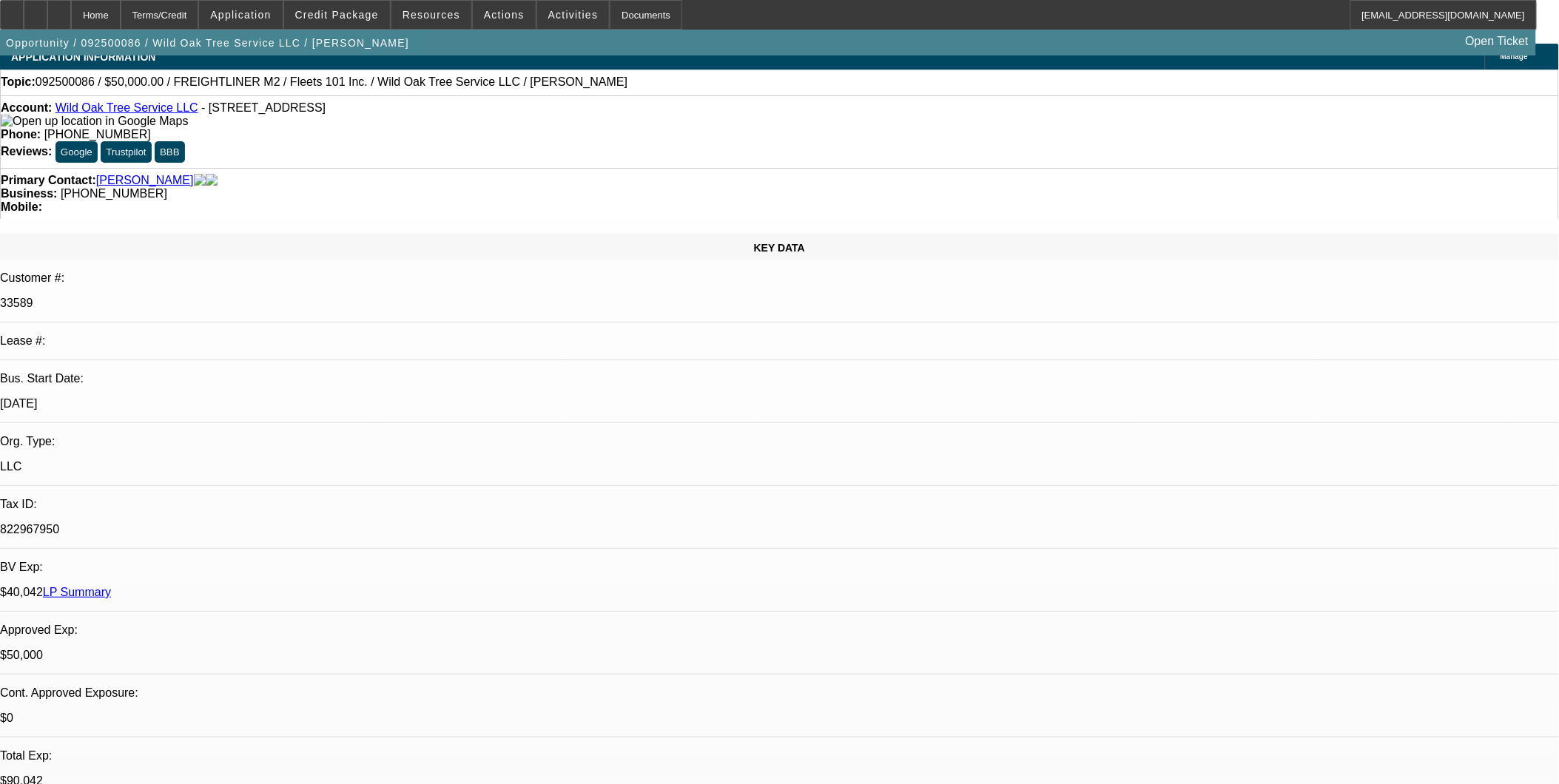
scroll to position [164, 0]
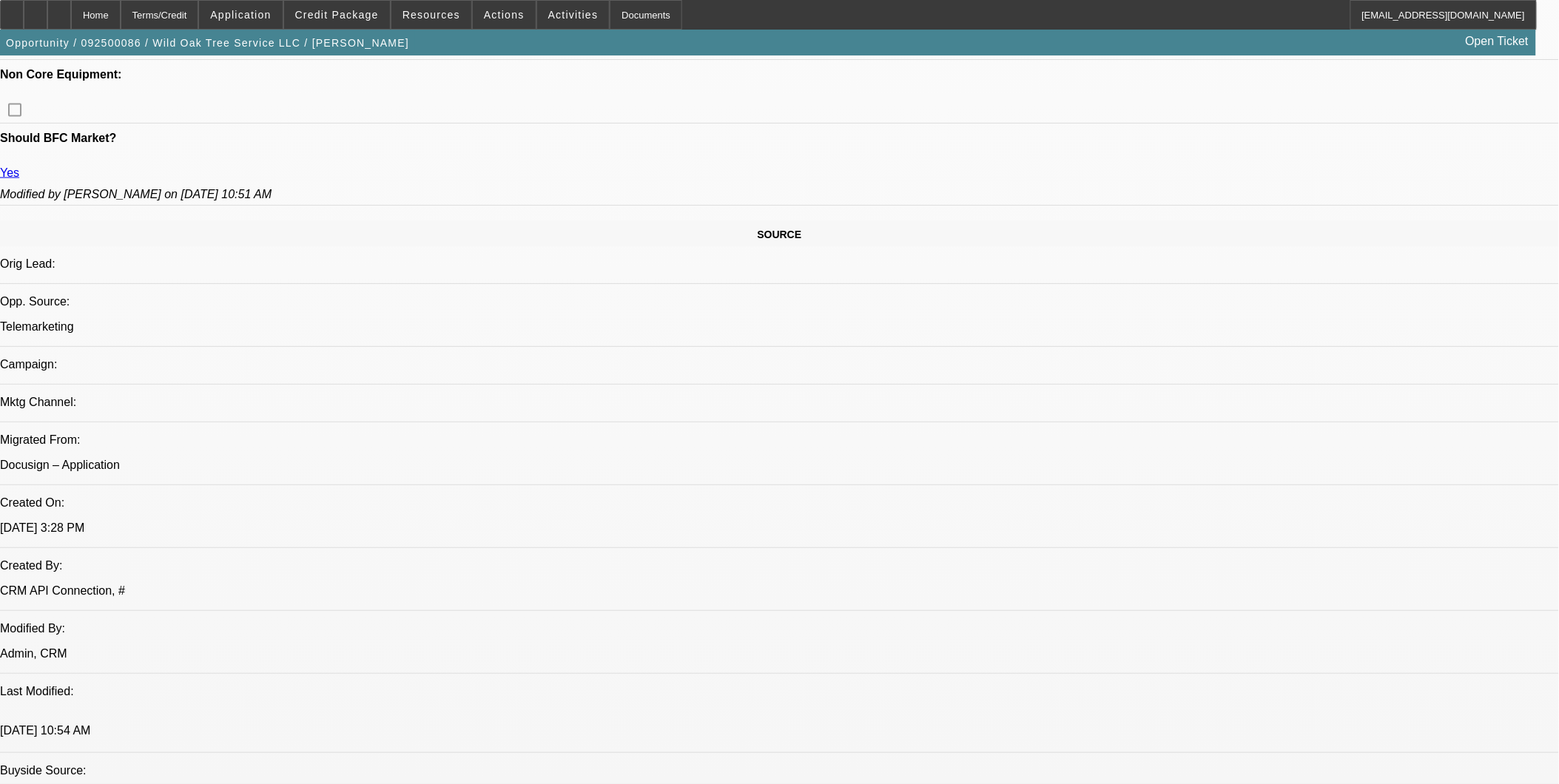
scroll to position [822, 0]
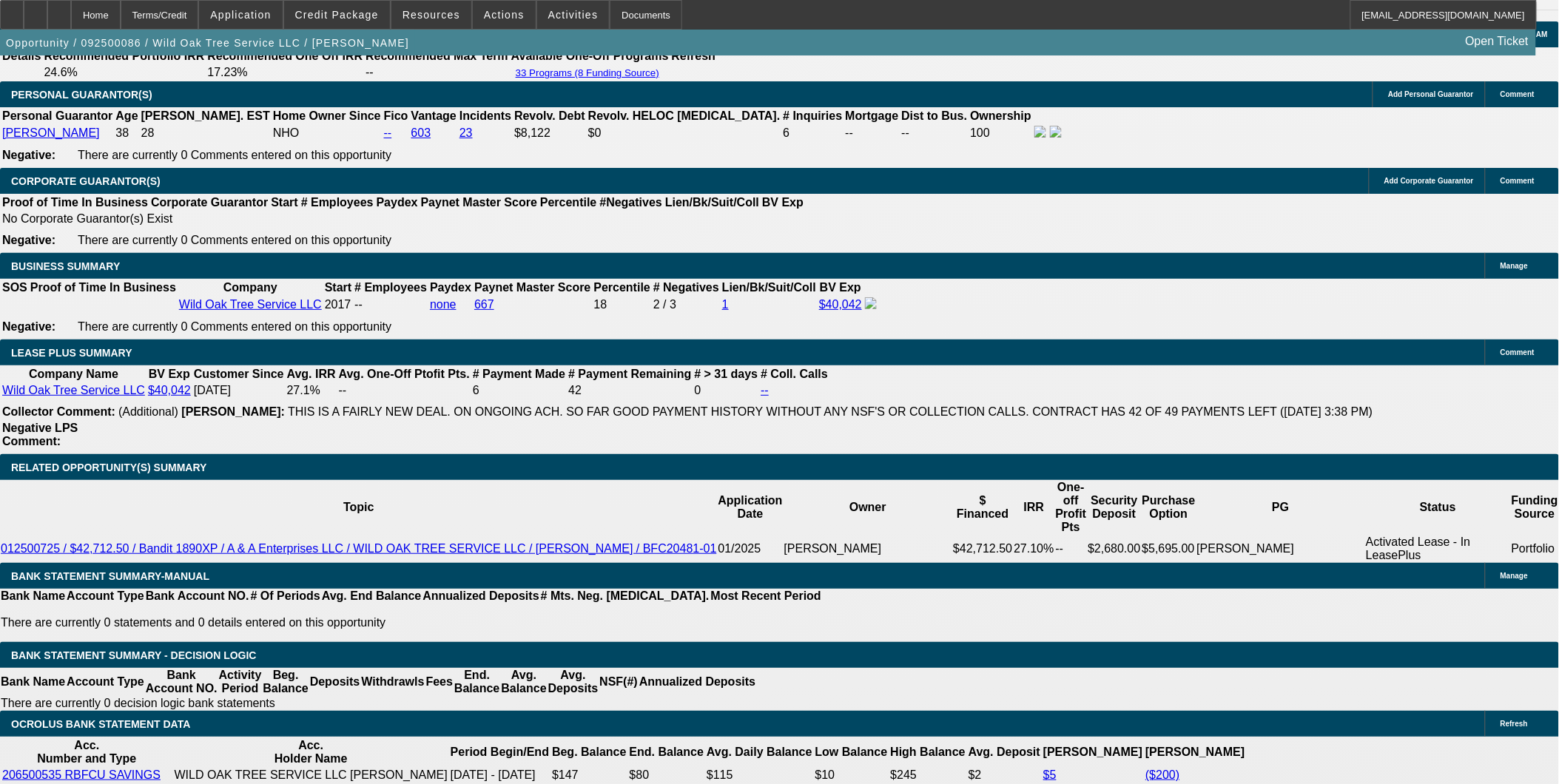
scroll to position [2220, 0]
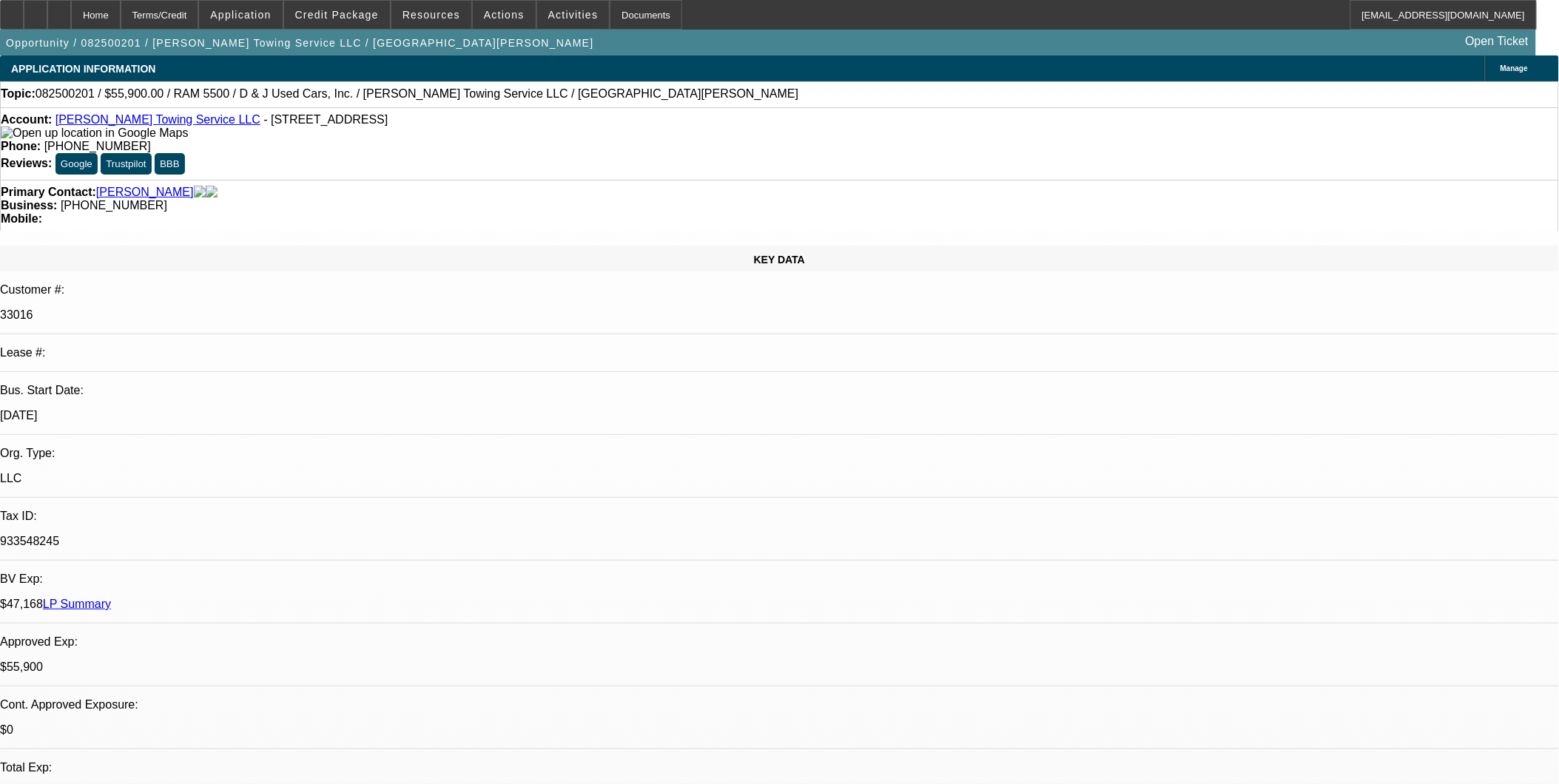
select select "0"
select select "2"
select select "0.1"
select select "0"
select select "2"
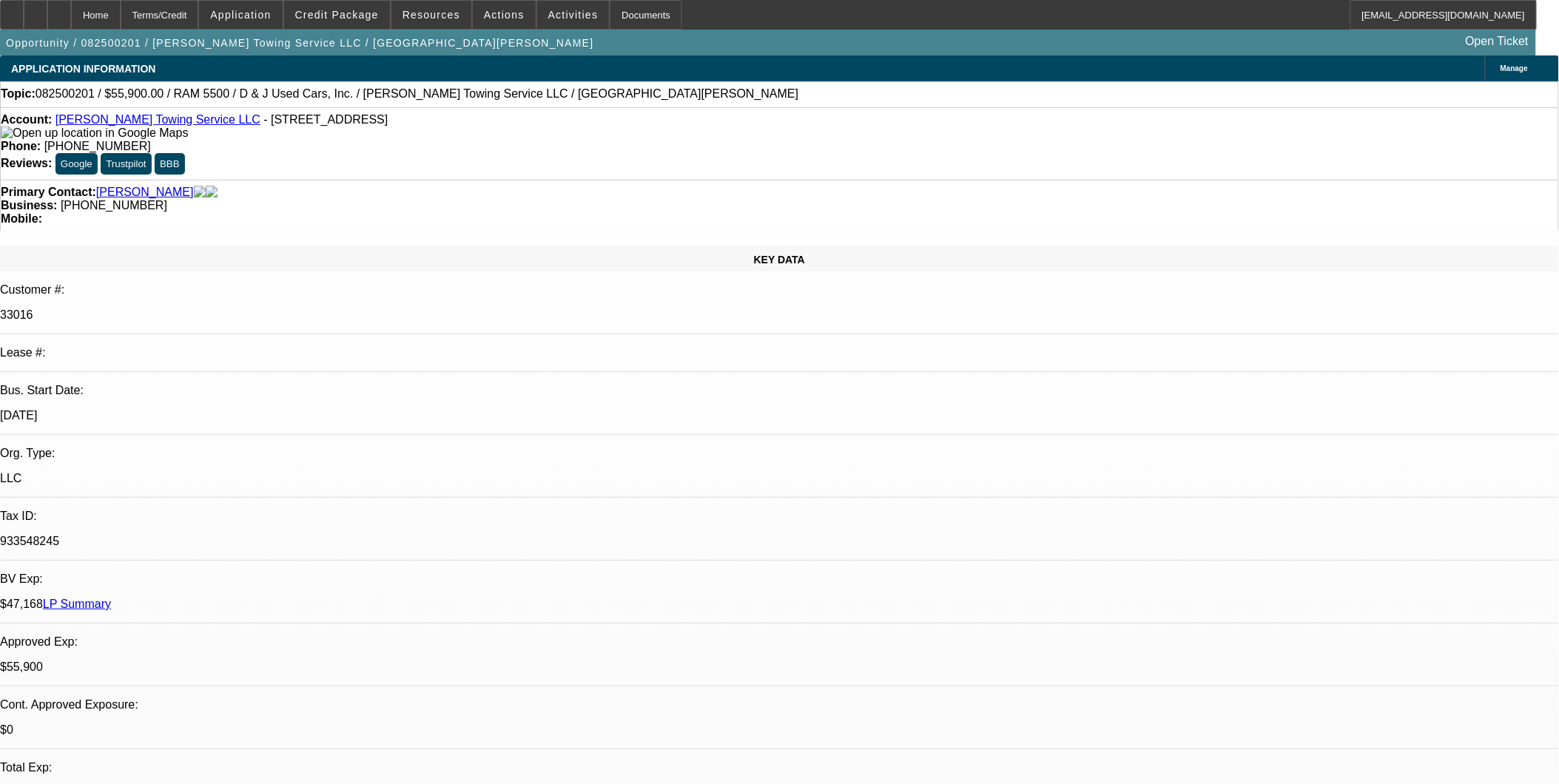
select select "0.1"
select select "0"
select select "2"
select select "0.1"
select select "0"
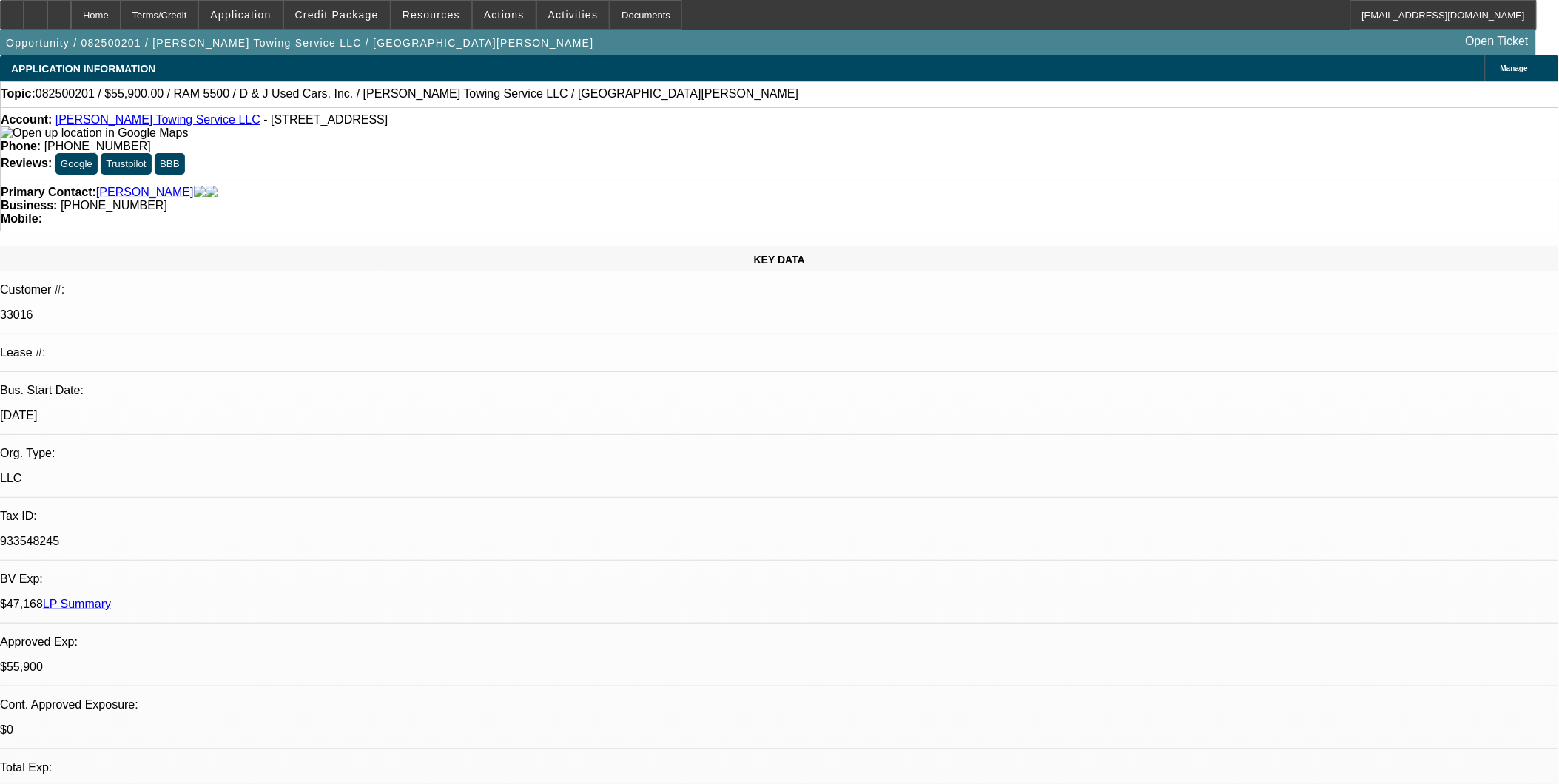
select select "2"
select select "0.1"
select select "1"
select select "2"
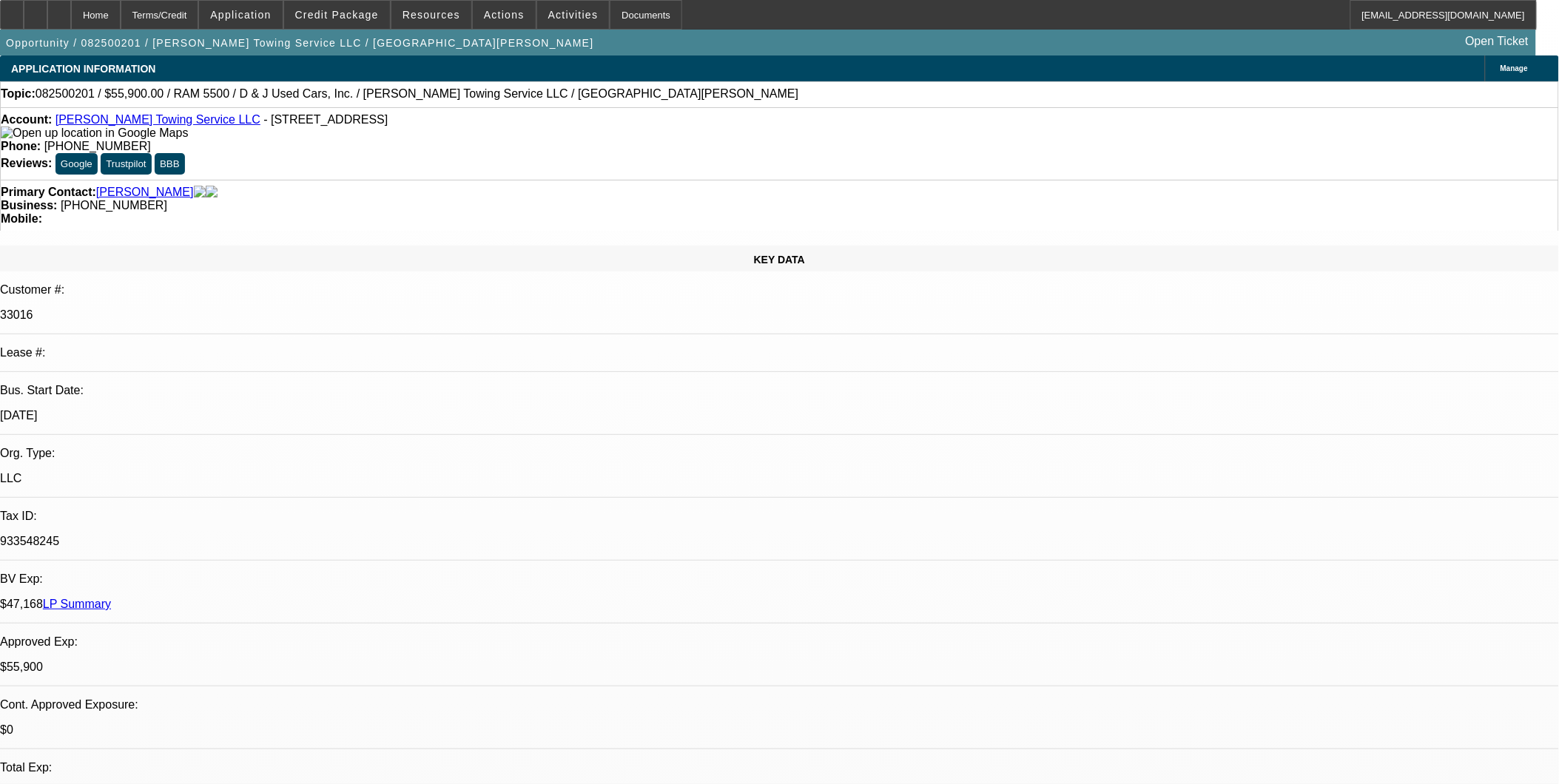
select select "4"
select select "1"
select select "2"
select select "4"
select select "1"
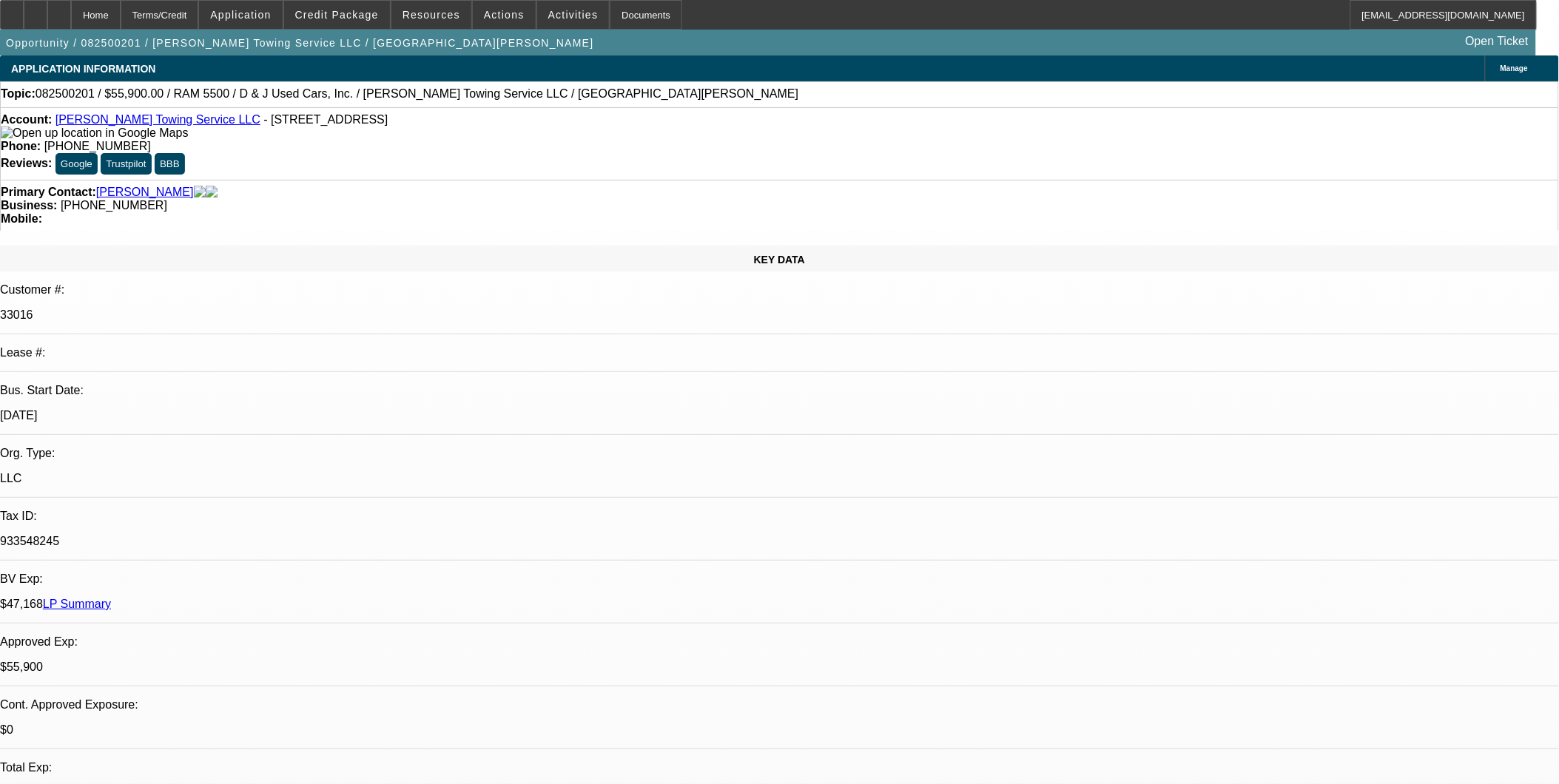
select select "2"
select select "4"
select select "1"
select select "2"
select select "4"
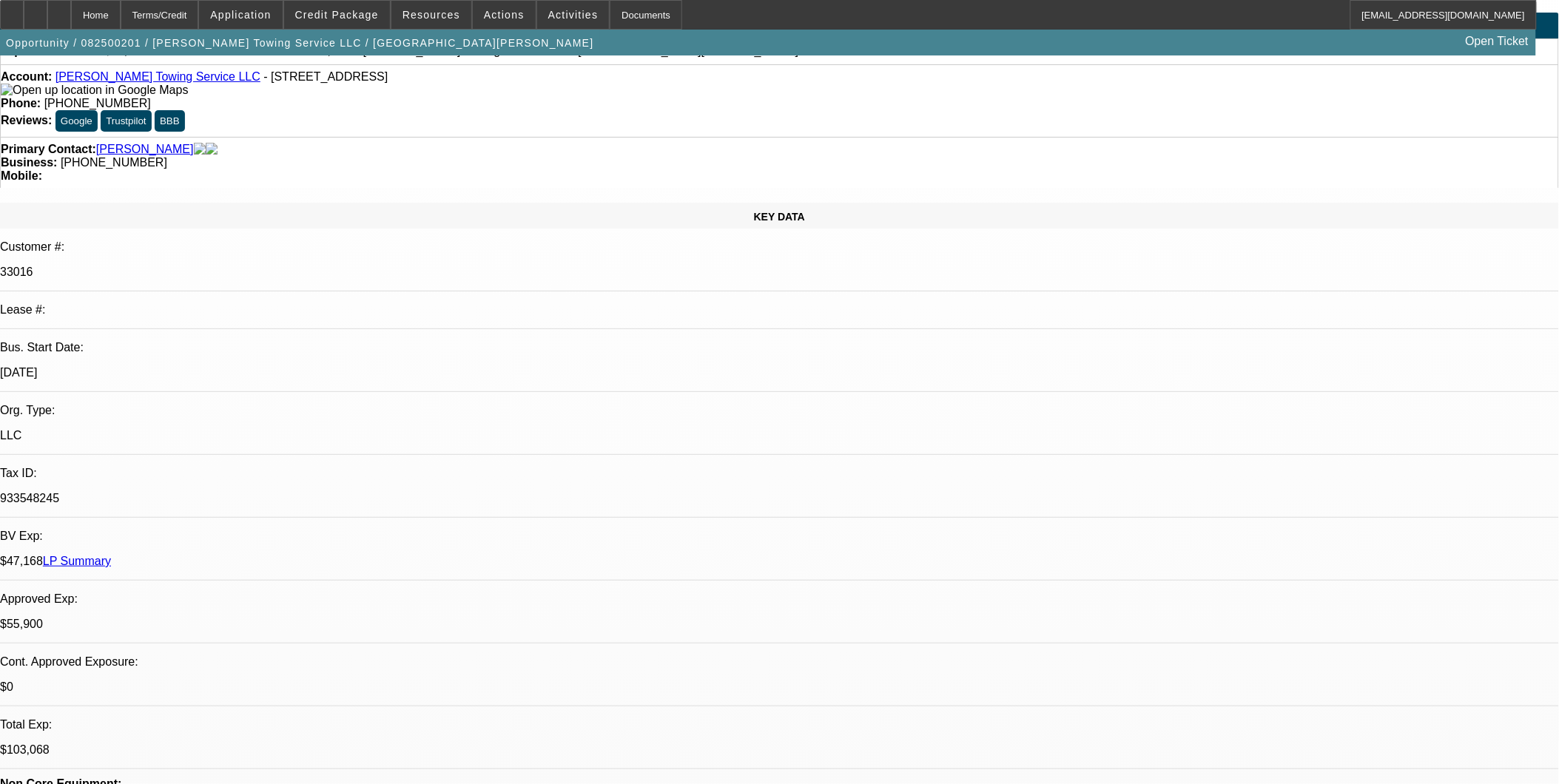
scroll to position [82, 0]
